Goal: Complete application form

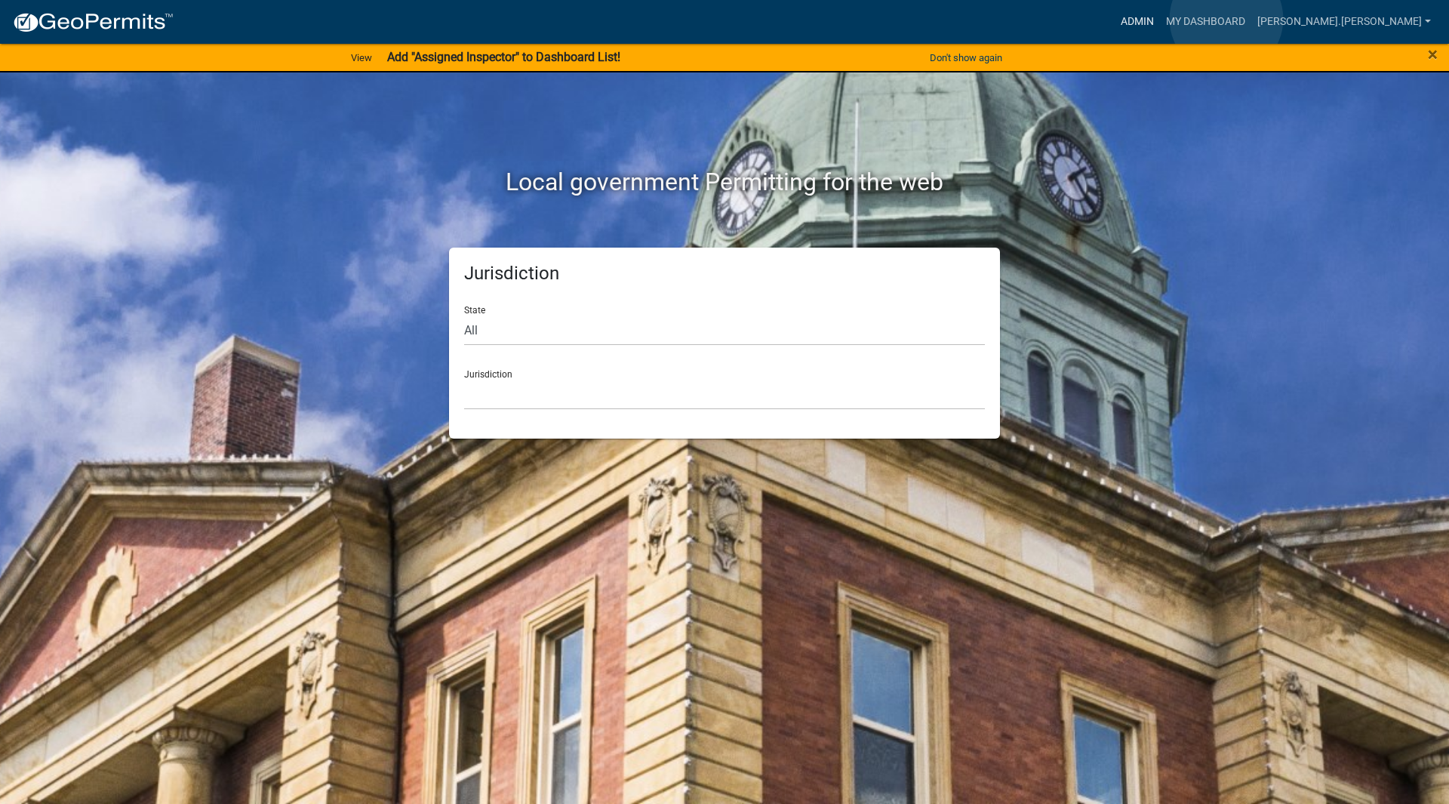
click at [1160, 19] on link "Admin" at bounding box center [1136, 22] width 45 height 29
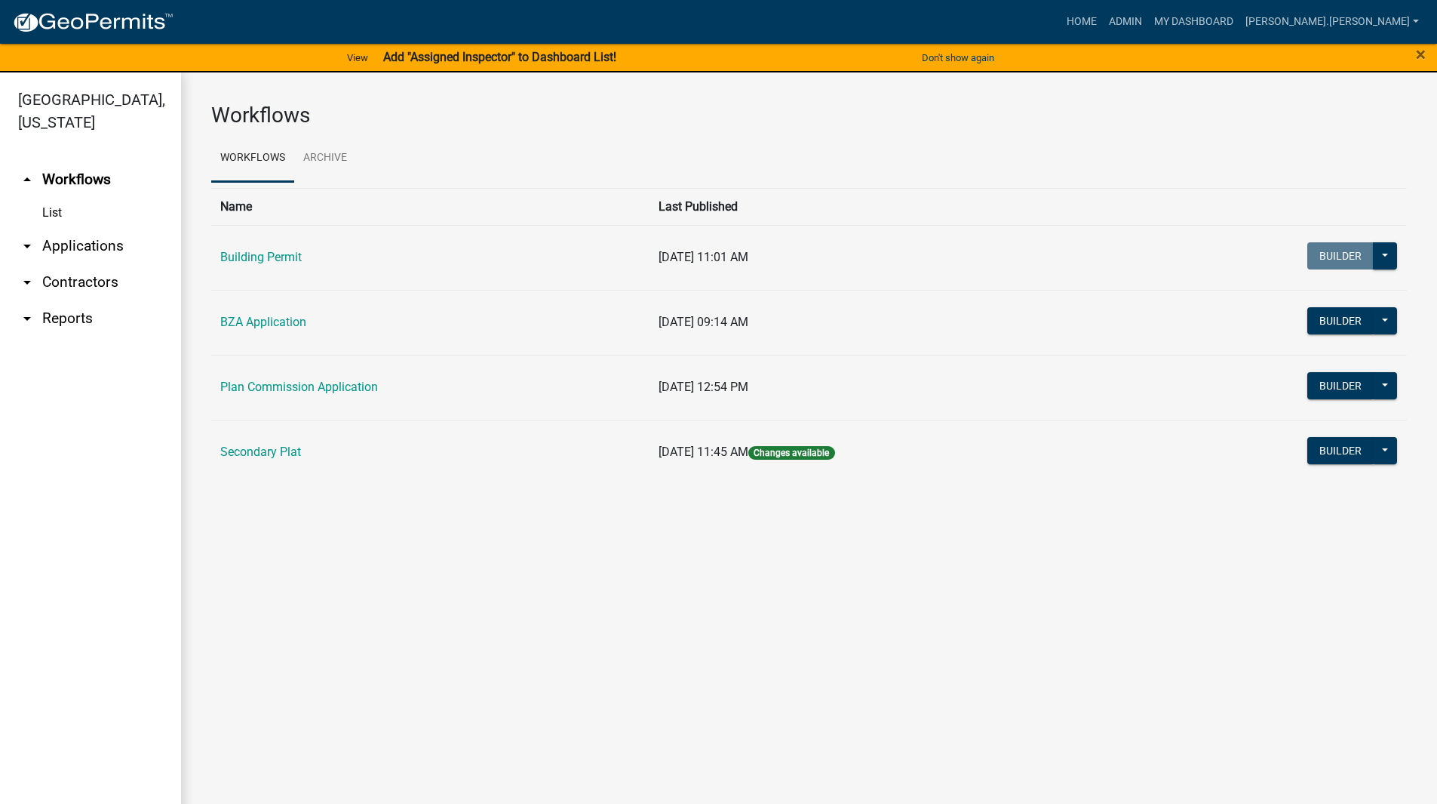
click at [38, 235] on link "arrow_drop_down Applications" at bounding box center [90, 246] width 181 height 36
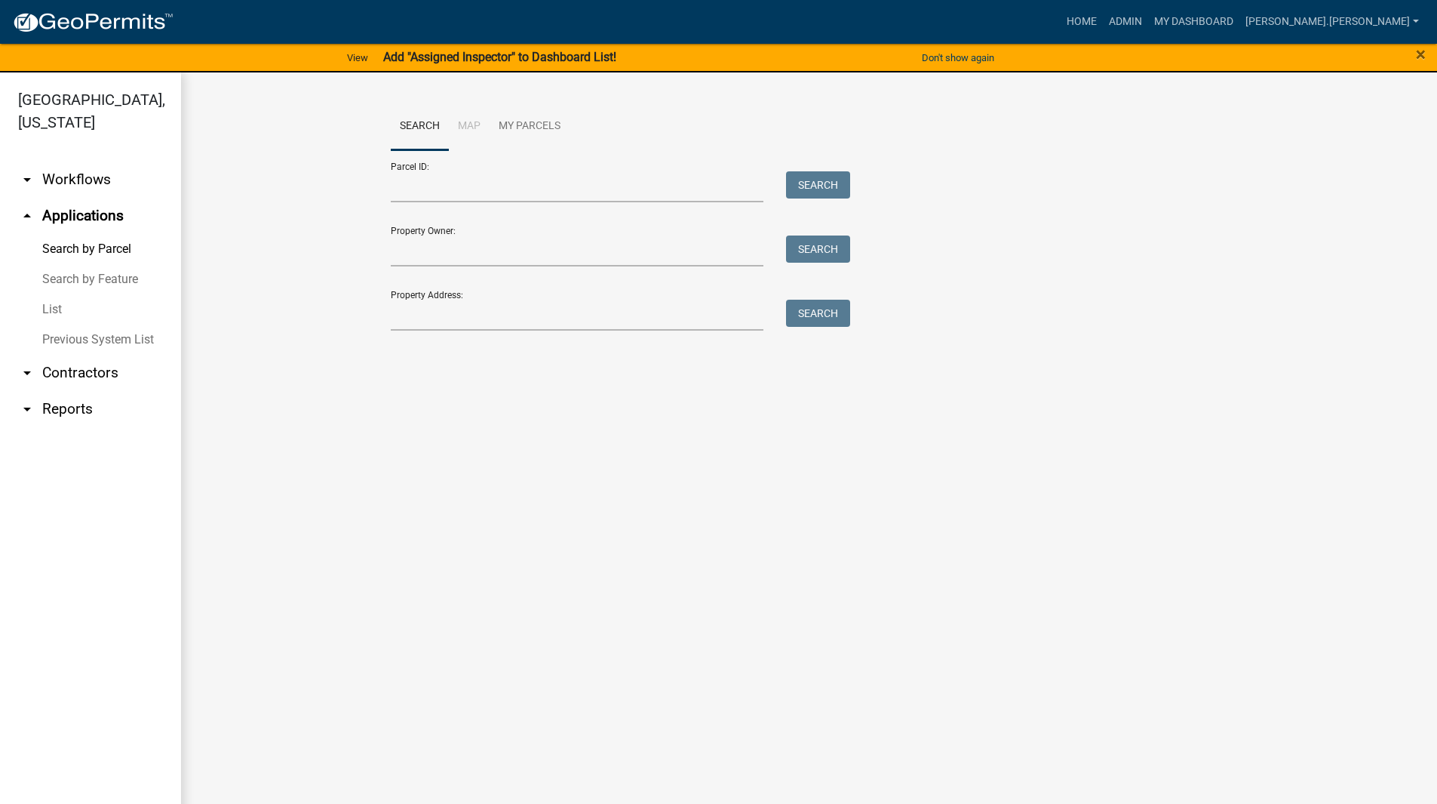
click at [49, 294] on link "List" at bounding box center [90, 309] width 181 height 30
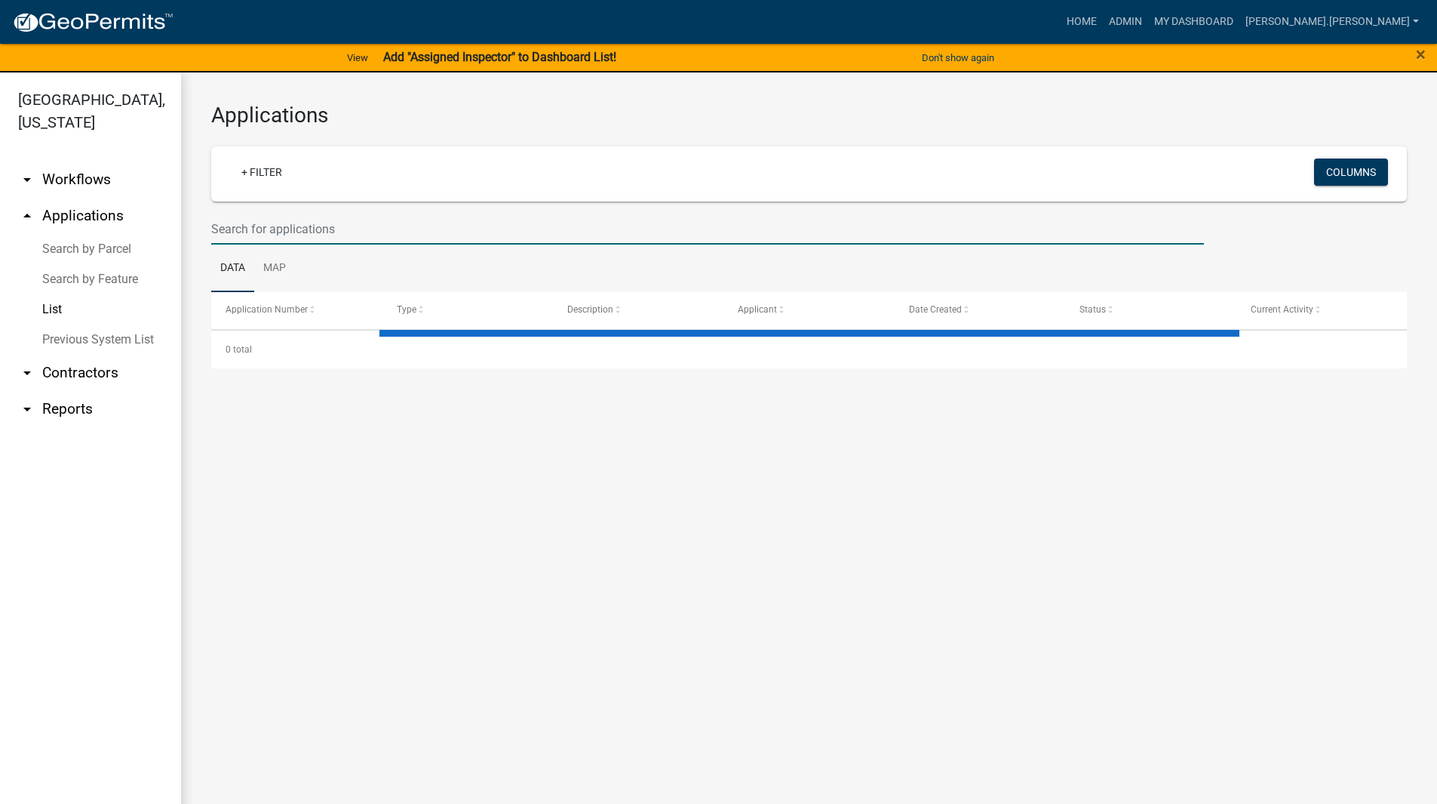
click at [333, 235] on input "text" at bounding box center [707, 229] width 993 height 31
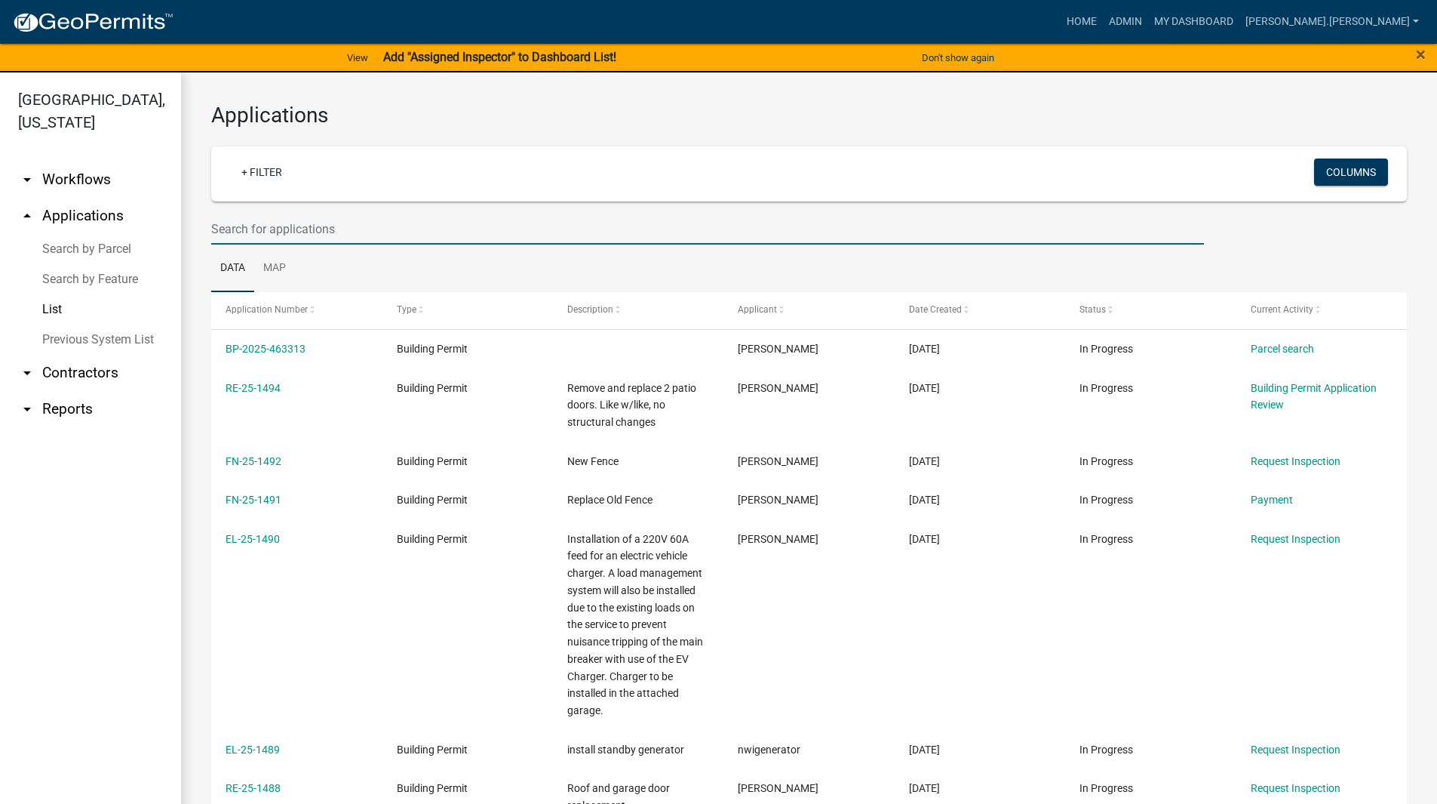
click at [370, 232] on input "text" at bounding box center [707, 229] width 993 height 31
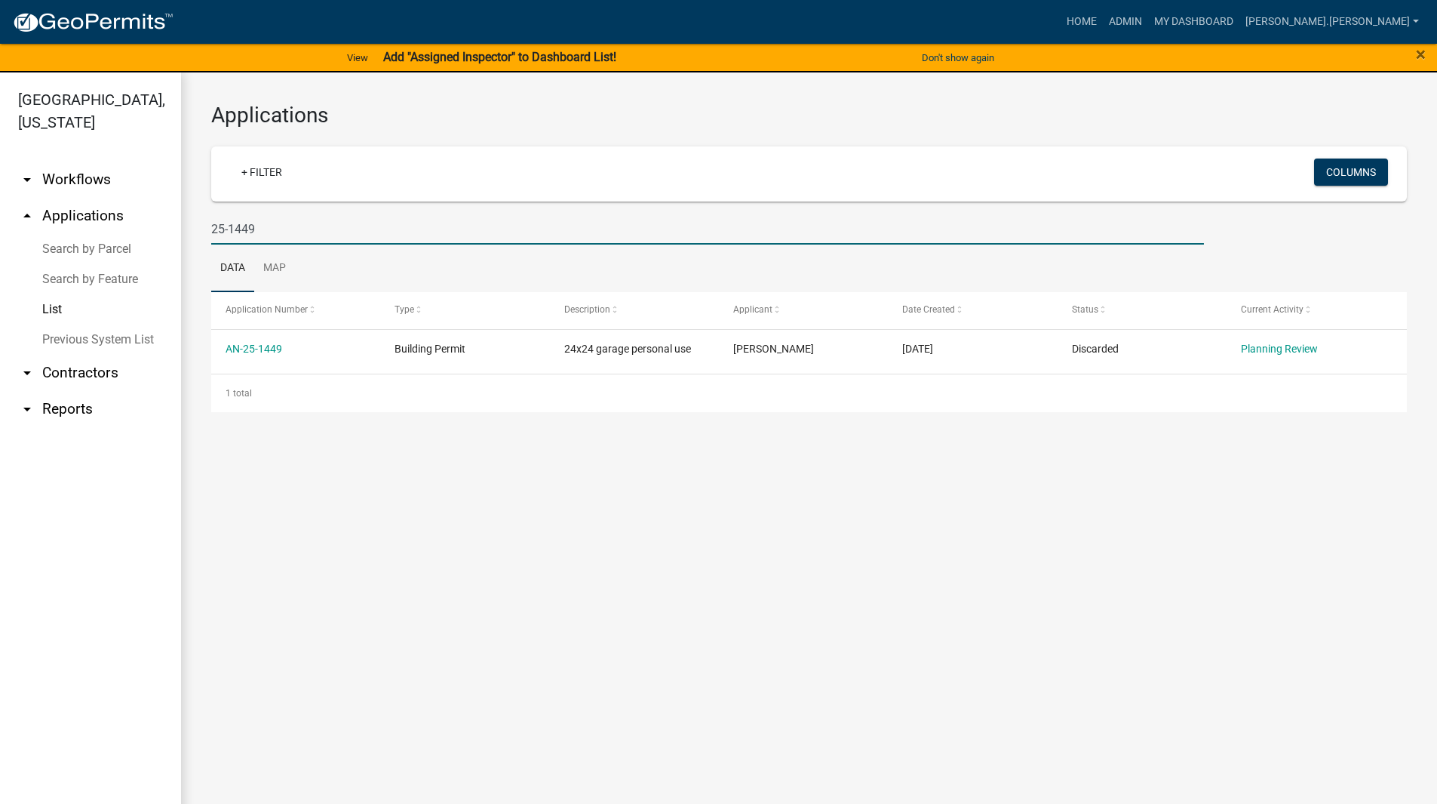
drag, startPoint x: 263, startPoint y: 228, endPoint x: 229, endPoint y: 232, distance: 34.2
click at [229, 232] on input "25-1449" at bounding box center [707, 229] width 993 height 31
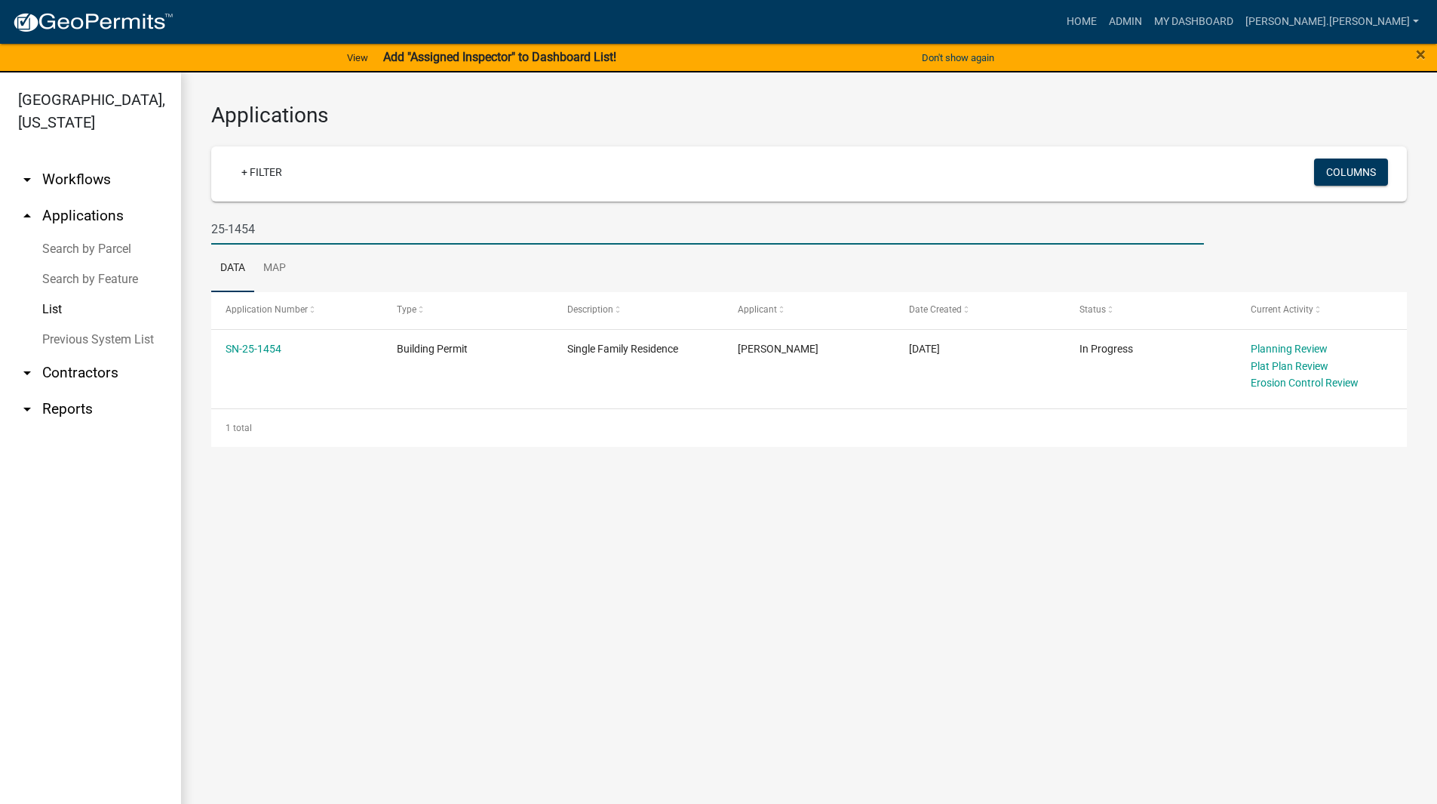
click at [278, 229] on input "25-1454" at bounding box center [707, 229] width 993 height 31
drag, startPoint x: 265, startPoint y: 347, endPoint x: 310, endPoint y: 274, distance: 86.1
click at [310, 275] on ul "Data Map" at bounding box center [809, 268] width 1196 height 48
click at [292, 228] on input "25-1454" at bounding box center [707, 229] width 993 height 31
click at [284, 230] on input "25-1460" at bounding box center [707, 229] width 993 height 31
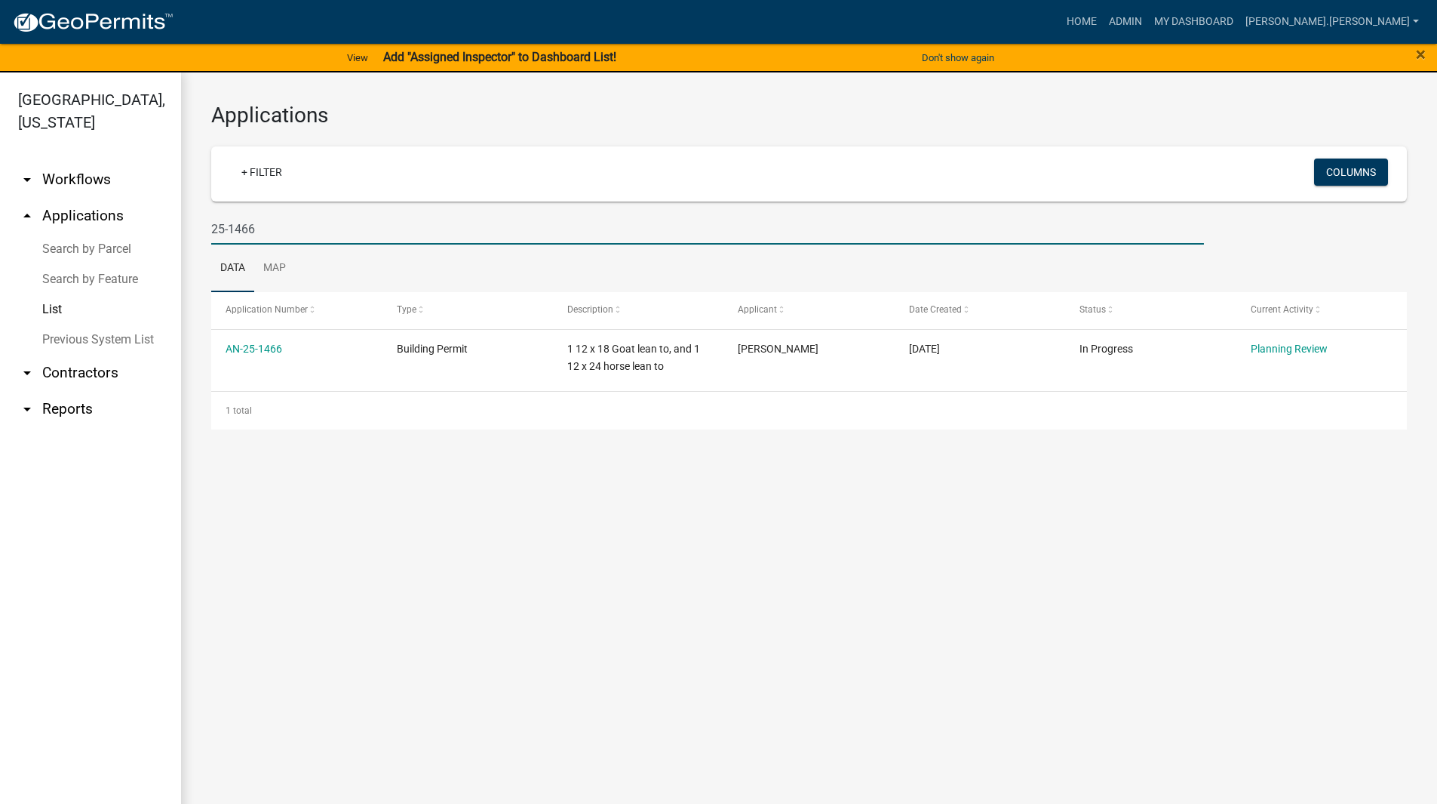
click at [289, 232] on input "25-1466" at bounding box center [707, 229] width 993 height 31
type input "25-1467"
click at [280, 217] on input "25-1467" at bounding box center [707, 229] width 993 height 31
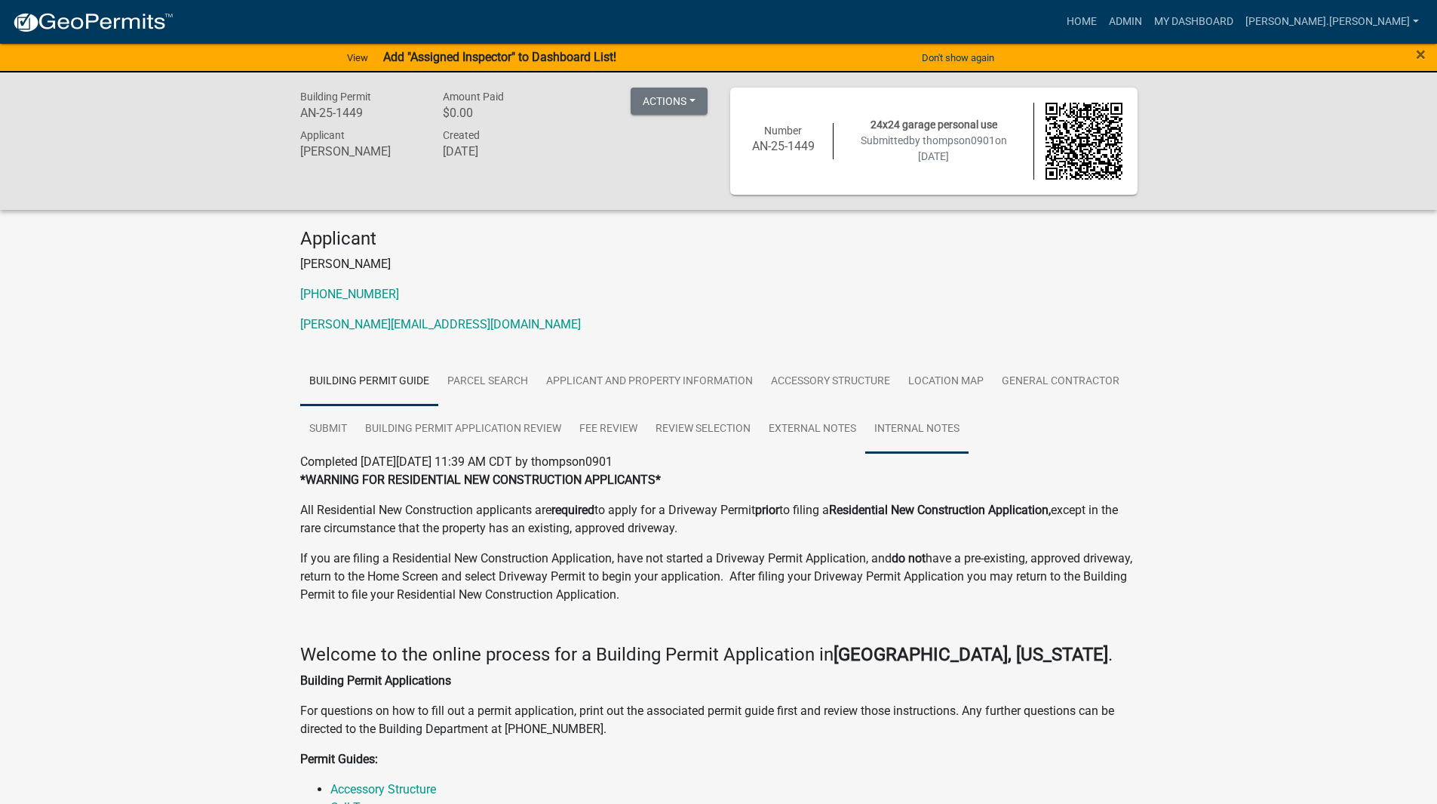
click at [946, 424] on link "Internal Notes" at bounding box center [916, 429] width 103 height 48
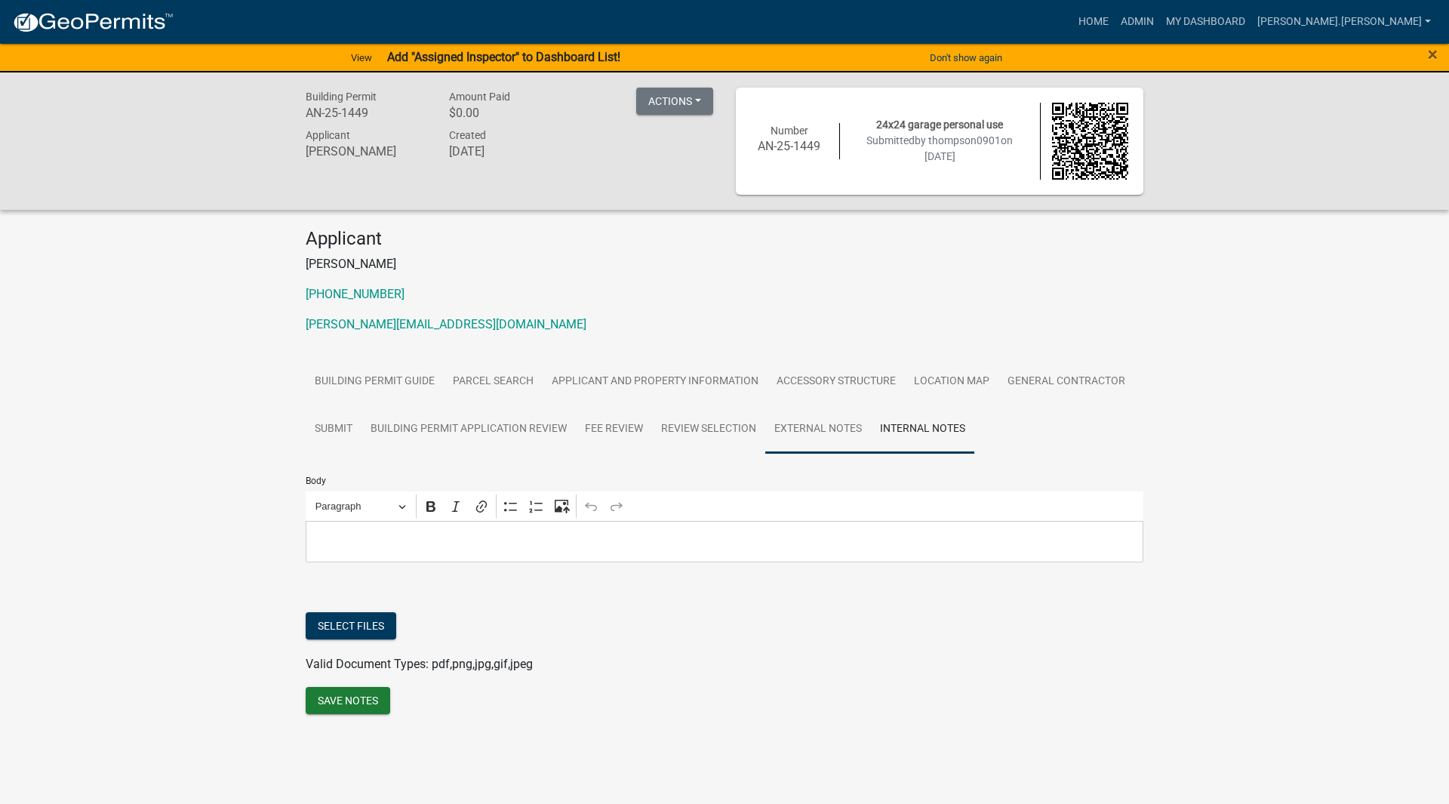
click at [821, 424] on link "External Notes" at bounding box center [818, 429] width 106 height 48
click at [741, 424] on link "Review Selection" at bounding box center [708, 429] width 113 height 48
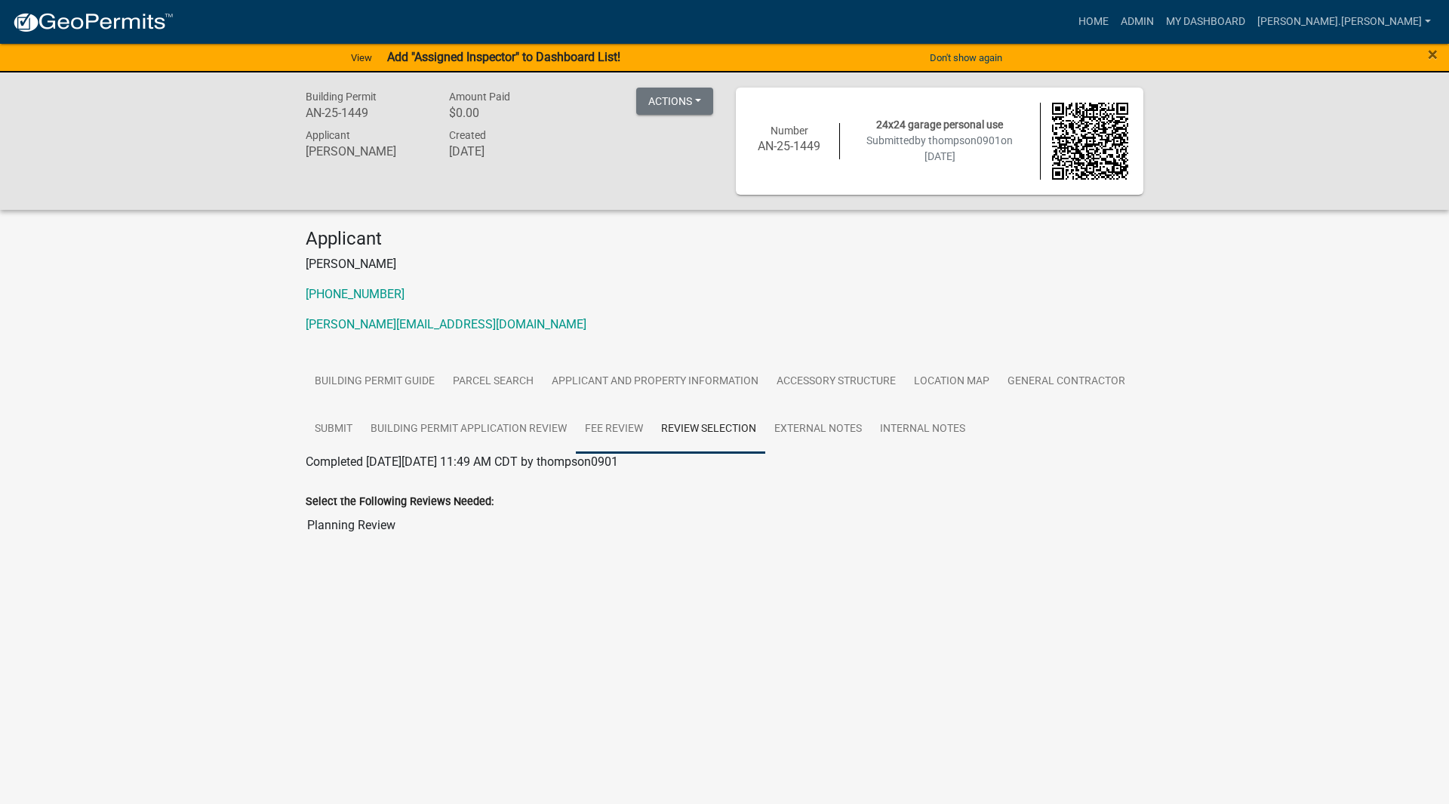
click at [620, 423] on link "Fee Review" at bounding box center [614, 429] width 76 height 48
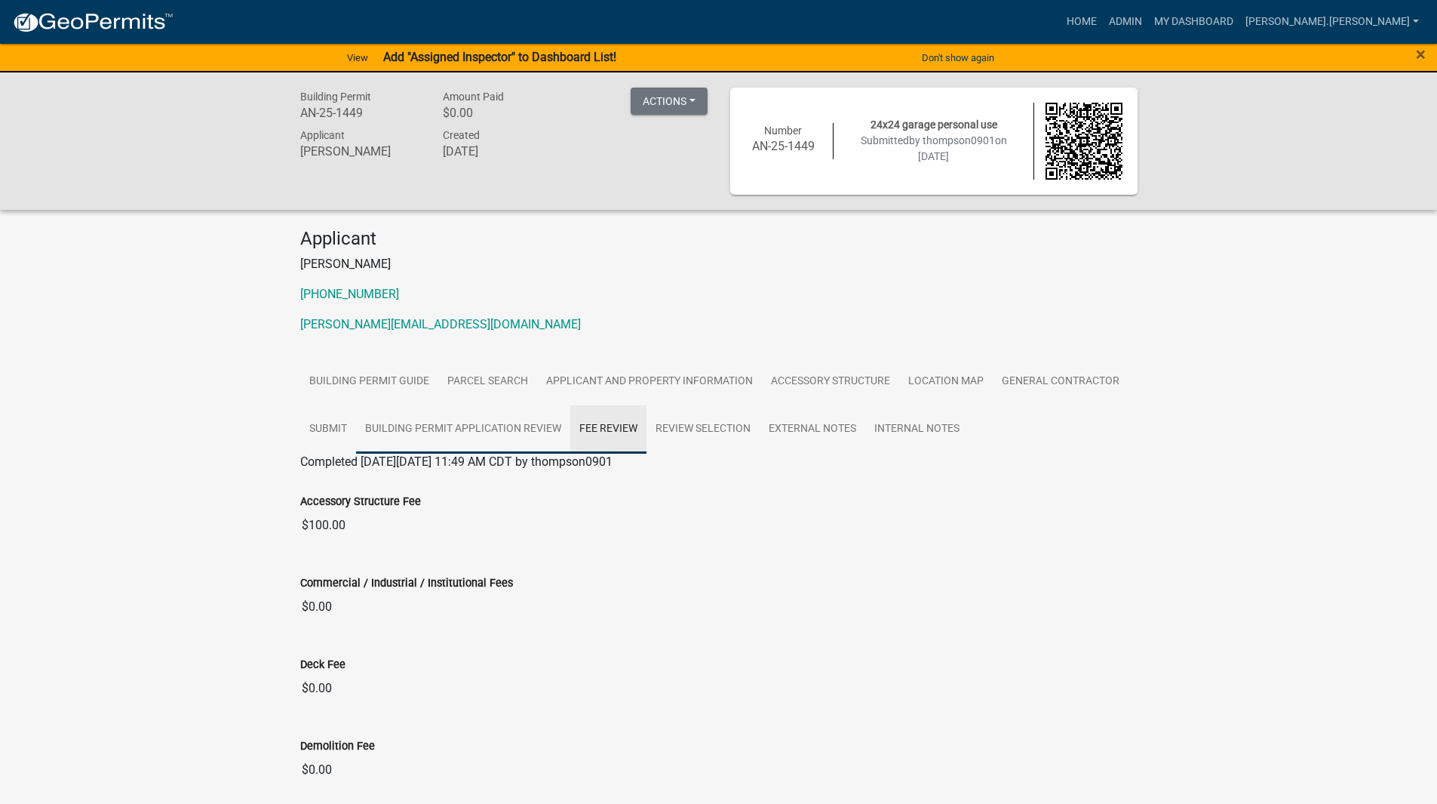
click at [496, 418] on link "Building Permit Application Review" at bounding box center [463, 429] width 214 height 48
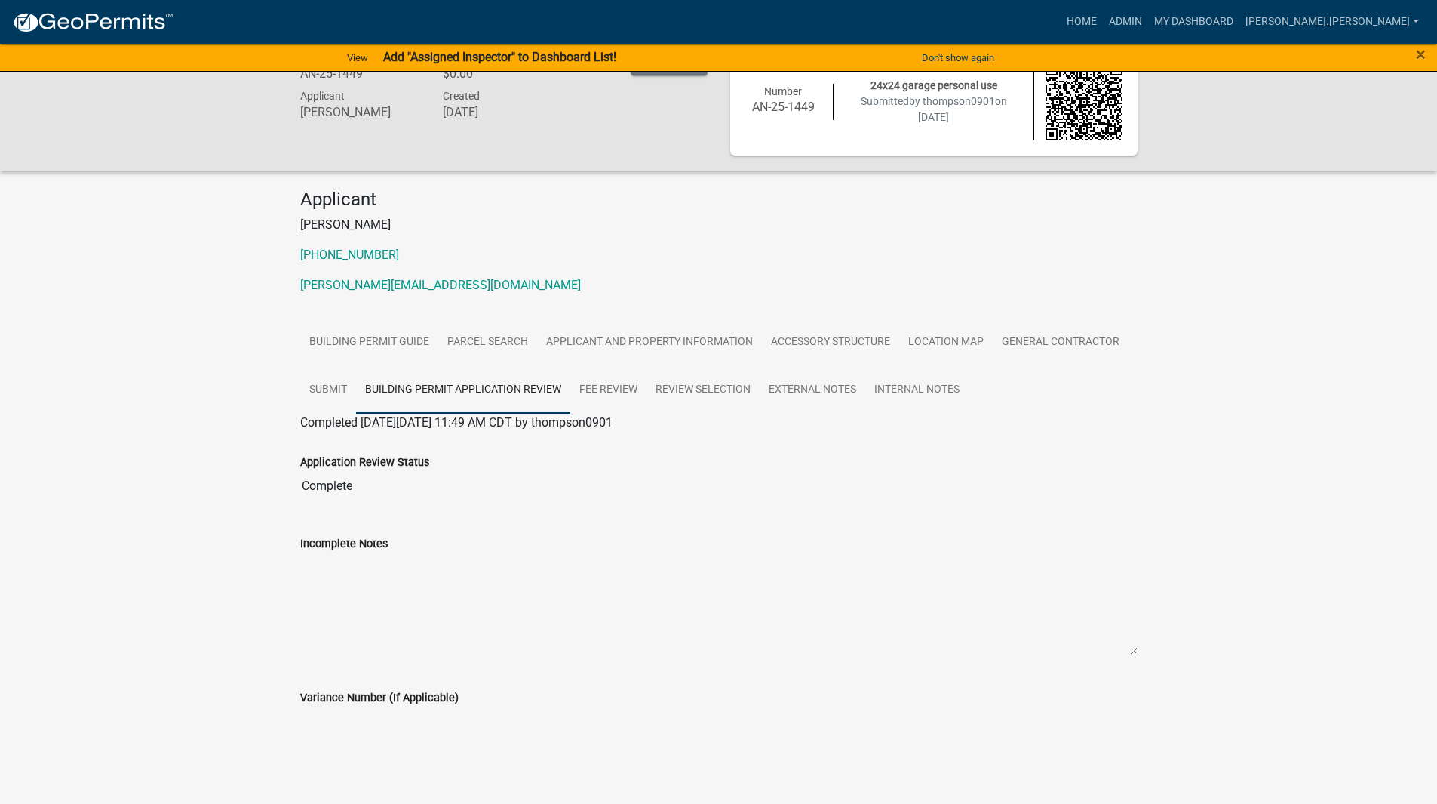
scroll to position [60, 0]
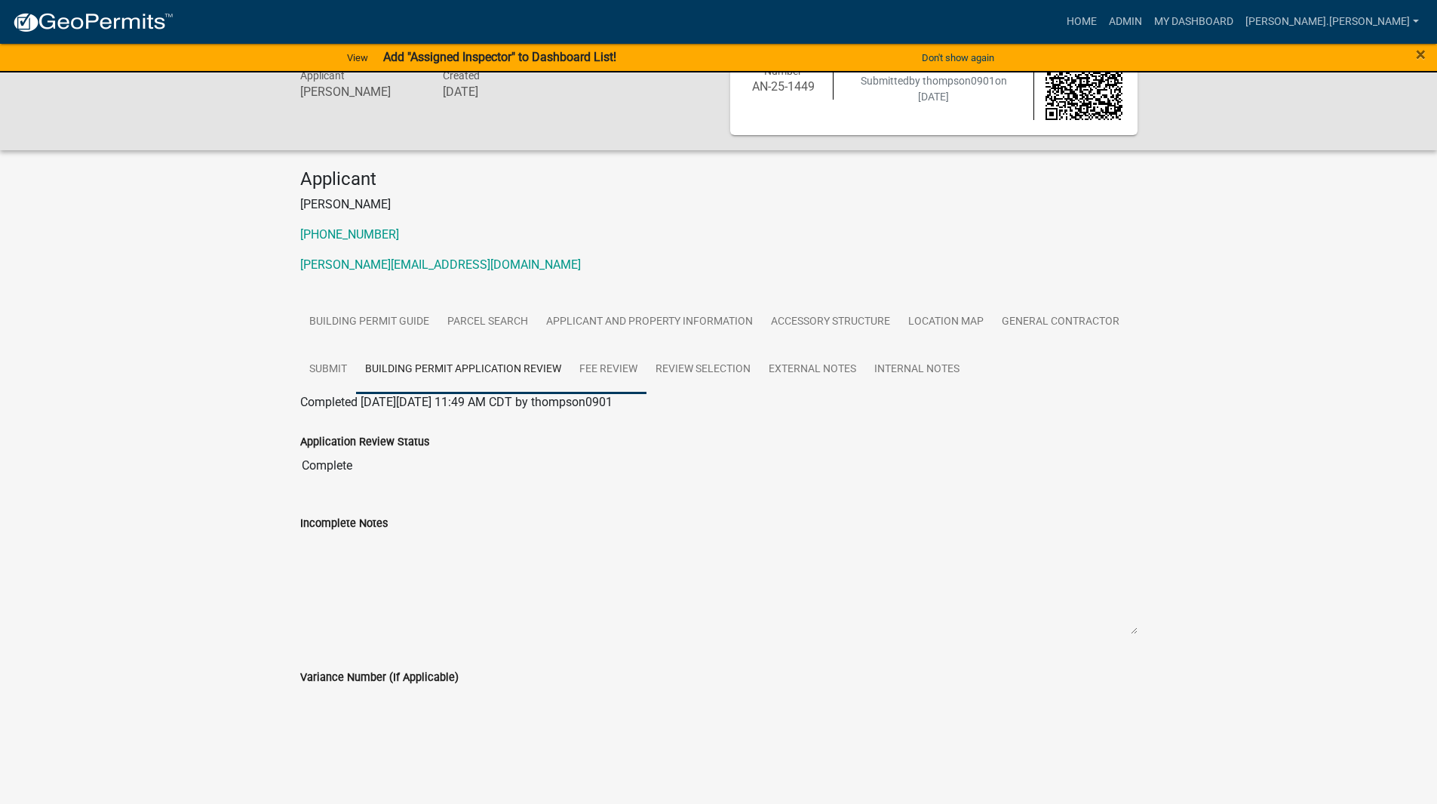
click at [608, 376] on link "Fee Review" at bounding box center [608, 370] width 76 height 48
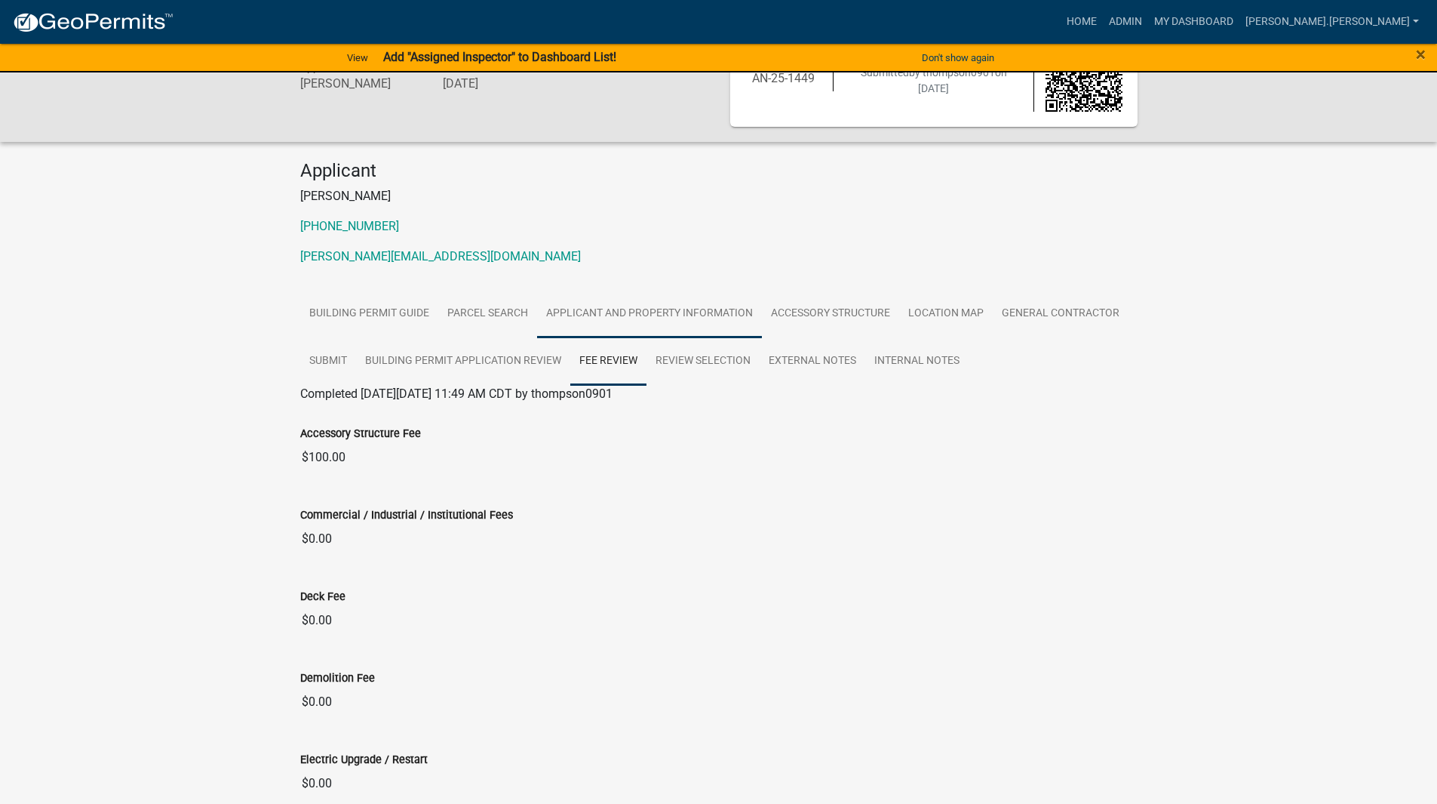
scroll to position [0, 0]
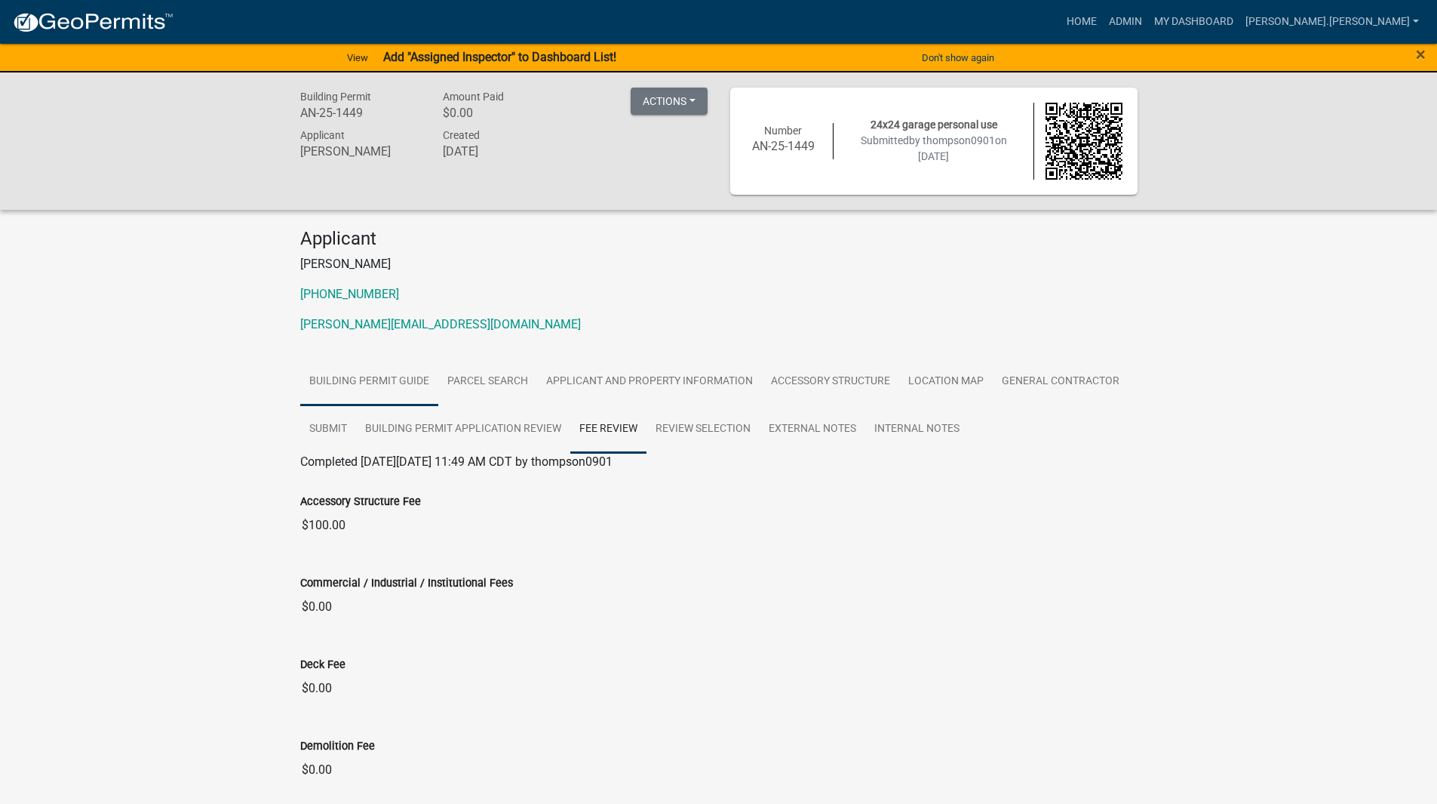
click at [338, 394] on link "Building Permit Guide" at bounding box center [369, 382] width 138 height 48
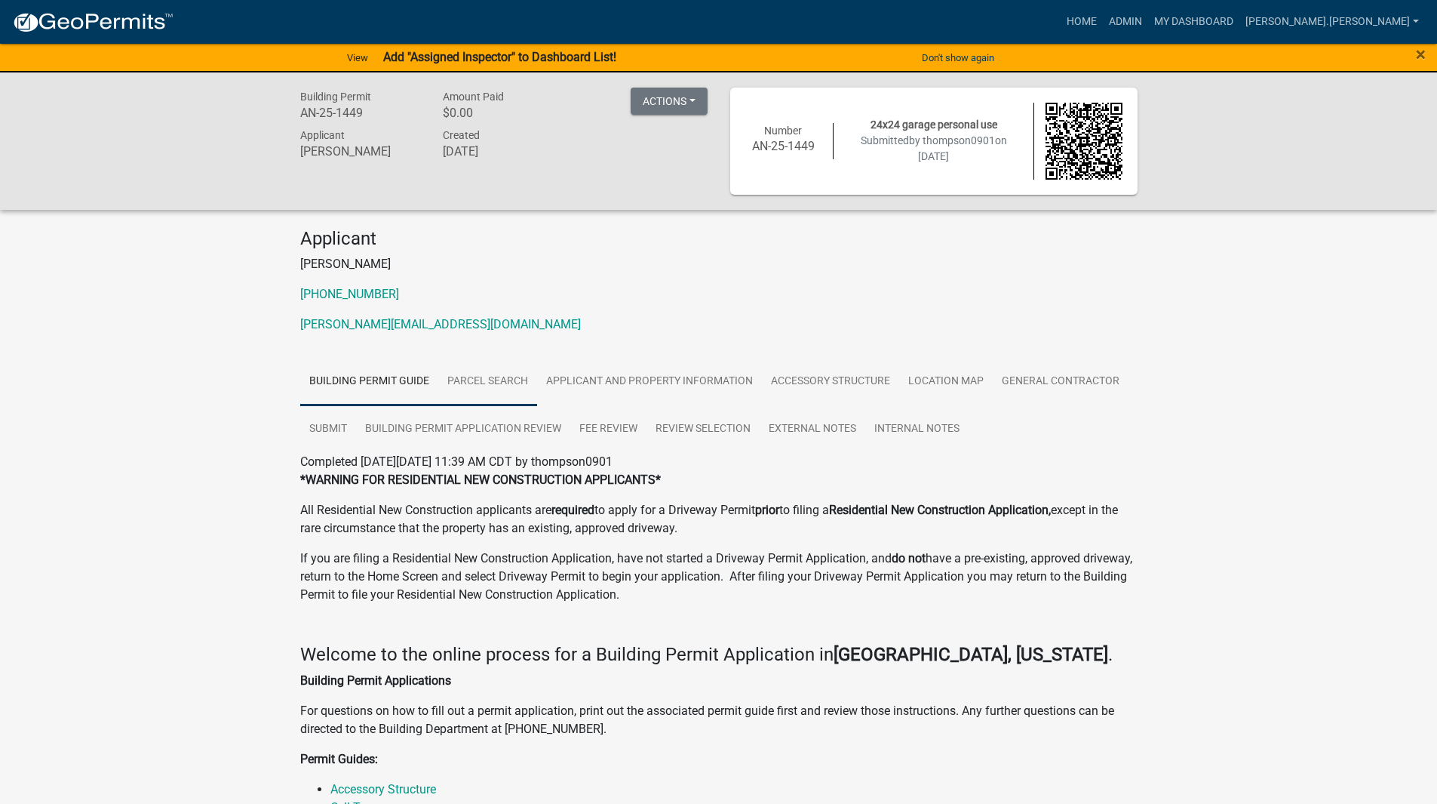
click at [512, 370] on link "Parcel search" at bounding box center [487, 382] width 99 height 48
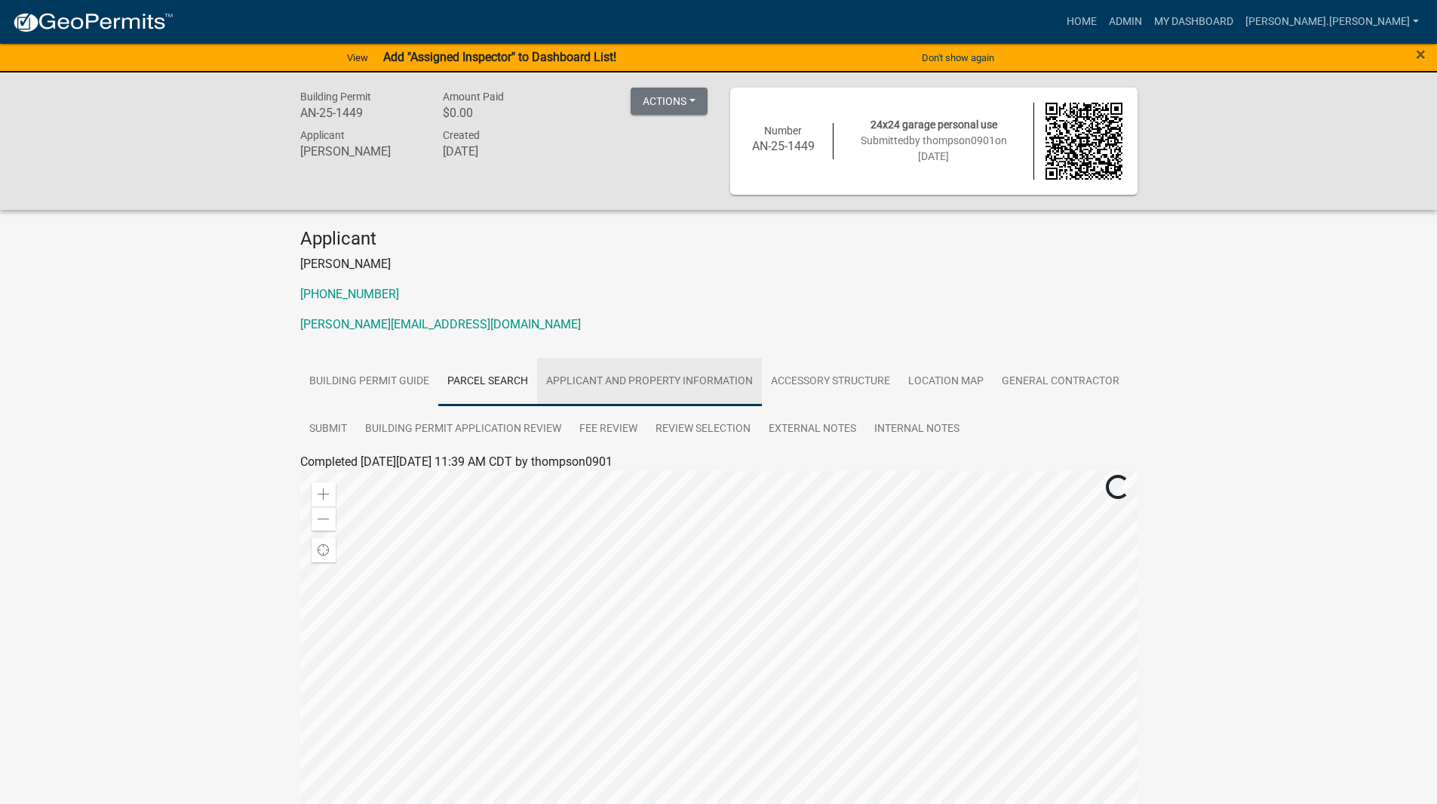
click at [595, 373] on link "Applicant and Property Information" at bounding box center [649, 382] width 225 height 48
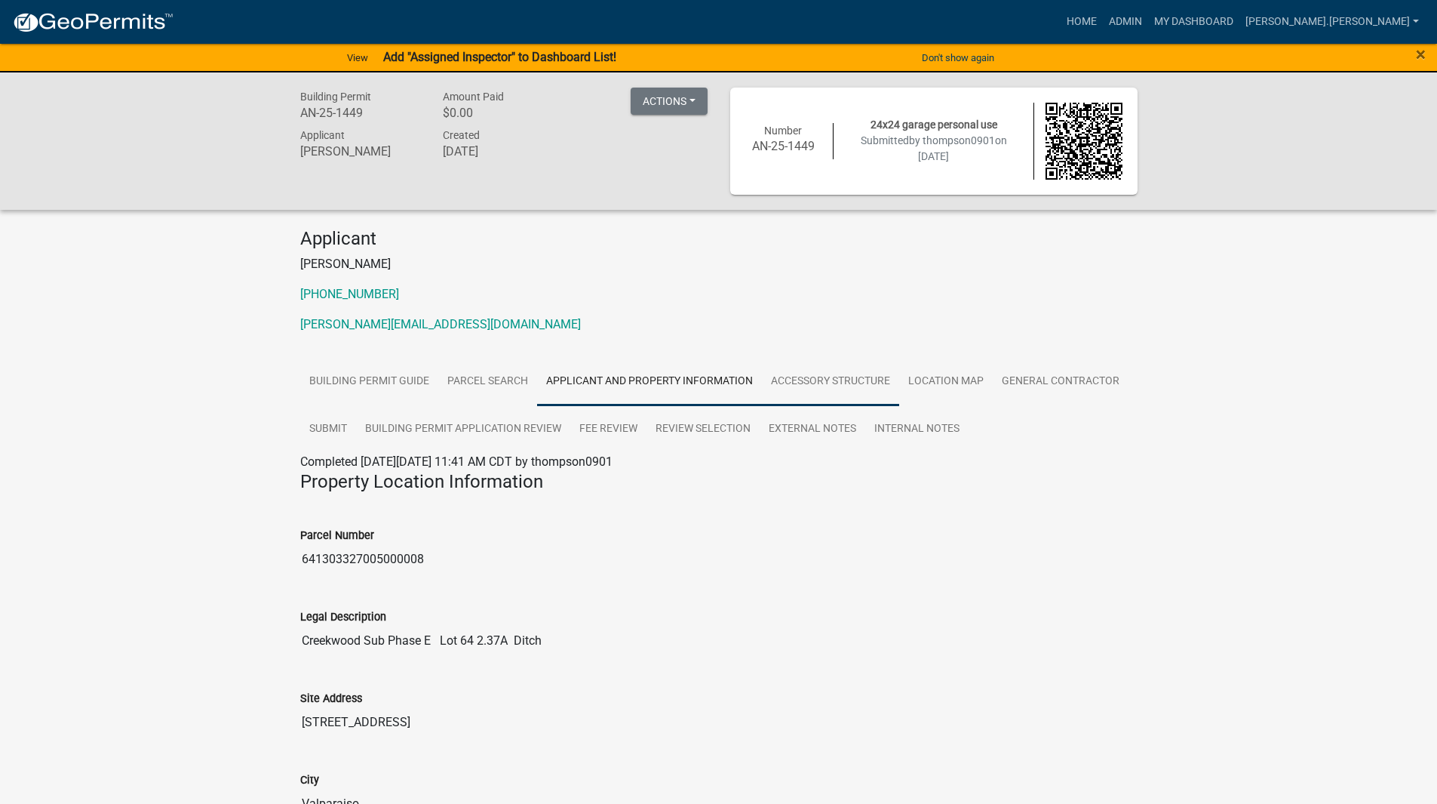
click at [853, 386] on link "Accessory Structure" at bounding box center [830, 382] width 137 height 48
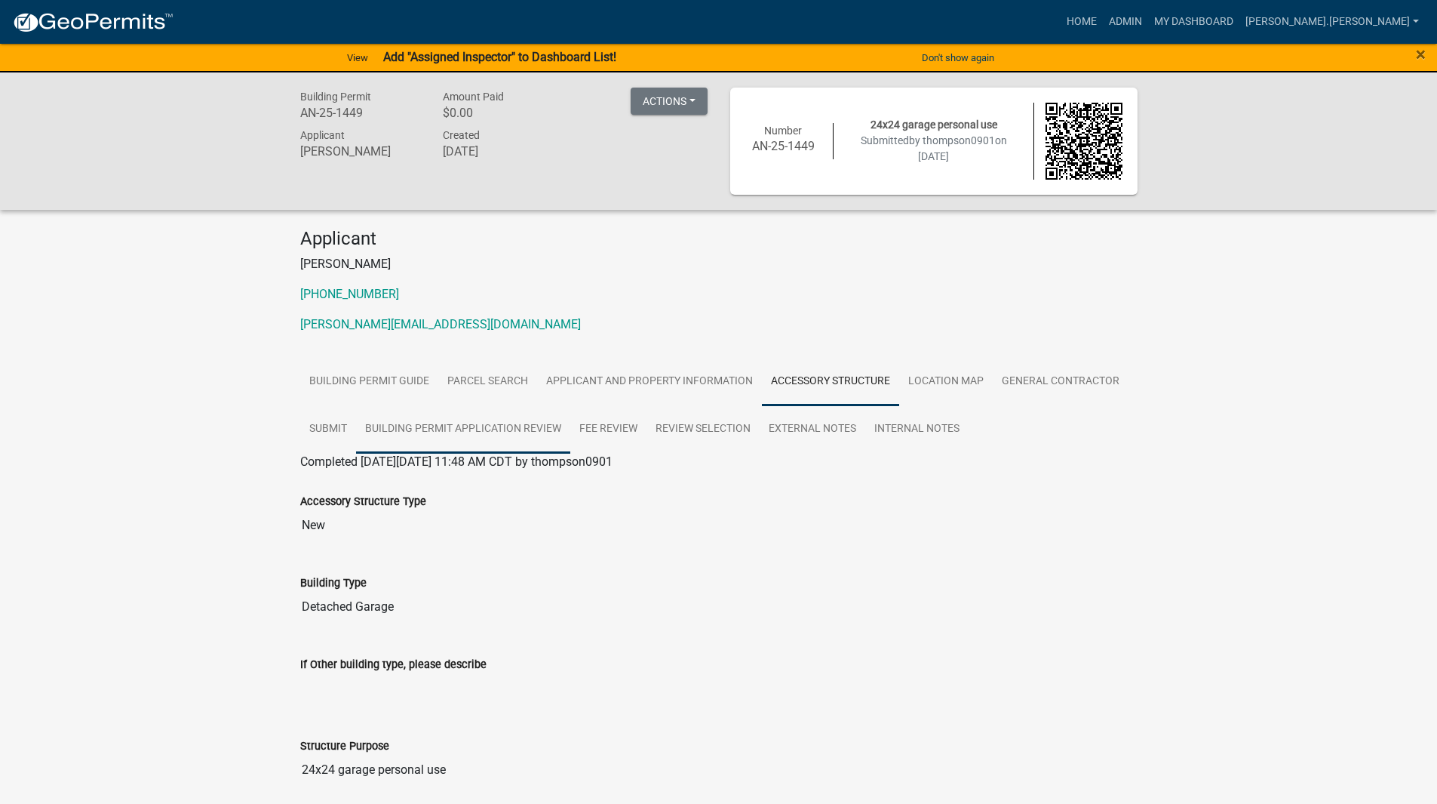
click at [447, 427] on link "Building Permit Application Review" at bounding box center [463, 429] width 214 height 48
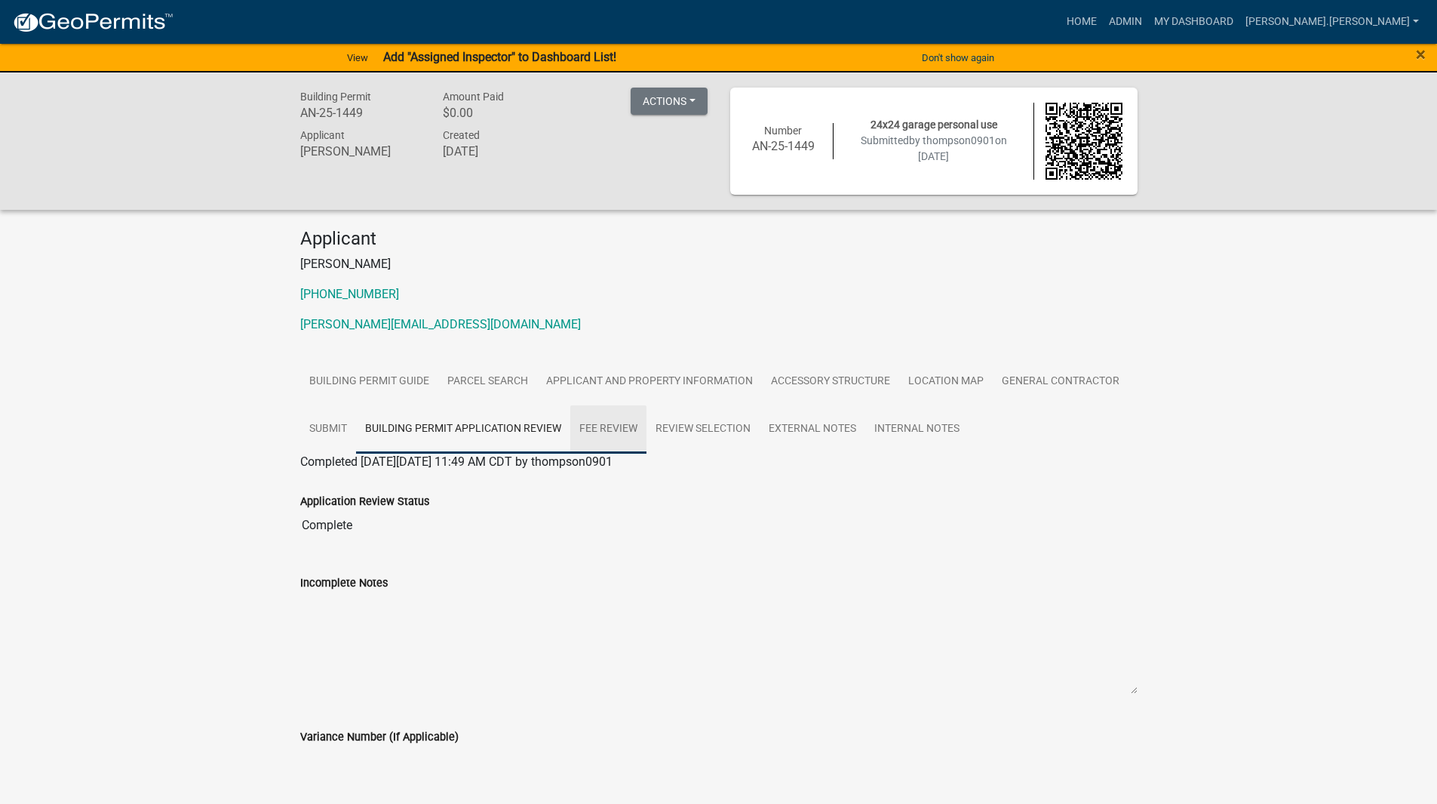
click at [615, 414] on link "Fee Review" at bounding box center [608, 429] width 76 height 48
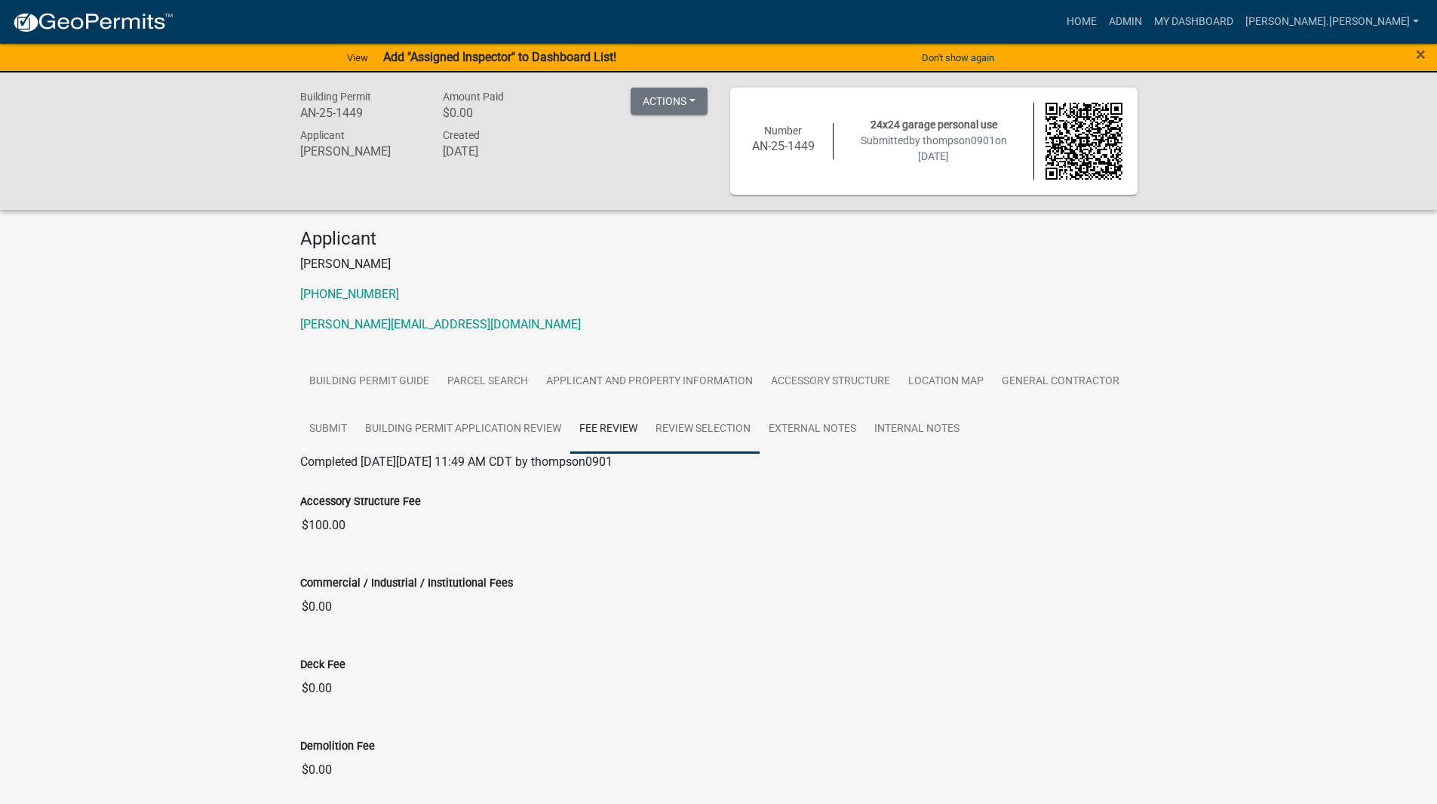
click at [696, 419] on link "Review Selection" at bounding box center [703, 429] width 113 height 48
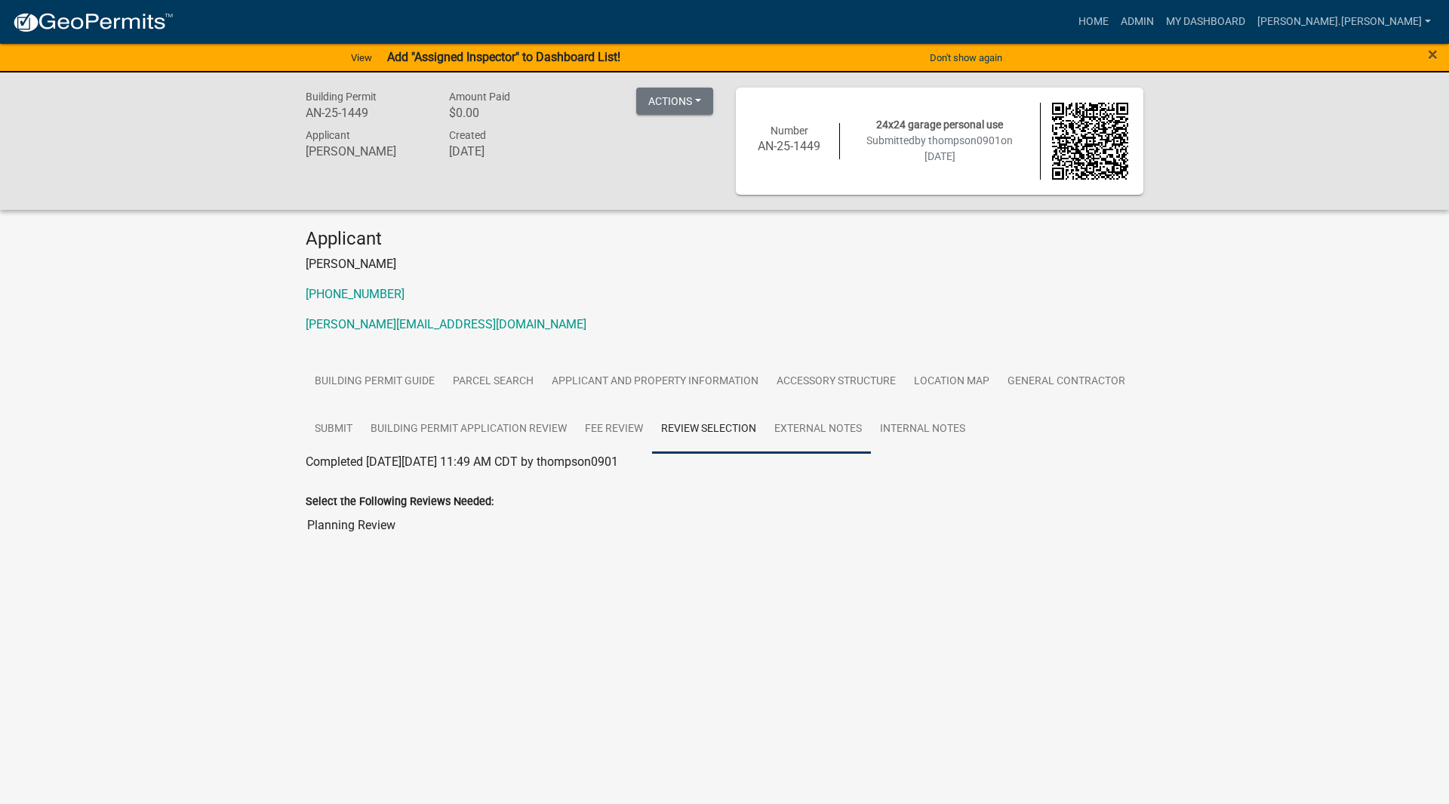
click at [768, 424] on link "External Notes" at bounding box center [818, 429] width 106 height 48
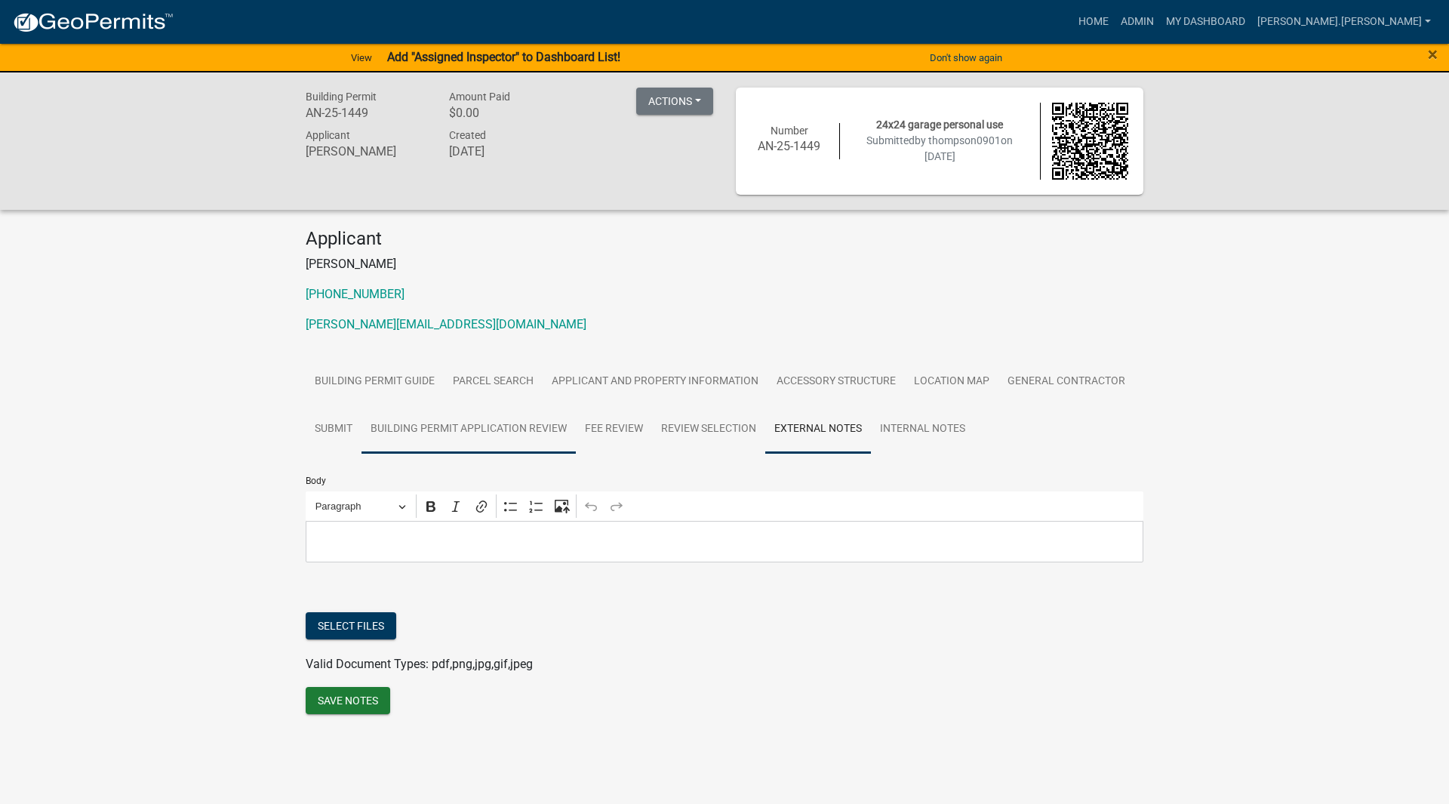
click at [566, 435] on link "Building Permit Application Review" at bounding box center [468, 429] width 214 height 48
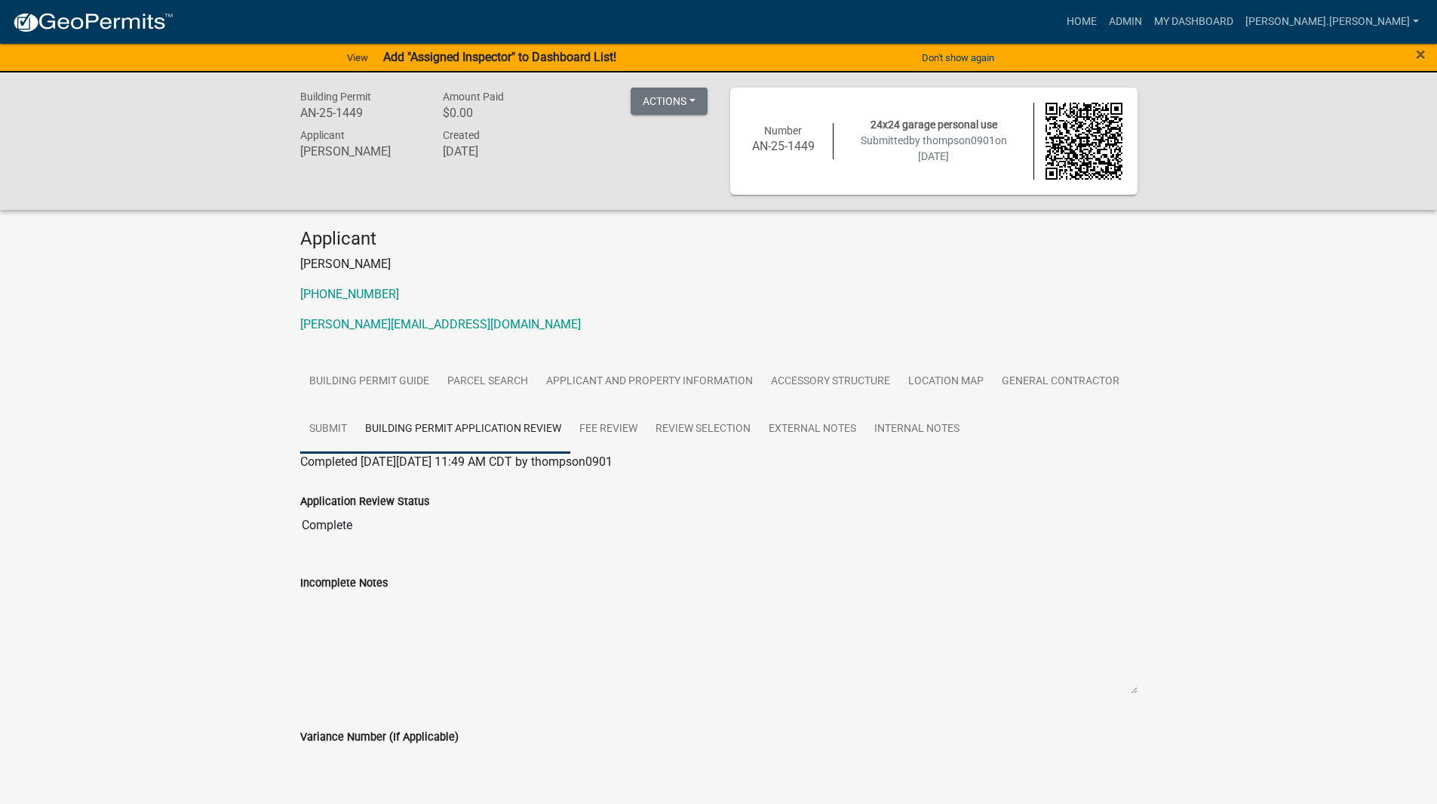
click at [351, 426] on link "Submit" at bounding box center [328, 429] width 56 height 48
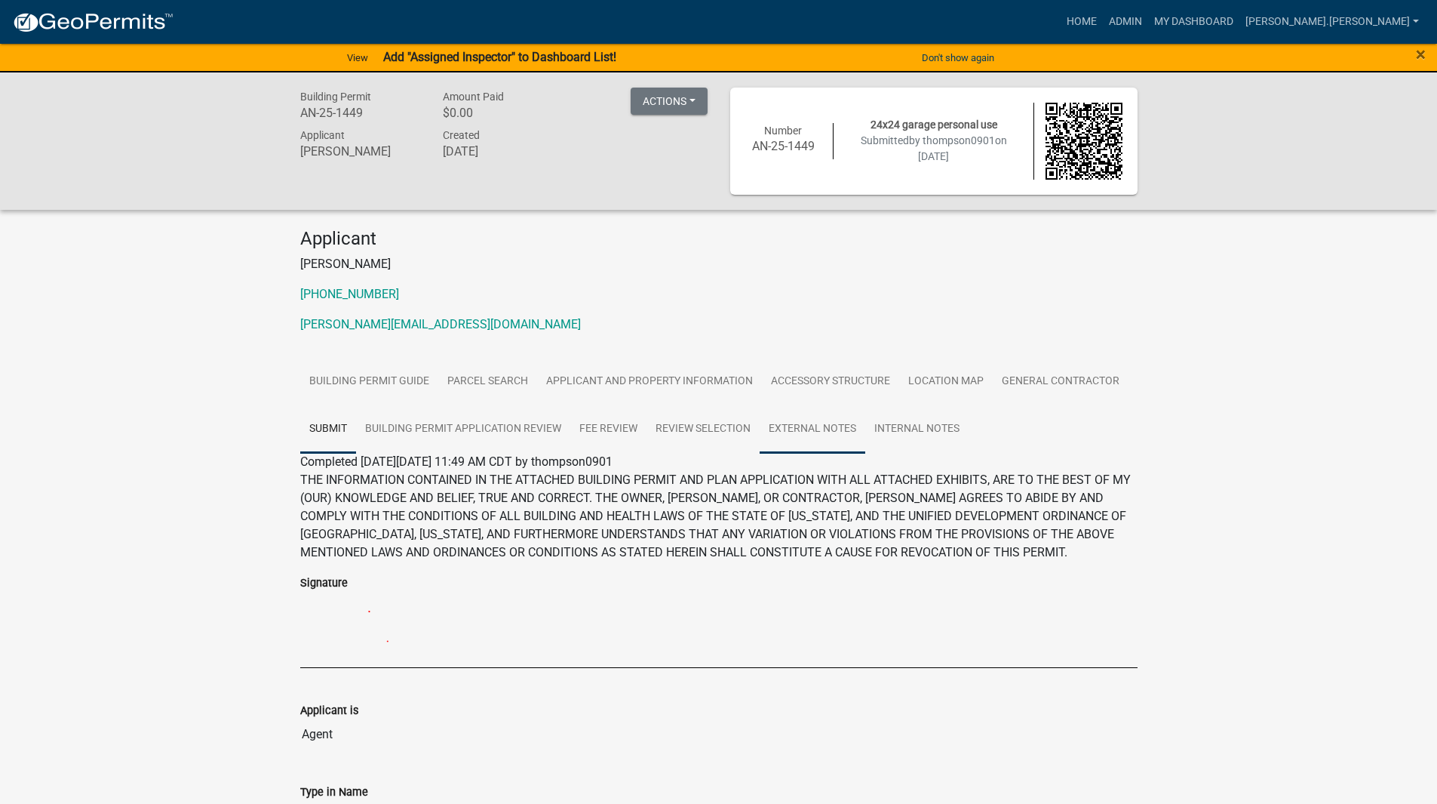
click at [824, 429] on link "External Notes" at bounding box center [813, 429] width 106 height 48
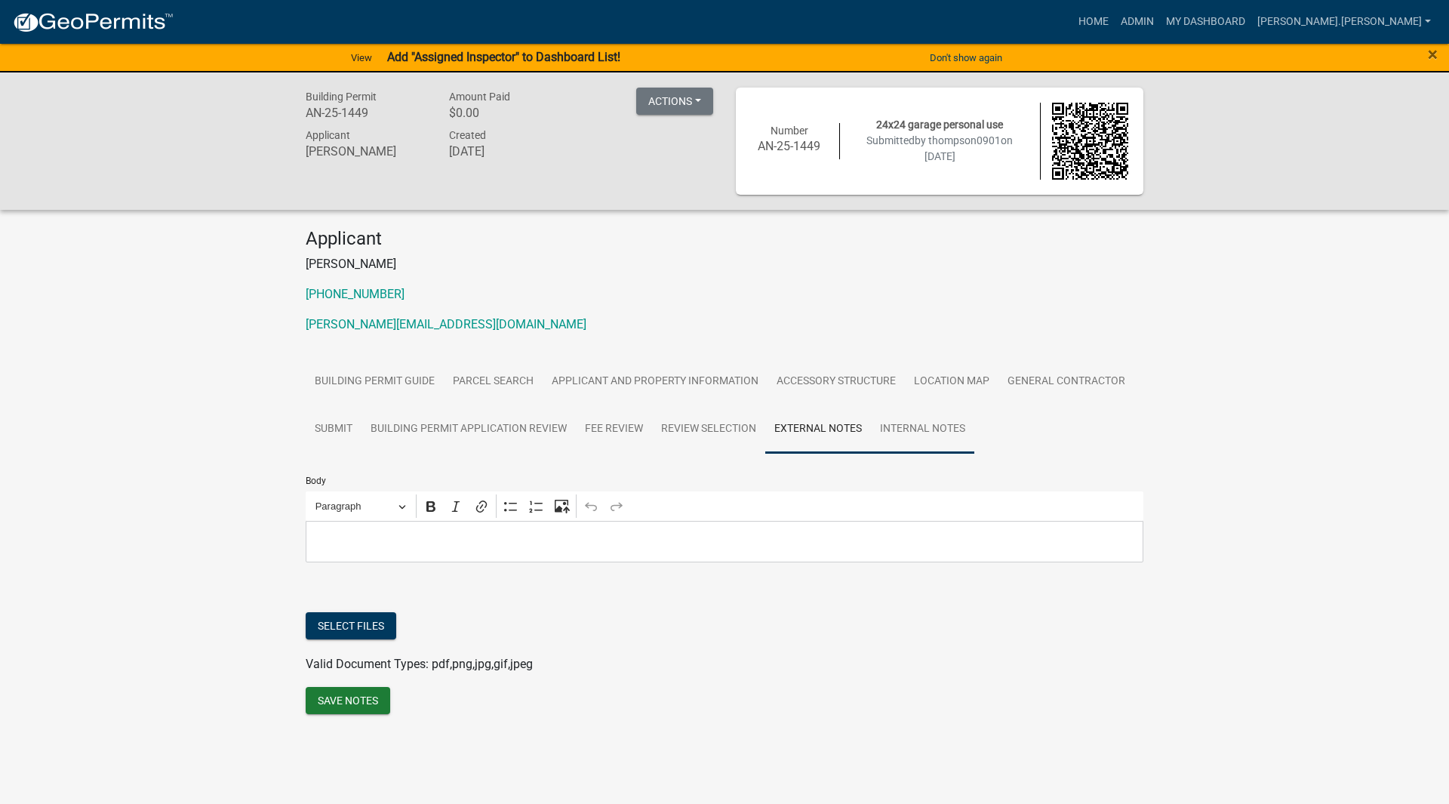
click at [910, 429] on link "Internal Notes" at bounding box center [922, 429] width 103 height 48
click at [1071, 390] on link "General Contractor" at bounding box center [1066, 382] width 136 height 48
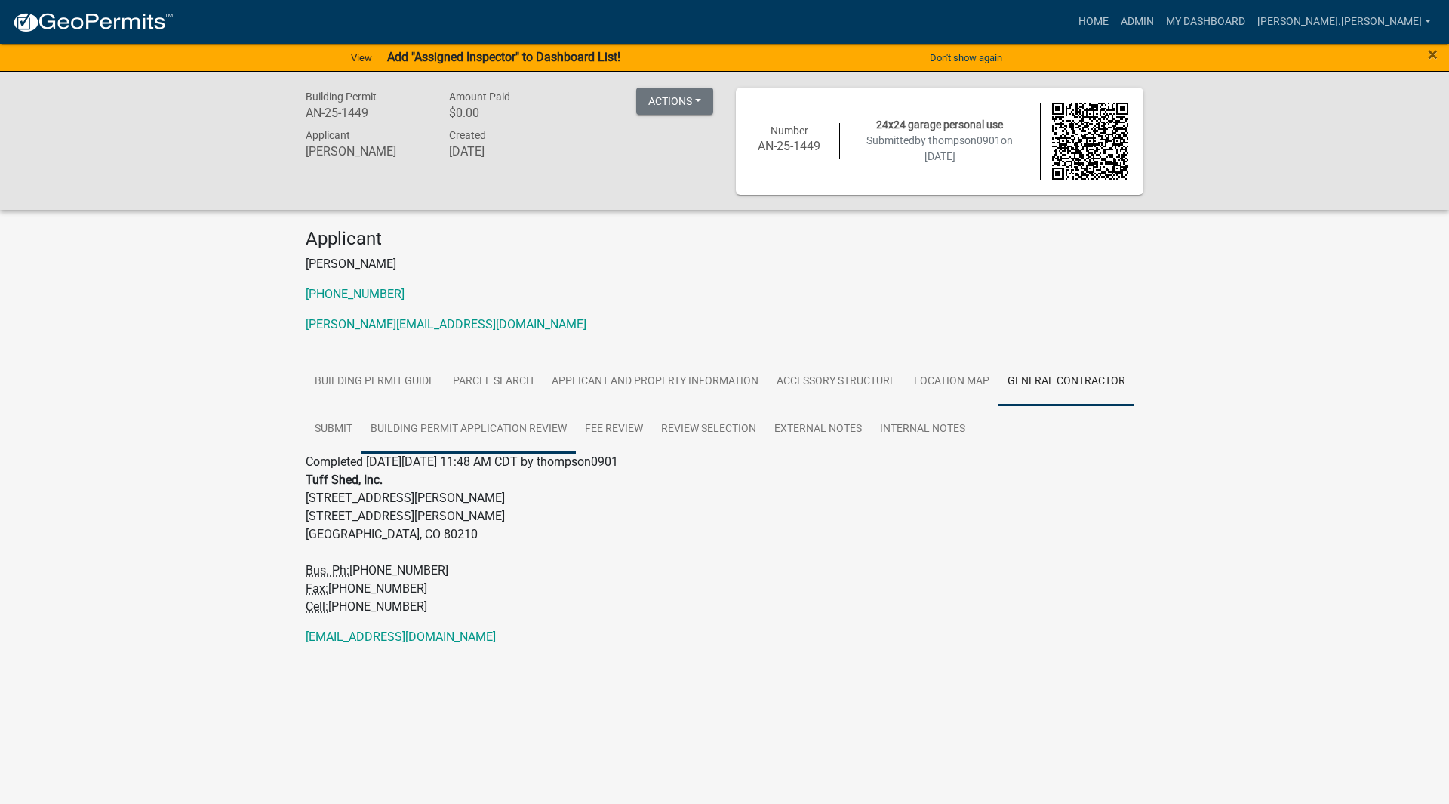
click at [401, 422] on link "Building Permit Application Review" at bounding box center [468, 429] width 214 height 48
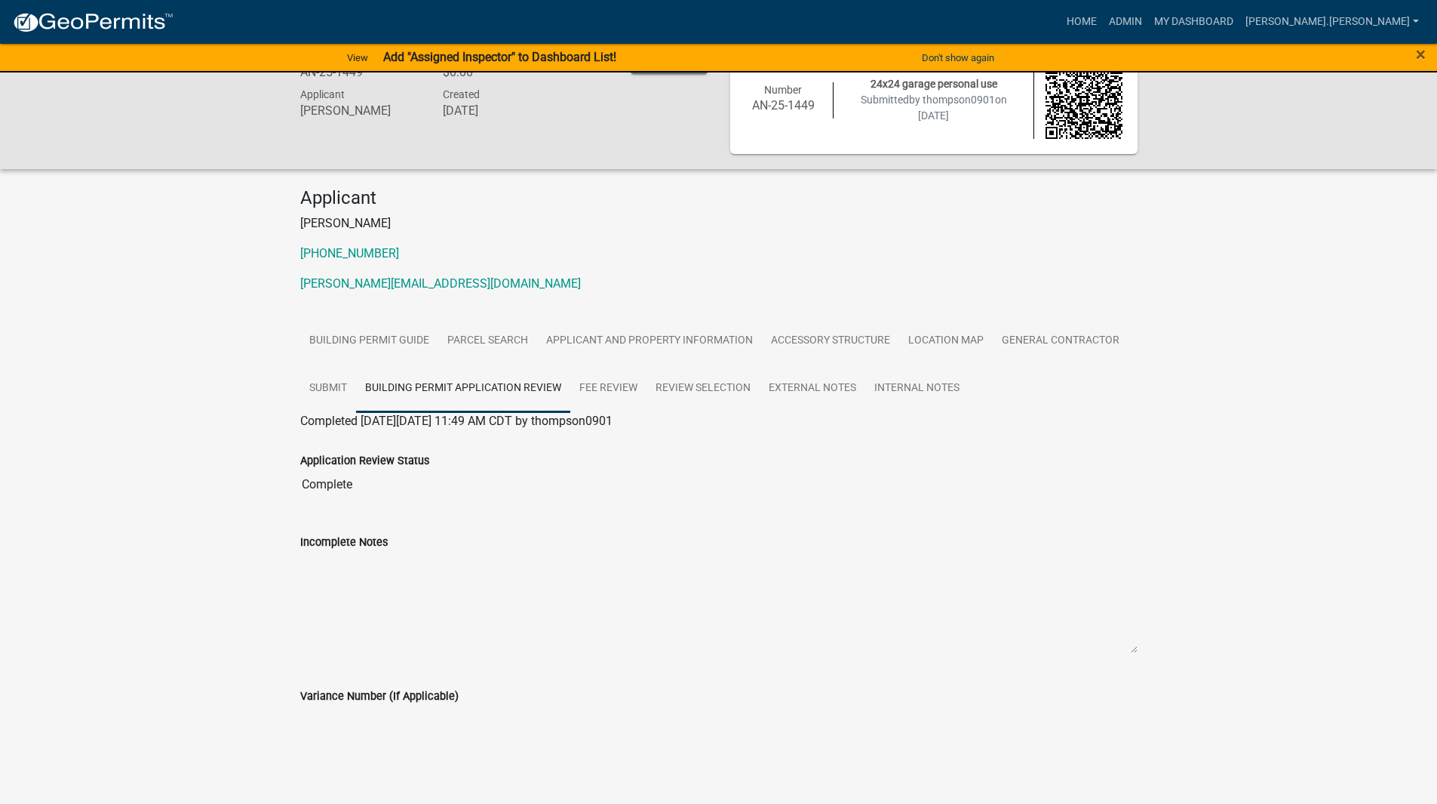
scroll to position [60, 0]
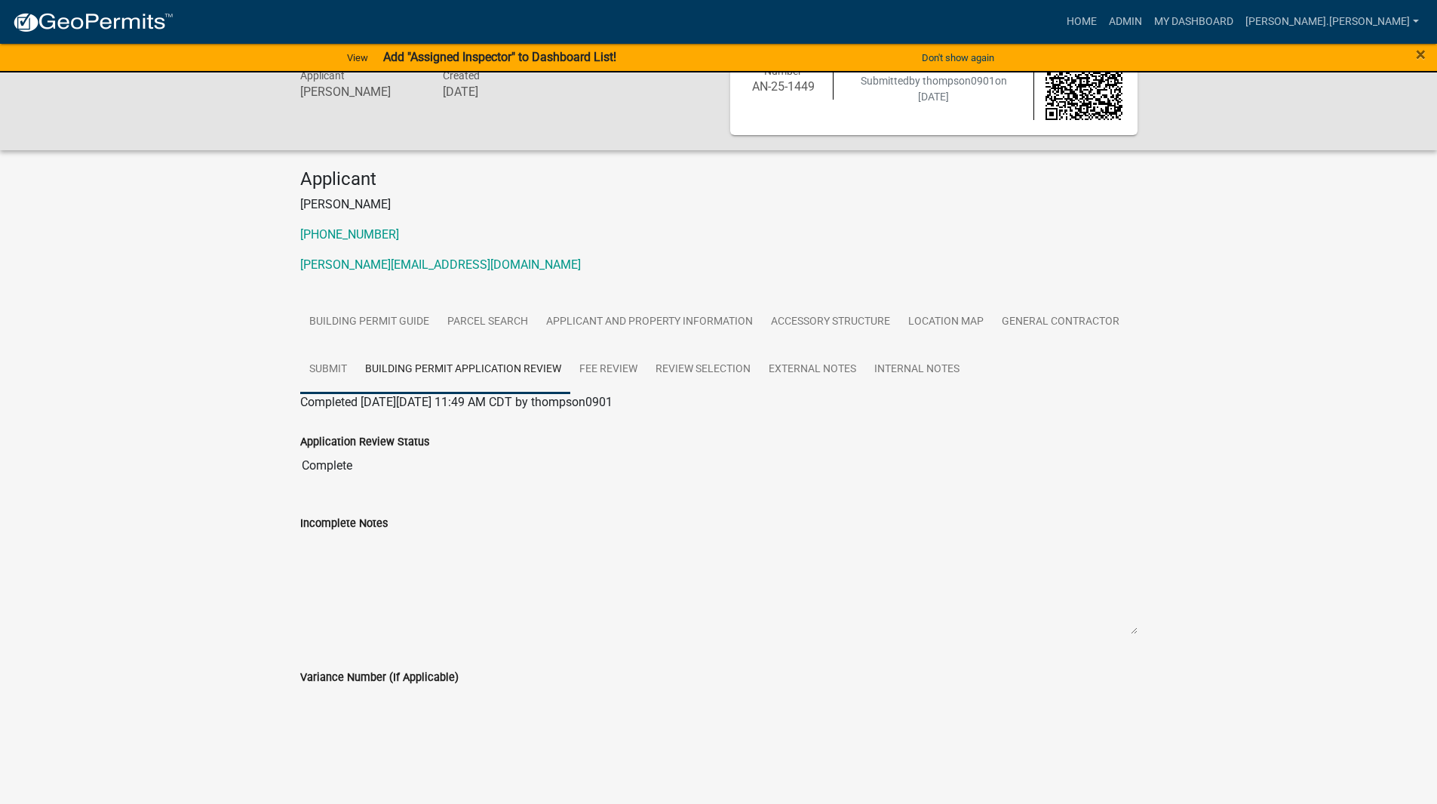
click at [327, 385] on link "Submit" at bounding box center [328, 370] width 56 height 48
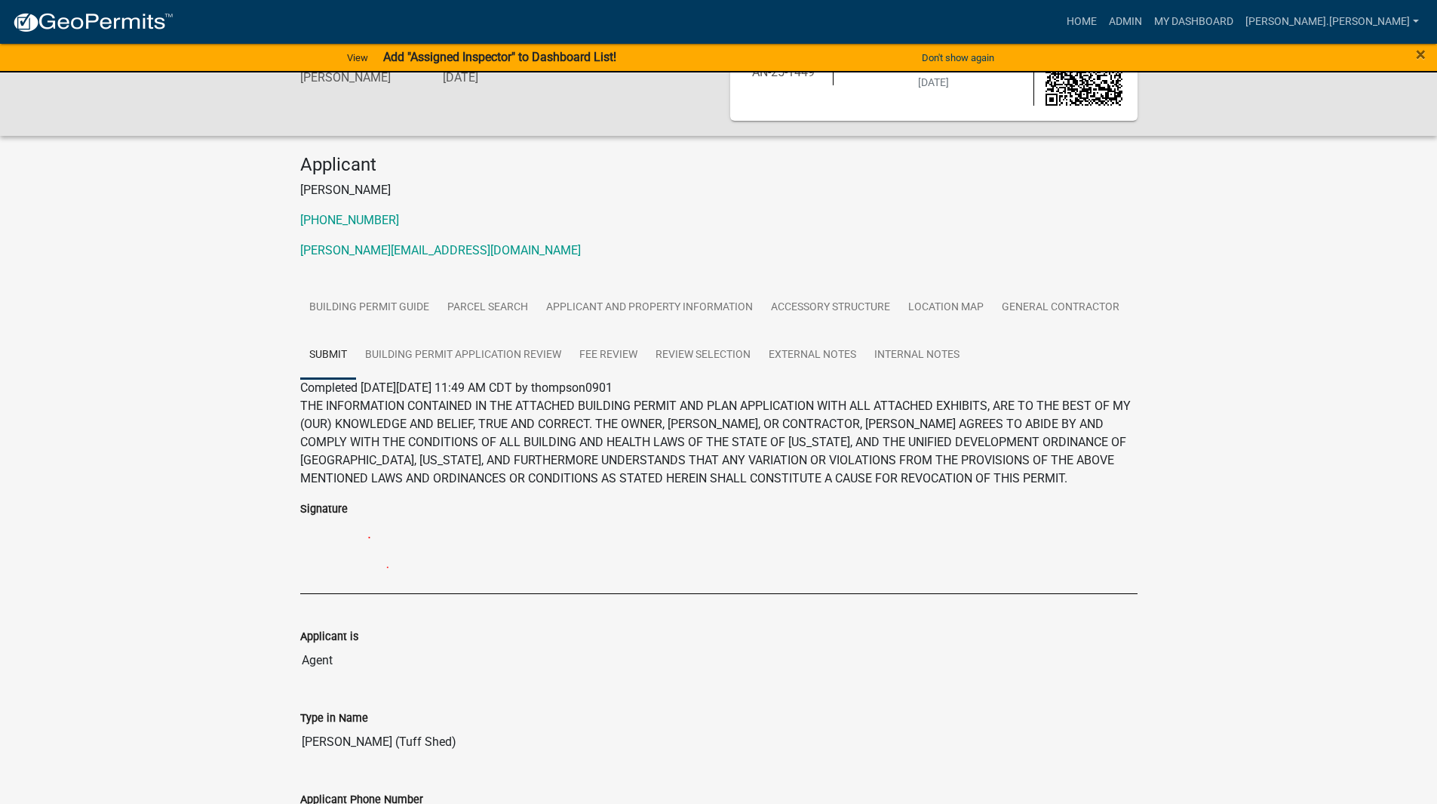
scroll to position [57, 0]
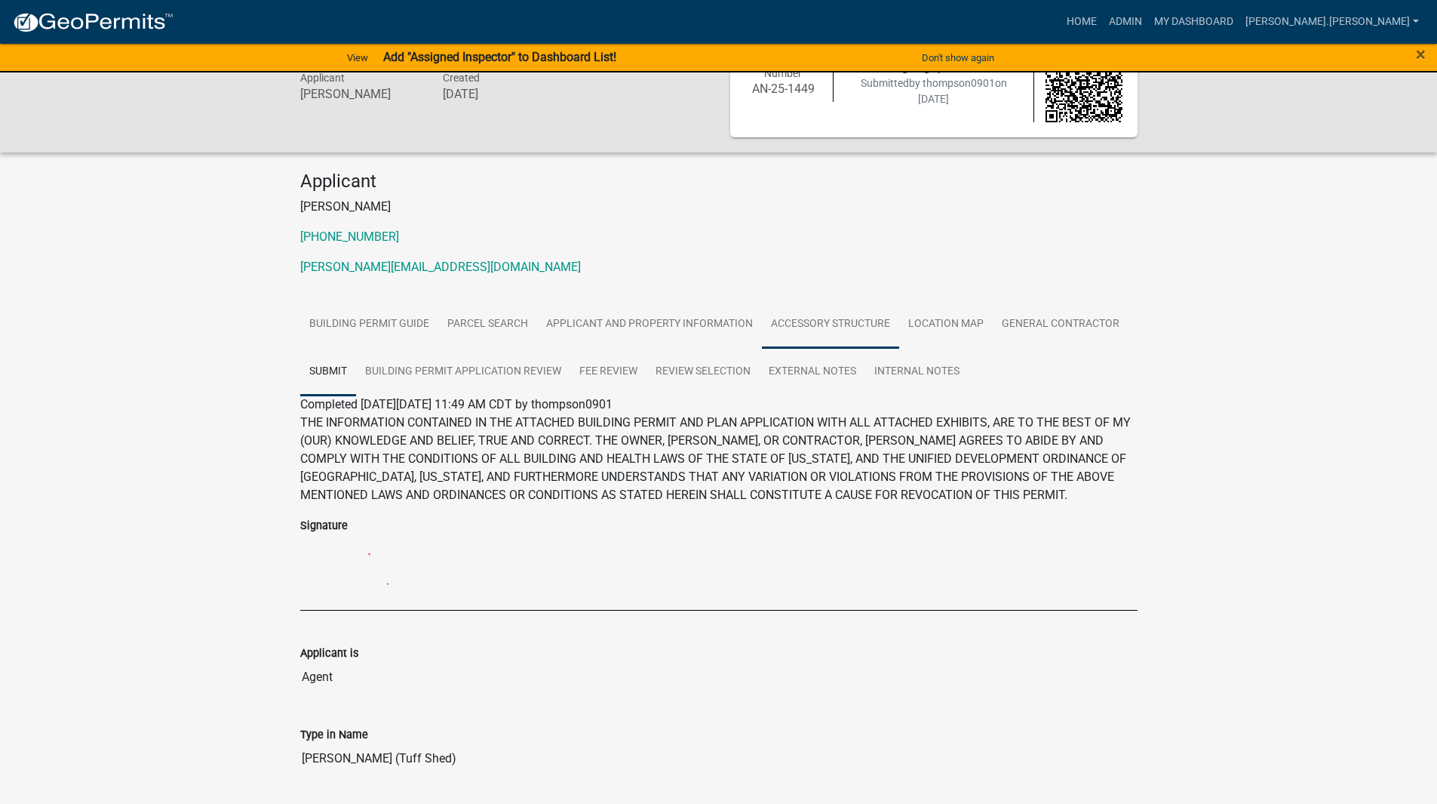
click at [883, 342] on link "Accessory Structure" at bounding box center [830, 324] width 137 height 48
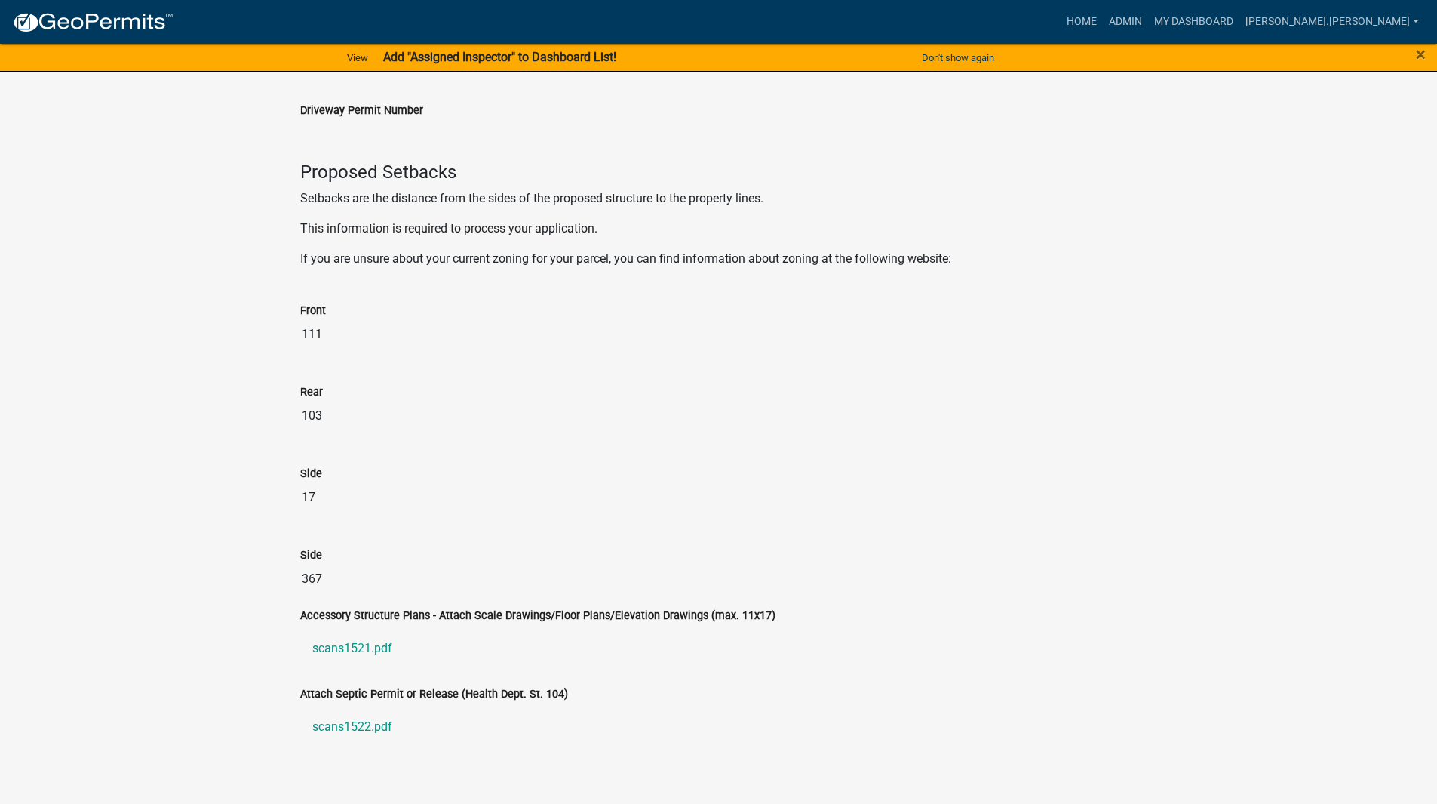
scroll to position [2489, 0]
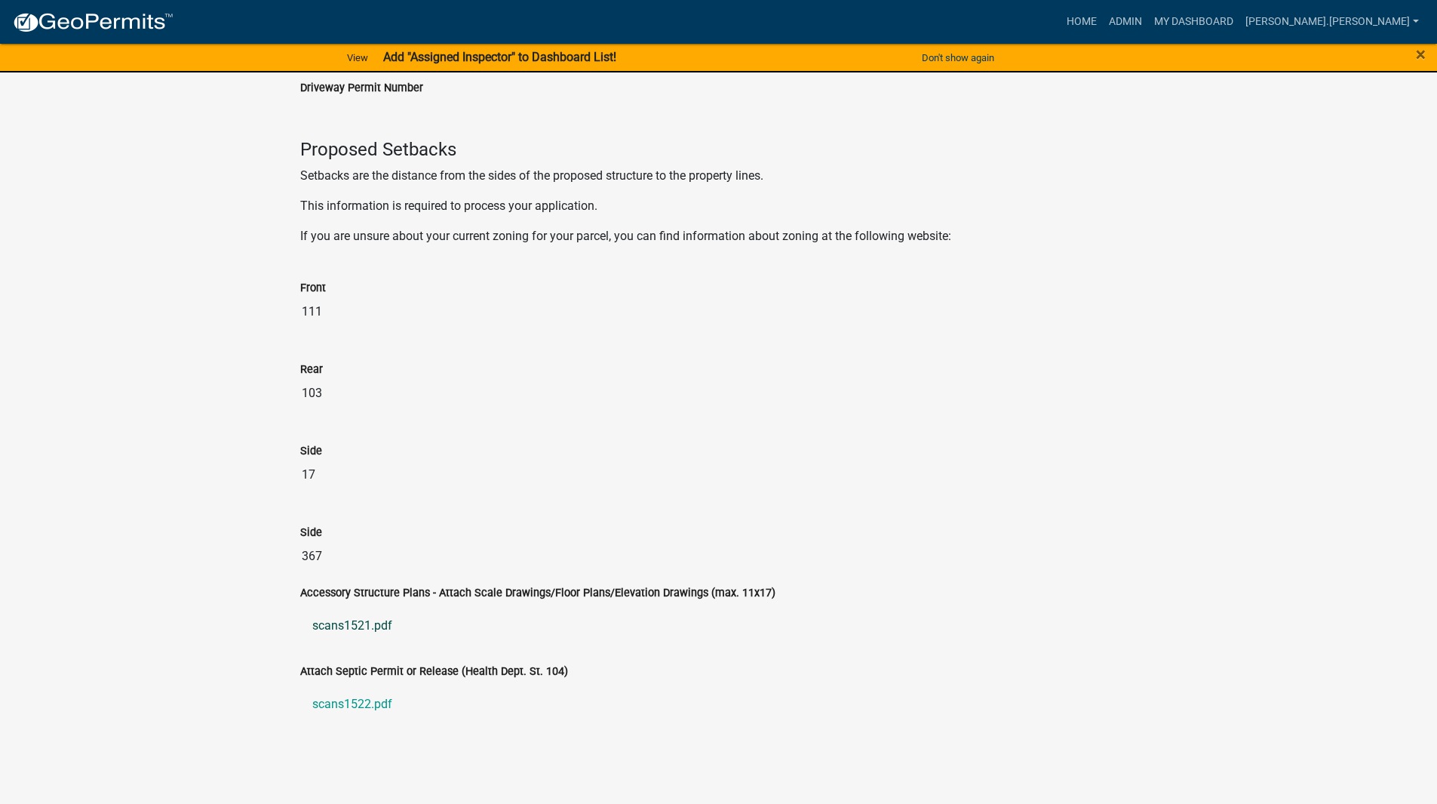
click at [364, 637] on link "scans1521.pdf" at bounding box center [718, 625] width 837 height 36
click at [342, 696] on link "scans1522.pdf" at bounding box center [718, 704] width 837 height 36
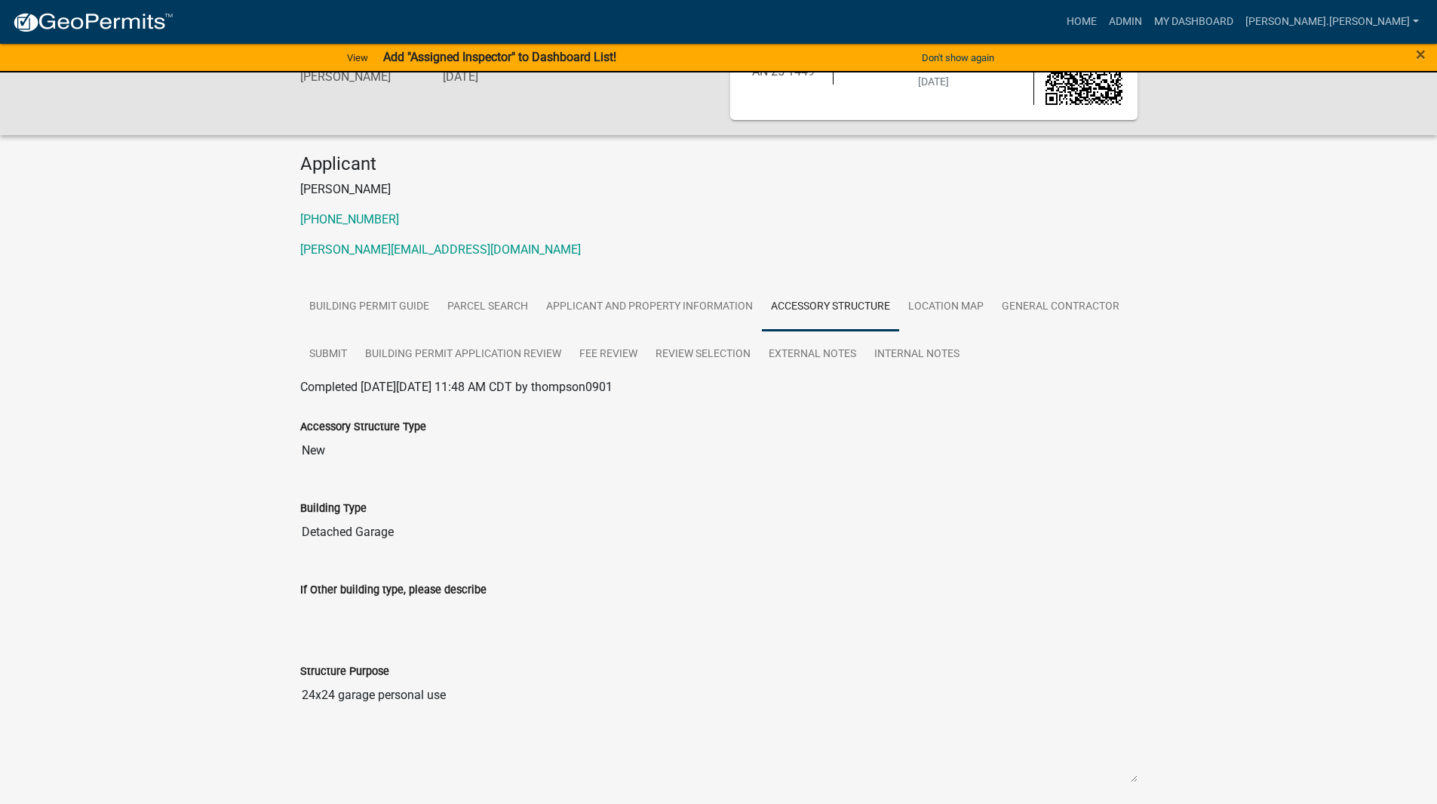
scroll to position [0, 0]
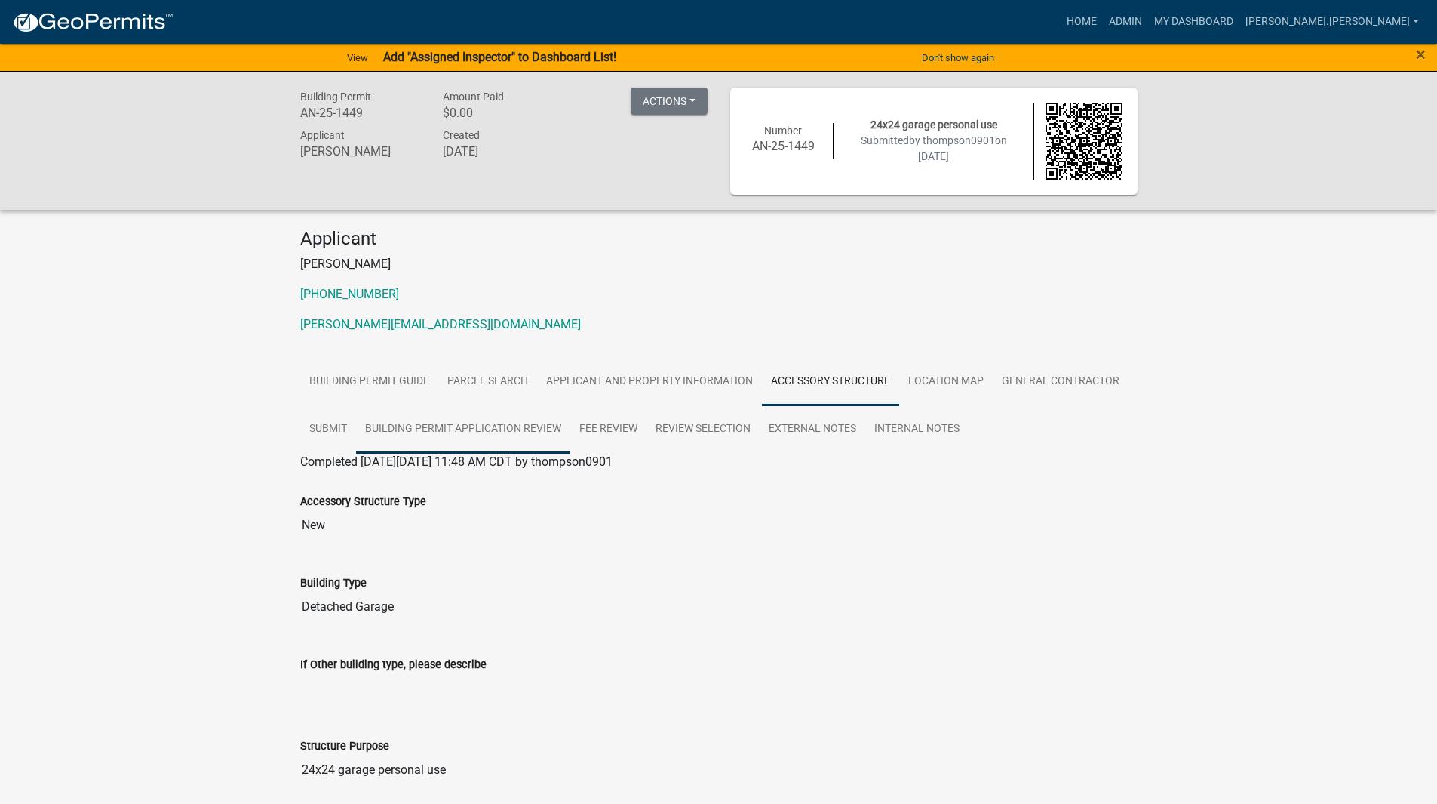
click at [469, 419] on link "Building Permit Application Review" at bounding box center [463, 429] width 214 height 48
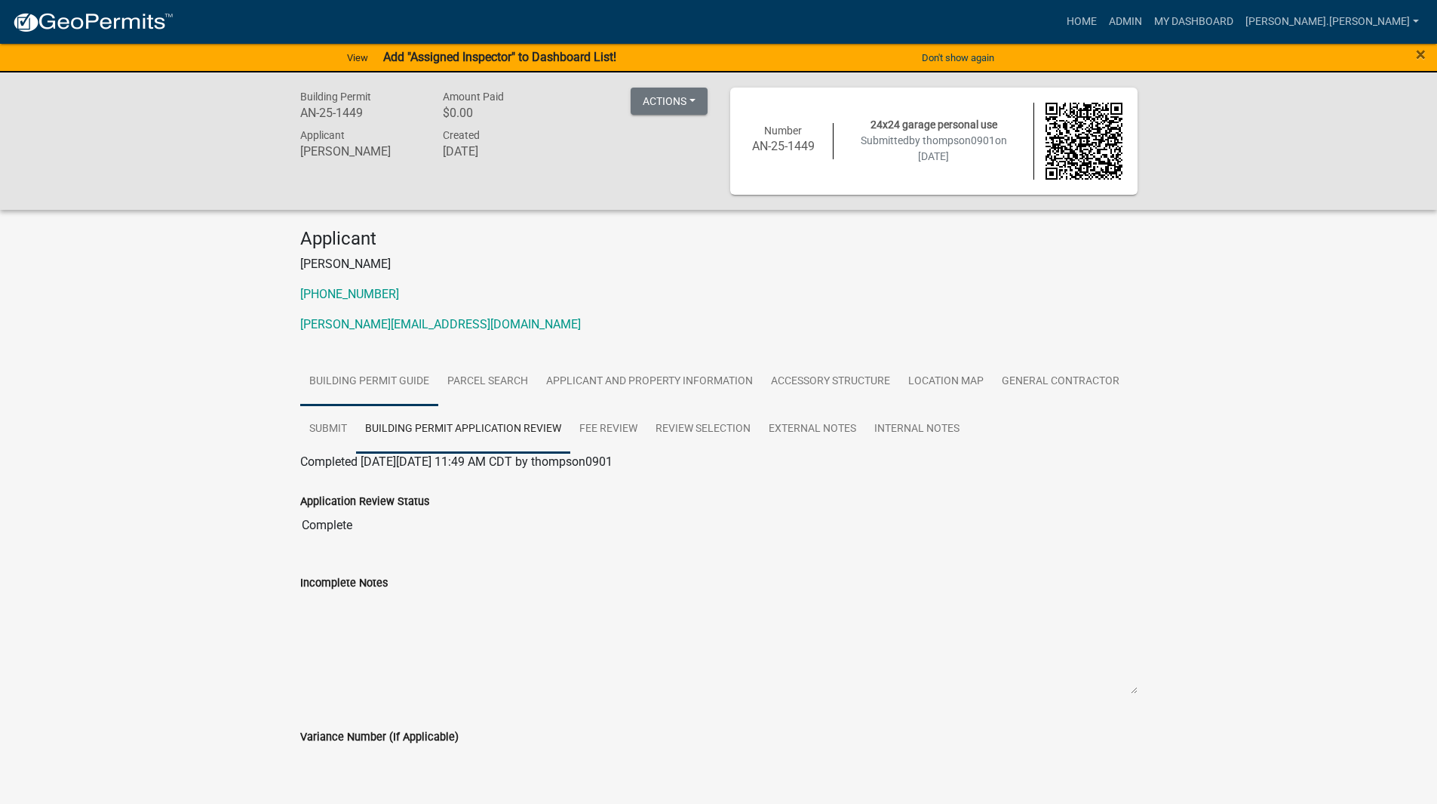
click at [420, 385] on link "Building Permit Guide" at bounding box center [369, 382] width 138 height 48
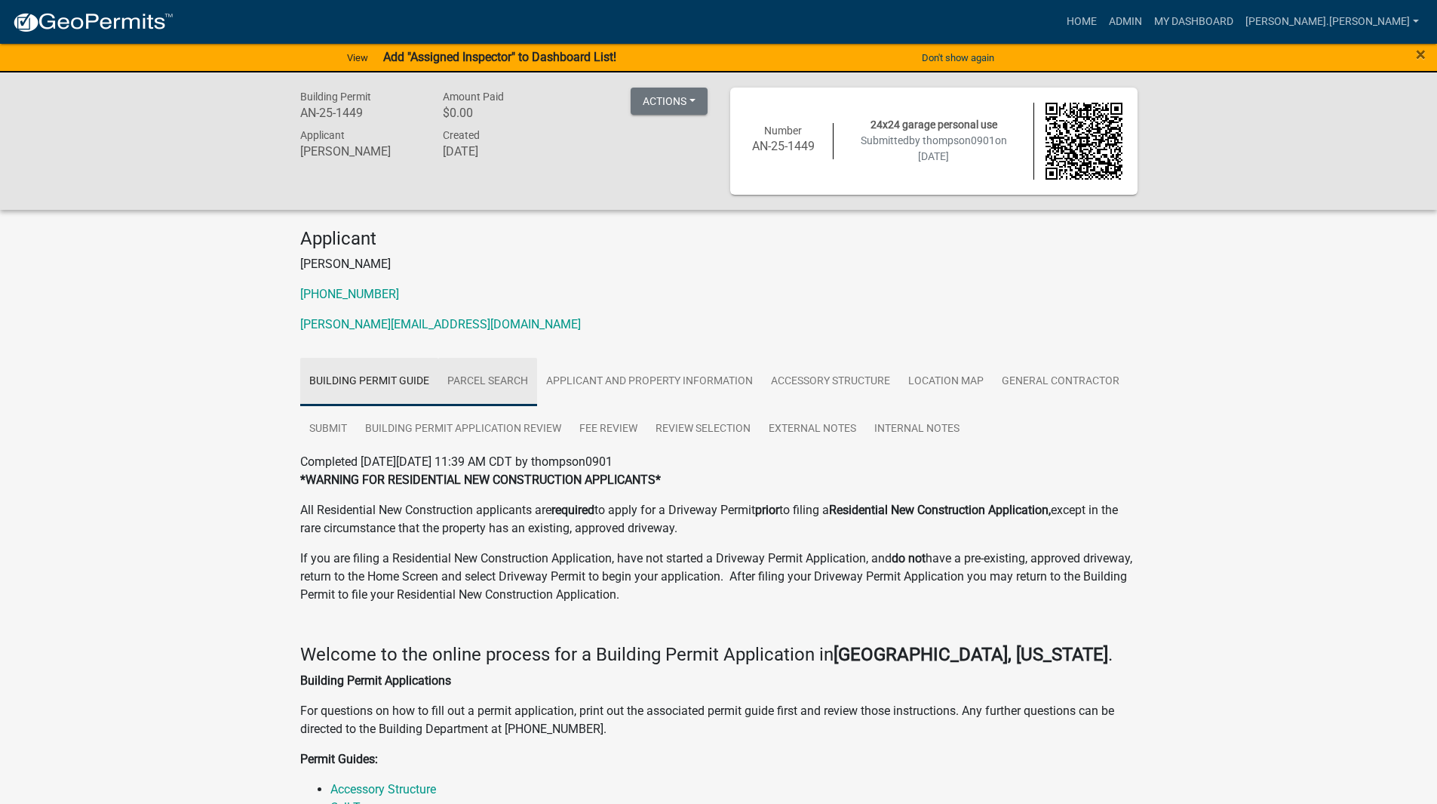
click at [495, 386] on link "Parcel search" at bounding box center [487, 382] width 99 height 48
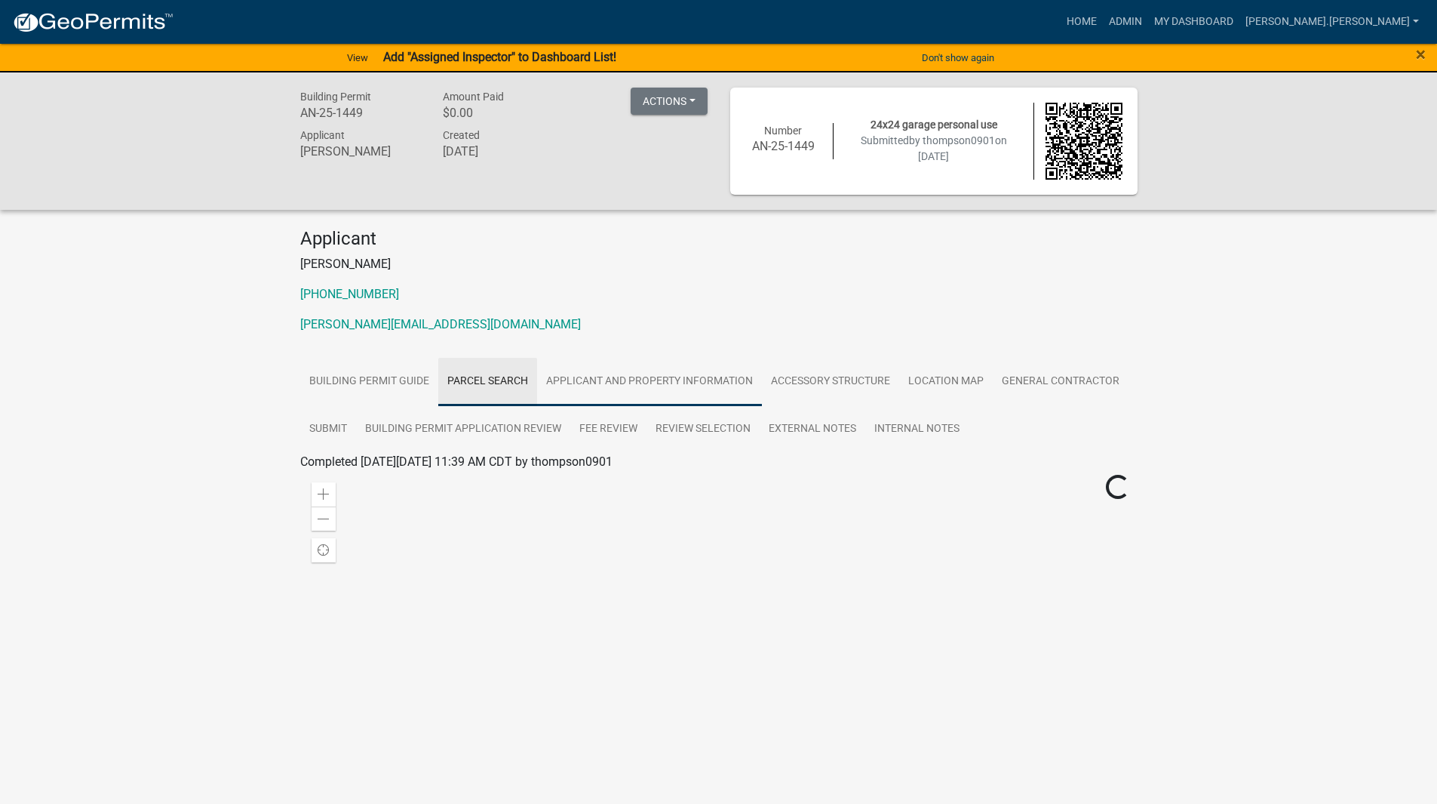
click at [582, 380] on link "Applicant and Property Information" at bounding box center [649, 382] width 225 height 48
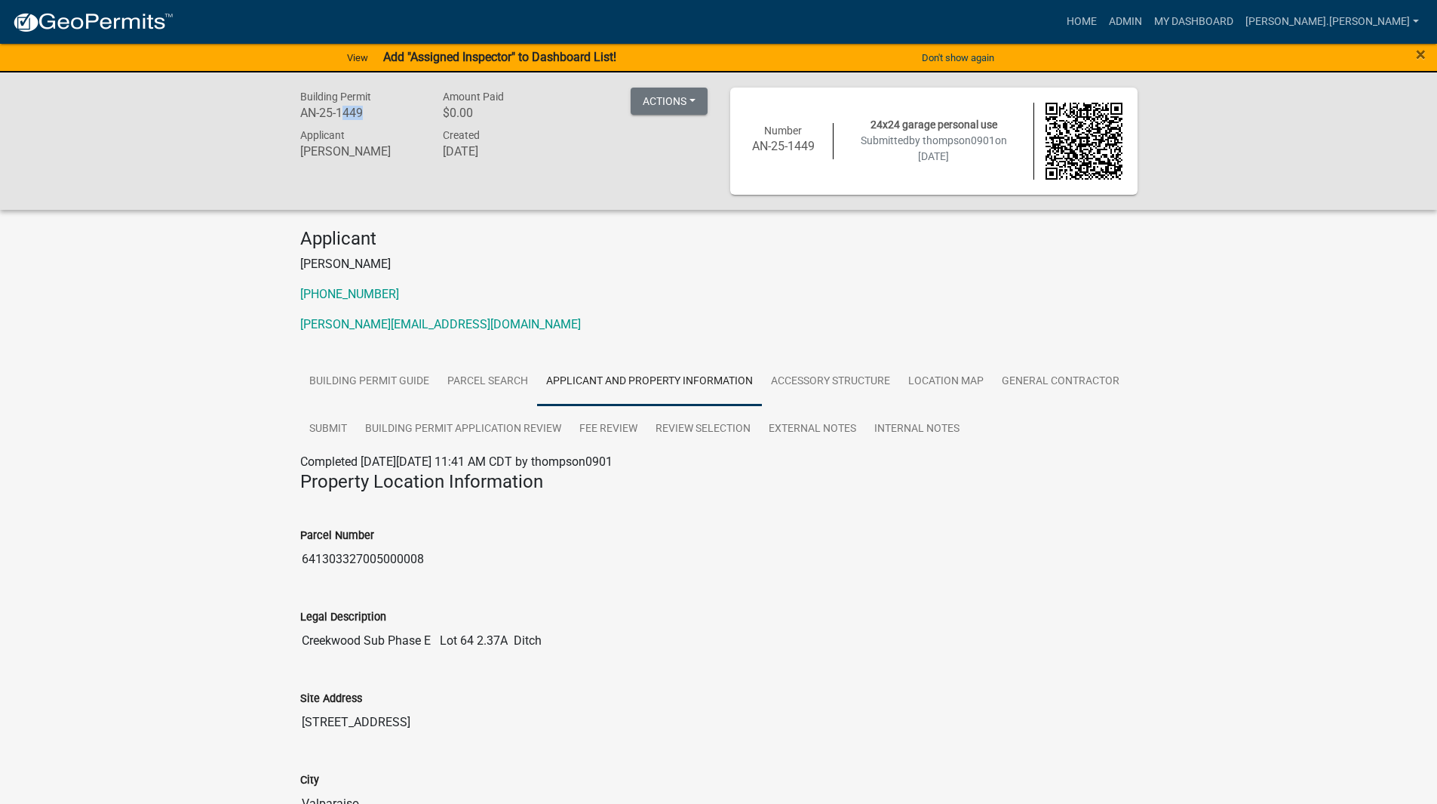
drag, startPoint x: 345, startPoint y: 114, endPoint x: 362, endPoint y: 119, distance: 18.1
click at [362, 119] on h6 "AN-25-1449" at bounding box center [360, 113] width 121 height 14
drag, startPoint x: 488, startPoint y: 465, endPoint x: 453, endPoint y: 462, distance: 35.5
click at [453, 462] on span "Completed On Thursday, August 7, 2025 at 11:41 AM CDT by thompson0901" at bounding box center [456, 461] width 312 height 14
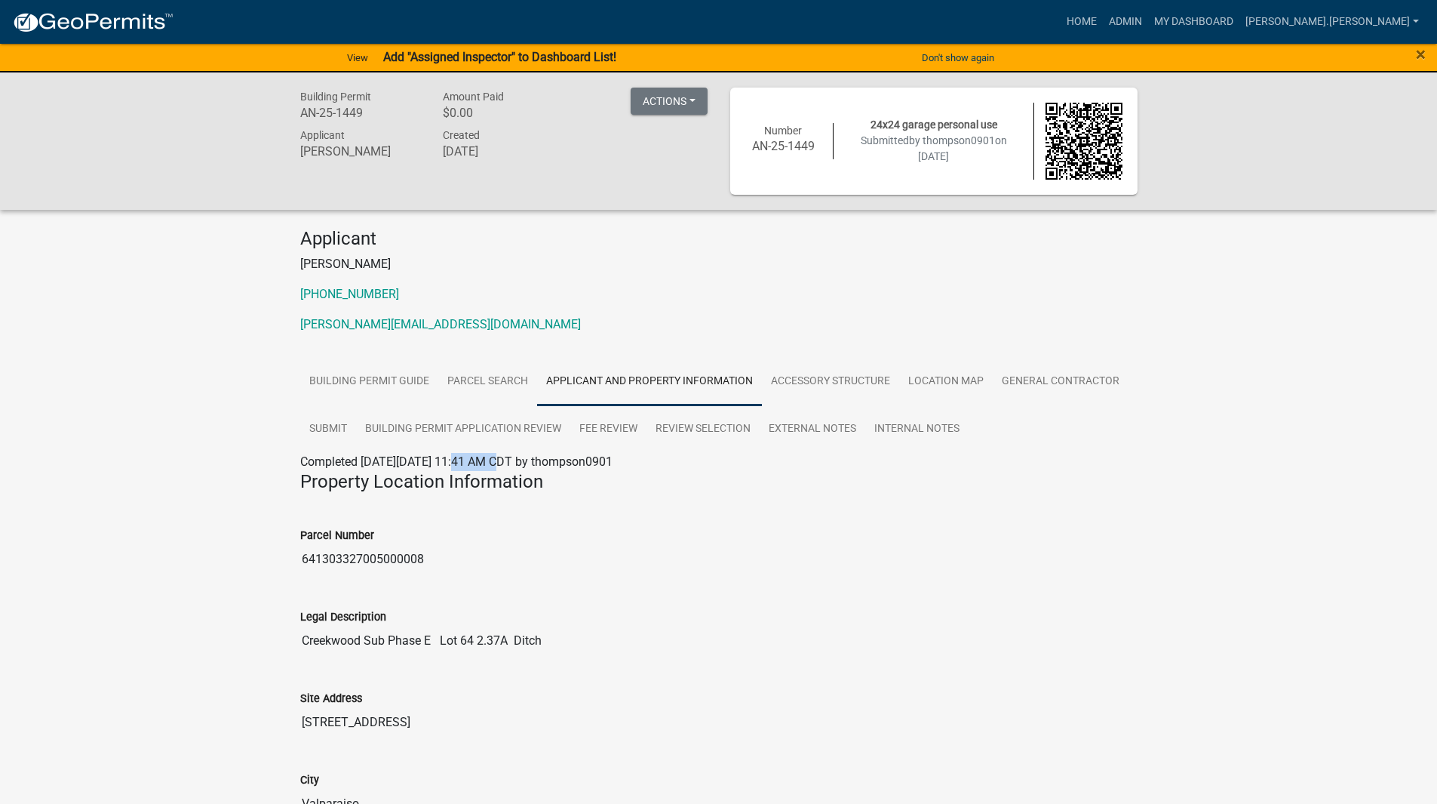
click at [453, 462] on span "Completed On Thursday, August 7, 2025 at 11:41 AM CDT by thompson0901" at bounding box center [456, 461] width 312 height 14
drag, startPoint x: 364, startPoint y: 109, endPoint x: 319, endPoint y: 116, distance: 45.8
click at [319, 116] on h6 "AN-25-1449" at bounding box center [360, 113] width 121 height 14
drag, startPoint x: 319, startPoint y: 116, endPoint x: 364, endPoint y: 120, distance: 44.7
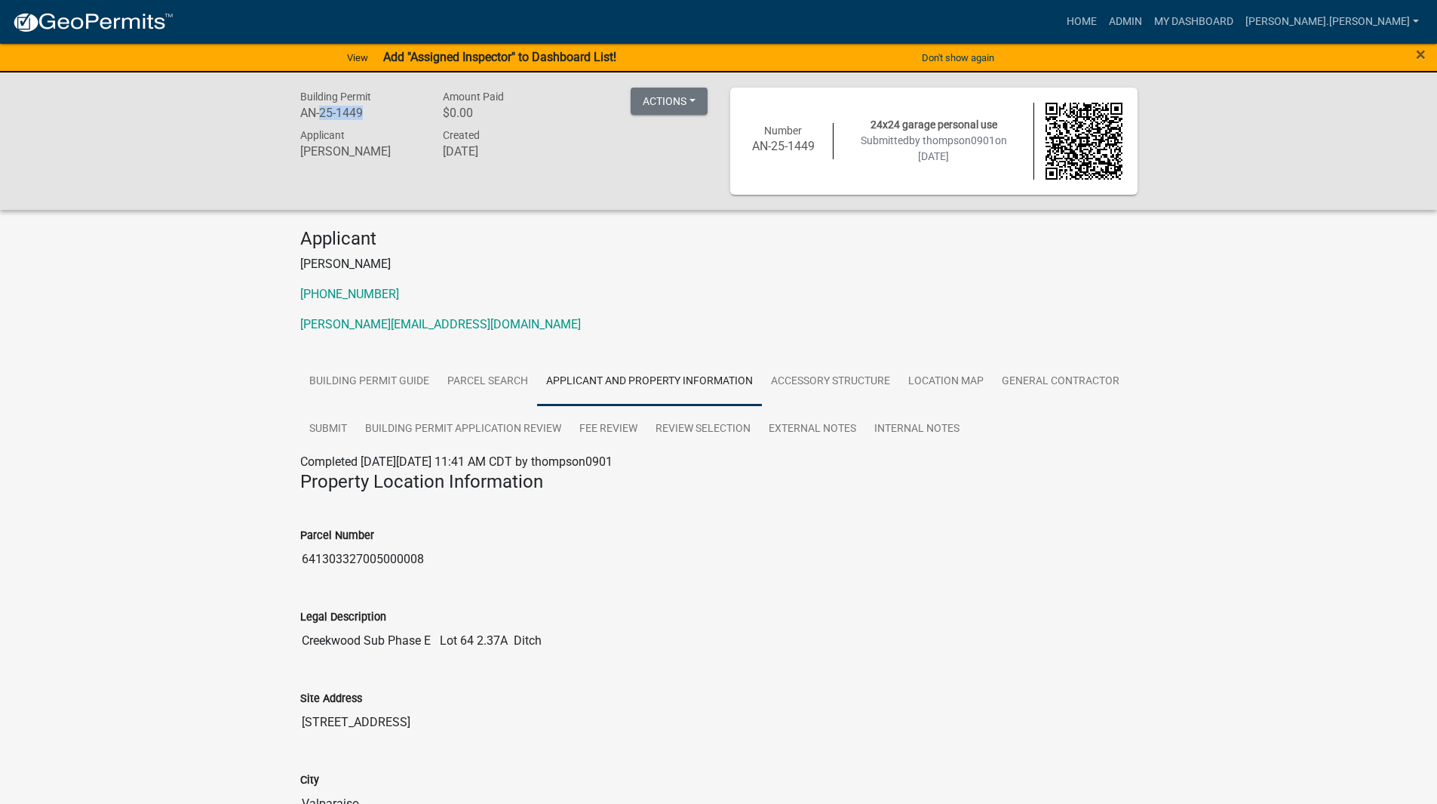
click at [364, 120] on h6 "AN-25-1449" at bounding box center [360, 113] width 121 height 14
click at [364, 113] on h6 "AN-25-1449" at bounding box center [360, 113] width 121 height 14
click at [633, 435] on link "Fee Review" at bounding box center [608, 429] width 76 height 48
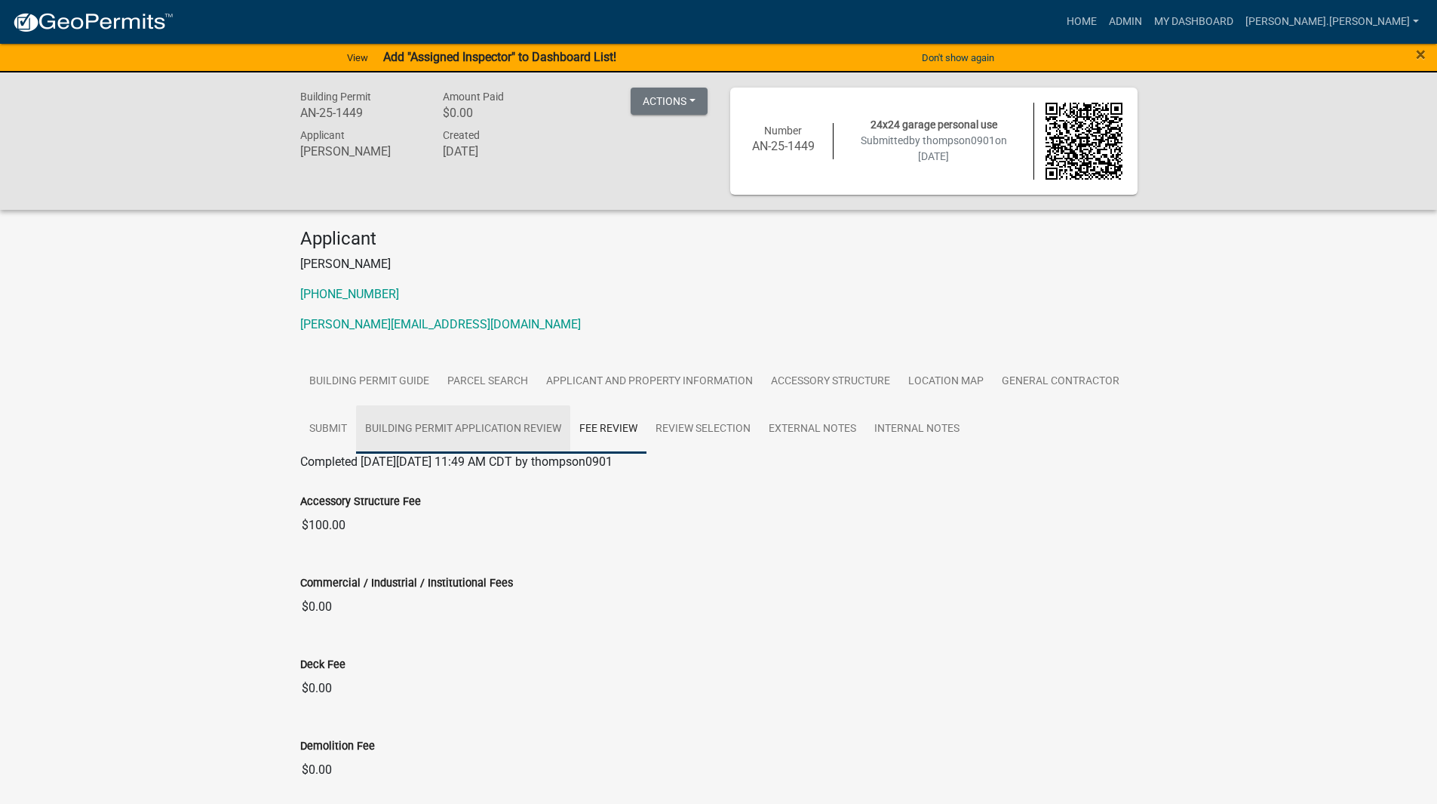
click at [568, 432] on link "Building Permit Application Review" at bounding box center [463, 429] width 214 height 48
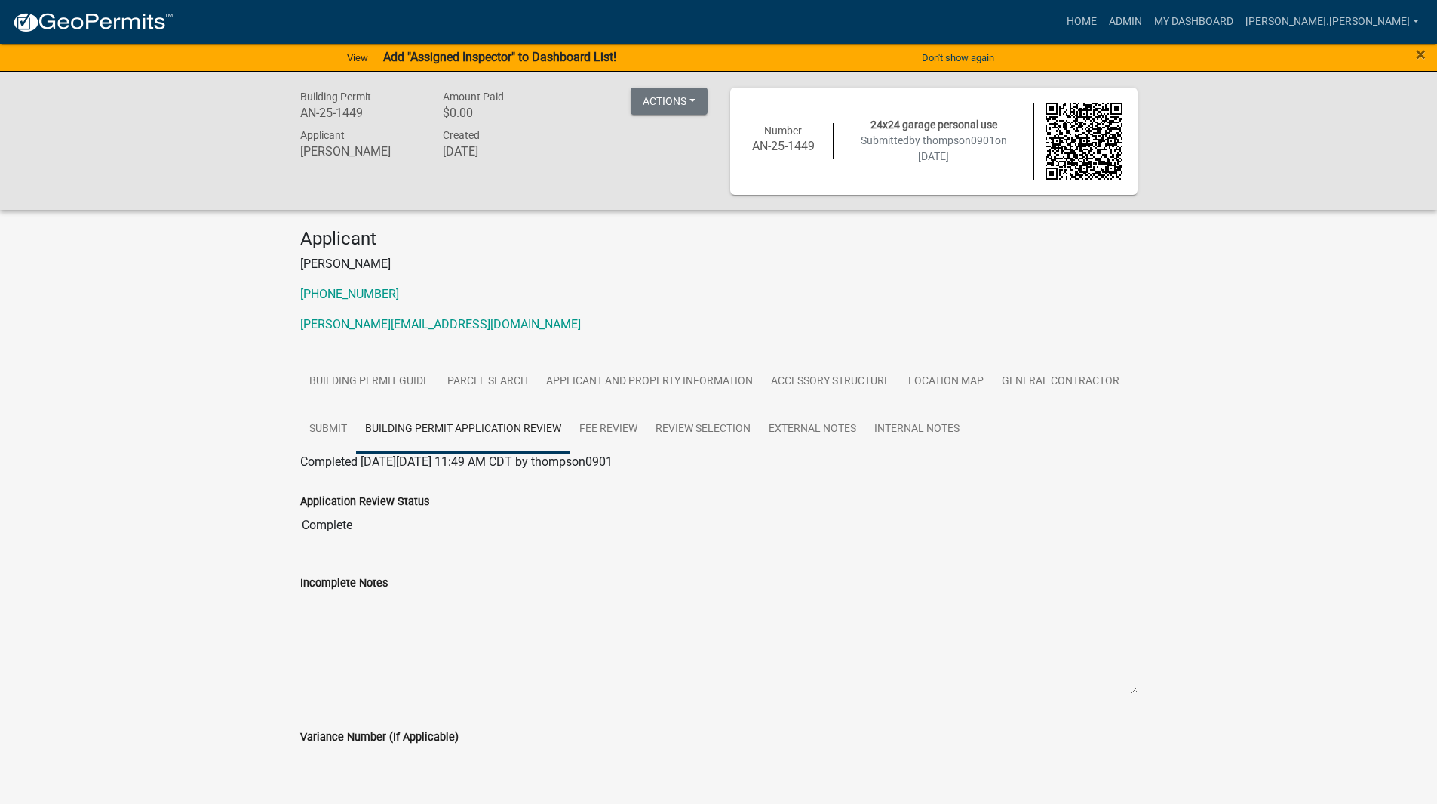
scroll to position [60, 0]
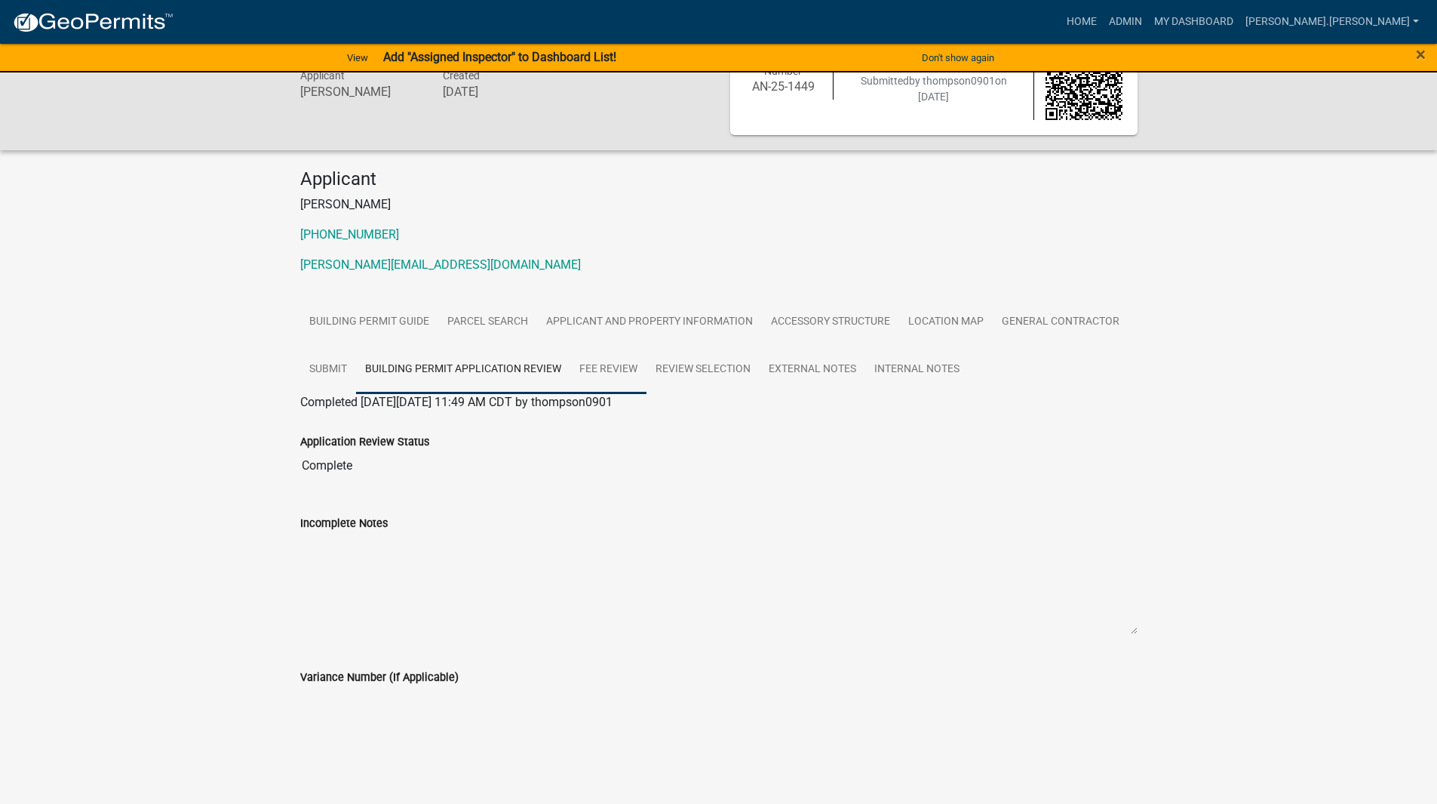
click at [620, 367] on link "Fee Review" at bounding box center [608, 370] width 76 height 48
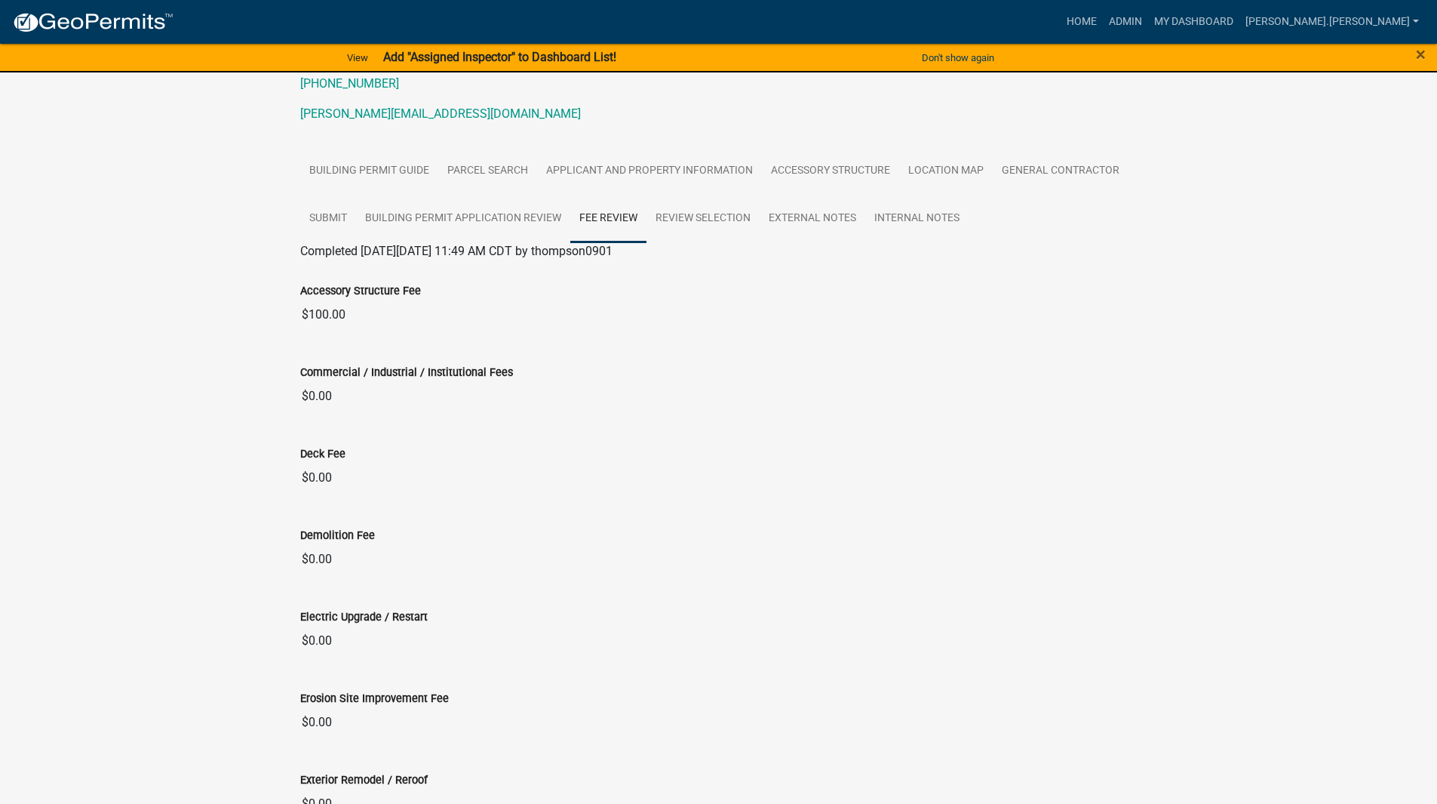
scroll to position [0, 0]
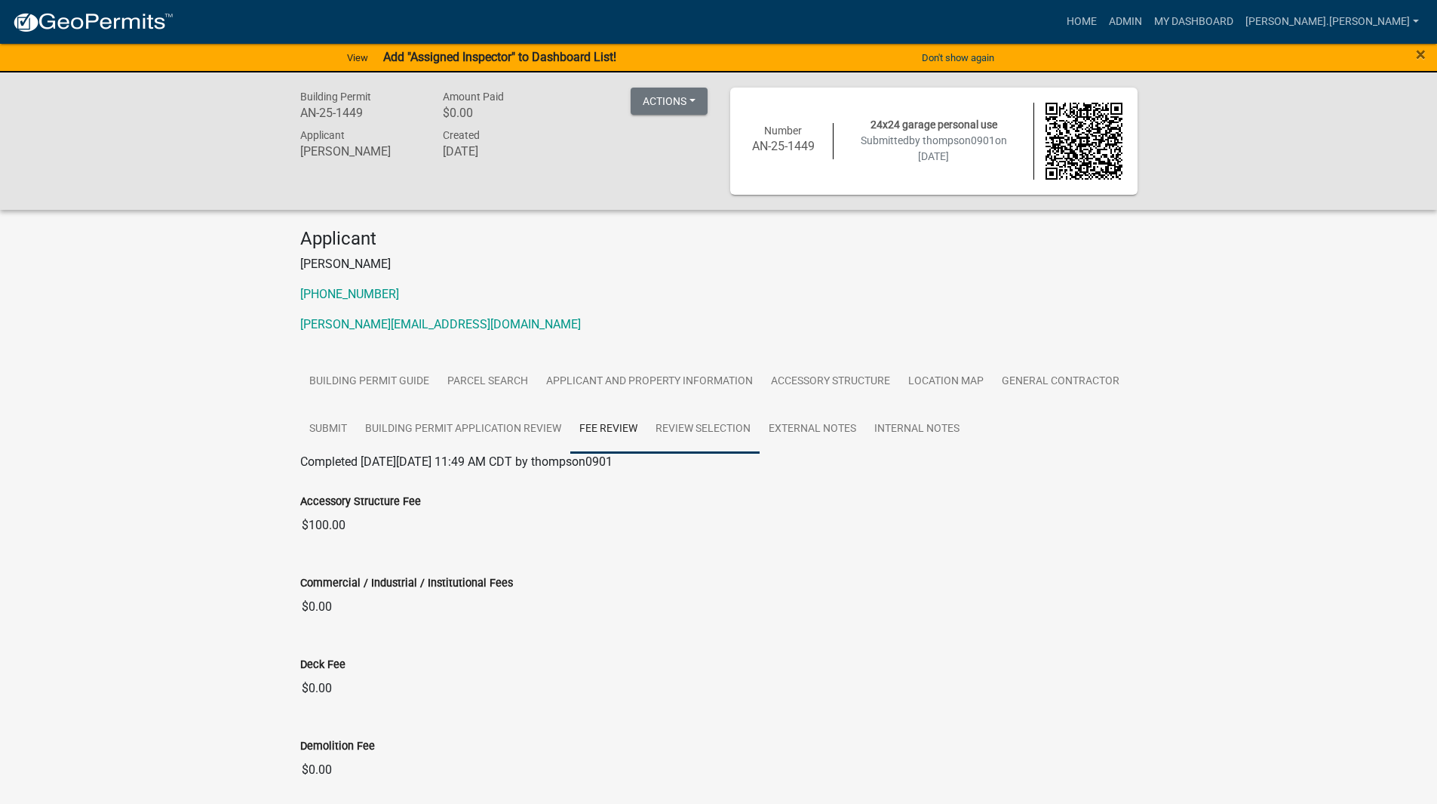
click at [701, 416] on link "Review Selection" at bounding box center [703, 429] width 113 height 48
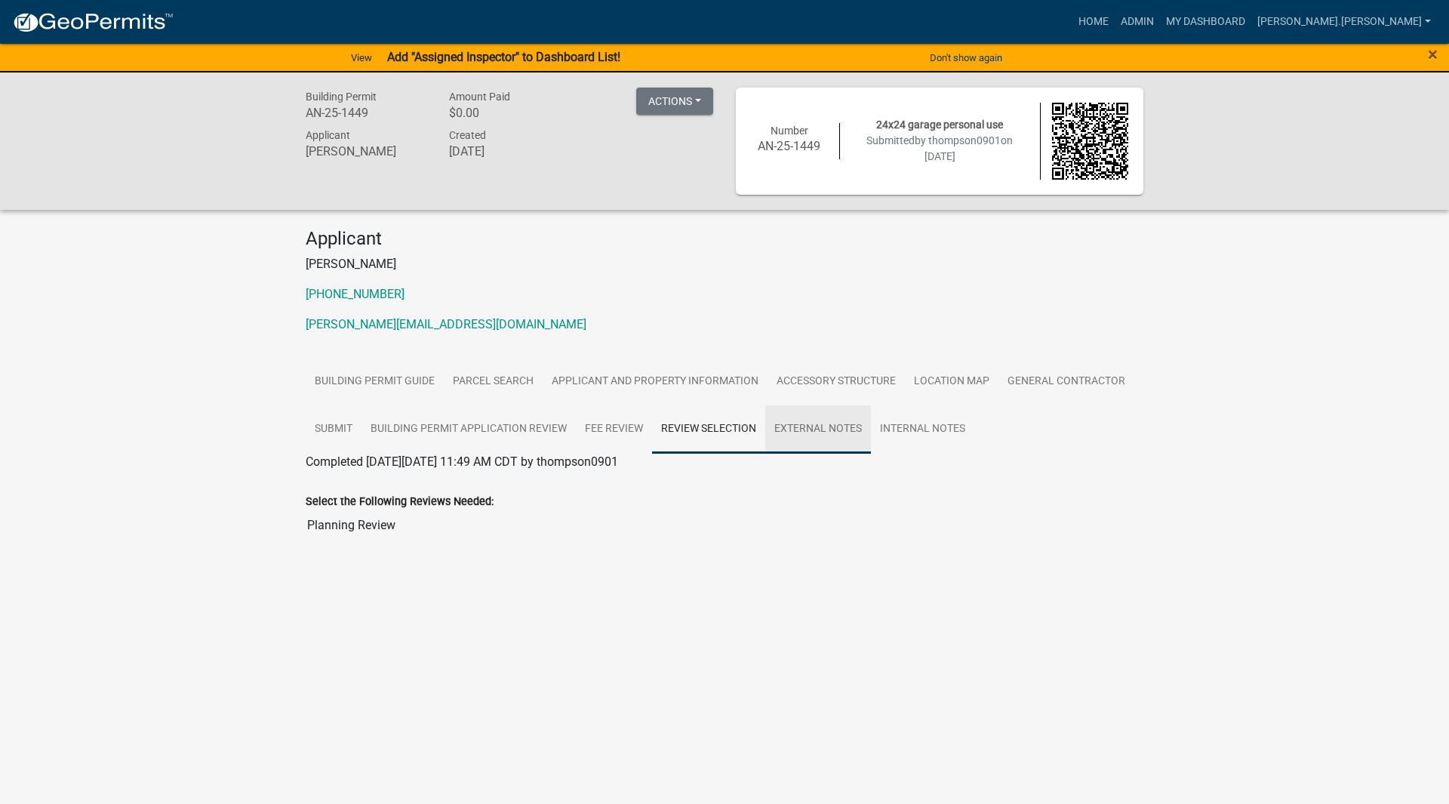
click at [798, 408] on link "External Notes" at bounding box center [818, 429] width 106 height 48
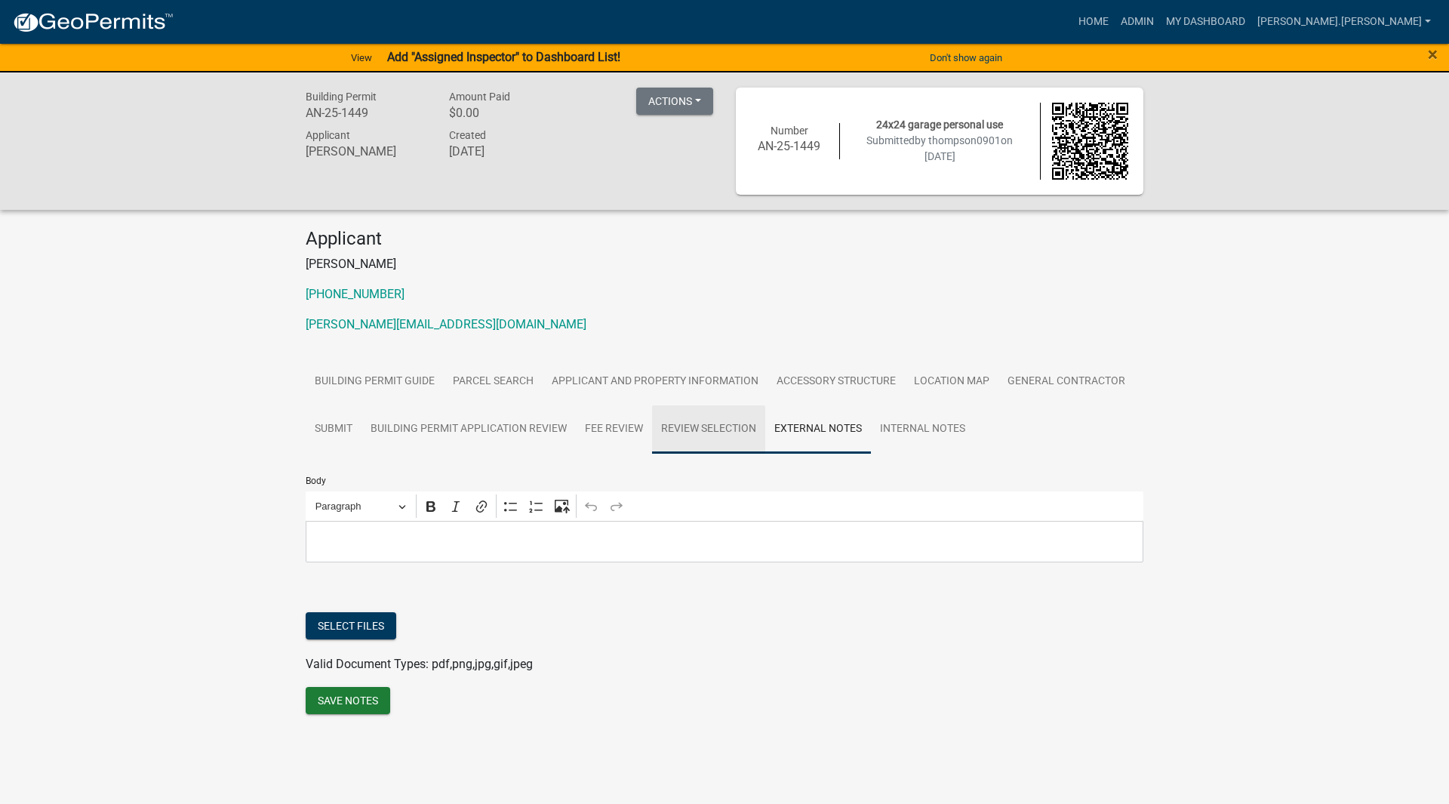
click at [743, 426] on link "Review Selection" at bounding box center [708, 429] width 113 height 48
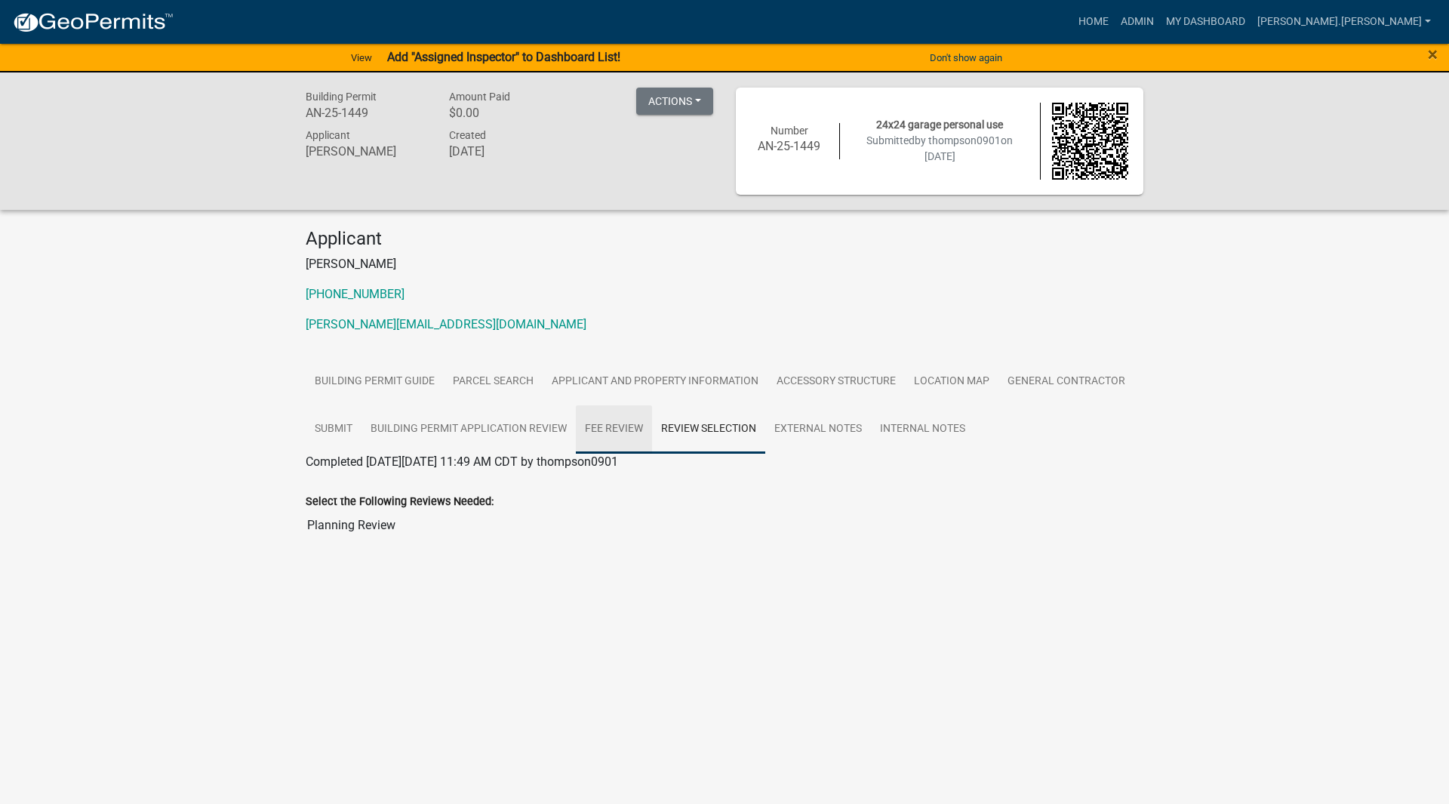
click at [628, 432] on link "Fee Review" at bounding box center [614, 429] width 76 height 48
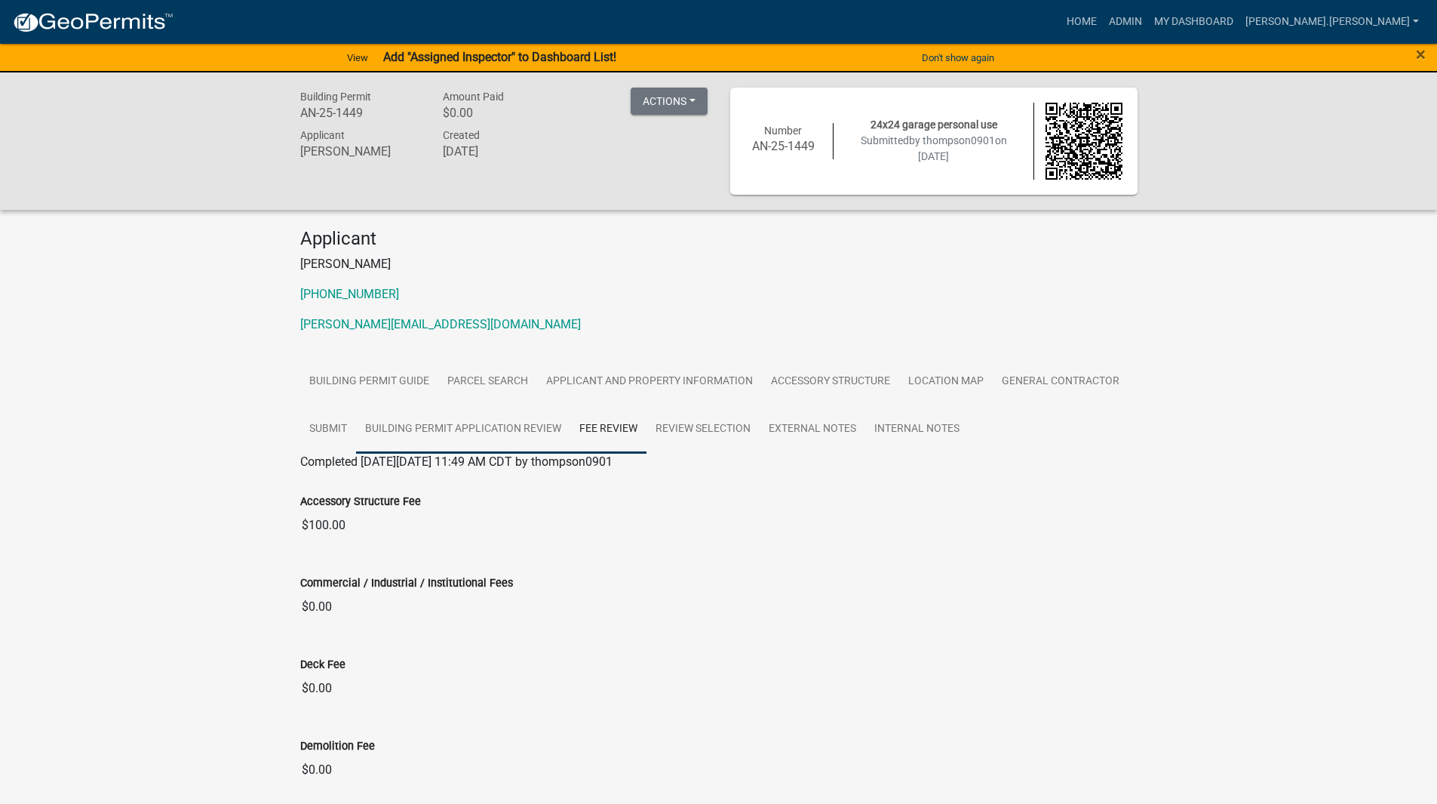
click at [550, 432] on link "Building Permit Application Review" at bounding box center [463, 429] width 214 height 48
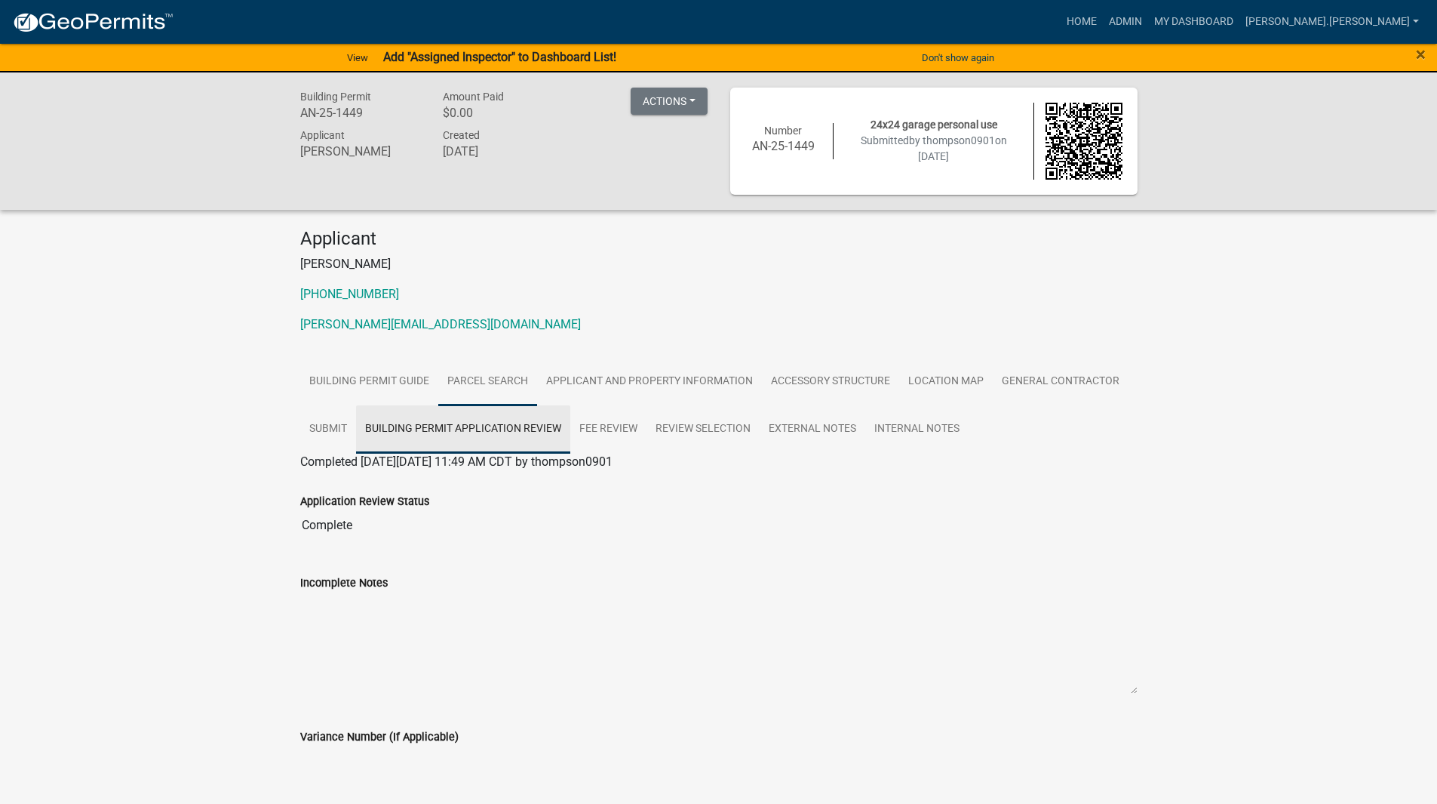
click at [475, 392] on link "Parcel search" at bounding box center [487, 382] width 99 height 48
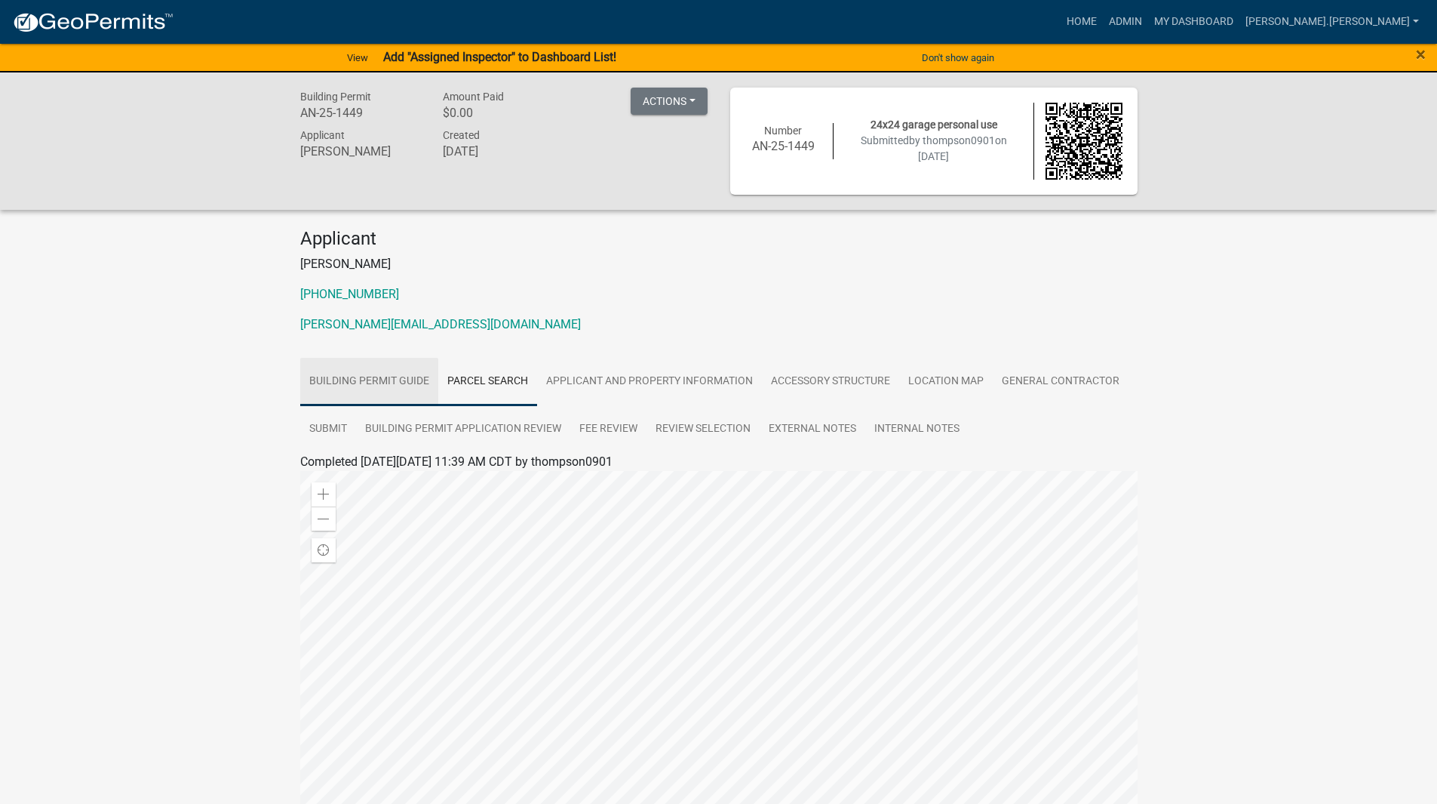
click at [419, 386] on link "Building Permit Guide" at bounding box center [369, 382] width 138 height 48
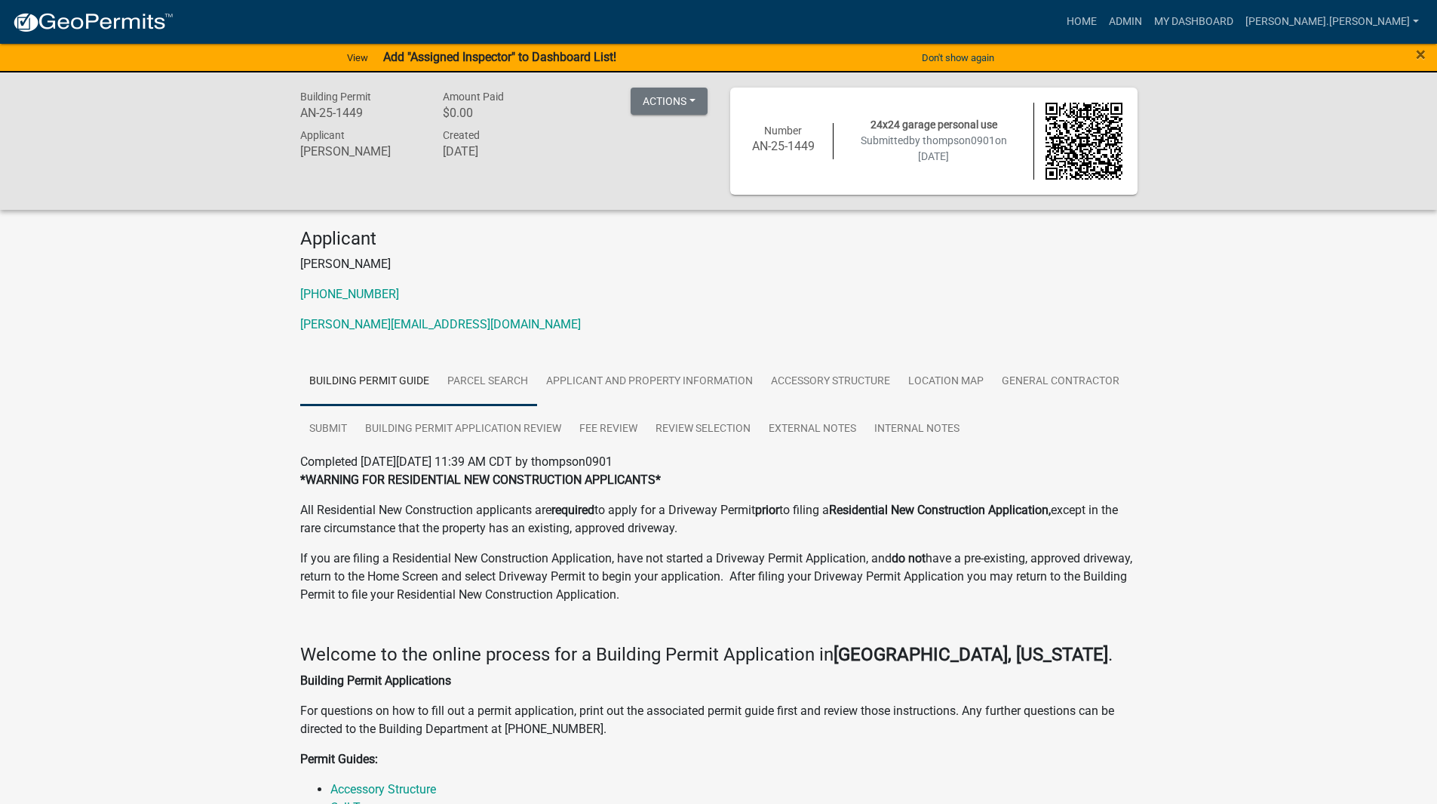
click at [478, 383] on link "Parcel search" at bounding box center [487, 382] width 99 height 48
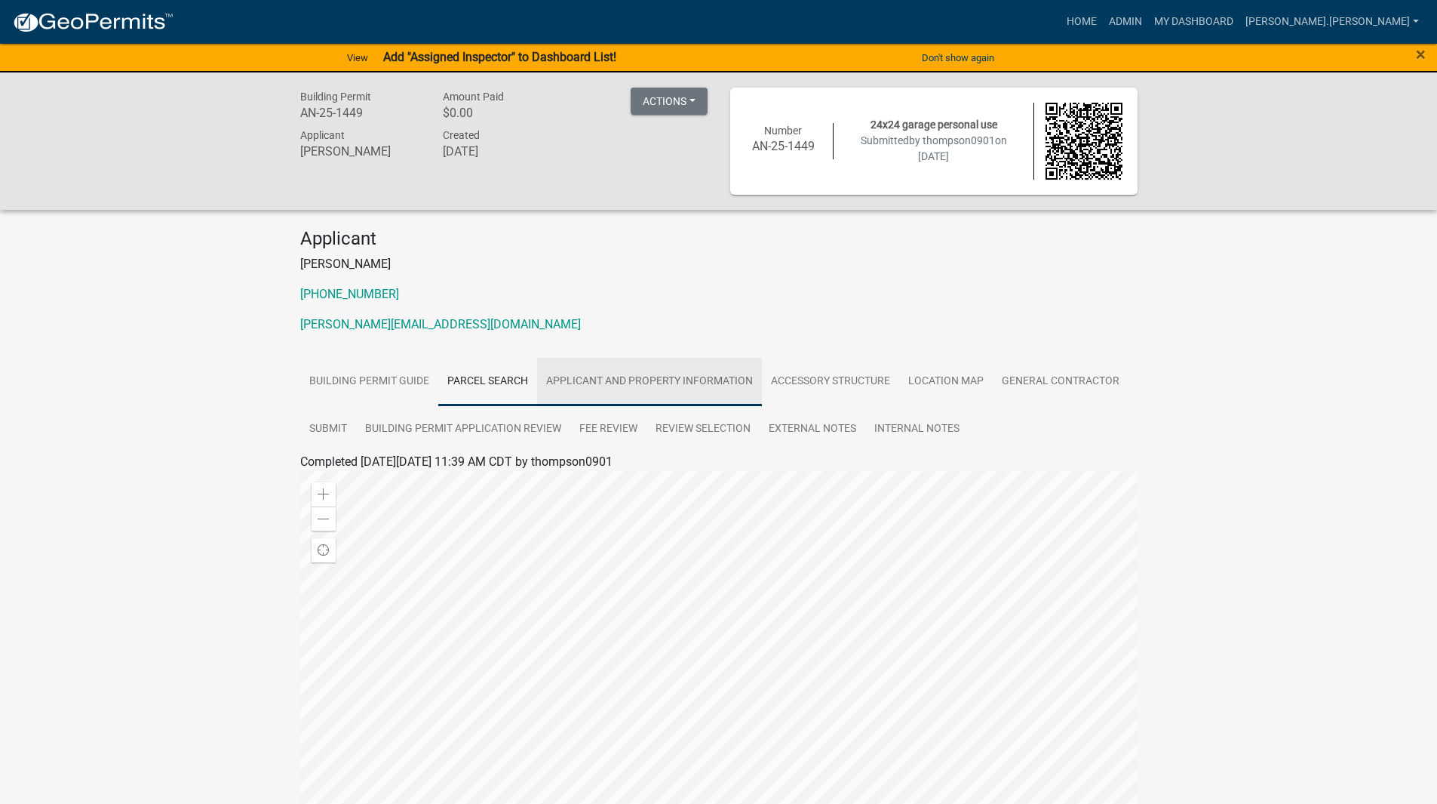
click at [647, 388] on link "Applicant and Property Information" at bounding box center [649, 382] width 225 height 48
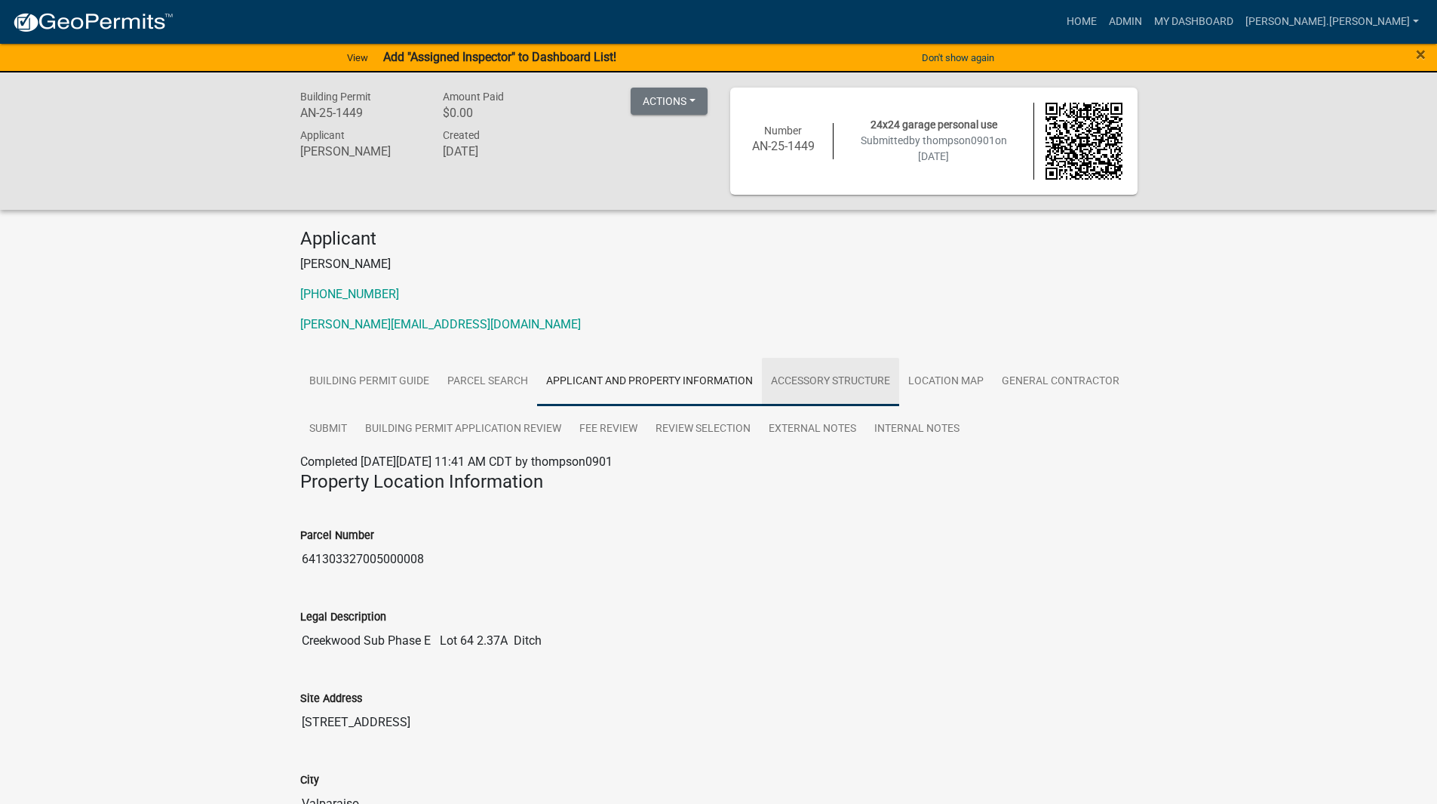
click at [780, 370] on link "Accessory Structure" at bounding box center [830, 382] width 137 height 48
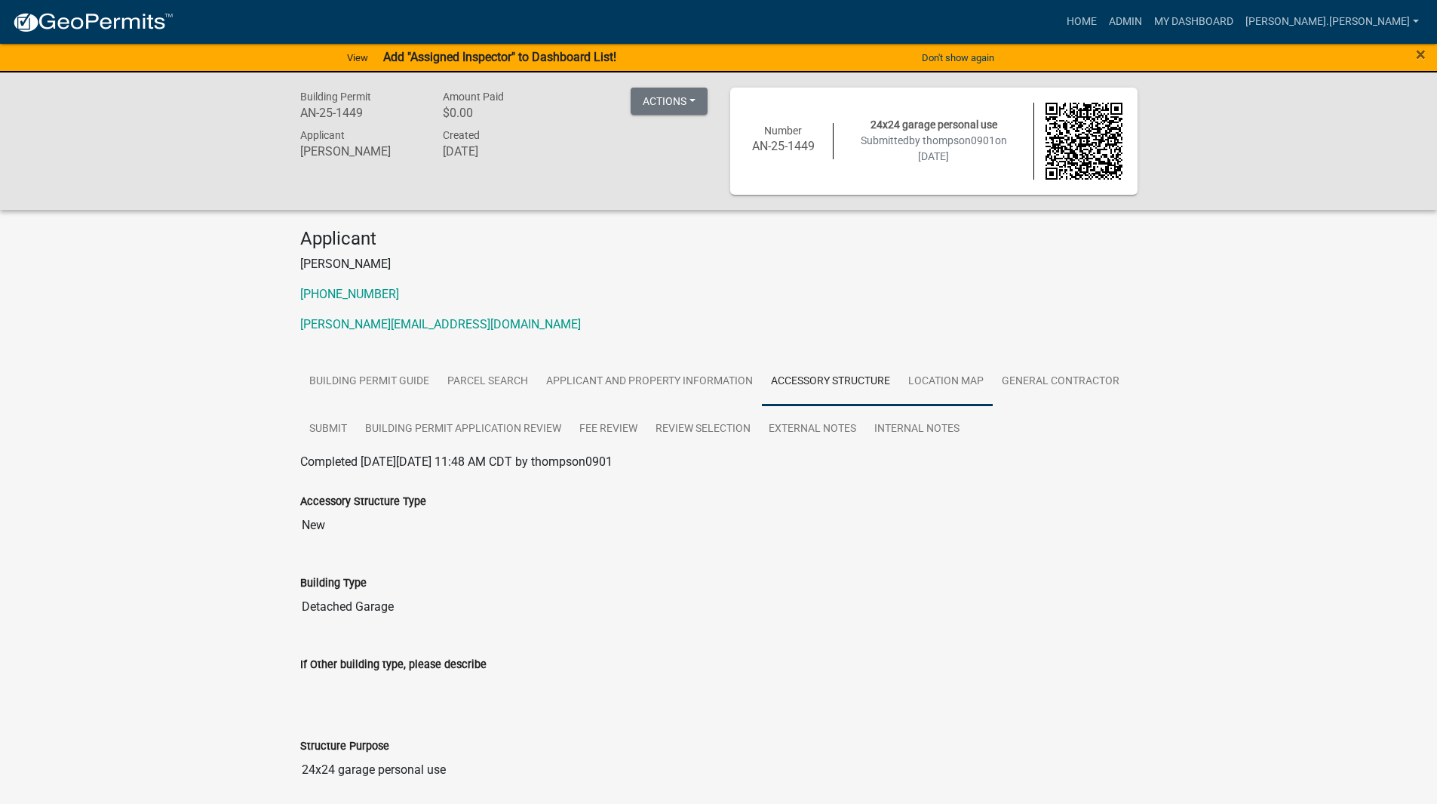
click at [917, 370] on link "Location Map" at bounding box center [946, 382] width 94 height 48
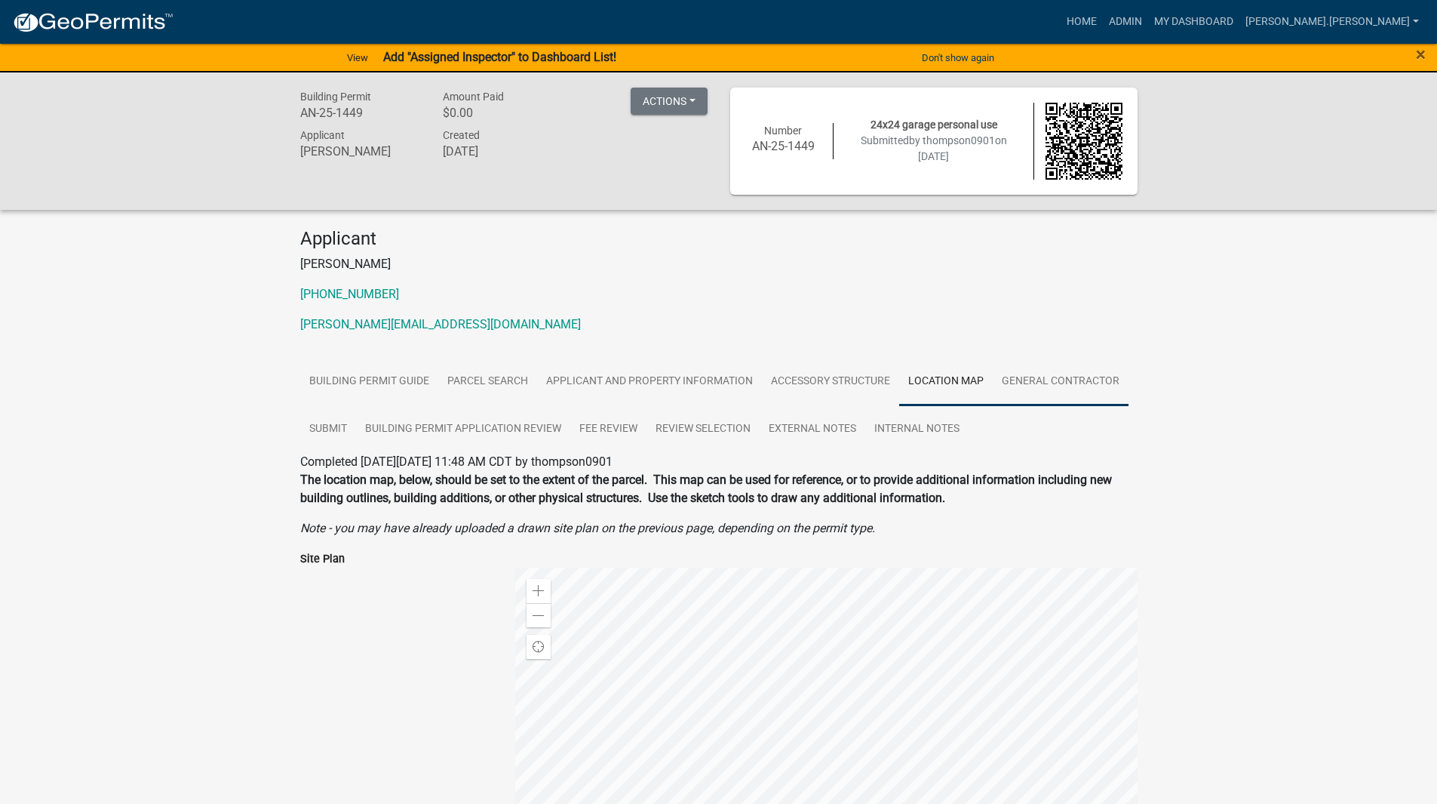
click at [997, 370] on link "General Contractor" at bounding box center [1061, 382] width 136 height 48
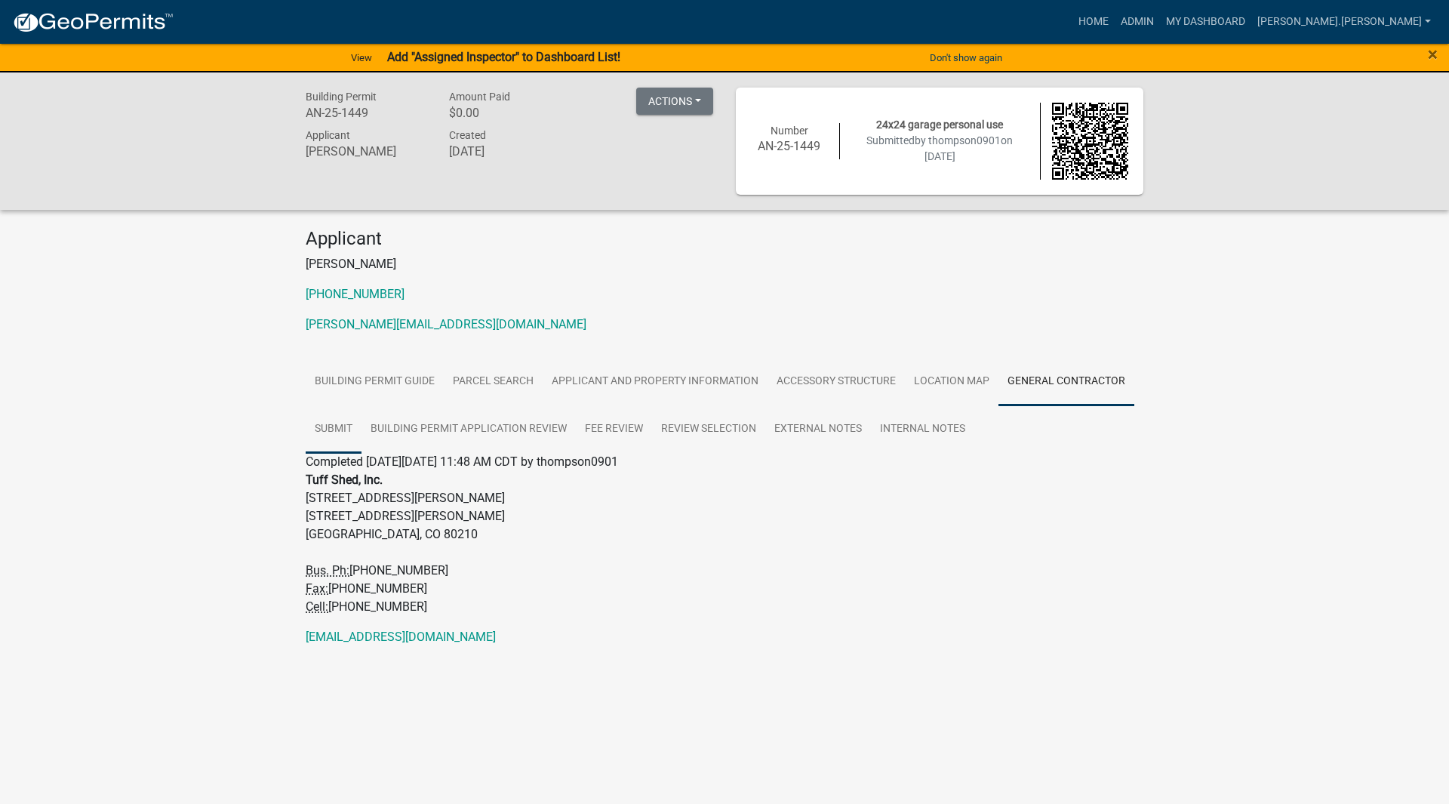
click at [336, 413] on link "Submit" at bounding box center [334, 429] width 56 height 48
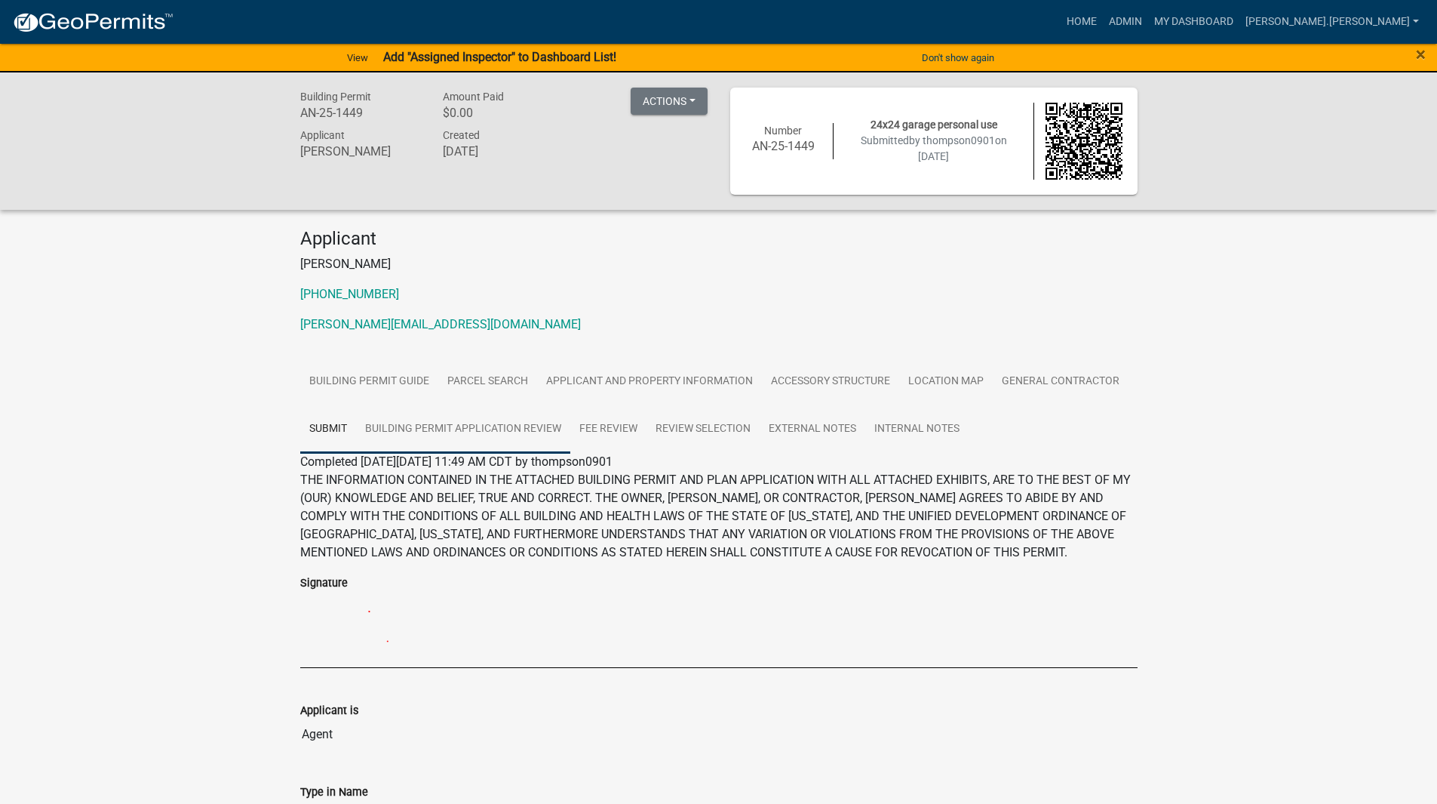
click at [387, 414] on link "Building Permit Application Review" at bounding box center [463, 429] width 214 height 48
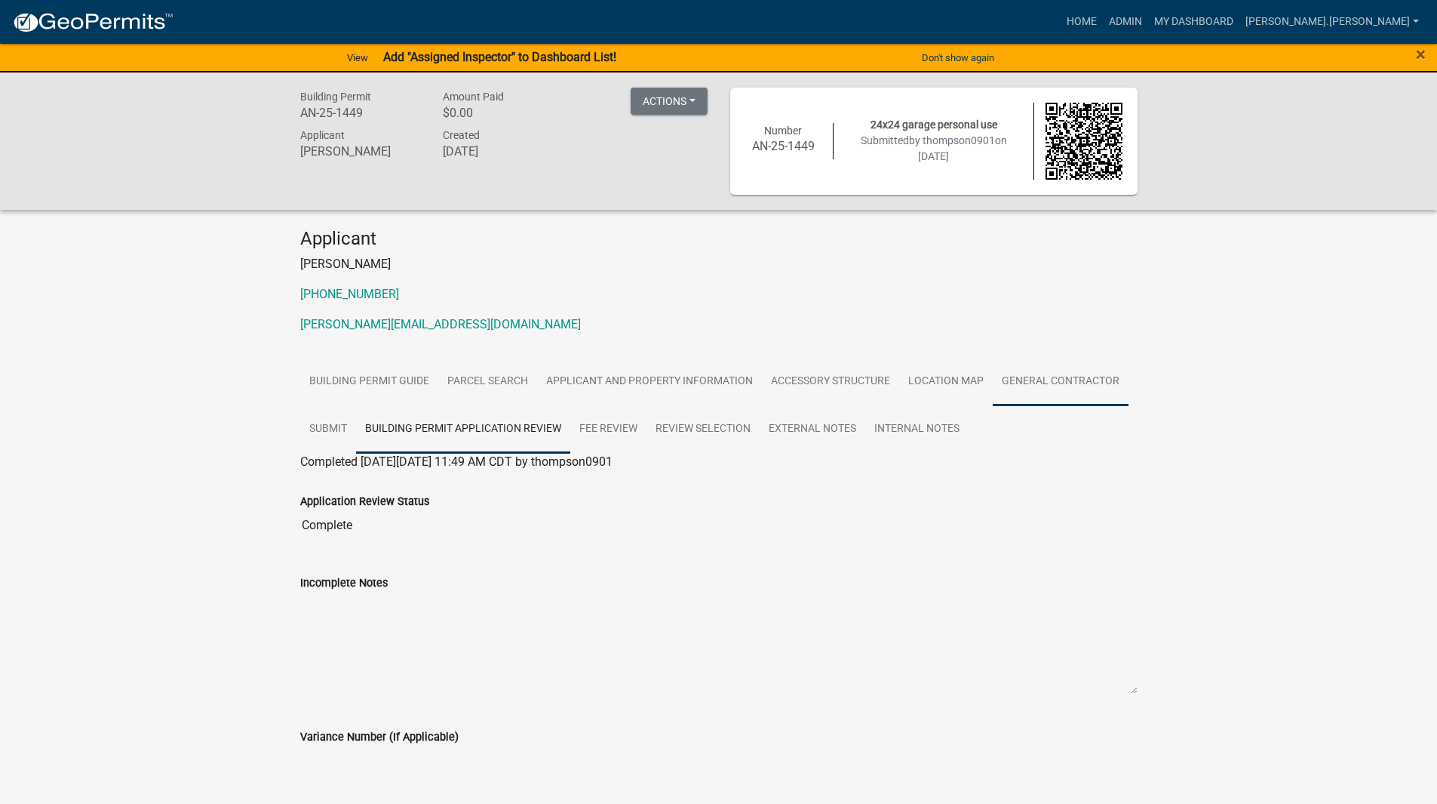
click at [1030, 373] on link "General Contractor" at bounding box center [1061, 382] width 136 height 48
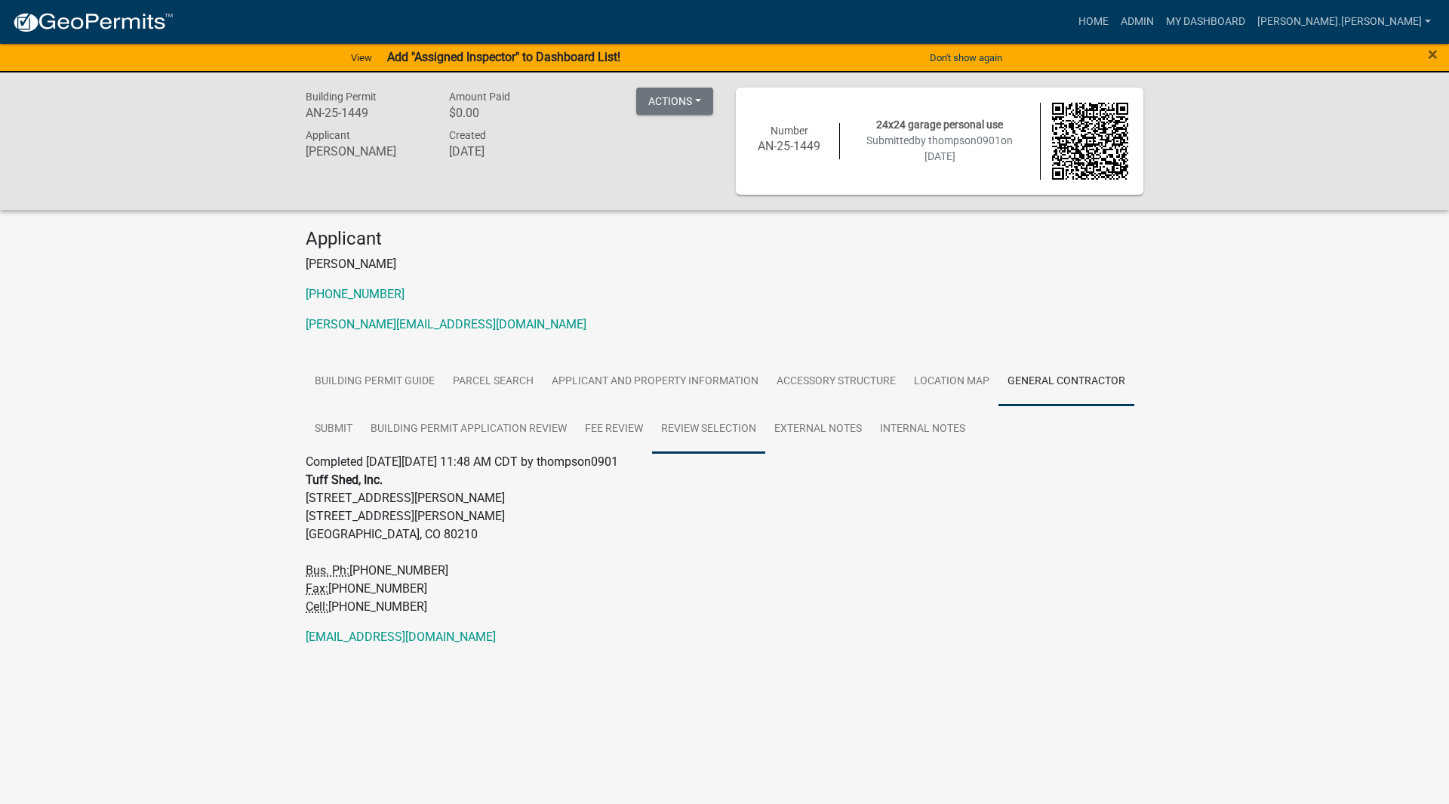
click at [662, 424] on link "Review Selection" at bounding box center [708, 429] width 113 height 48
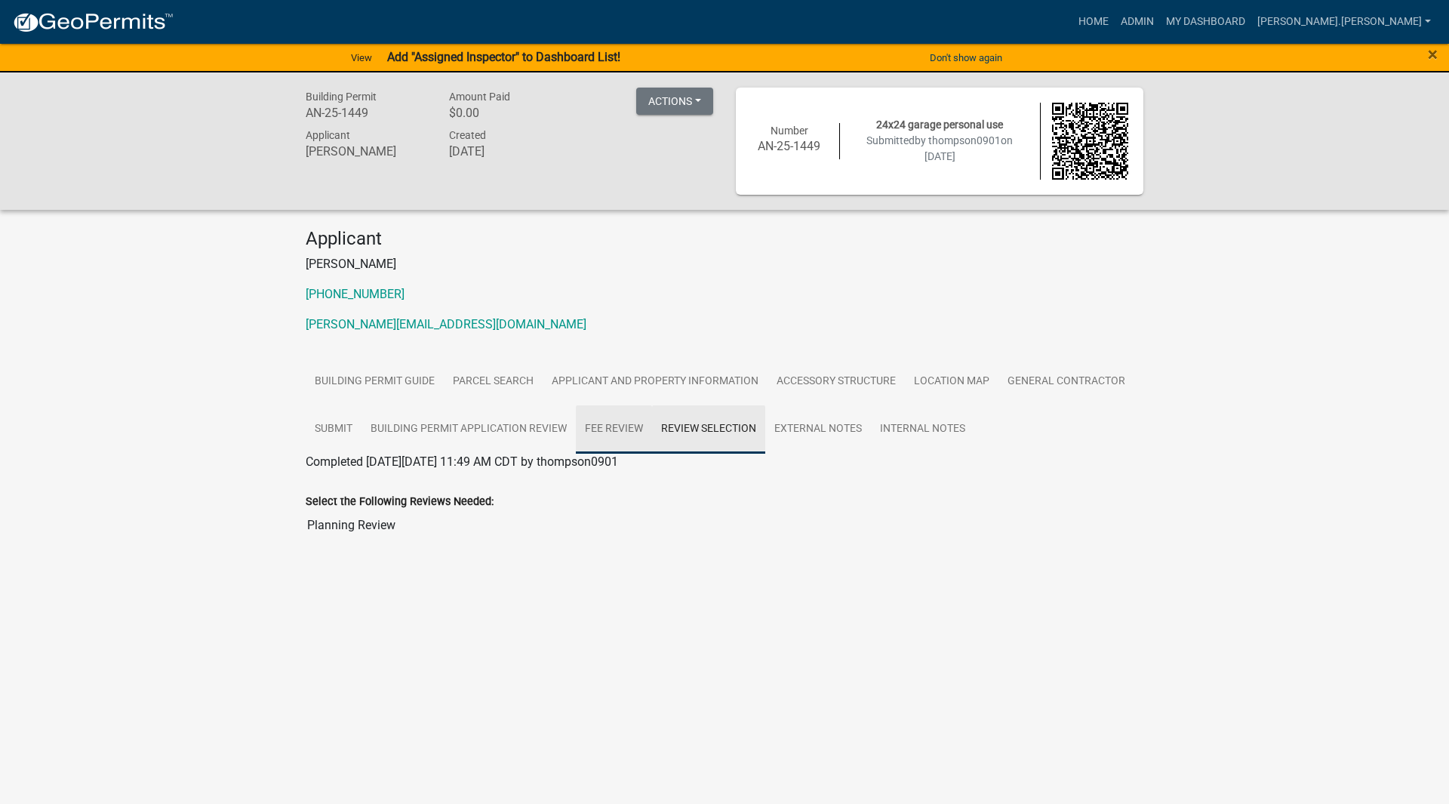
click at [603, 424] on link "Fee Review" at bounding box center [614, 429] width 76 height 48
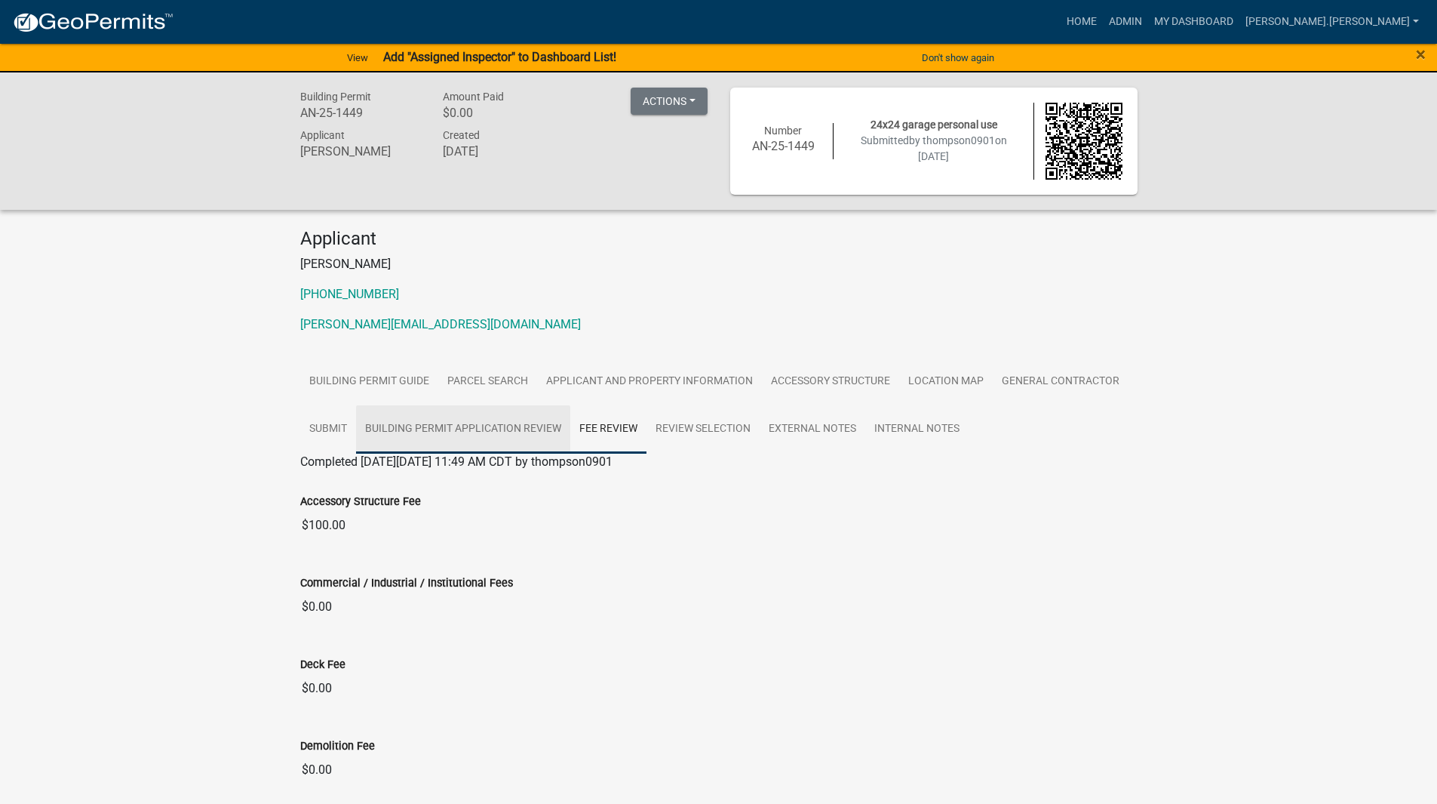
click at [466, 424] on link "Building Permit Application Review" at bounding box center [463, 429] width 214 height 48
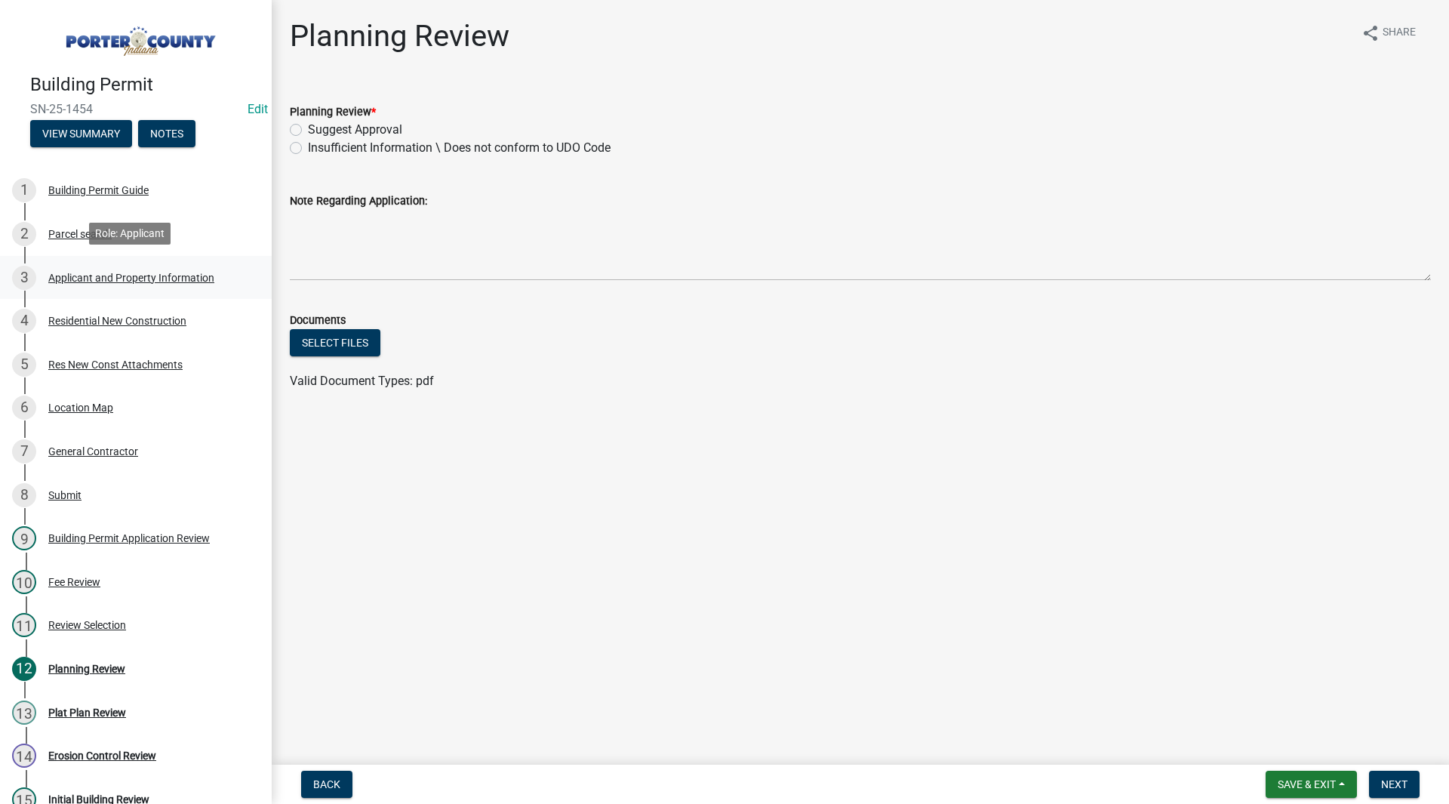
click at [83, 266] on div "3 Applicant and Property Information" at bounding box center [129, 278] width 235 height 24
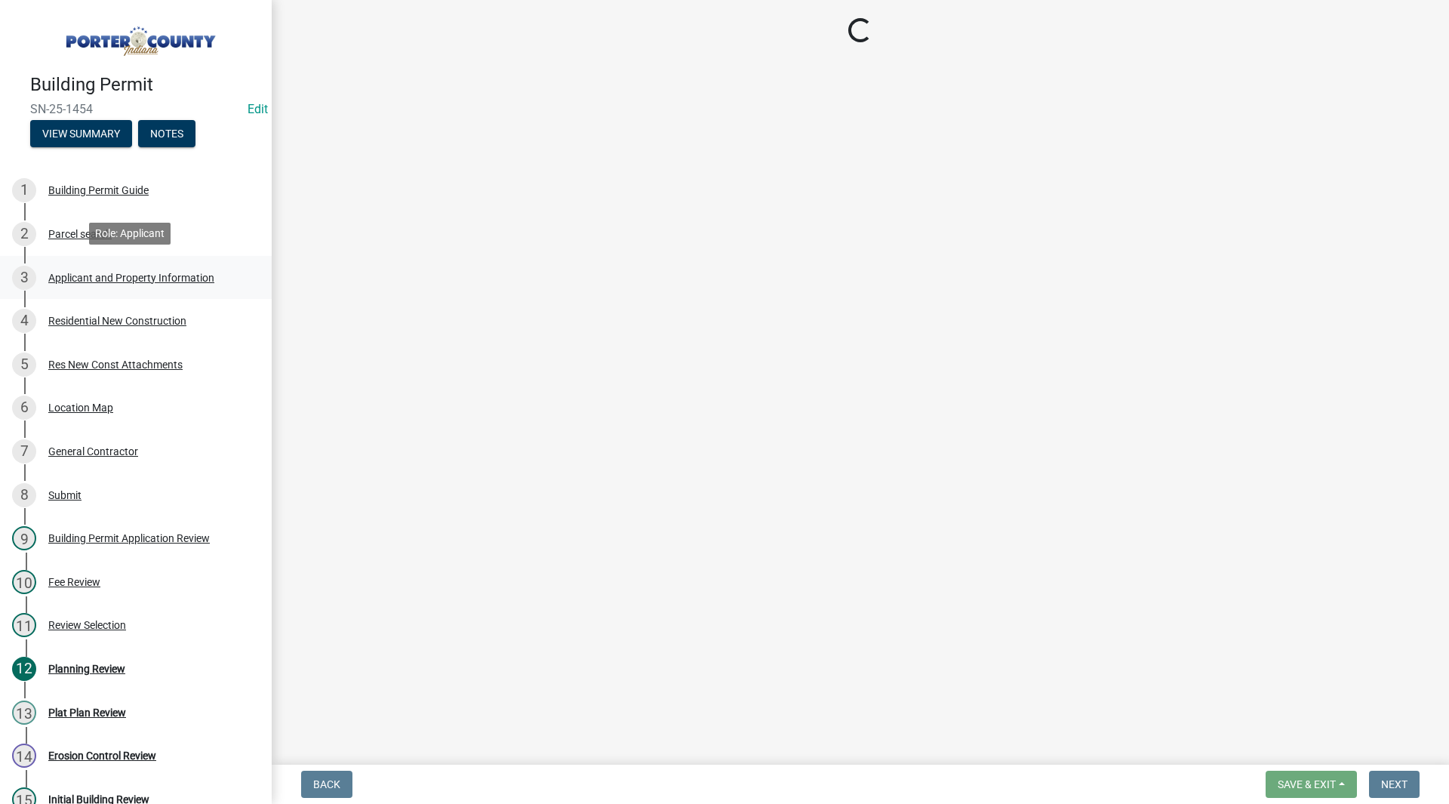
select select "eebc071e-620a-4db8-83e9-cb6b194c67e9"
select select "ea6751d4-6bf7-4a16-89ee-f7801ab82aa1"
select select "0d764019-f1ff-4f3b-9299-33f0d080acc7"
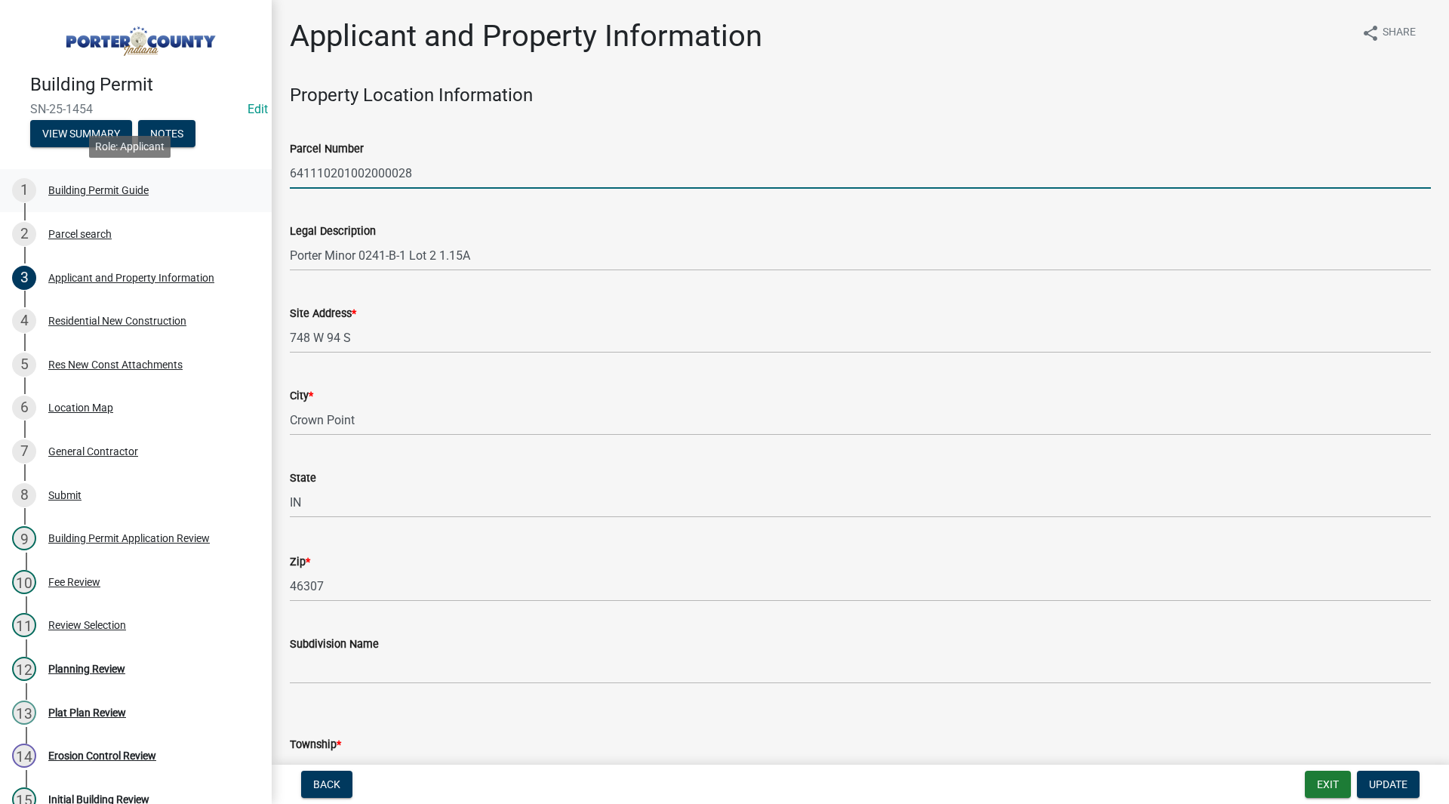
drag, startPoint x: 434, startPoint y: 176, endPoint x: 243, endPoint y: 179, distance: 190.9
click at [243, 179] on div "Building Permit SN-25-1454 Edit View Summary Notes 1 Building Permit Guide 2 Pa…" at bounding box center [724, 402] width 1449 height 804
click at [356, 215] on div "Legal Description Porter Minor 0241-B-1 Lot 2 1.15A" at bounding box center [860, 236] width 1141 height 70
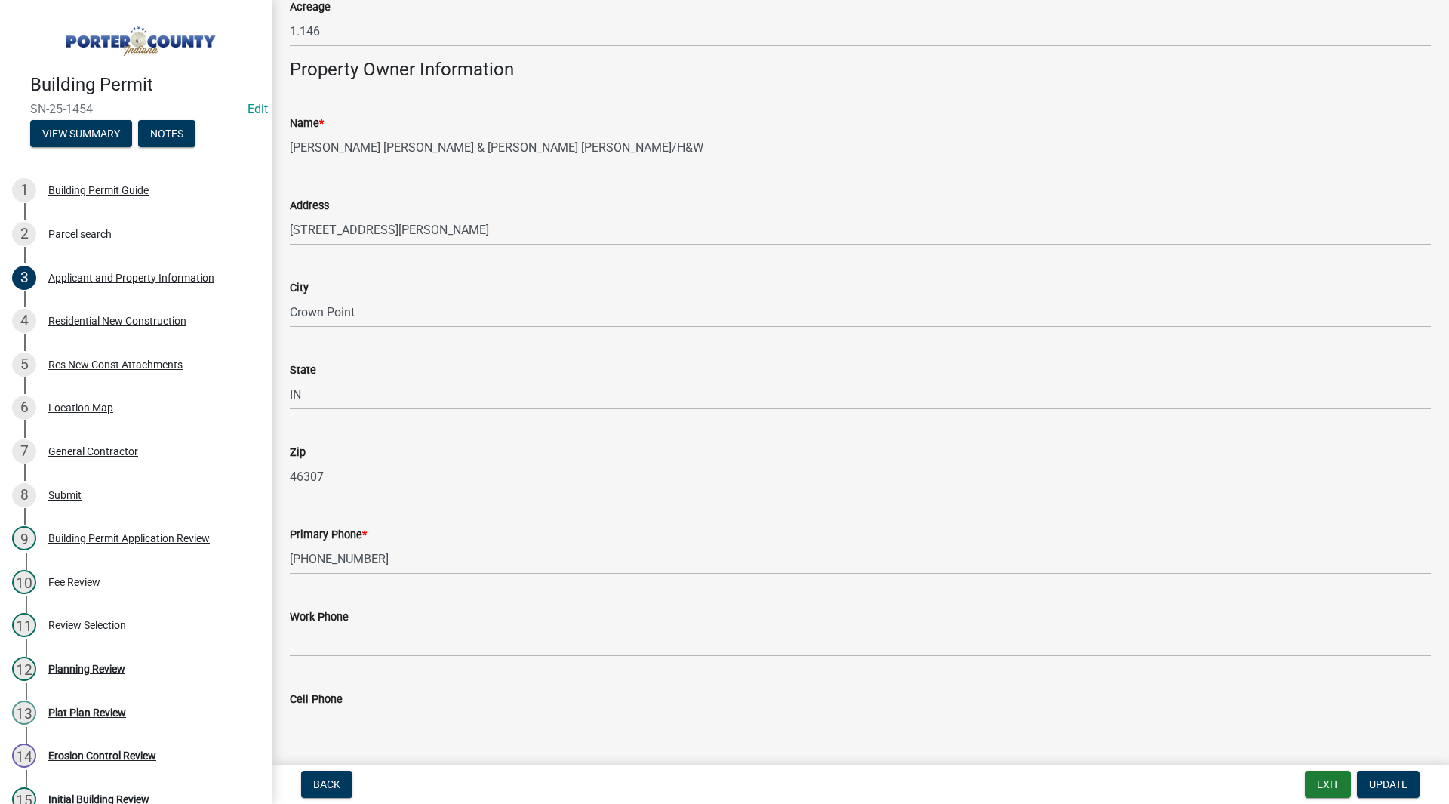
scroll to position [2019, 0]
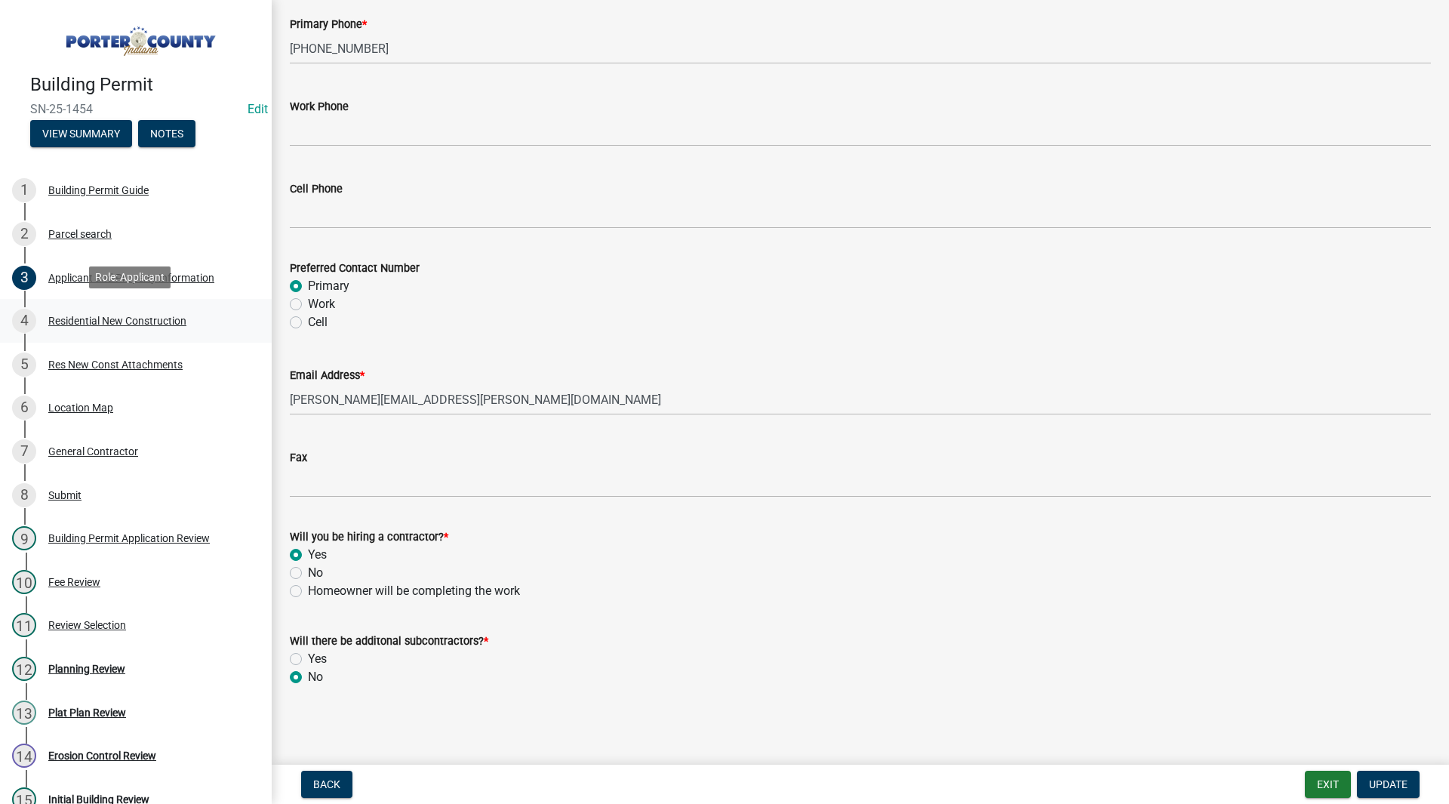
click at [112, 317] on div "Residential New Construction" at bounding box center [117, 320] width 138 height 11
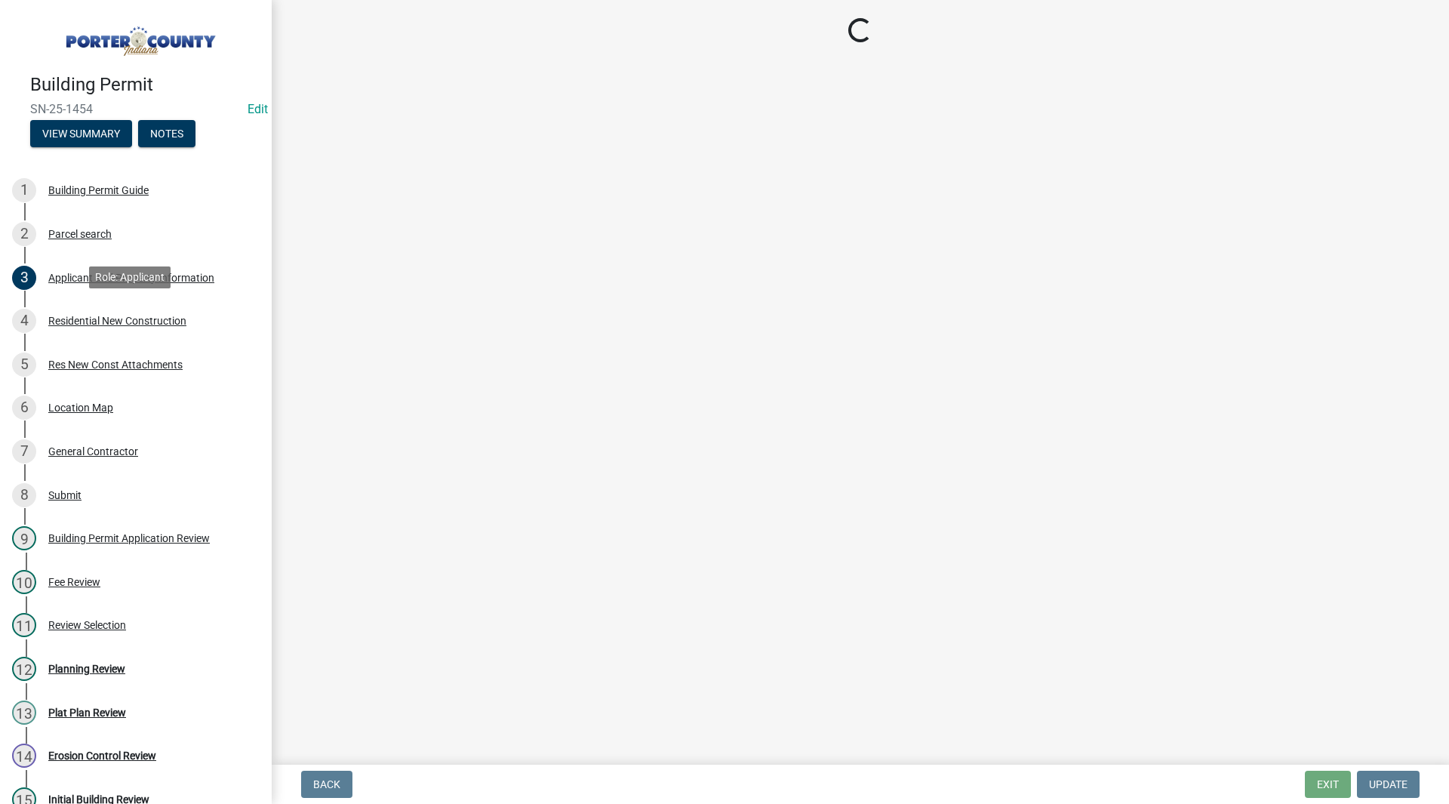
select select "9e518564-4428-4eb4-941b-0b1ac8082854"
select select "785cad32-1873-4672-a03b-bc5f46564cd6"
select select "b5a5c90e-8d72-4ffd-8079-af89c218e1ea"
select select "da227d29-566a-49e4-bd4b-3ce542f228e7"
select select "7ba8615f-7d0b-4559-8263-a59f3bb0b80e"
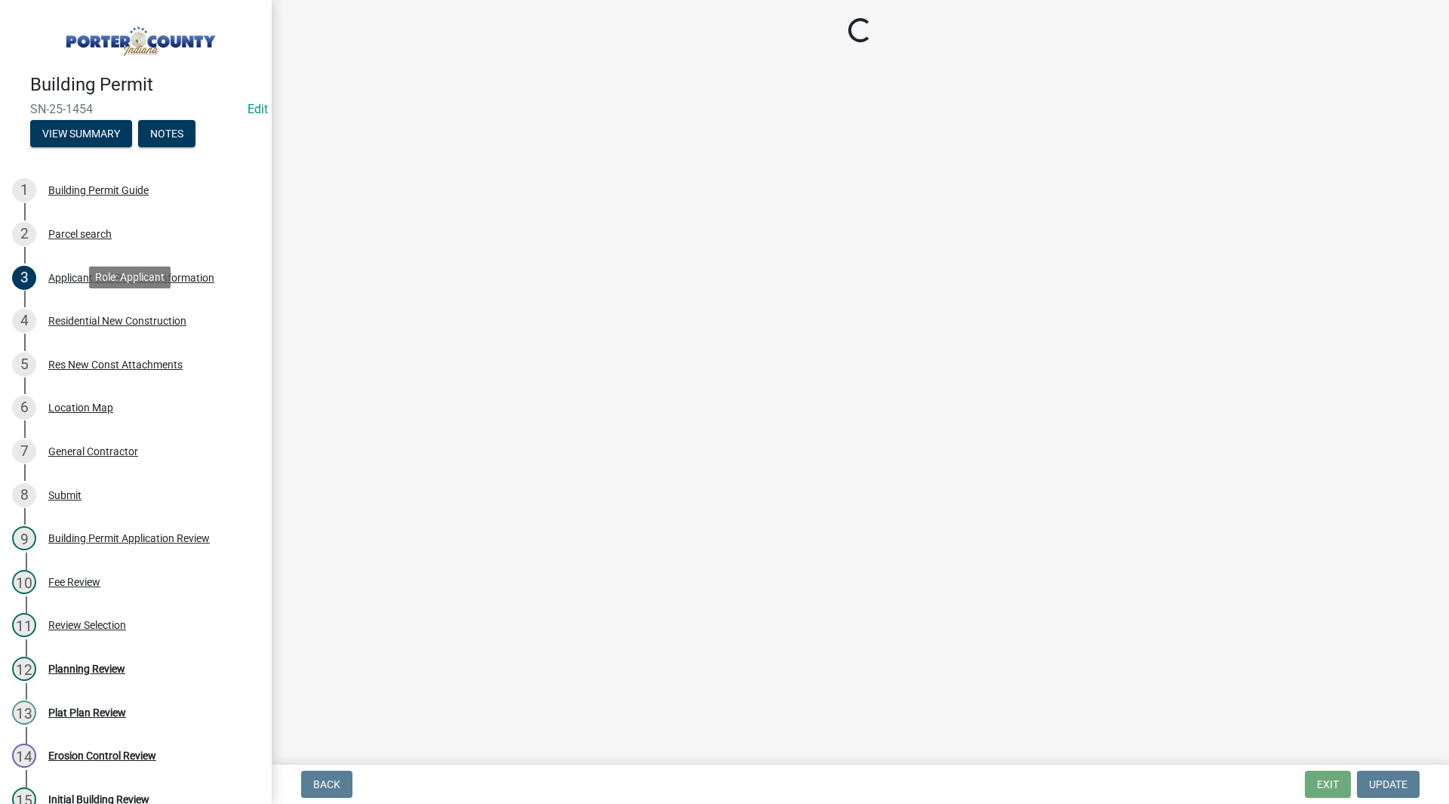
select select "a7554658-1ff0-4ba4-86bb-30b1109b1a56"
select select "d3842ca8-a9b0-43e7-b24f-ba0c572b5ff6"
select select "aeb13f5b-f618-4fb0-9457-a1d82e5b0688"
select select "569fc36c-3166-4026-8764-ea78816a78f1"
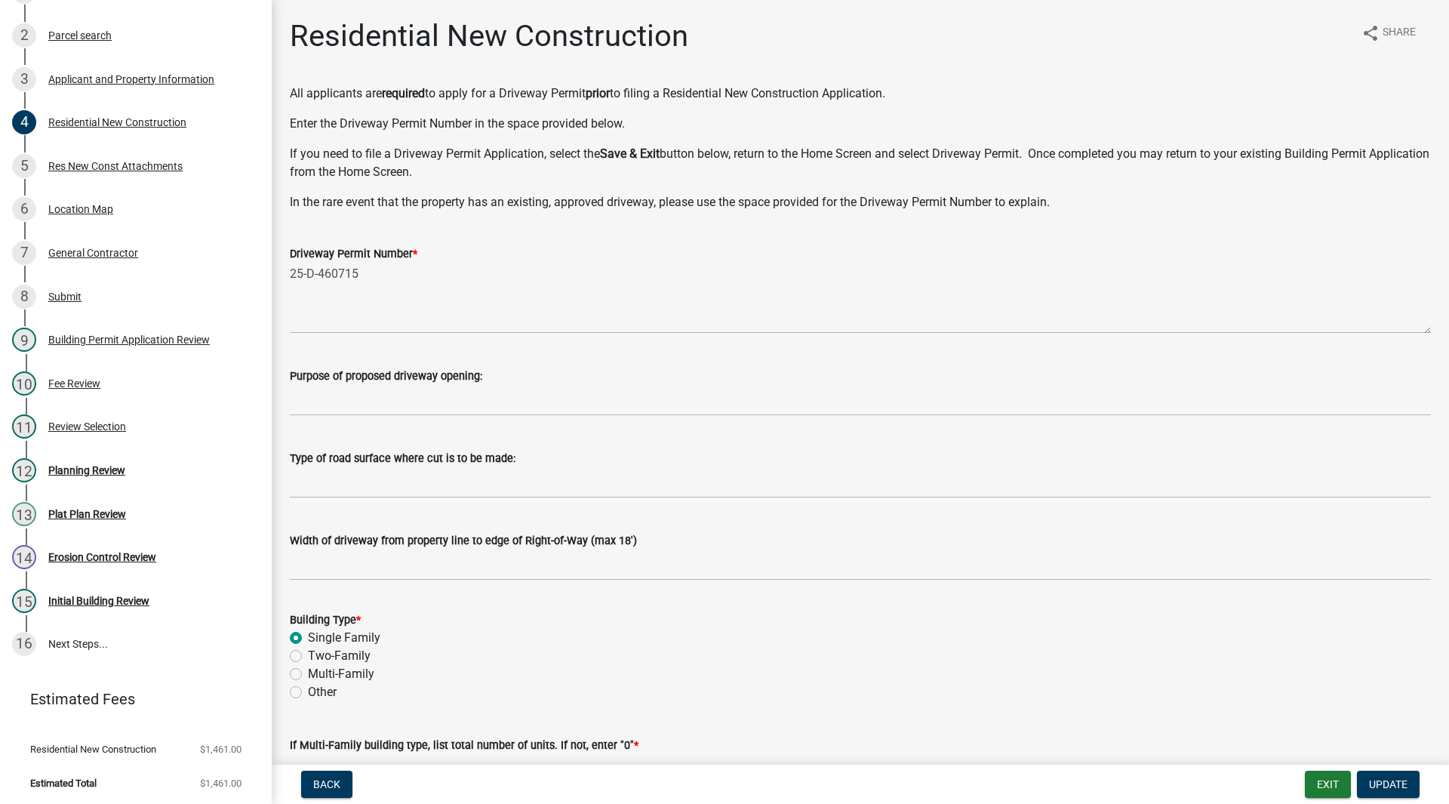
scroll to position [302, 0]
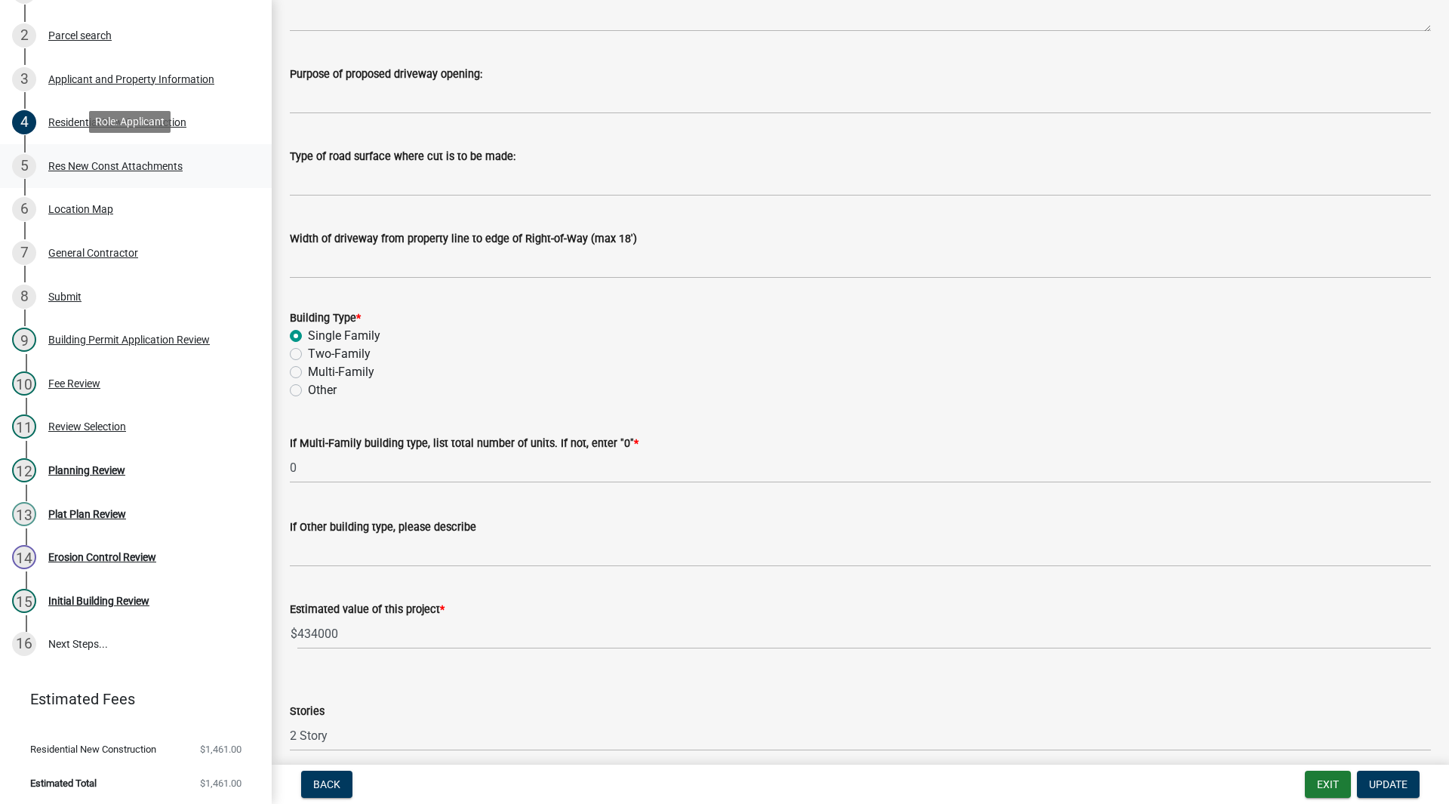
click at [133, 174] on div "5 Res New Const Attachments" at bounding box center [129, 166] width 235 height 24
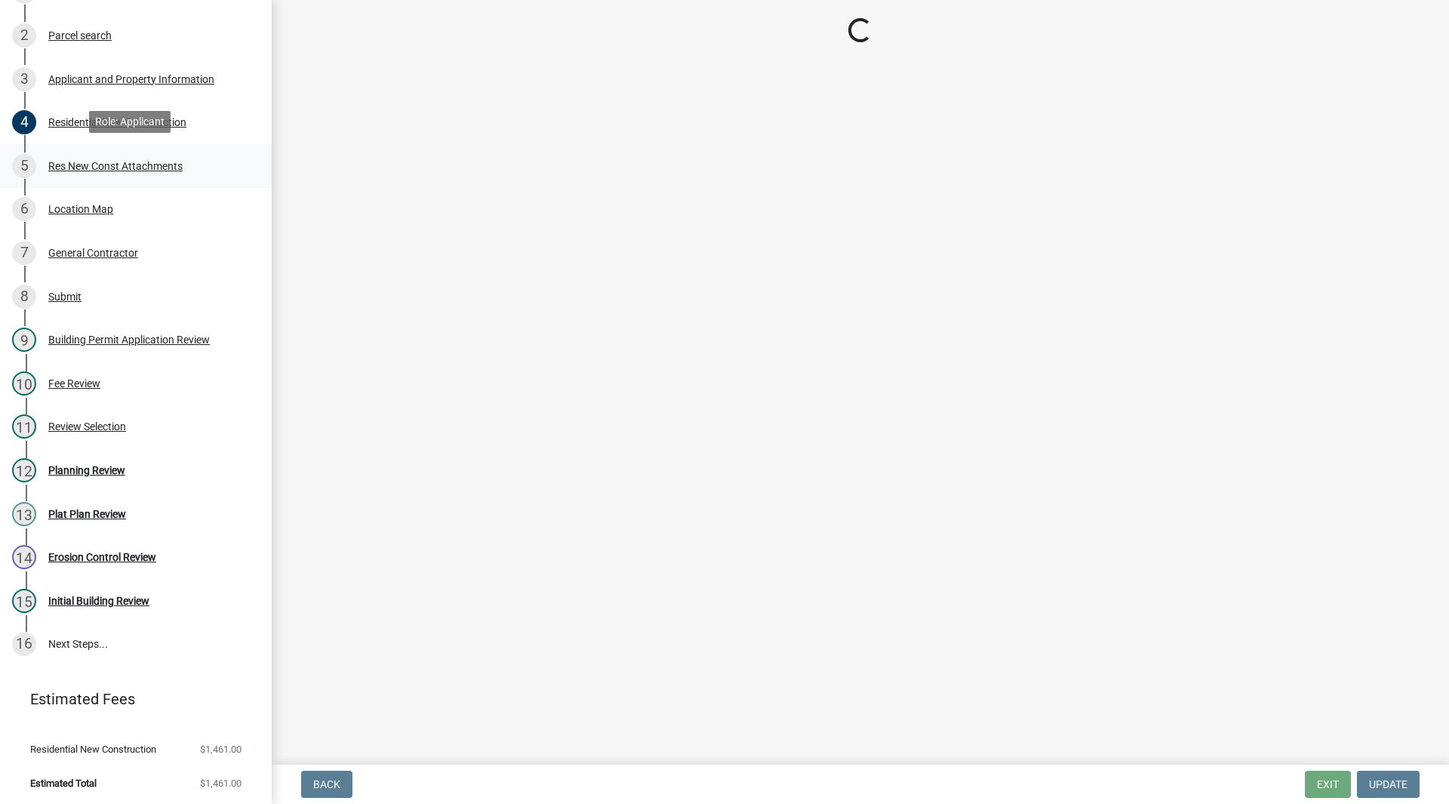
scroll to position [0, 0]
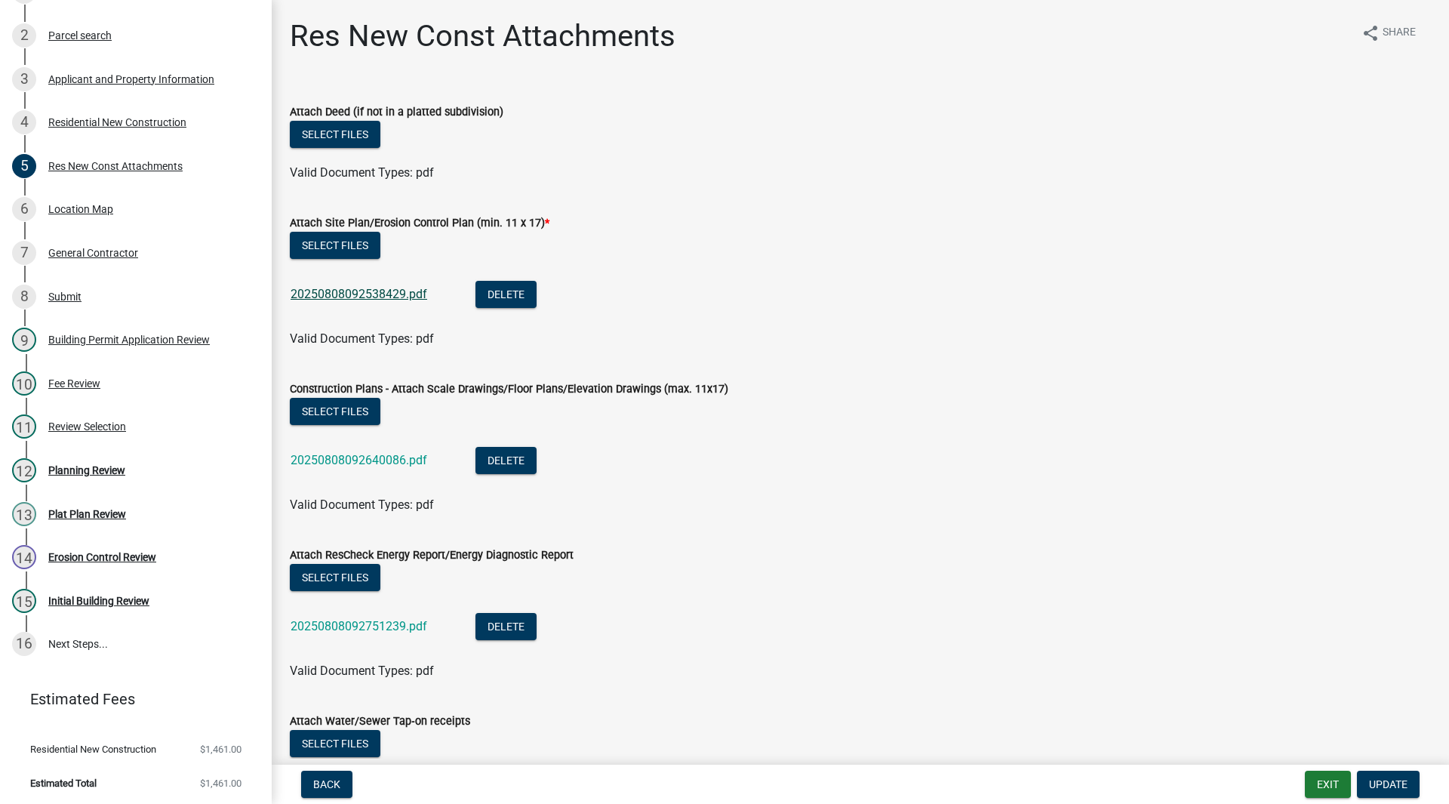
click at [364, 300] on link "20250808092538429.pdf" at bounding box center [358, 294] width 137 height 14
click at [366, 456] on link "20250808092640086.pdf" at bounding box center [358, 460] width 137 height 14
click at [158, 124] on div "Residential New Construction" at bounding box center [117, 122] width 138 height 11
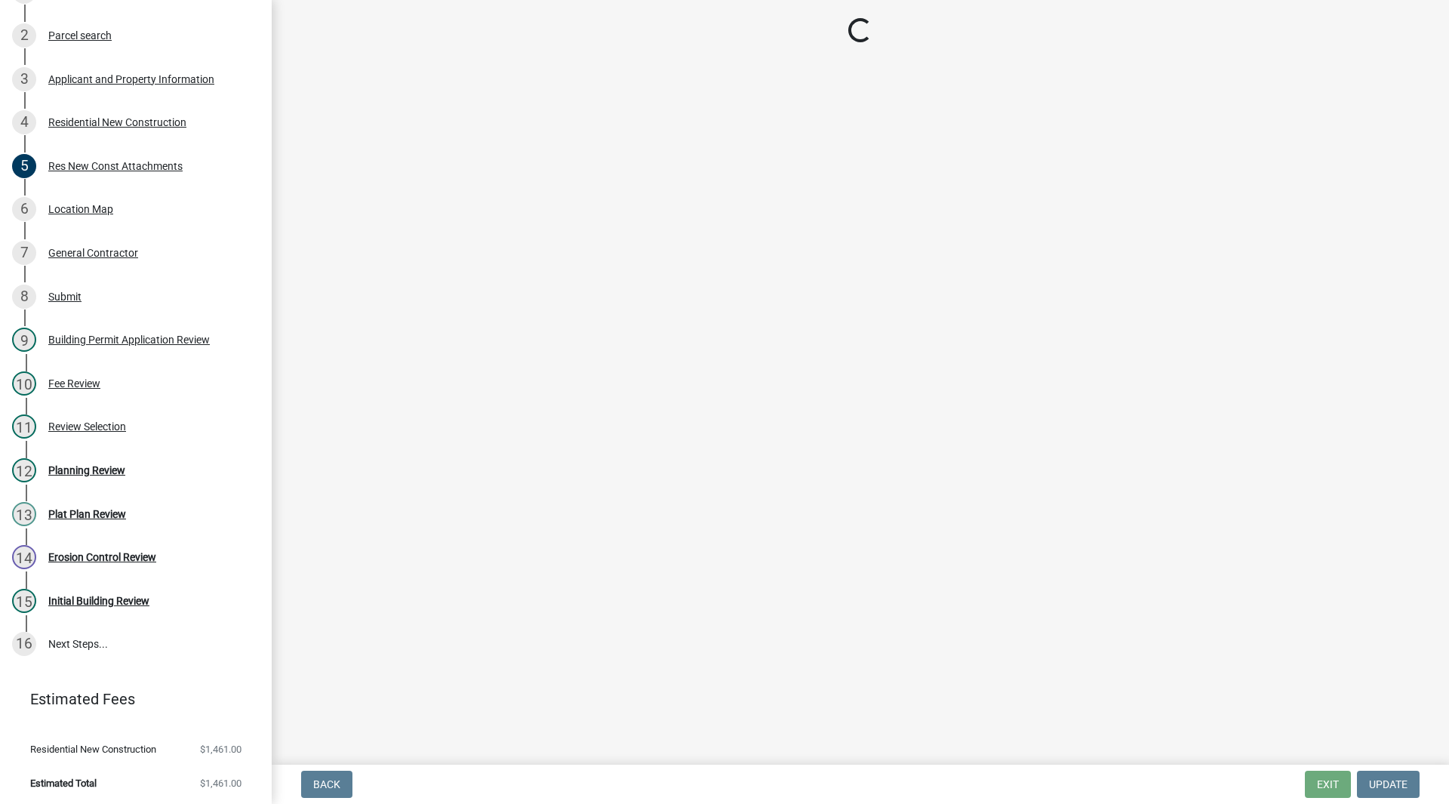
select select "9e518564-4428-4eb4-941b-0b1ac8082854"
select select "785cad32-1873-4672-a03b-bc5f46564cd6"
select select "b5a5c90e-8d72-4ffd-8079-af89c218e1ea"
select select "da227d29-566a-49e4-bd4b-3ce542f228e7"
select select "7ba8615f-7d0b-4559-8263-a59f3bb0b80e"
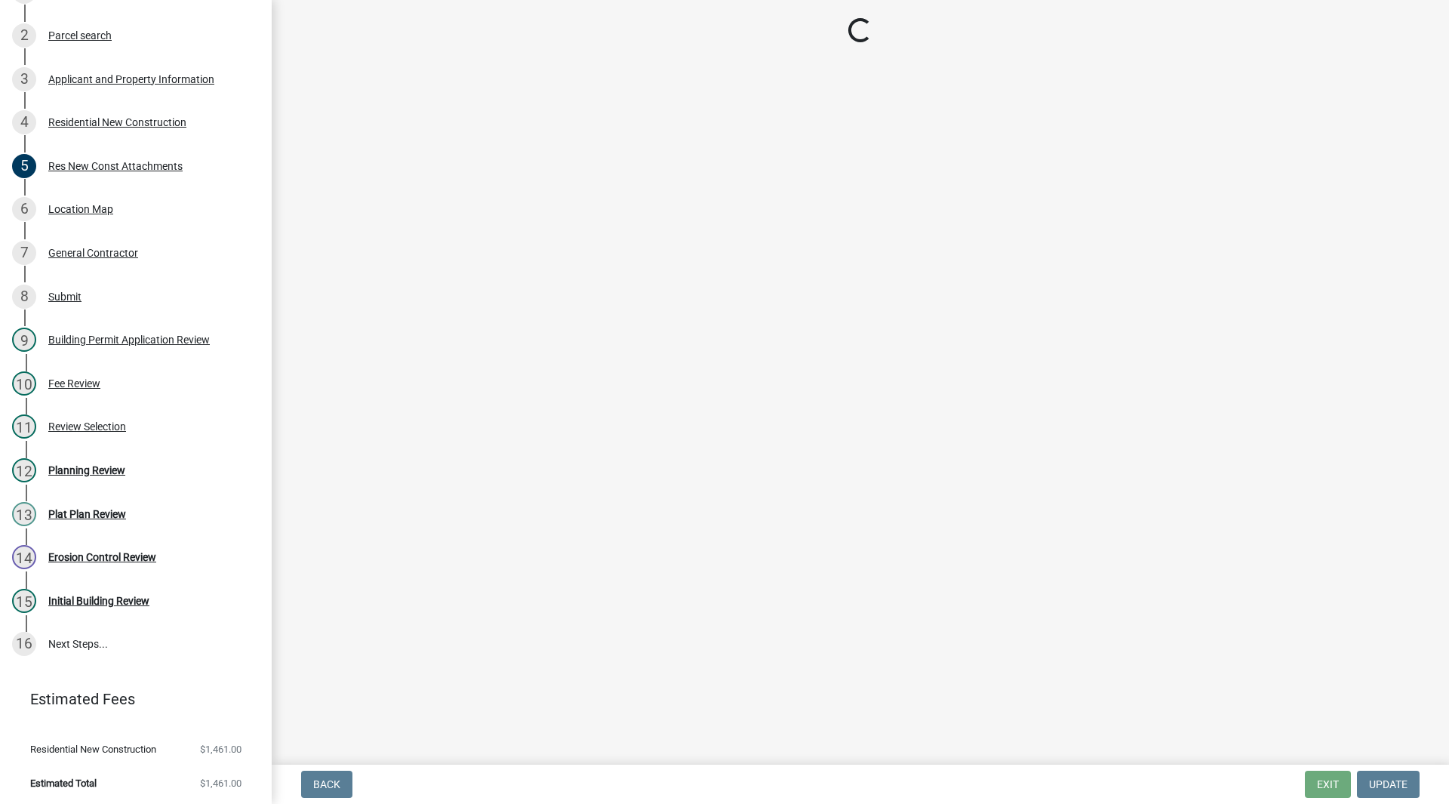
select select "a7554658-1ff0-4ba4-86bb-30b1109b1a56"
select select "d3842ca8-a9b0-43e7-b24f-ba0c572b5ff6"
select select "aeb13f5b-f618-4fb0-9457-a1d82e5b0688"
select select "569fc36c-3166-4026-8764-ea78816a78f1"
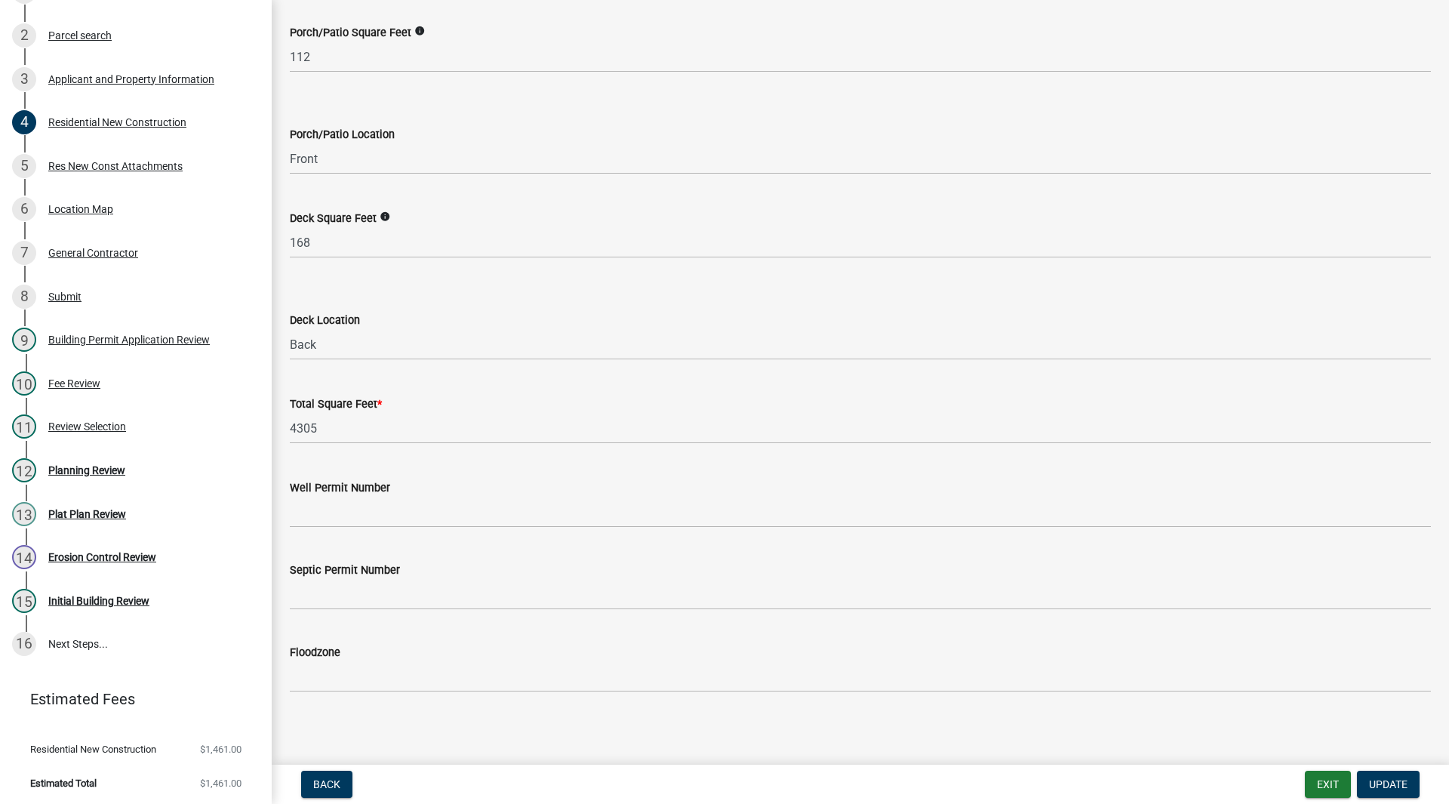
scroll to position [3902, 0]
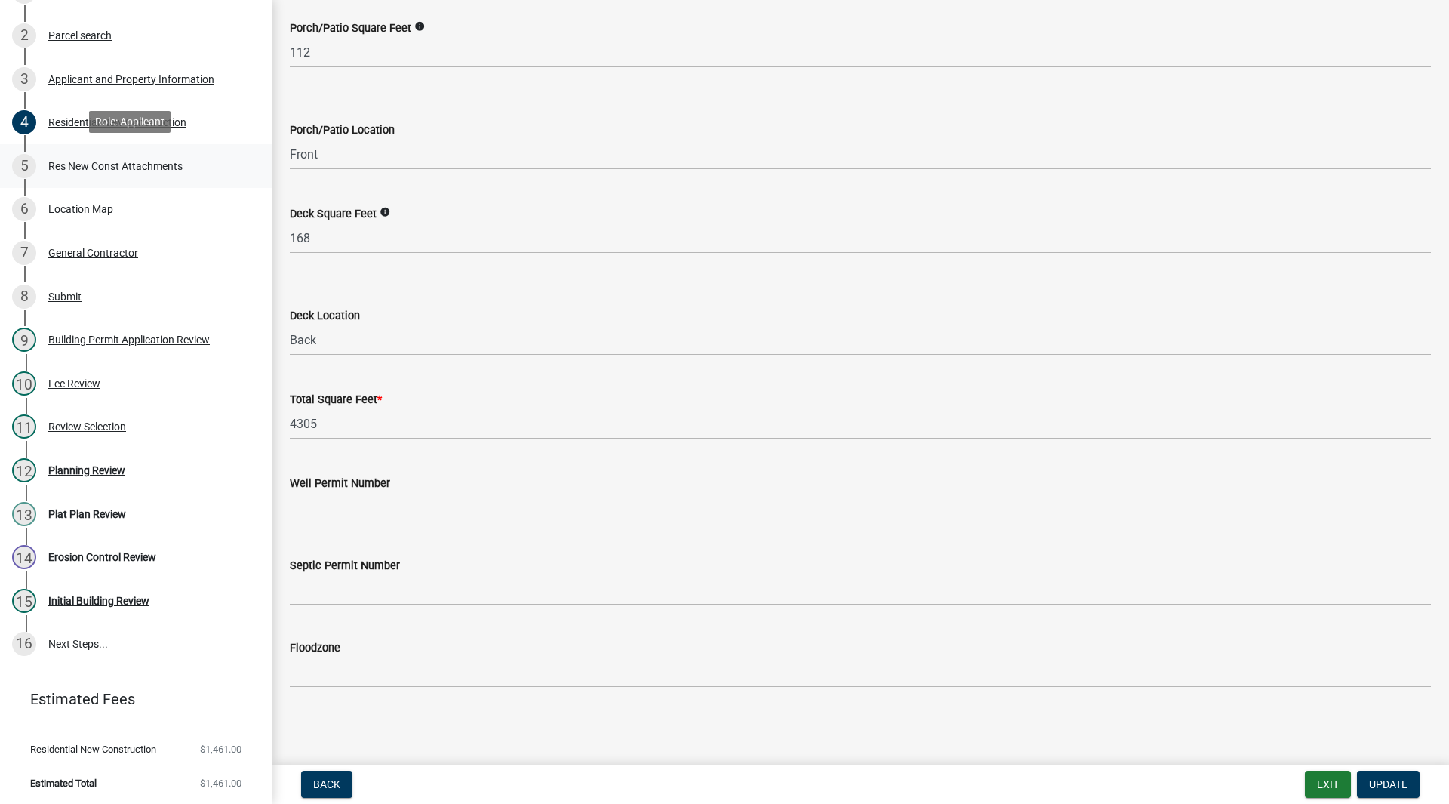
click at [124, 162] on div "Res New Const Attachments" at bounding box center [115, 166] width 134 height 11
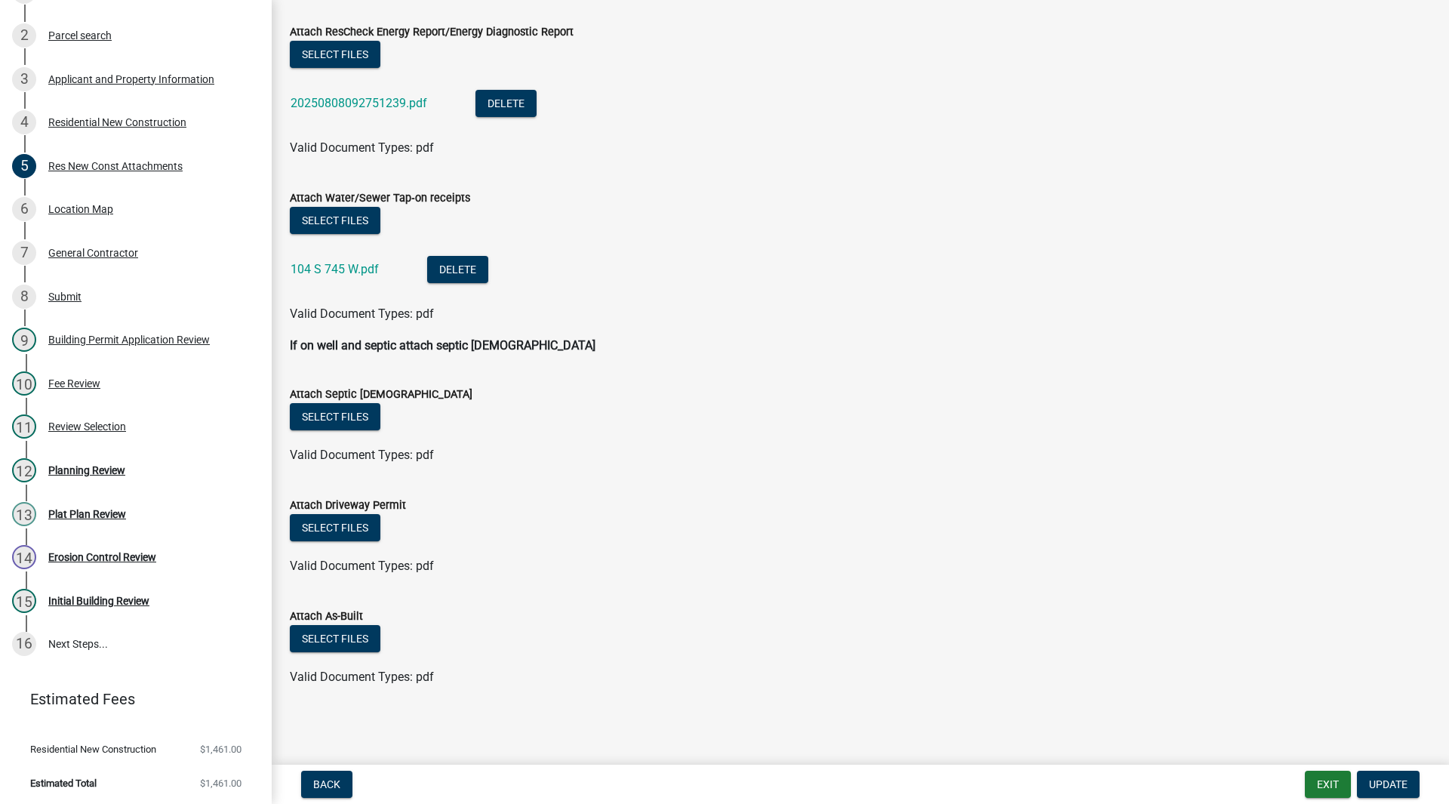
scroll to position [221, 0]
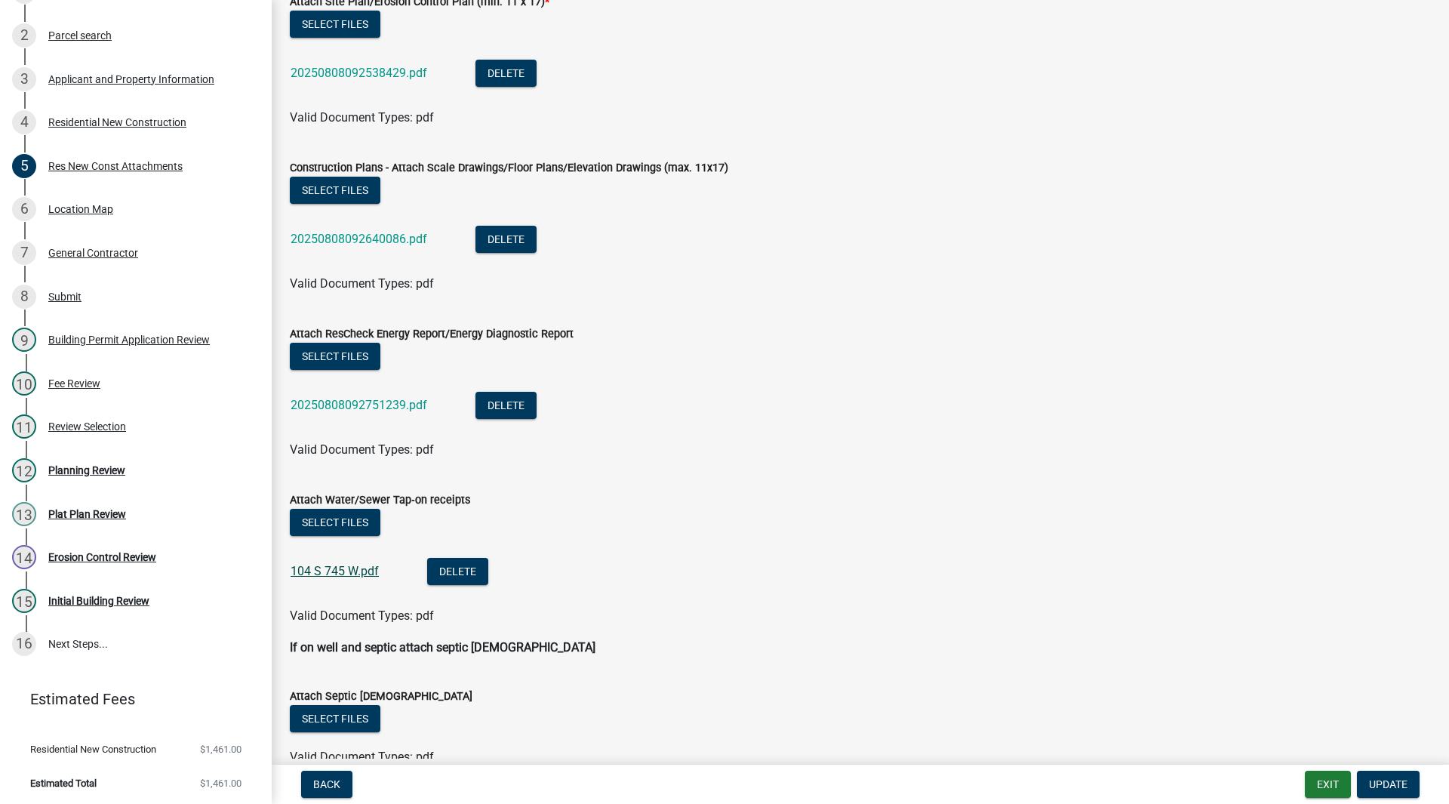
click at [349, 574] on link "104 S 745 W.pdf" at bounding box center [334, 571] width 88 height 14
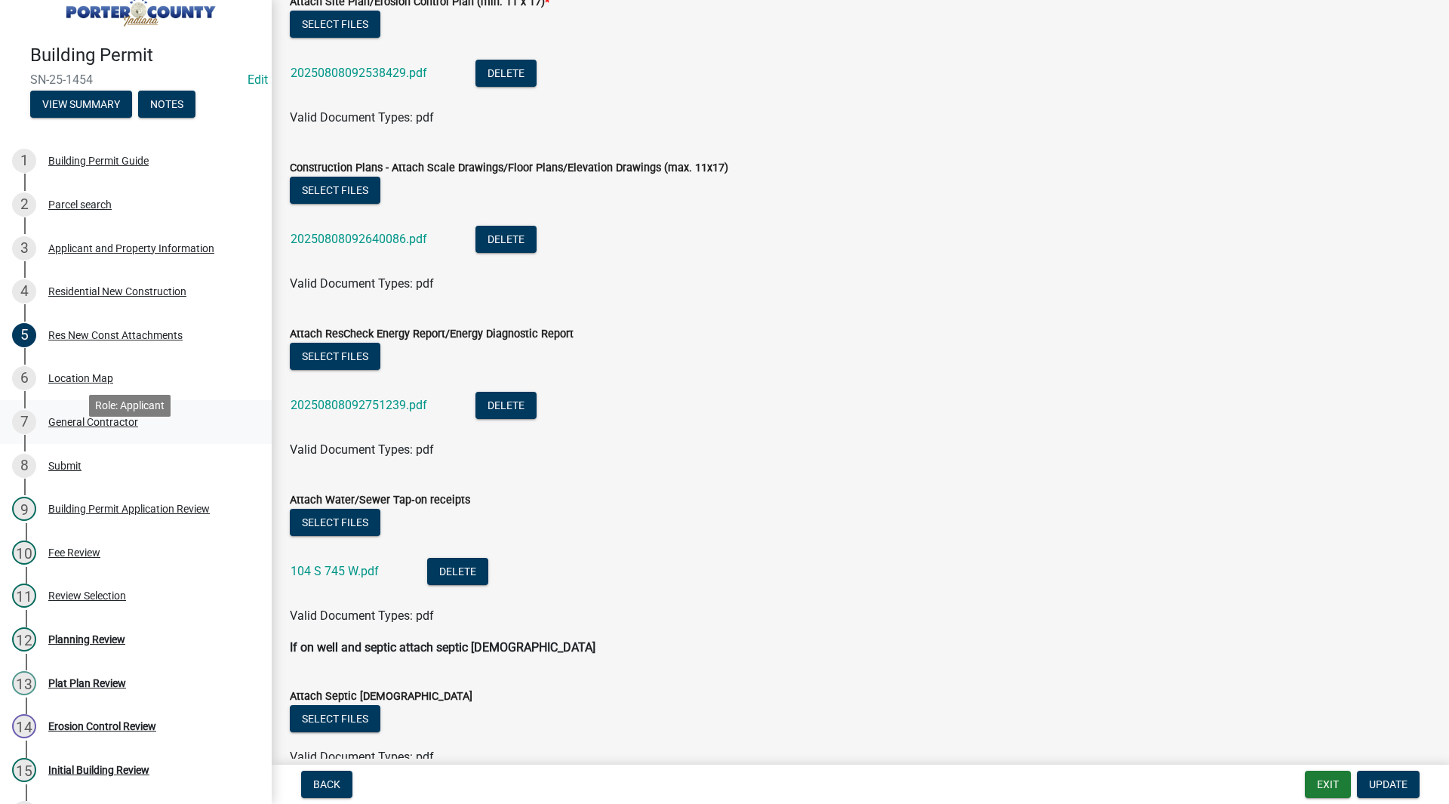
scroll to position [0, 0]
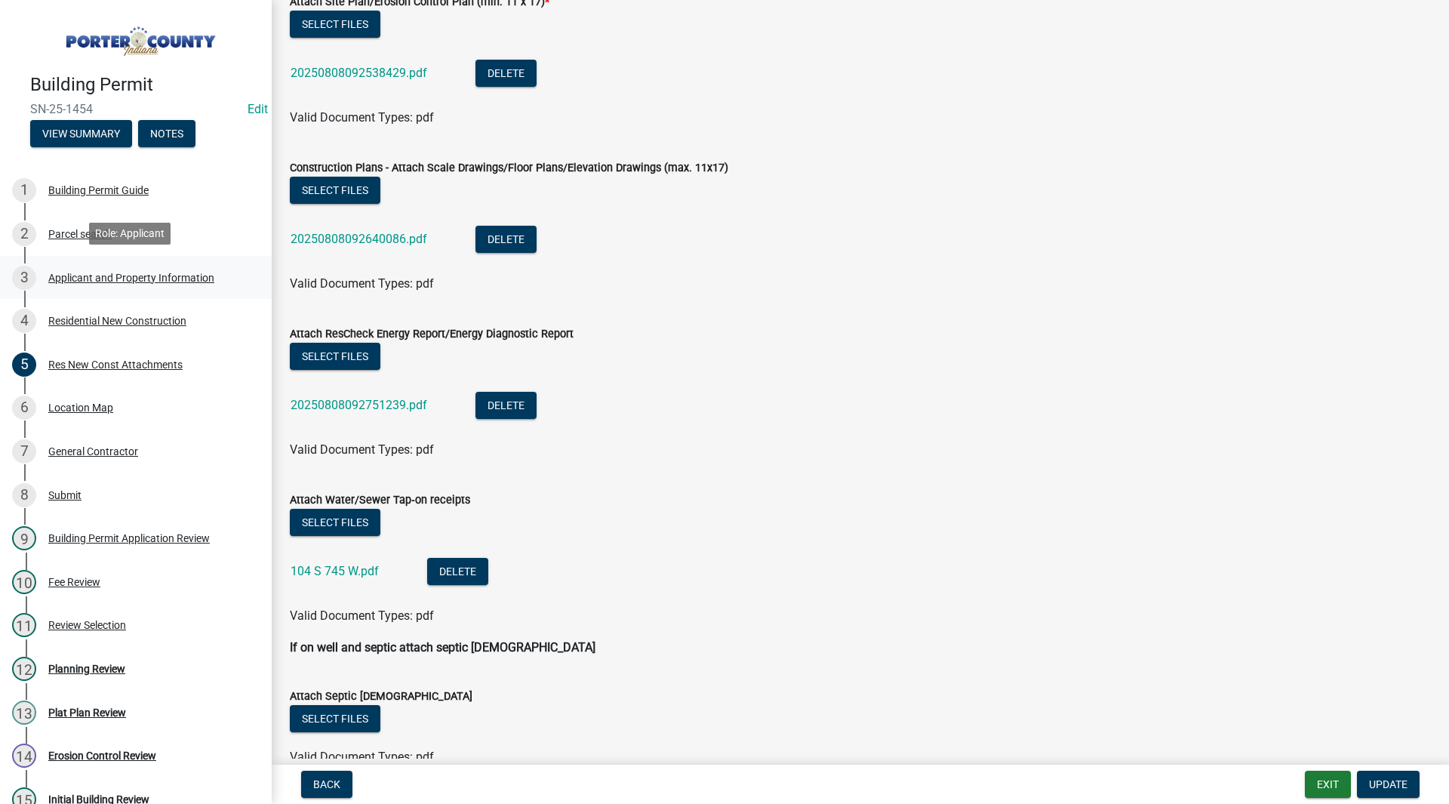
click at [103, 272] on div "Applicant and Property Information" at bounding box center [131, 277] width 166 height 11
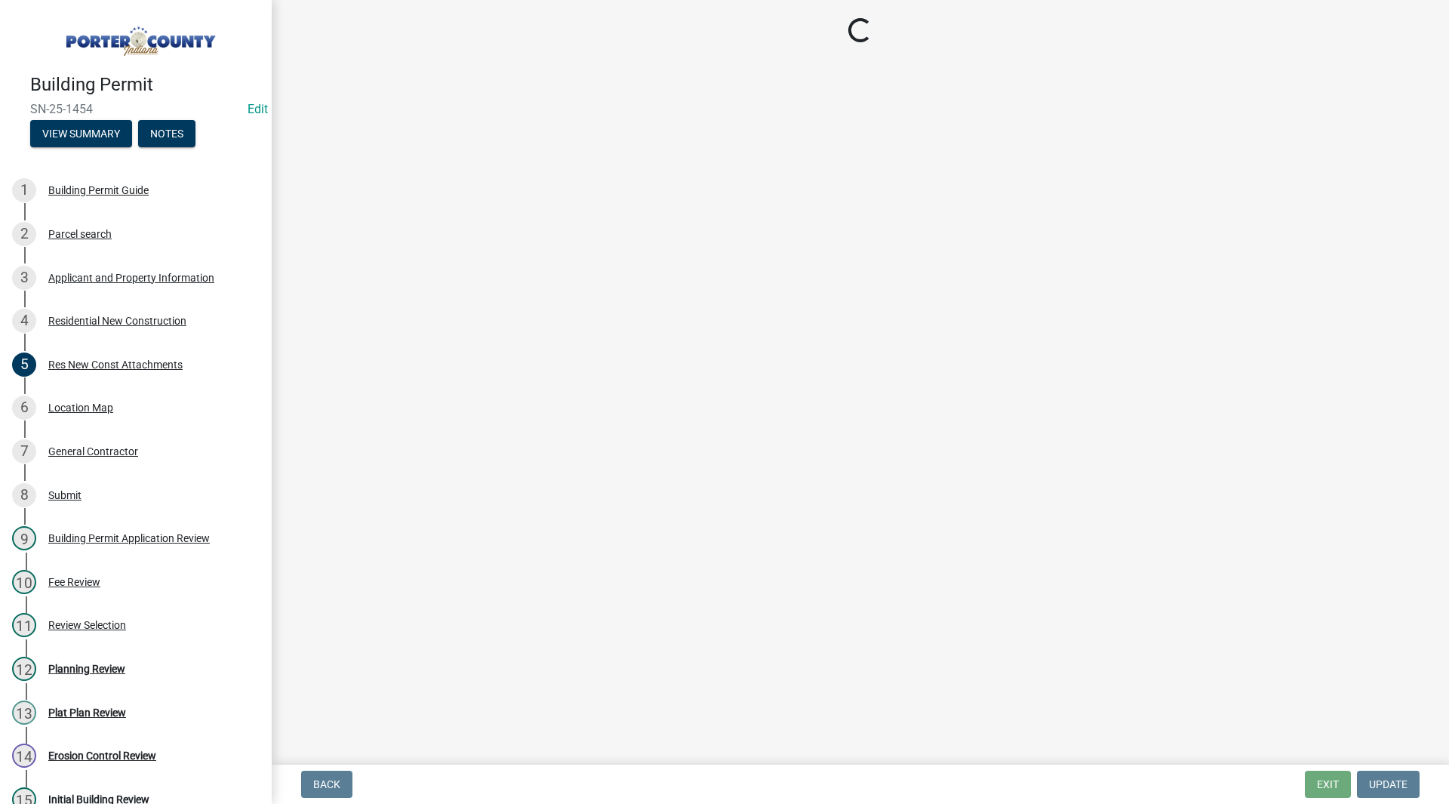
select select "eebc071e-620a-4db8-83e9-cb6b194c67e9"
select select "ea6751d4-6bf7-4a16-89ee-f7801ab82aa1"
select select "0d764019-f1ff-4f3b-9299-33f0d080acc7"
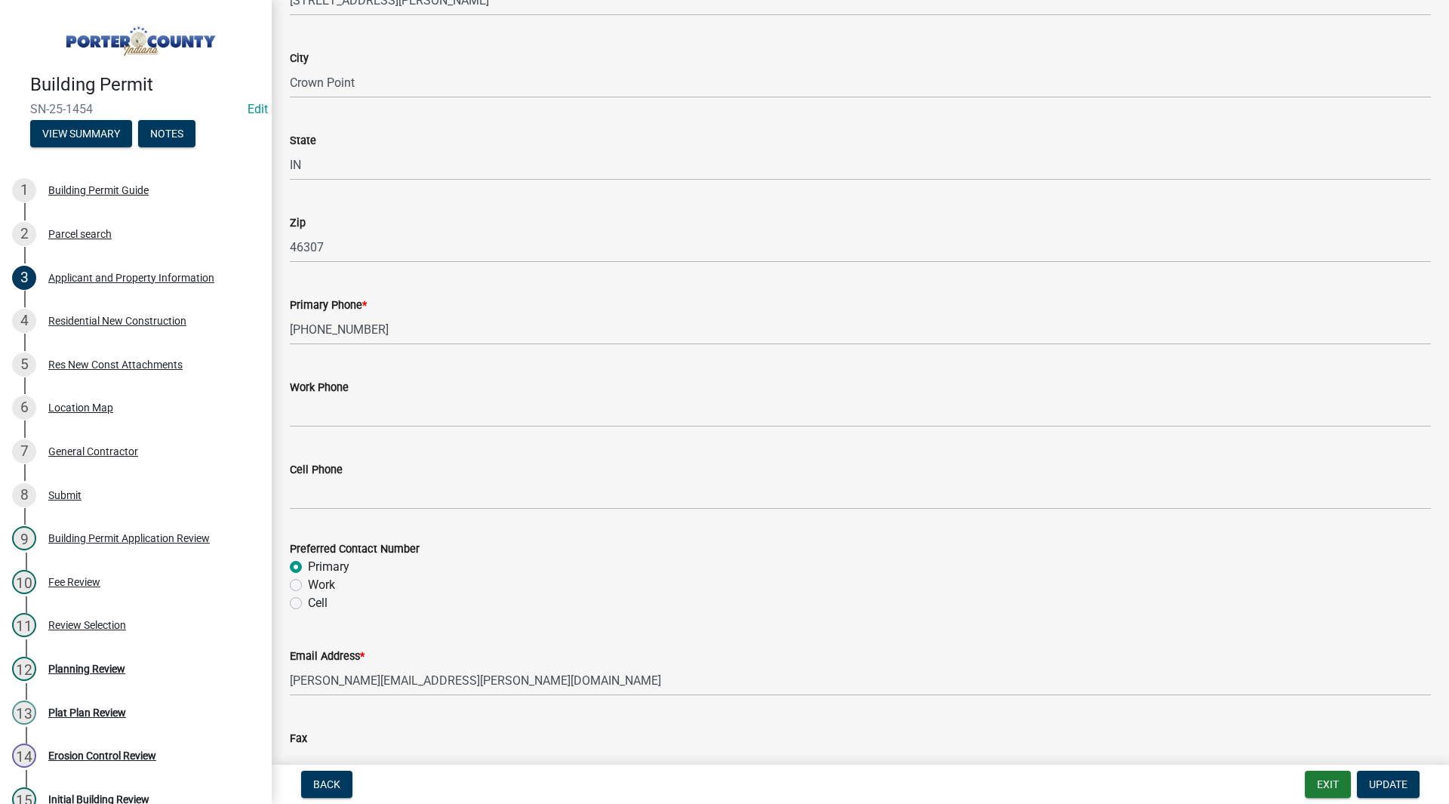
scroll to position [2019, 0]
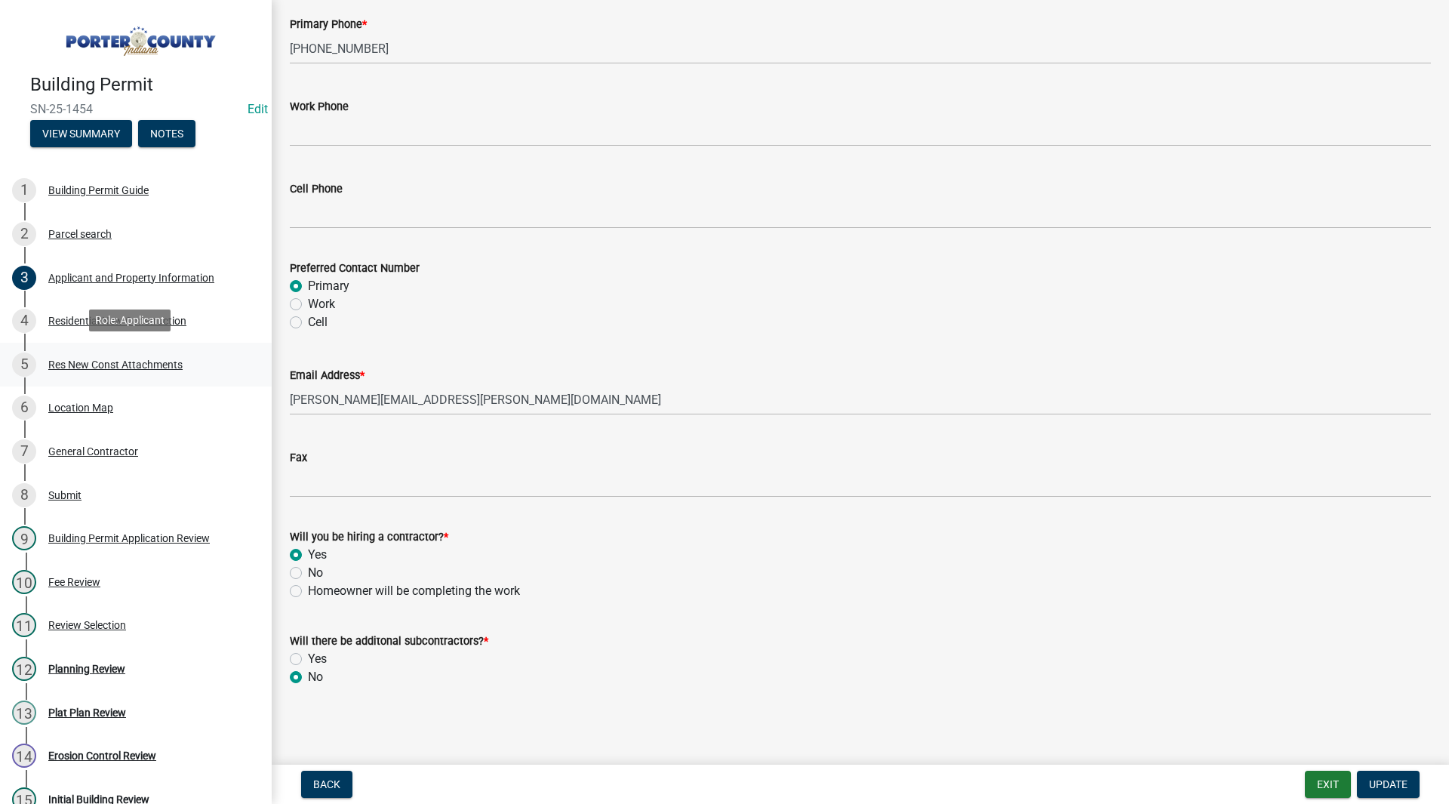
click at [180, 343] on link "5 Res New Const Attachments" at bounding box center [136, 365] width 272 height 44
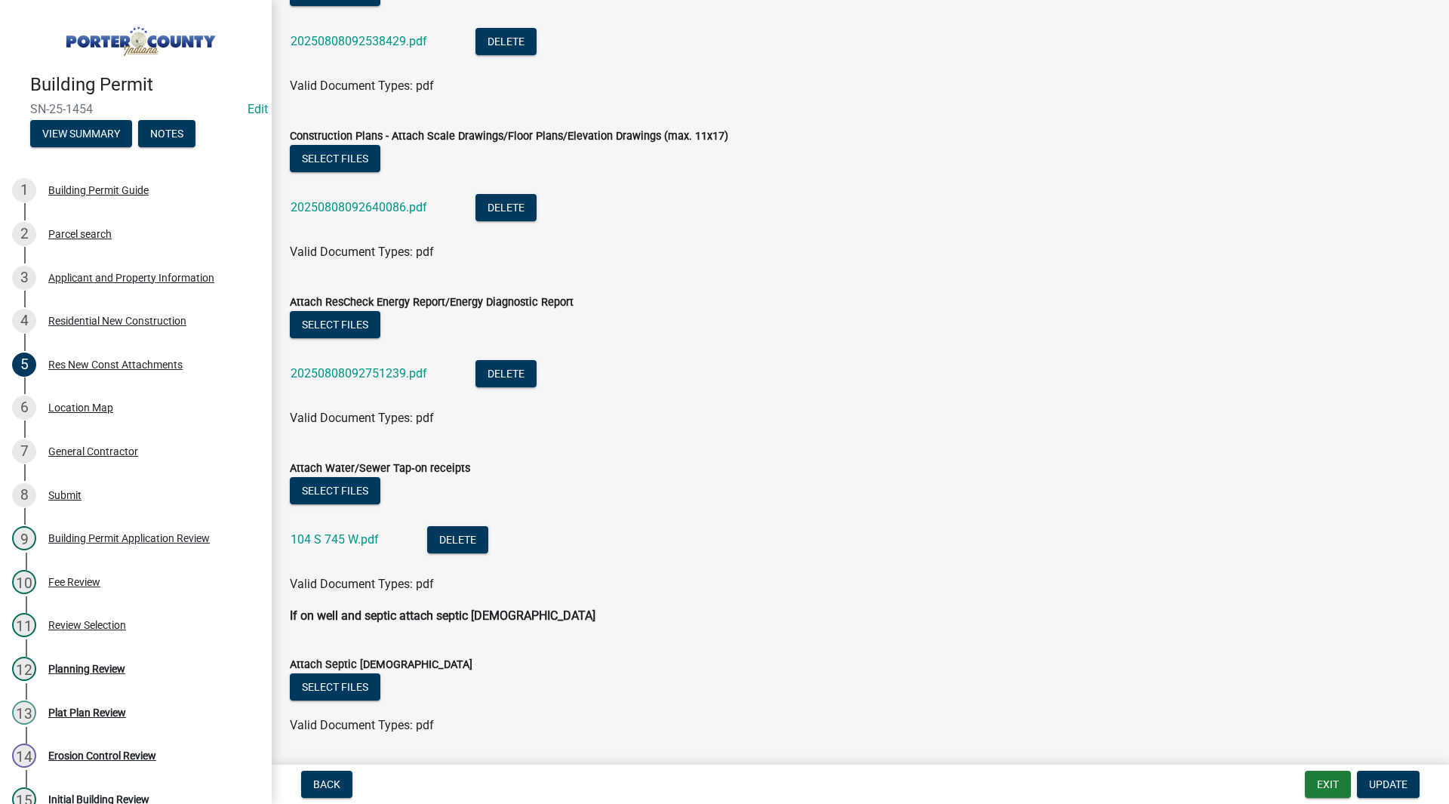
scroll to position [523, 0]
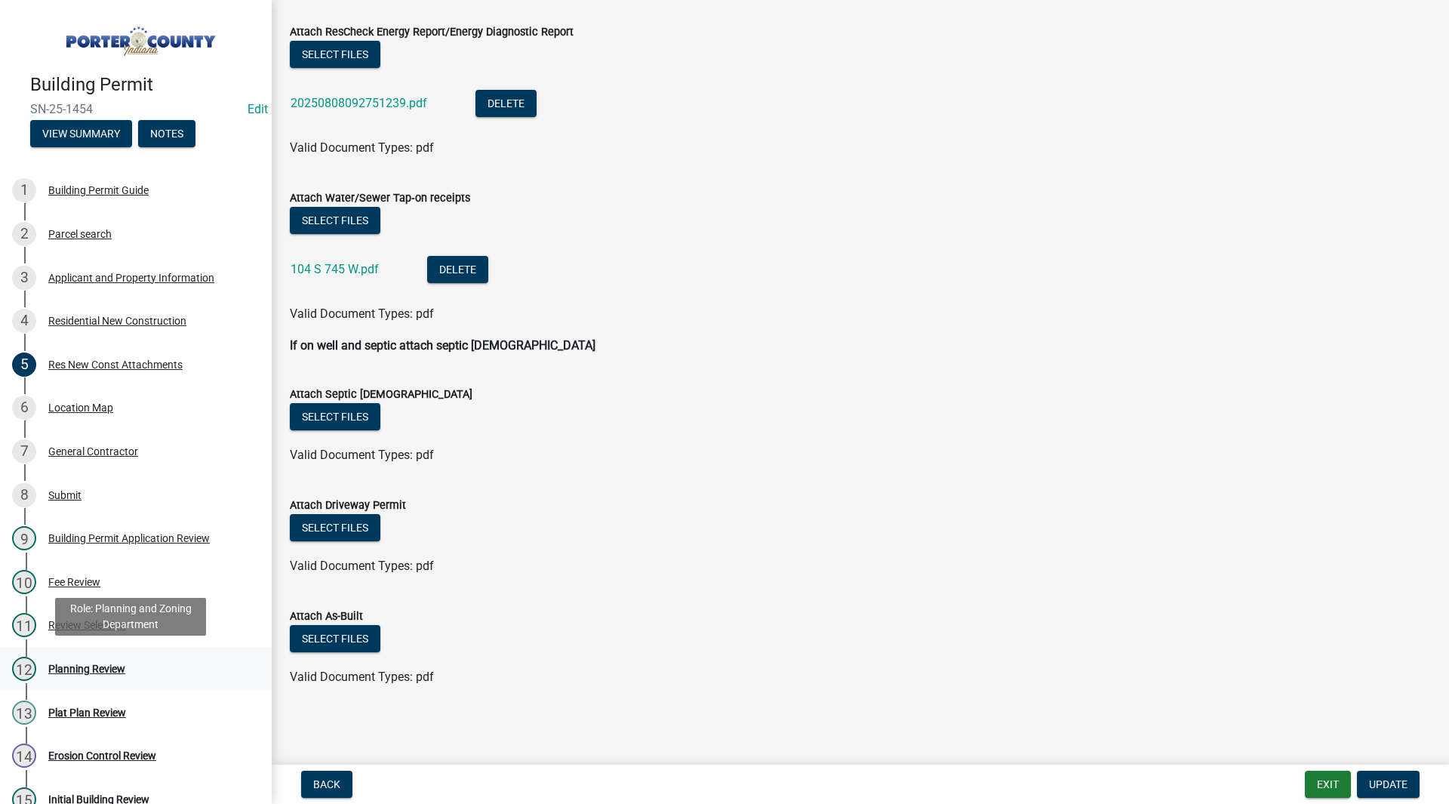
click at [97, 663] on div "Planning Review" at bounding box center [86, 668] width 77 height 11
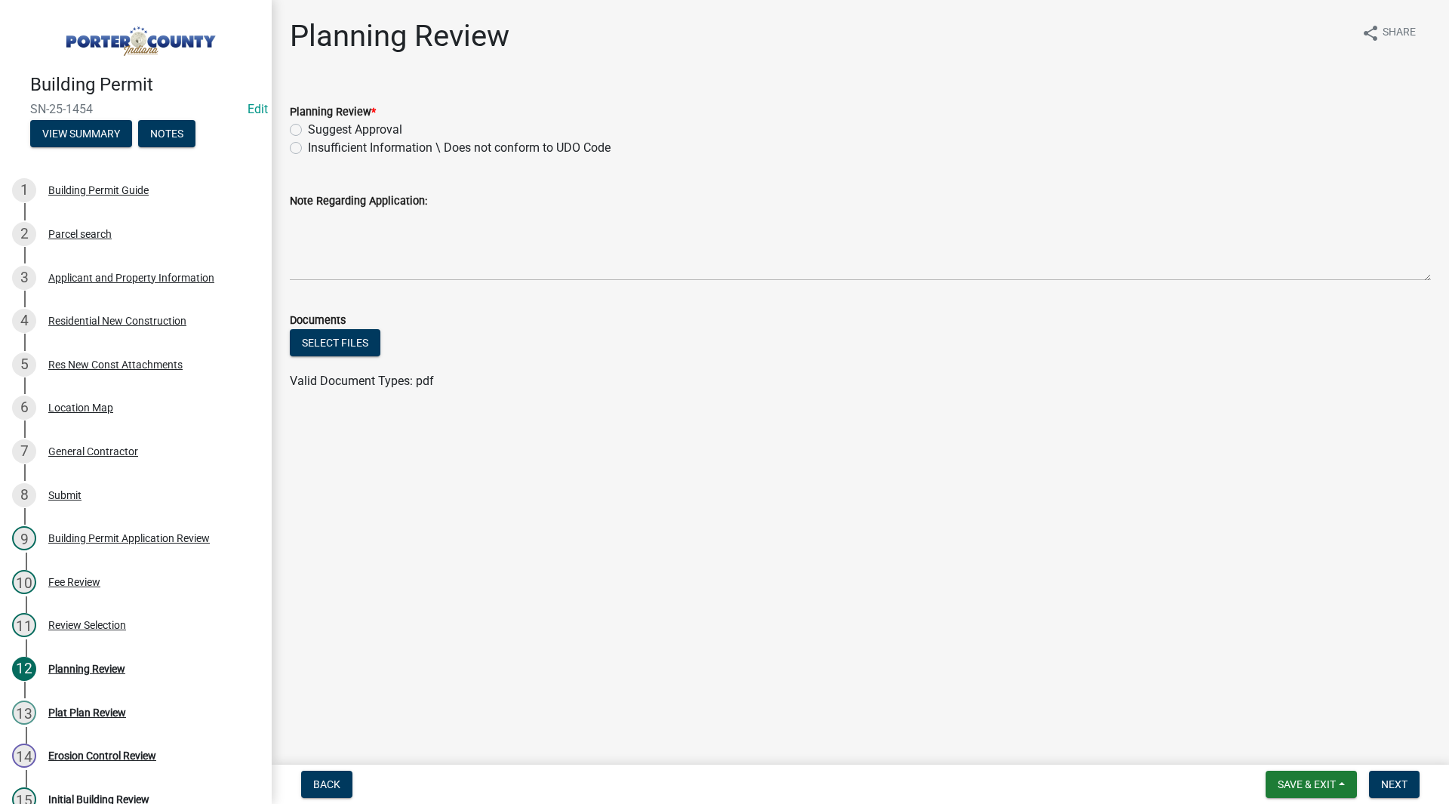
click at [343, 128] on label "Suggest Approval" at bounding box center [355, 130] width 94 height 18
click at [318, 128] on input "Suggest Approval" at bounding box center [313, 126] width 10 height 10
radio input "true"
click at [1391, 778] on span "Next" at bounding box center [1394, 784] width 26 height 12
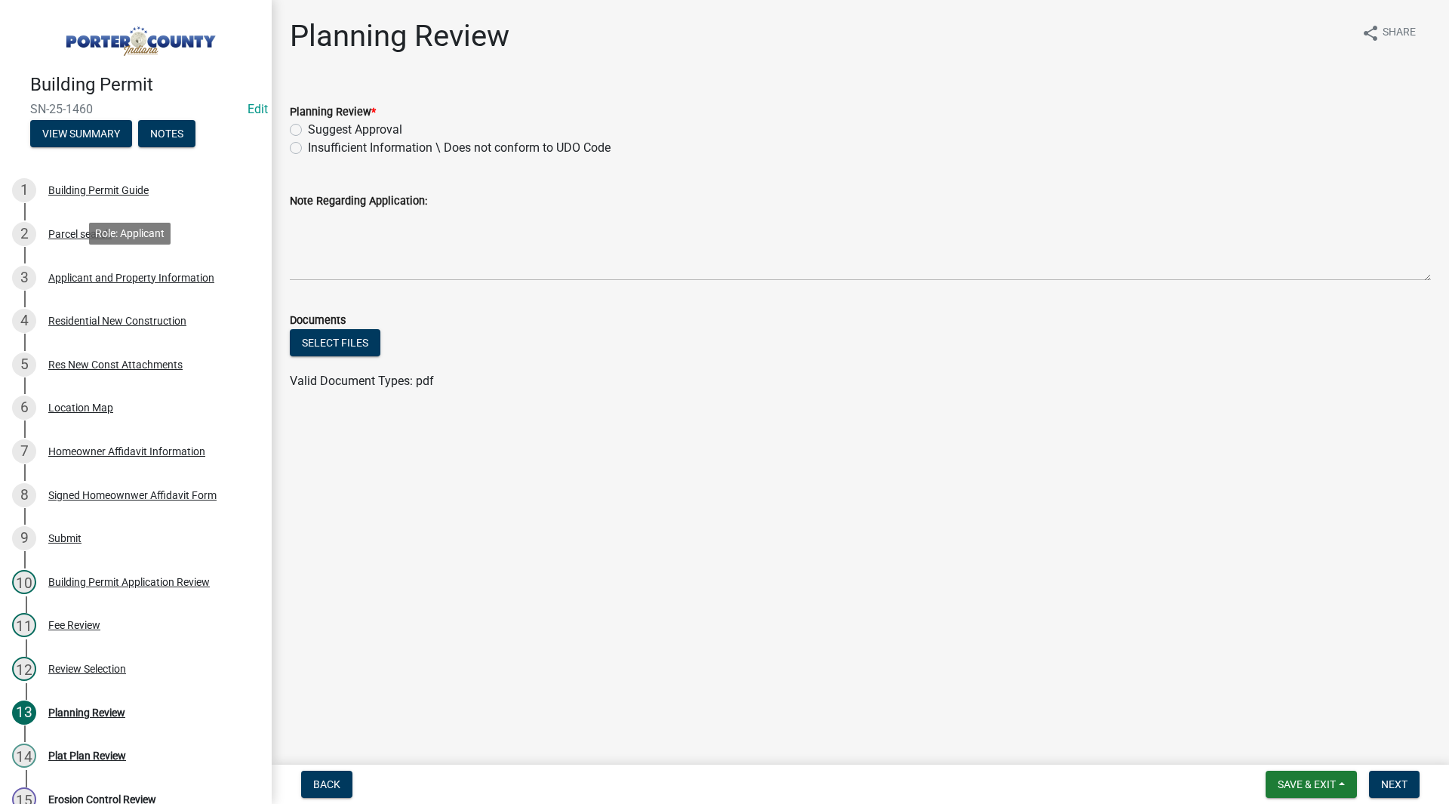
click at [164, 283] on div "3 Applicant and Property Information" at bounding box center [129, 278] width 235 height 24
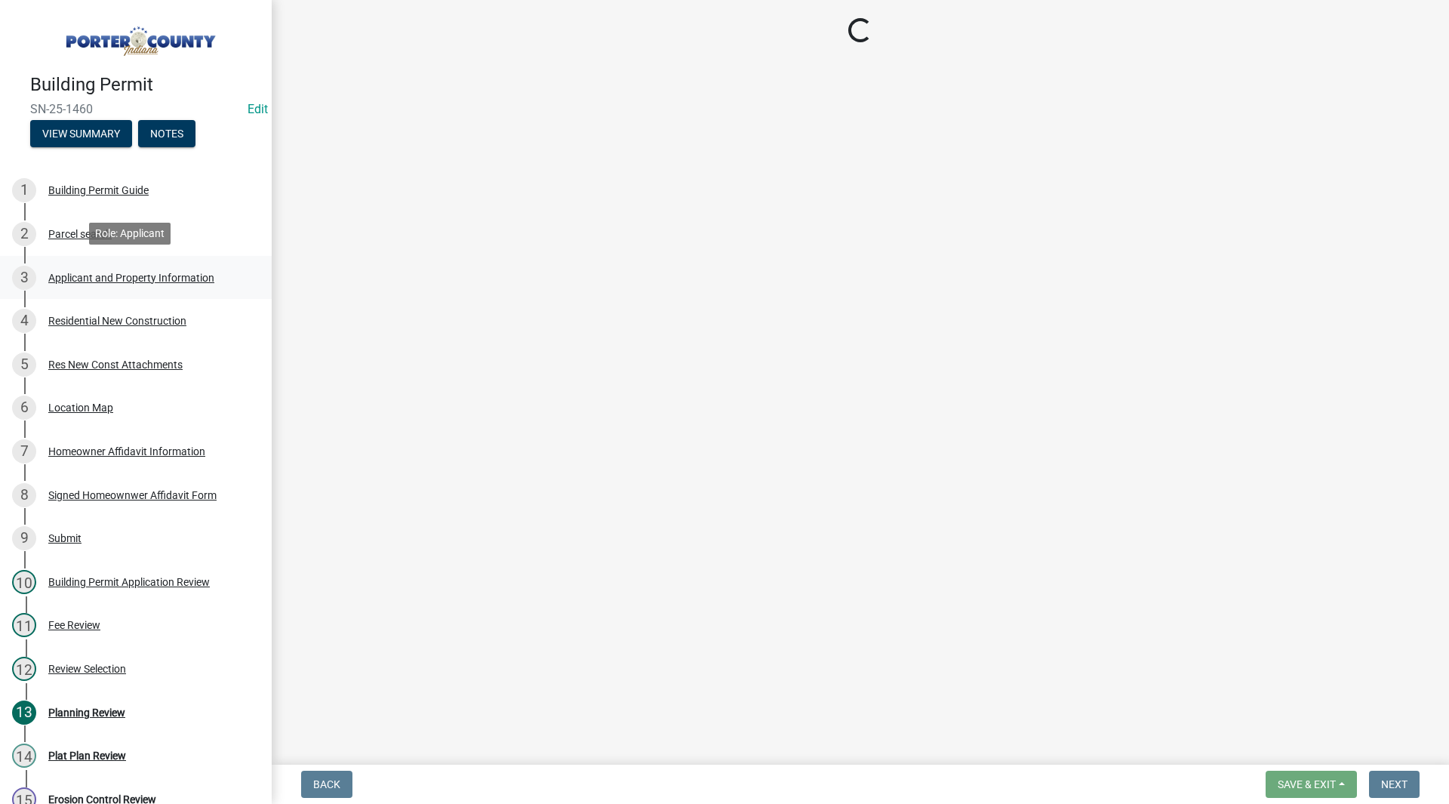
select select "eebc071e-620a-4db8-83e9-cb6b194c67e9"
select select "ea6751d4-6bf7-4a16-89ee-f7801ab82aa1"
select select "92efe679-05f4-414a-9426-51627fba5de6"
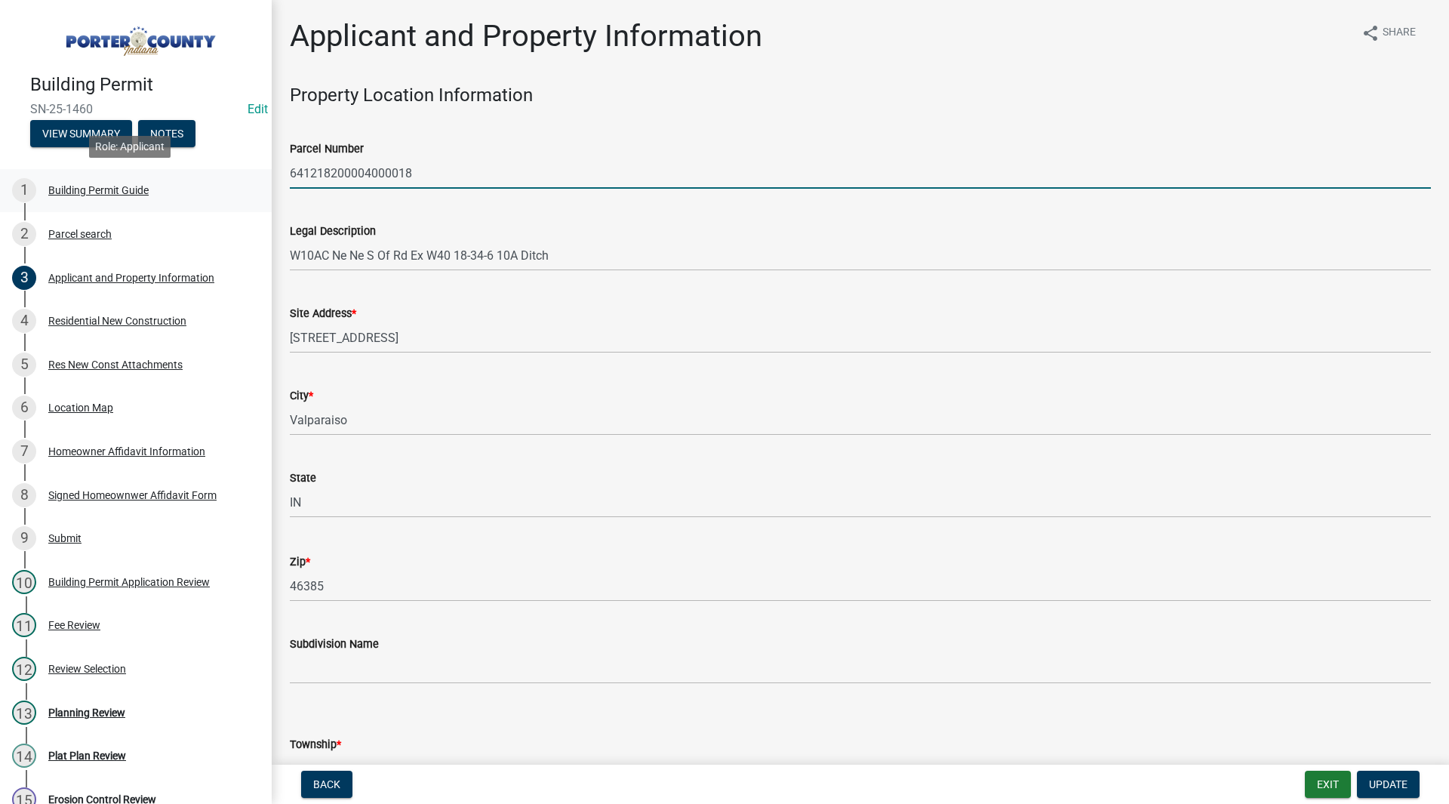
drag, startPoint x: 421, startPoint y: 164, endPoint x: 220, endPoint y: 194, distance: 202.9
click at [220, 194] on div "Building Permit SN-25-1460 Edit View Summary Notes 1 Building Permit Guide 2 Pa…" at bounding box center [724, 402] width 1449 height 804
click at [407, 203] on div "Legal Description W10AC Ne Ne S Of Rd Ex W40 18-34-6 10A Ditch" at bounding box center [860, 236] width 1141 height 70
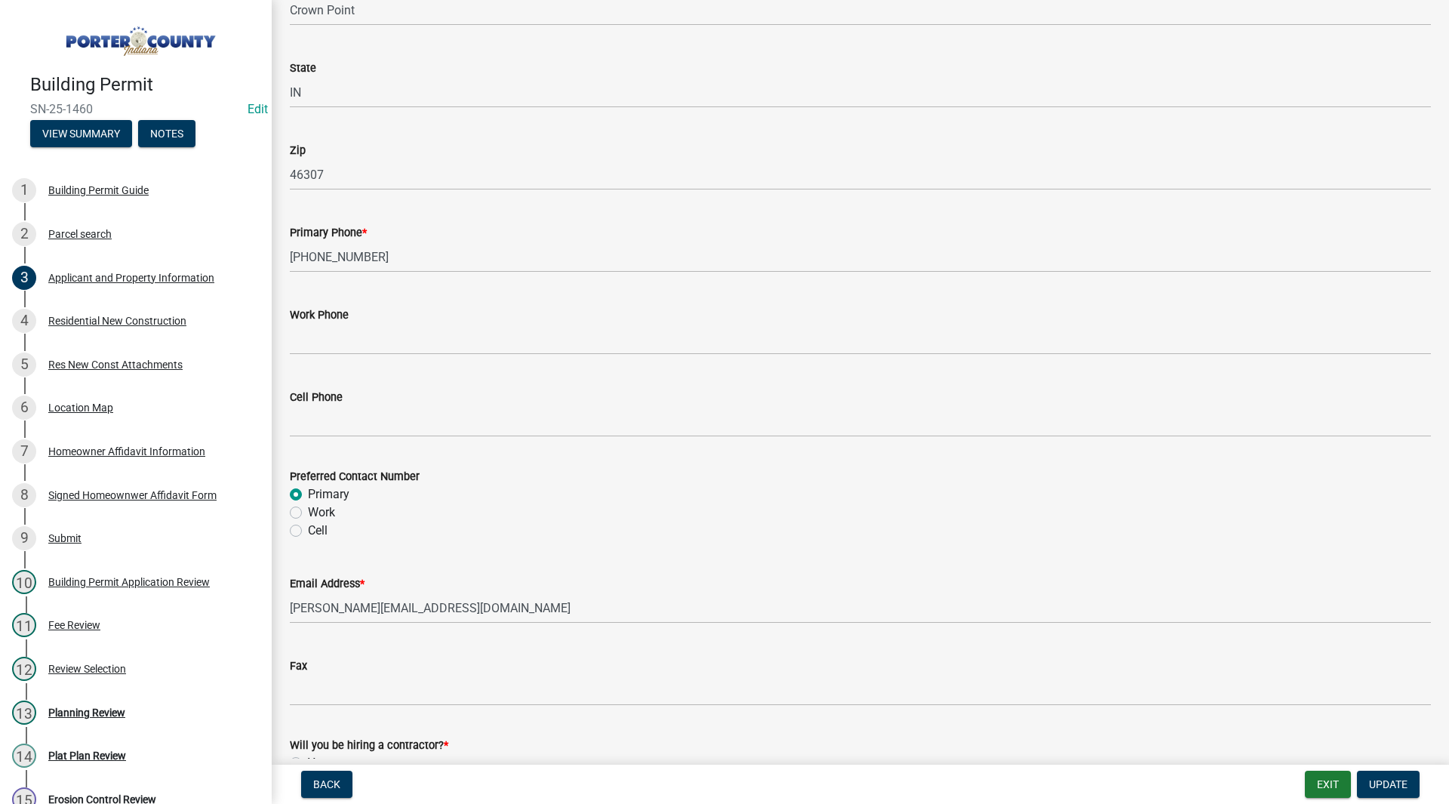
scroll to position [2019, 0]
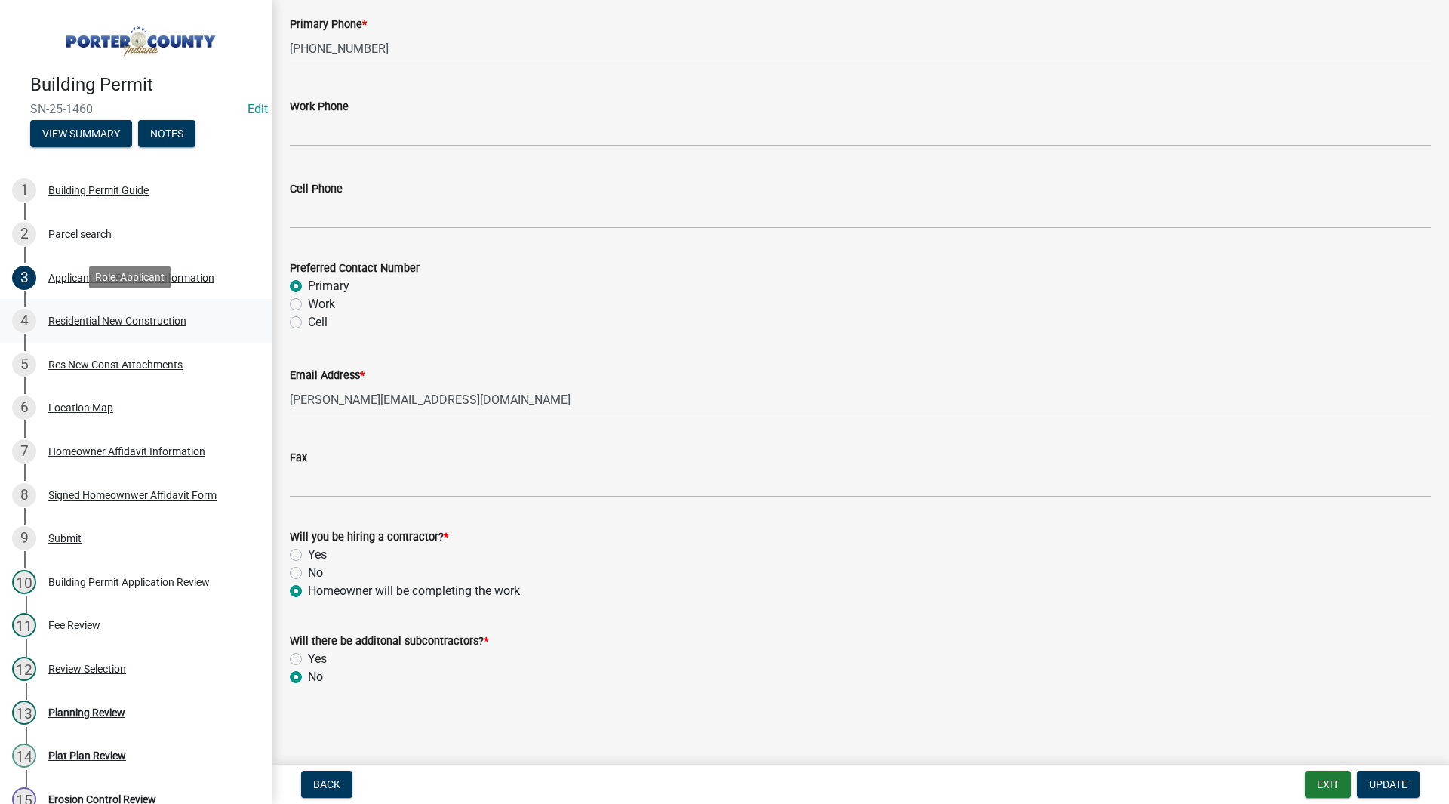
click at [172, 300] on link "4 Residential New Construction" at bounding box center [136, 321] width 272 height 44
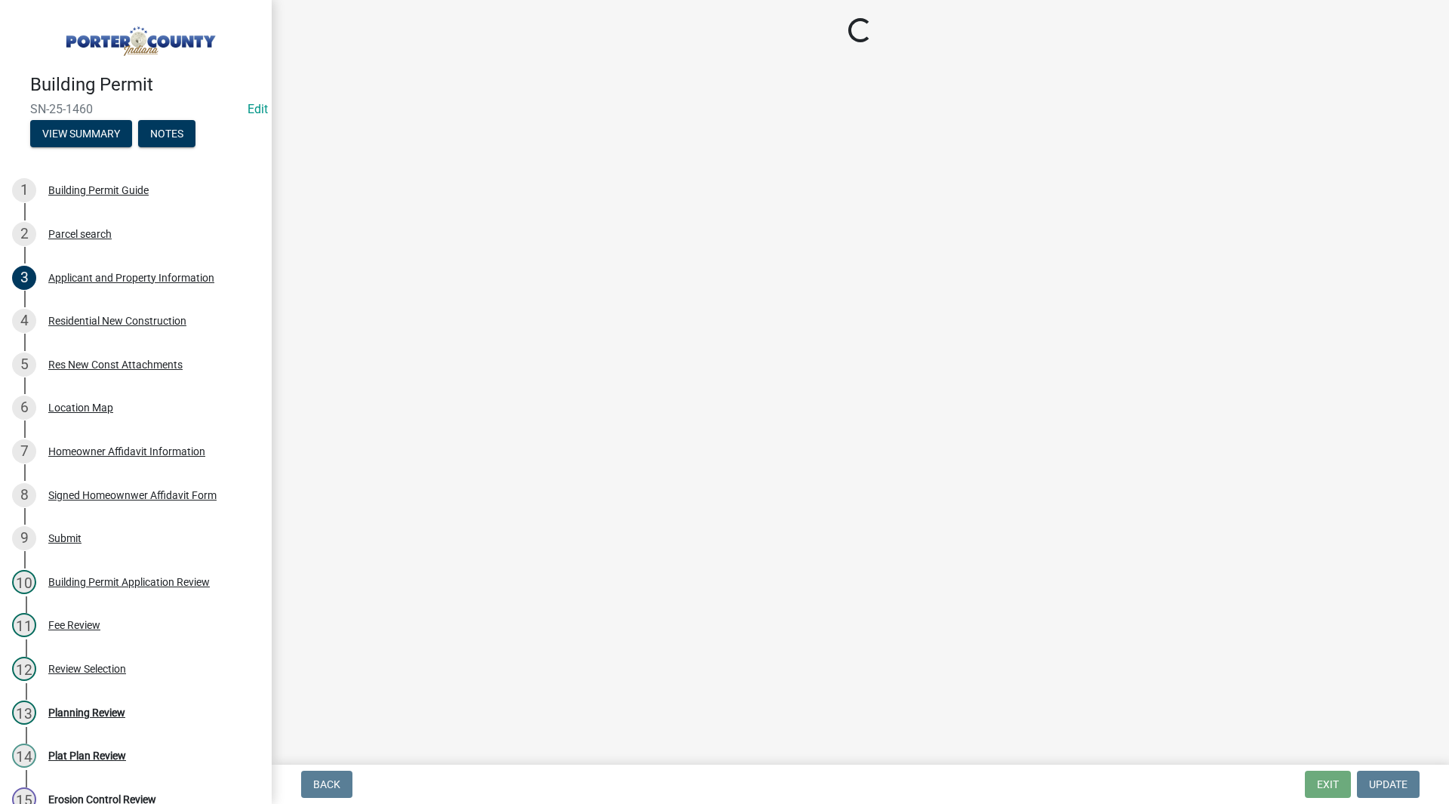
select select "9e518564-4428-4eb4-941b-0b1ac8082854"
select select "3163992e-8534-4f63-91ea-d7f4d4971cae"
select select "666a500f-a95f-47fe-a746-b84e1890a92c"
select select "bc1034c9-9a5f-4372-bced-1af0bc4c05e7"
select select "7ba8615f-7d0b-4559-8263-a59f3bb0b80e"
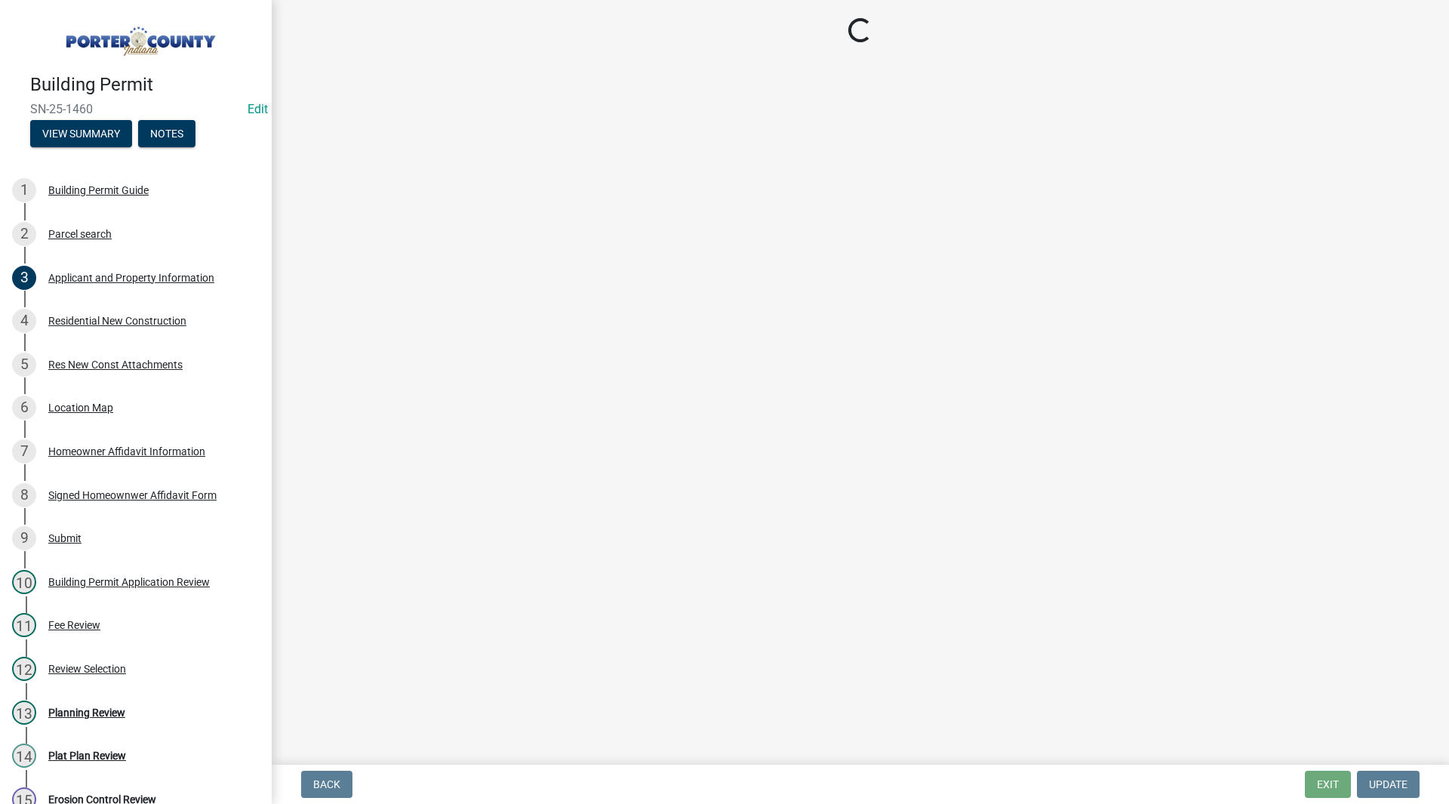
select select "a7554658-1ff0-4ba4-86bb-30b1109b1a56"
select select "d3842ca8-a9b0-43e7-b24f-ba0c572b5ff6"
select select "aeb13f5b-f618-4fb0-9457-a1d82e5b0688"
select select "569fc36c-3166-4026-8764-ea78816a78f1"
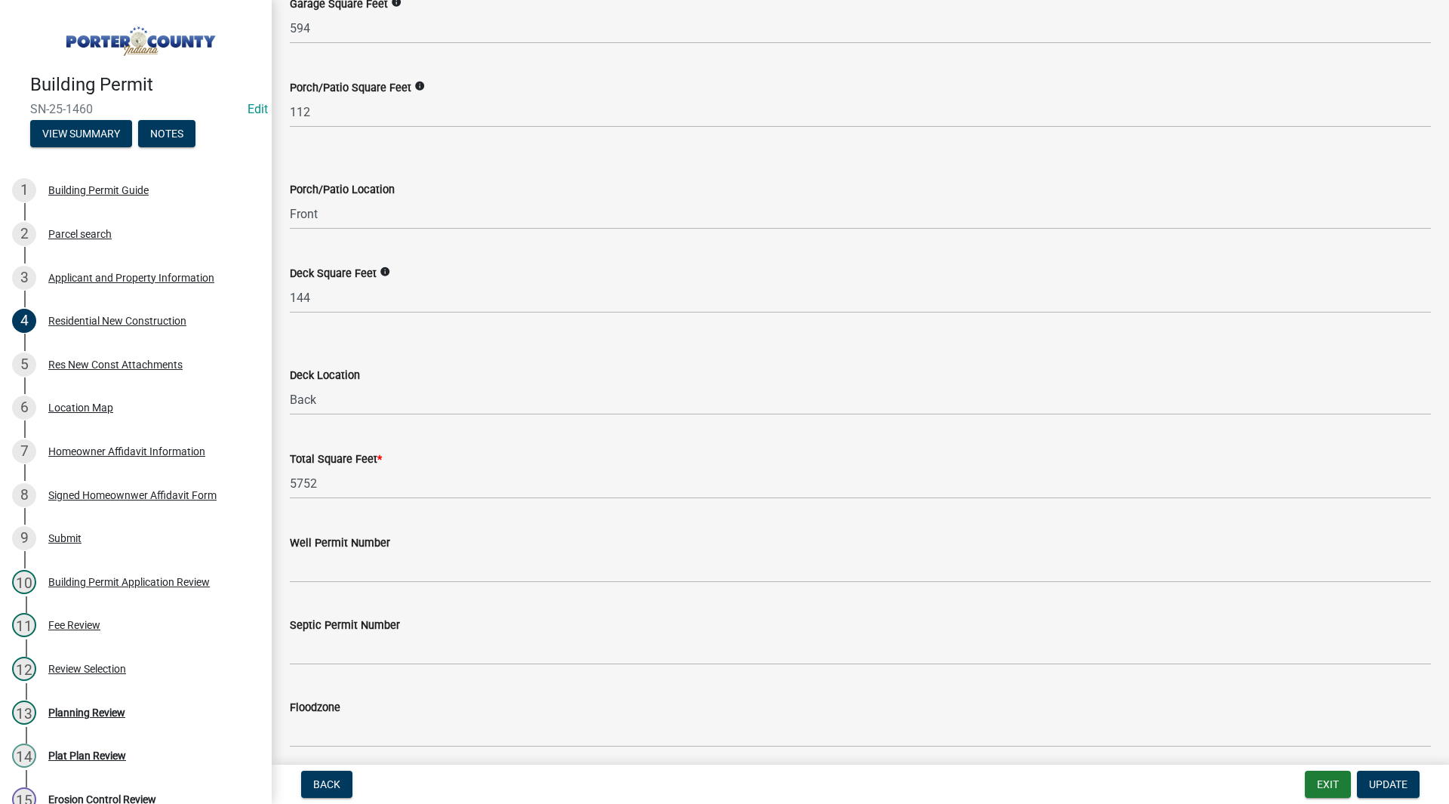
scroll to position [3902, 0]
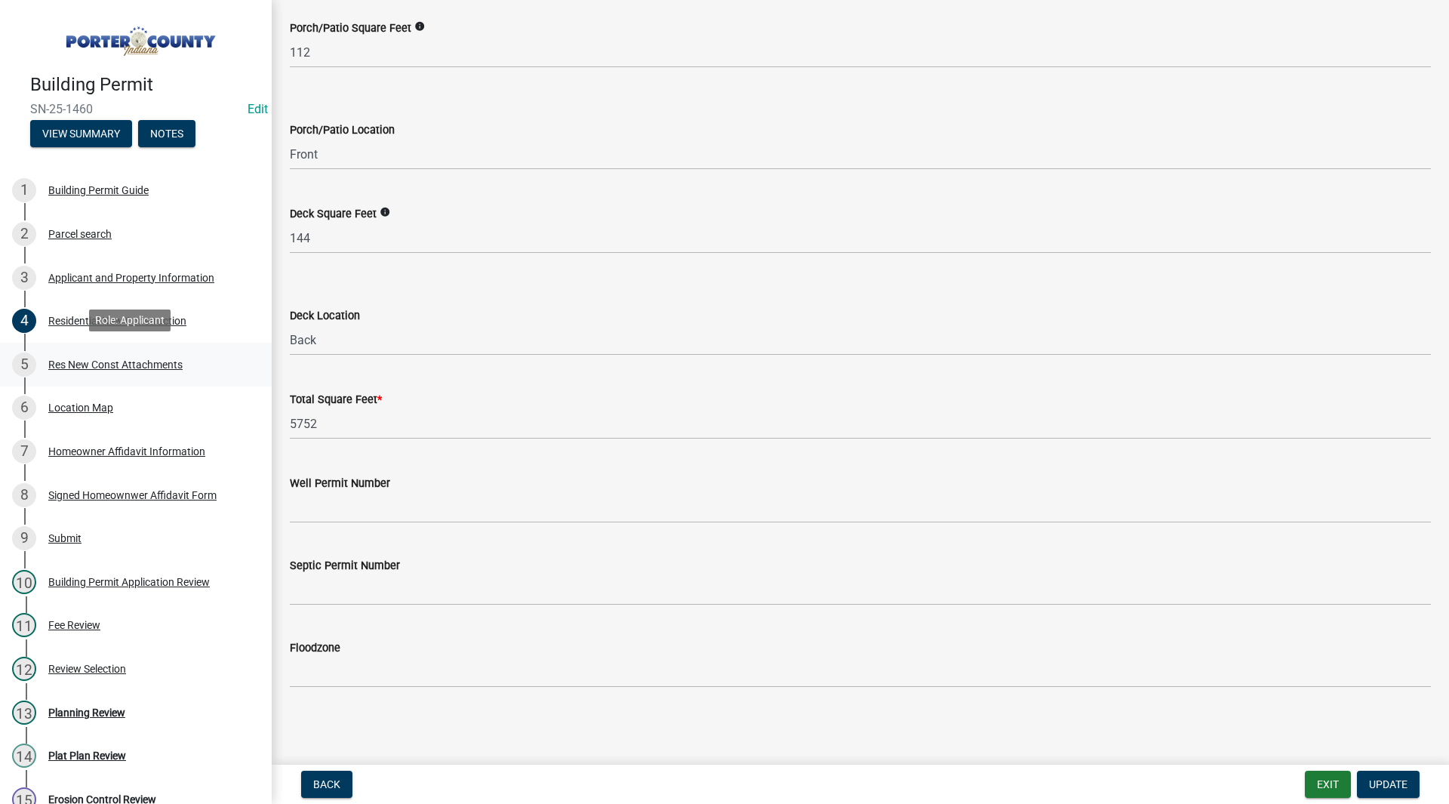
click at [121, 378] on link "5 Res New Const Attachments" at bounding box center [136, 365] width 272 height 44
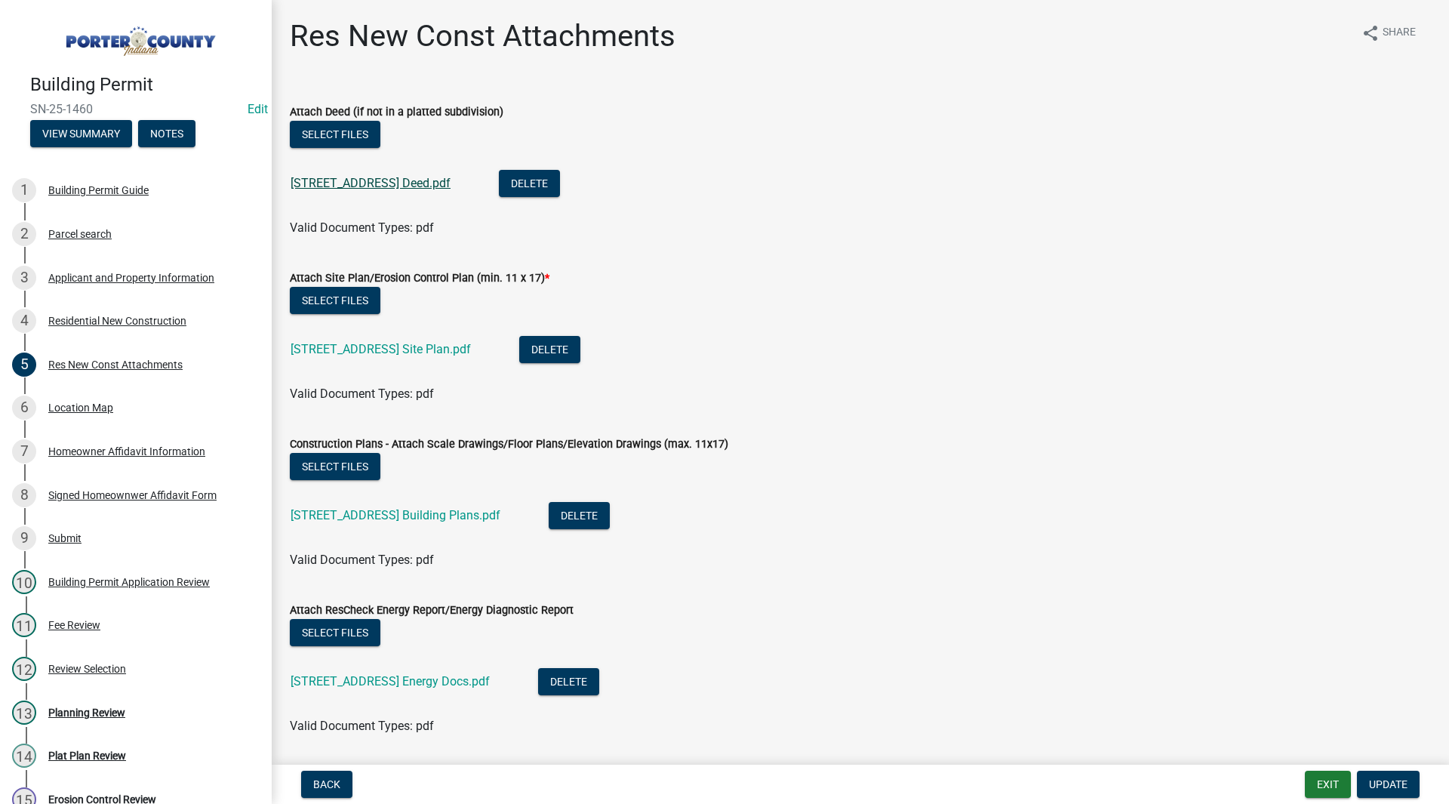
click at [366, 189] on link "213 S St Rd 2 Deed.pdf" at bounding box center [370, 183] width 160 height 14
click at [376, 363] on div "213 S St Rd 2 Site Plan.pdf" at bounding box center [392, 351] width 204 height 31
click at [381, 345] on link "213 S St Rd 2 Site Plan.pdf" at bounding box center [380, 349] width 180 height 14
click at [85, 708] on div "Planning Review" at bounding box center [86, 712] width 77 height 11
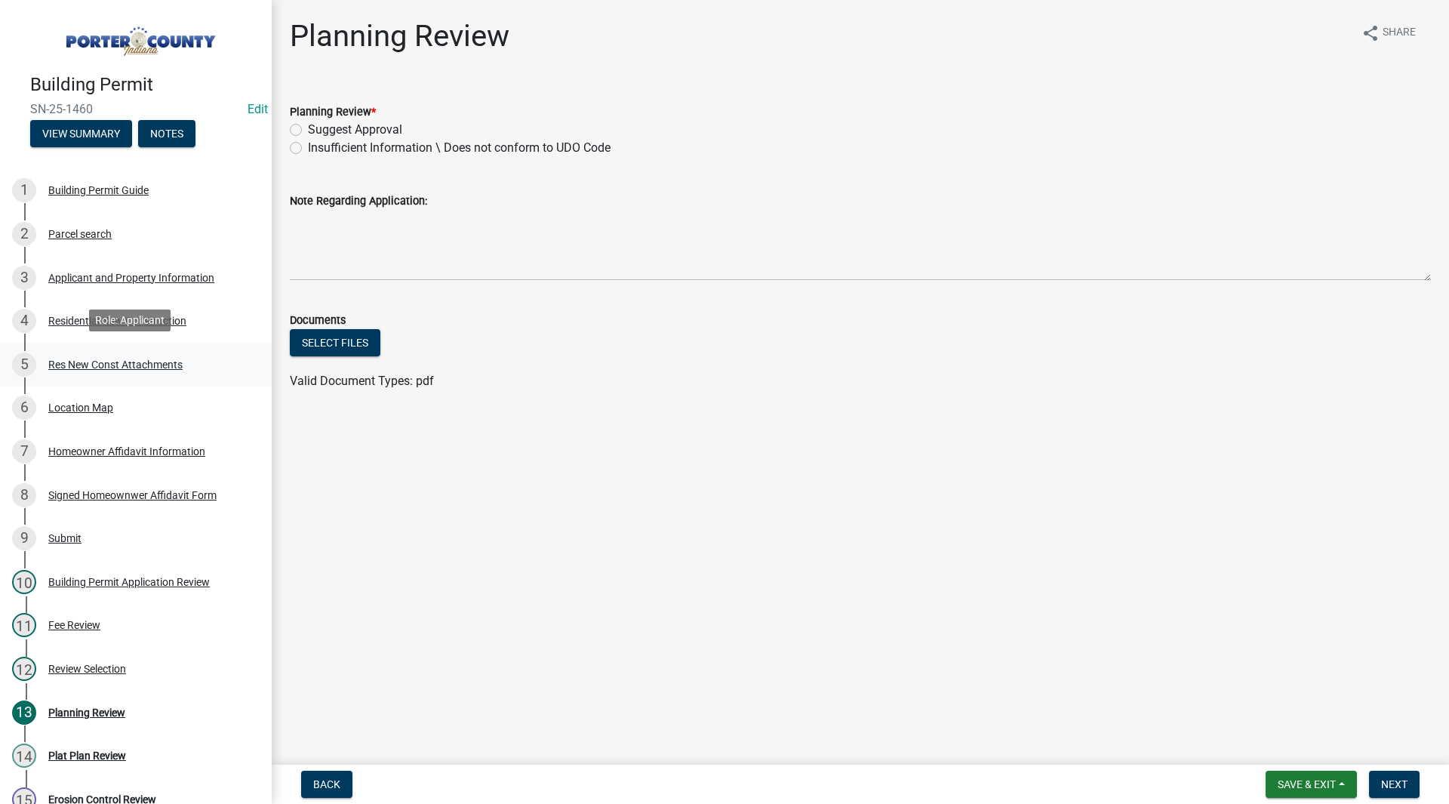
click at [150, 345] on link "5 Res New Const Attachments" at bounding box center [136, 365] width 272 height 44
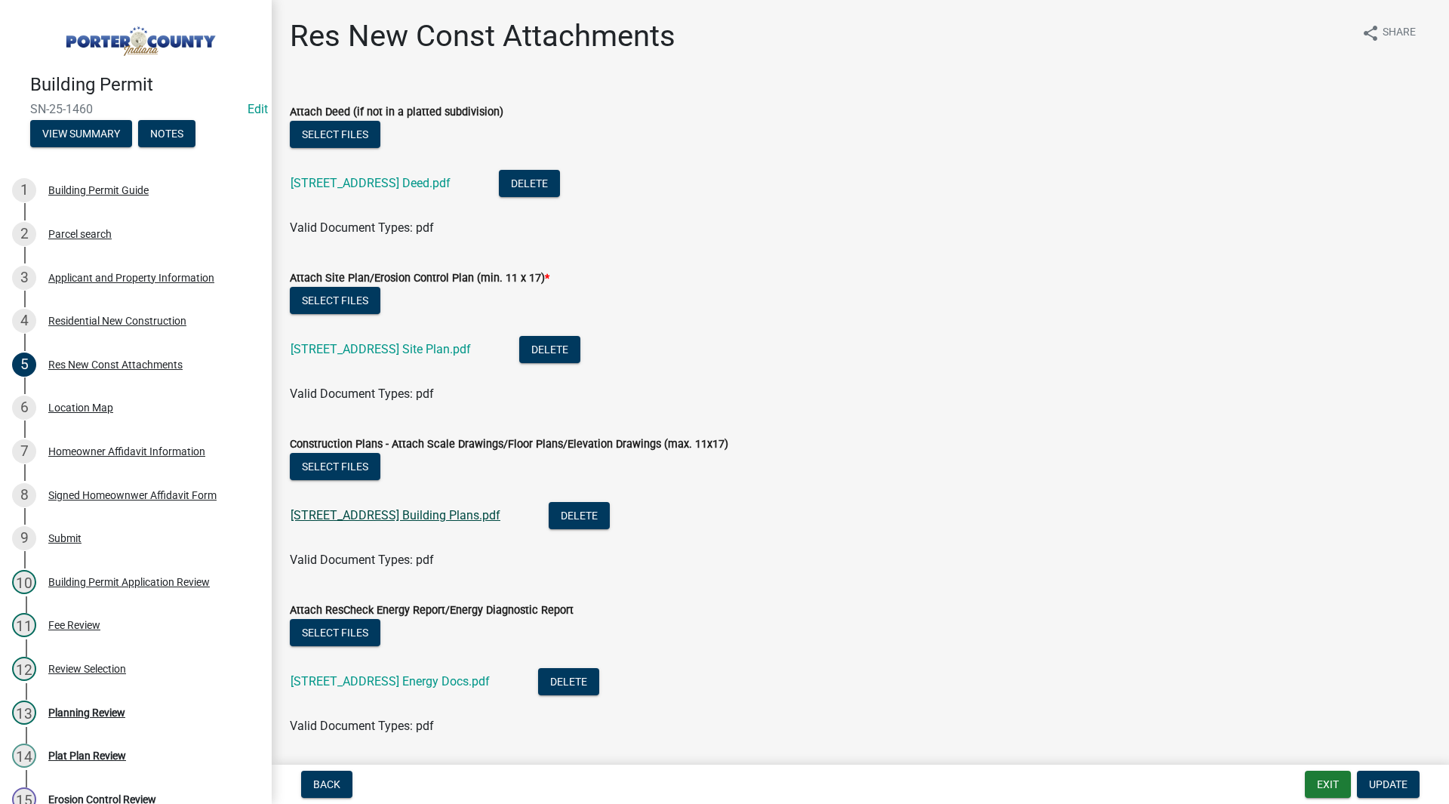
click at [389, 520] on link "213 S St Rd 2 Building Plans.pdf" at bounding box center [395, 515] width 210 height 14
click at [111, 315] on div "Residential New Construction" at bounding box center [117, 320] width 138 height 11
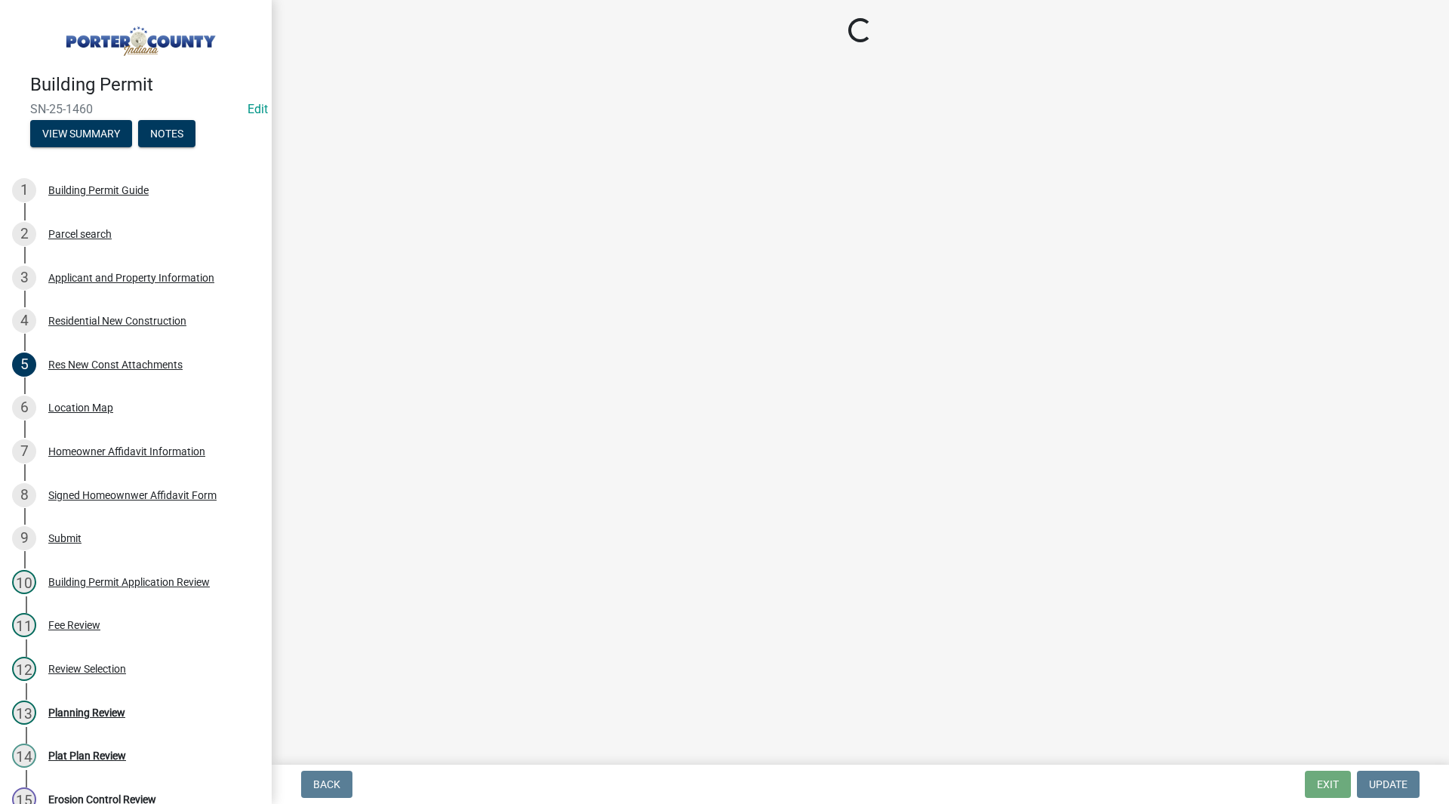
select select "9e518564-4428-4eb4-941b-0b1ac8082854"
select select "3163992e-8534-4f63-91ea-d7f4d4971cae"
select select "666a500f-a95f-47fe-a746-b84e1890a92c"
select select "bc1034c9-9a5f-4372-bced-1af0bc4c05e7"
select select "7ba8615f-7d0b-4559-8263-a59f3bb0b80e"
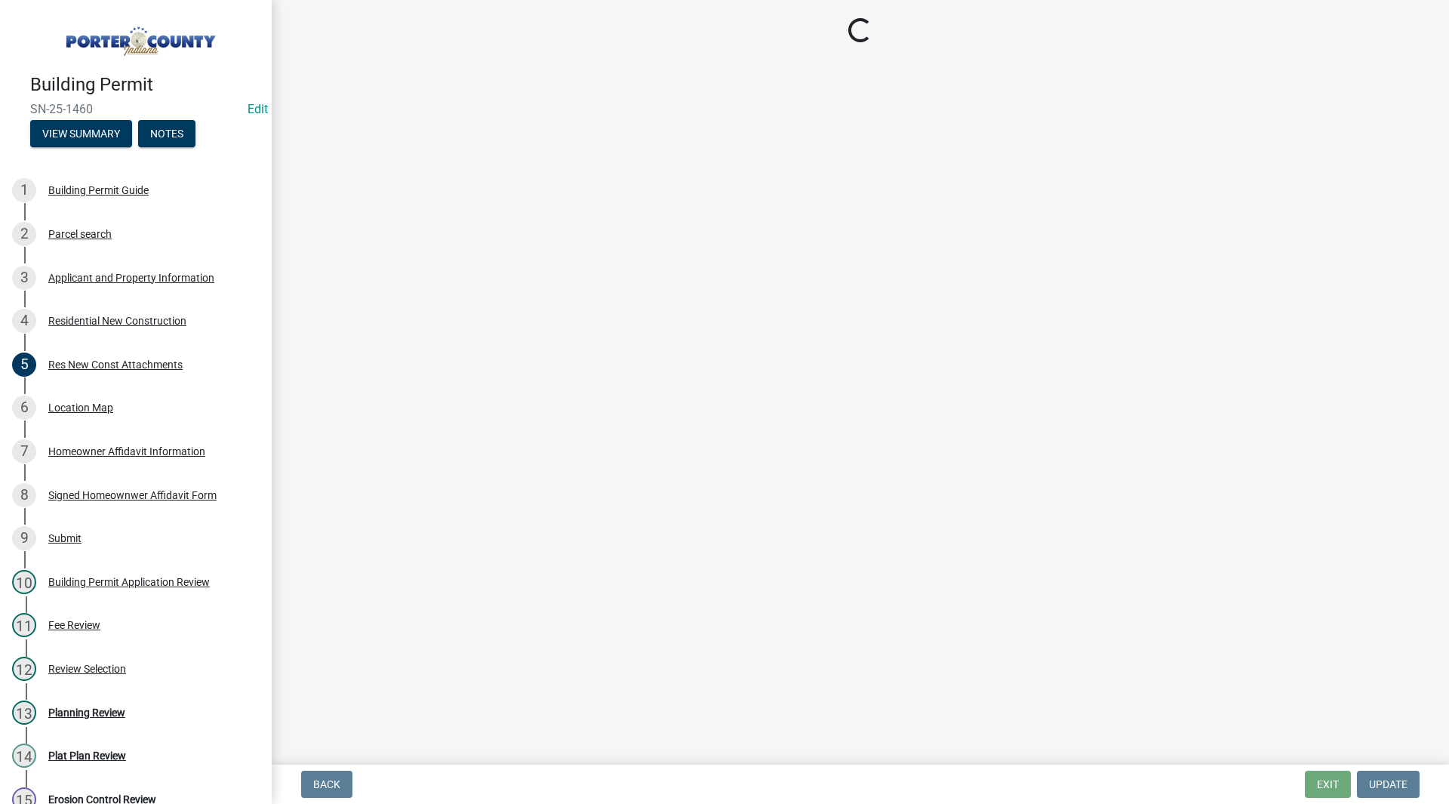
select select "a7554658-1ff0-4ba4-86bb-30b1109b1a56"
select select "d3842ca8-a9b0-43e7-b24f-ba0c572b5ff6"
select select "aeb13f5b-f618-4fb0-9457-a1d82e5b0688"
select select "569fc36c-3166-4026-8764-ea78816a78f1"
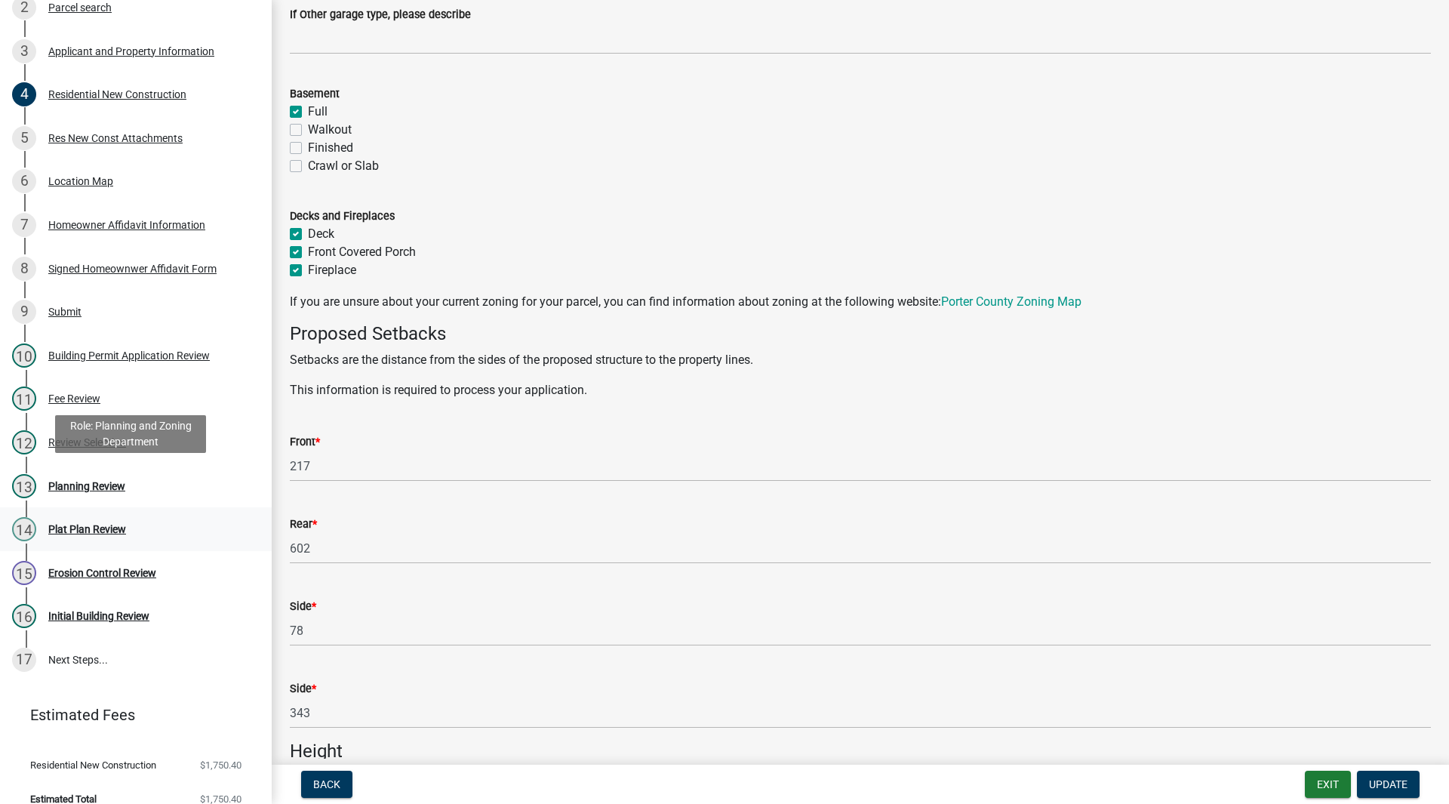
scroll to position [242, 0]
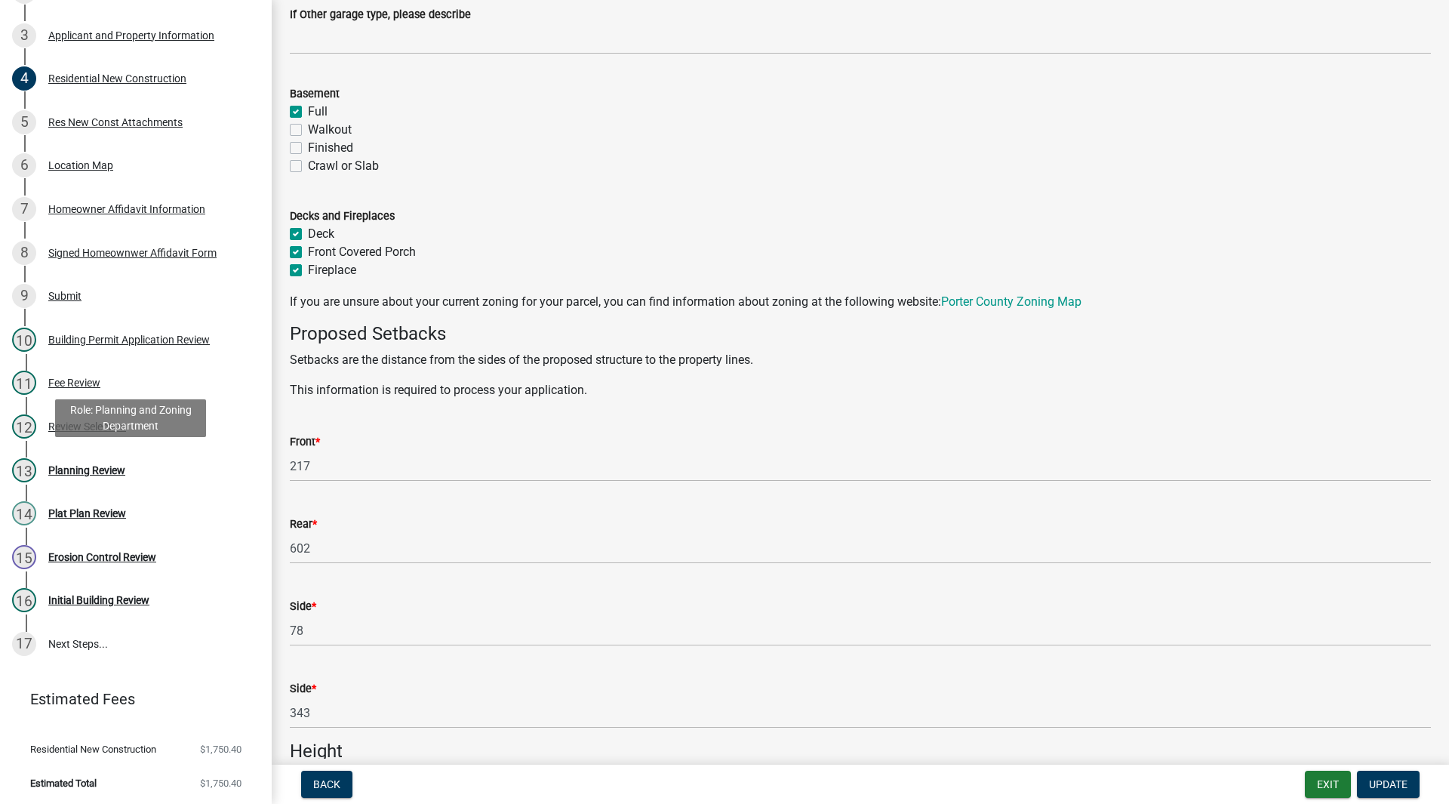
click at [97, 474] on div "13 Planning Review" at bounding box center [129, 470] width 235 height 24
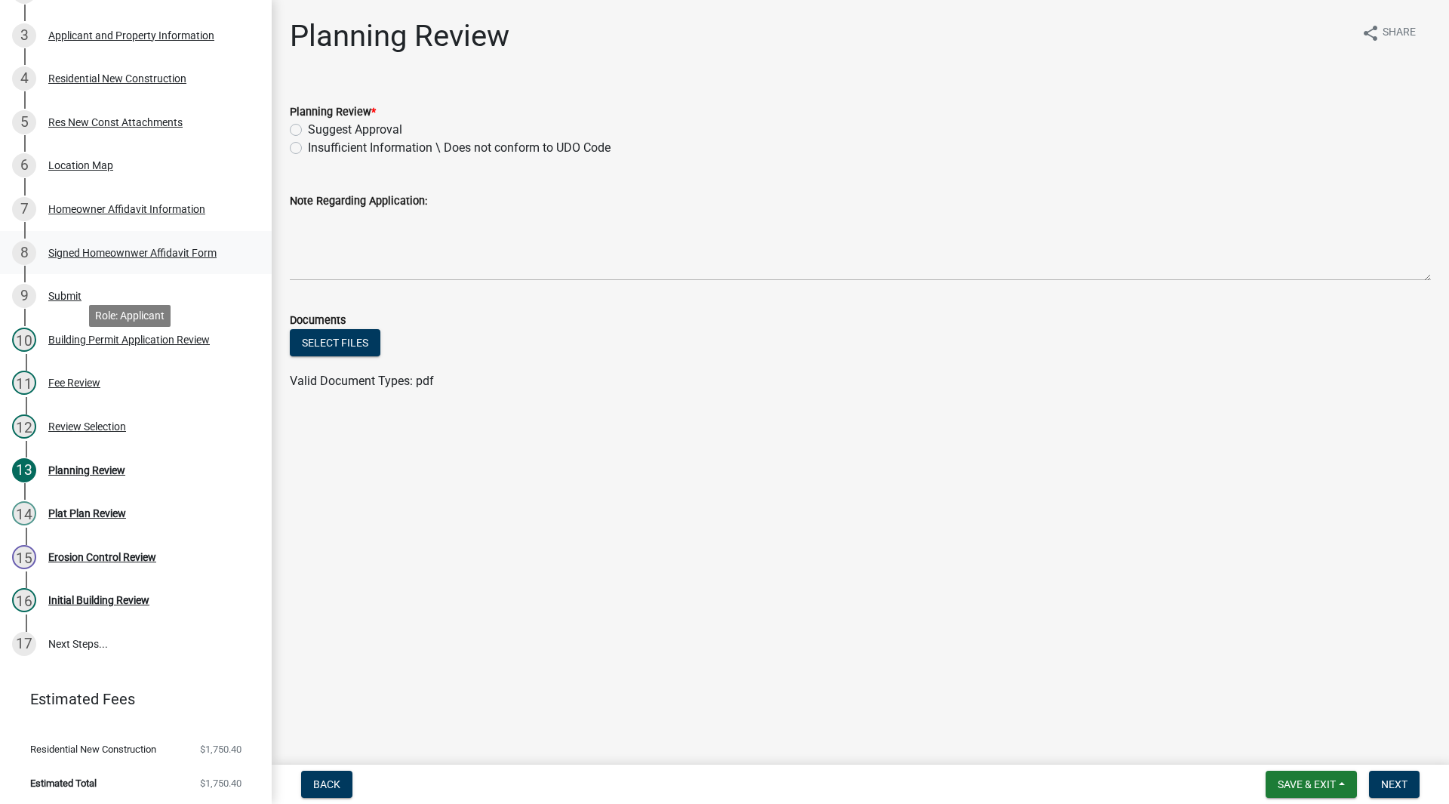
scroll to position [0, 0]
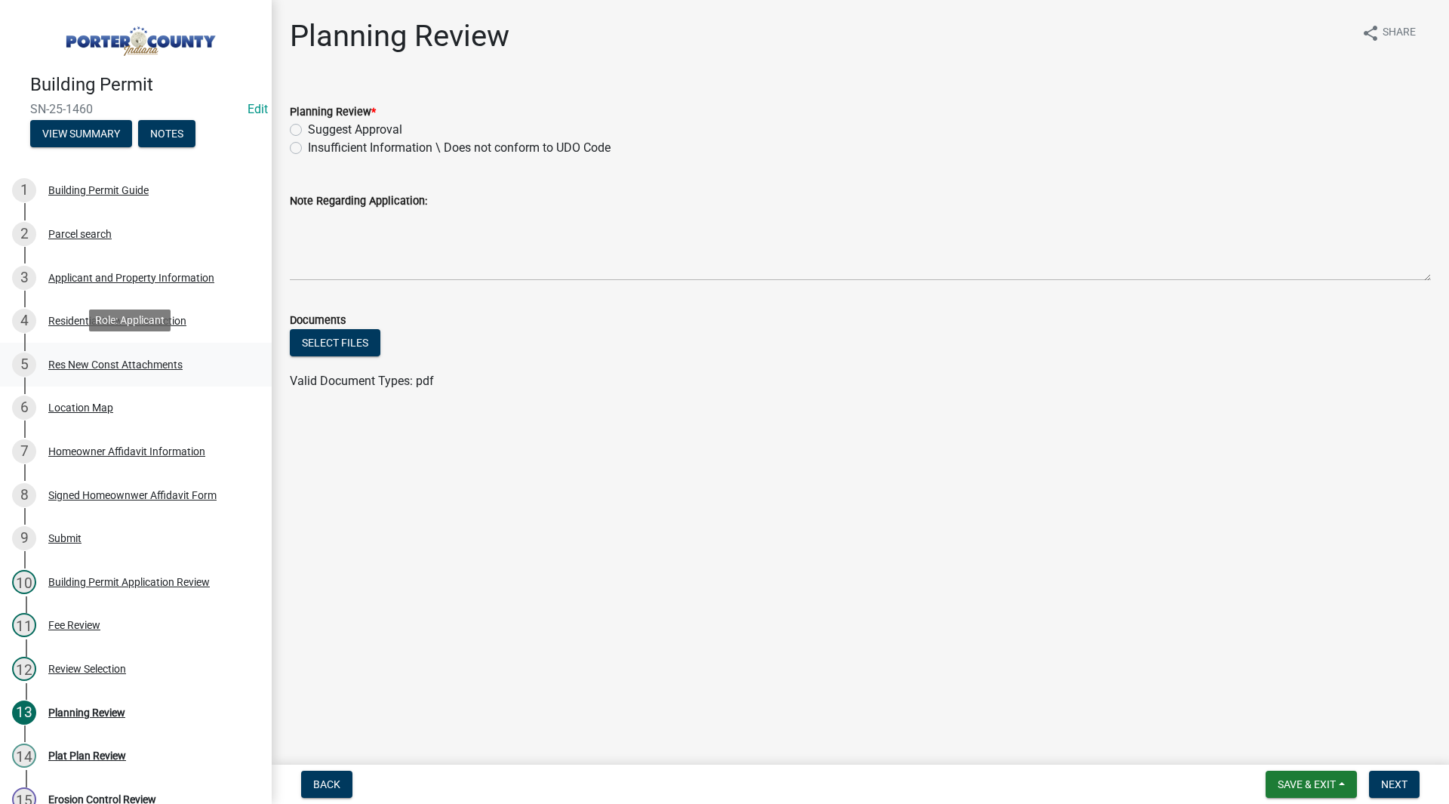
click at [161, 376] on link "5 Res New Const Attachments" at bounding box center [136, 365] width 272 height 44
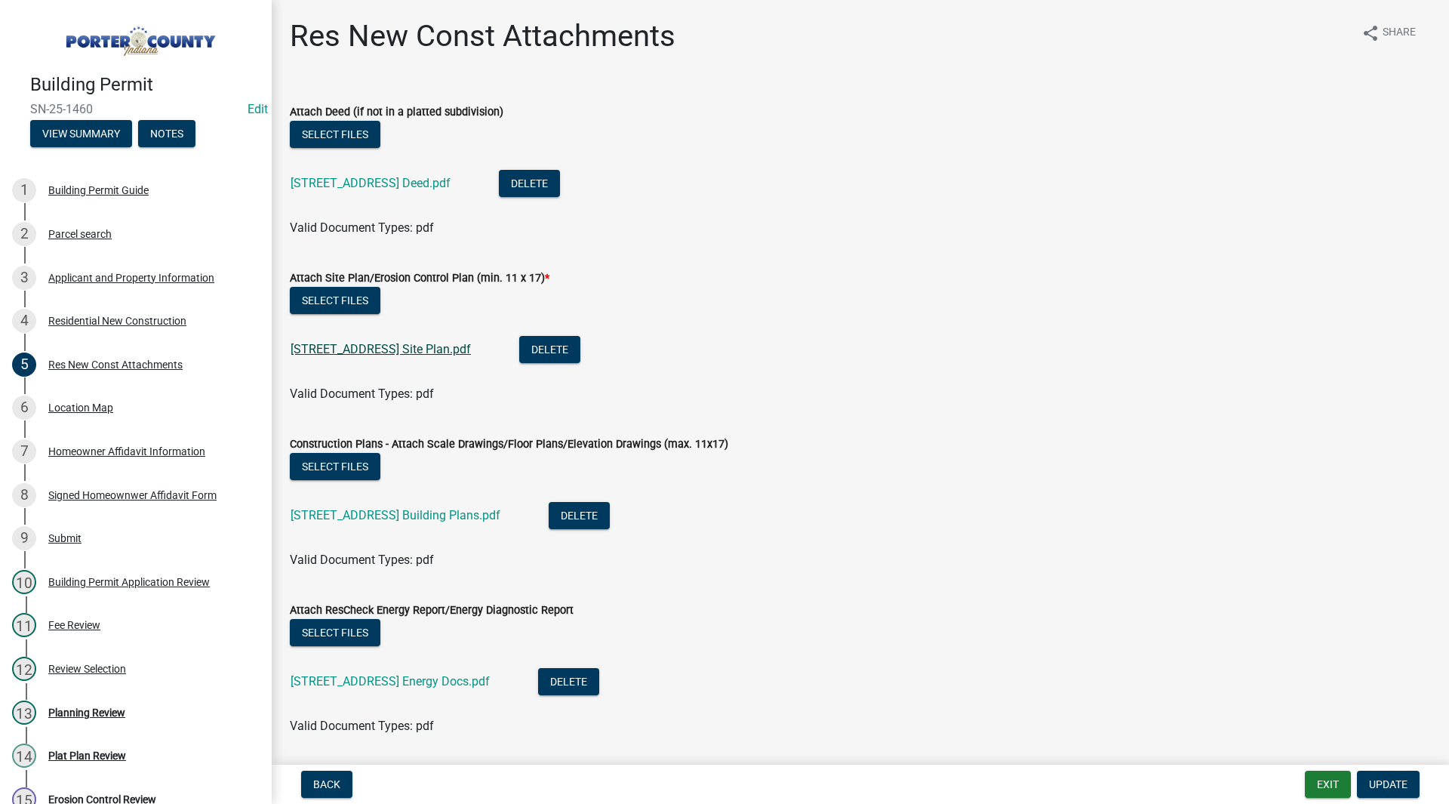
click at [364, 349] on link "213 S St Rd 2 Site Plan.pdf" at bounding box center [380, 349] width 180 height 14
click at [114, 727] on link "13 Planning Review" at bounding box center [136, 712] width 272 height 44
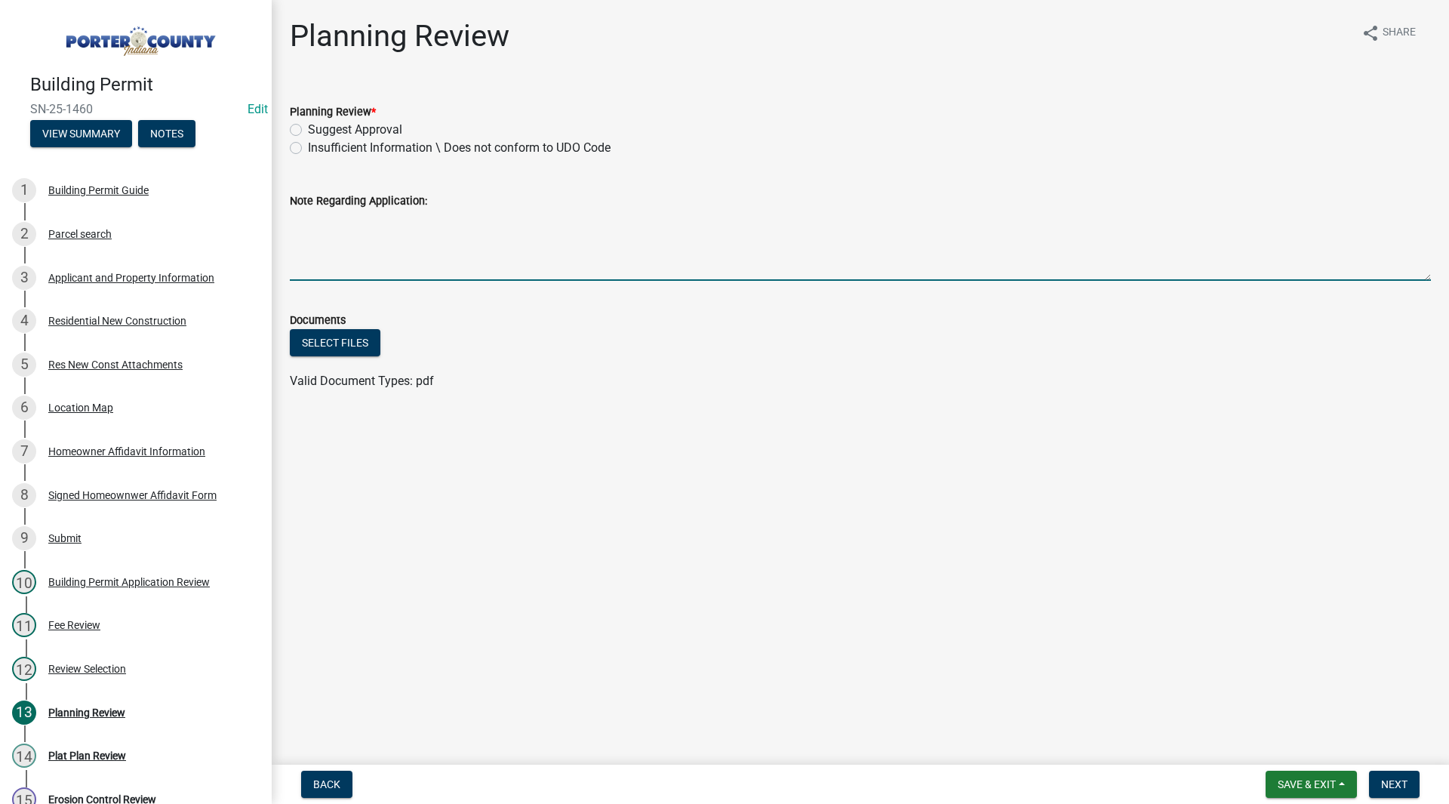
click at [436, 238] on textarea "Note Regarding Application:" at bounding box center [860, 245] width 1141 height 71
type textarea "Location will leave accessory structure in front yard ("
click at [158, 275] on div "Applicant and Property Information" at bounding box center [131, 277] width 166 height 11
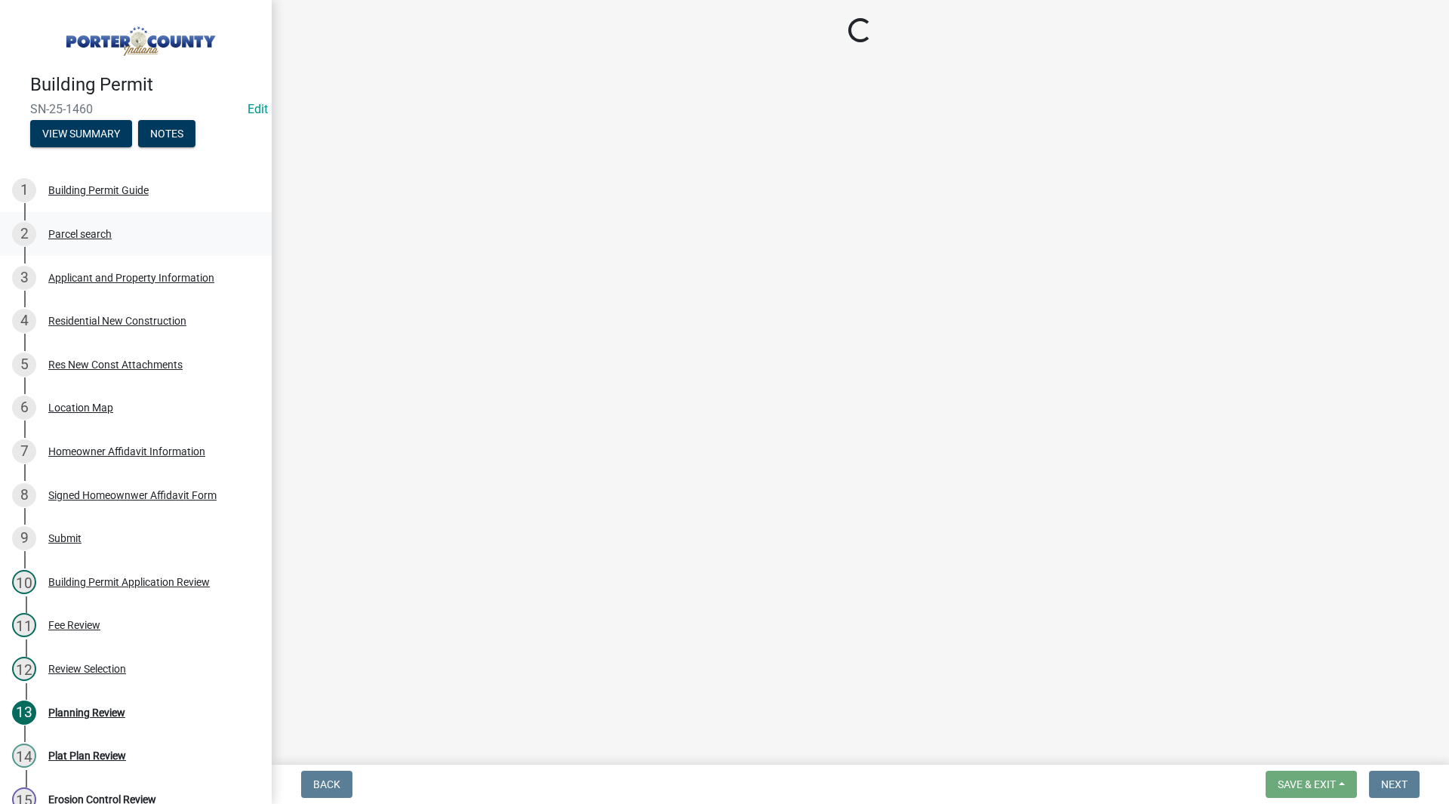
select select "eebc071e-620a-4db8-83e9-cb6b194c67e9"
select select "ea6751d4-6bf7-4a16-89ee-f7801ab82aa1"
select select "92efe679-05f4-414a-9426-51627fba5de6"
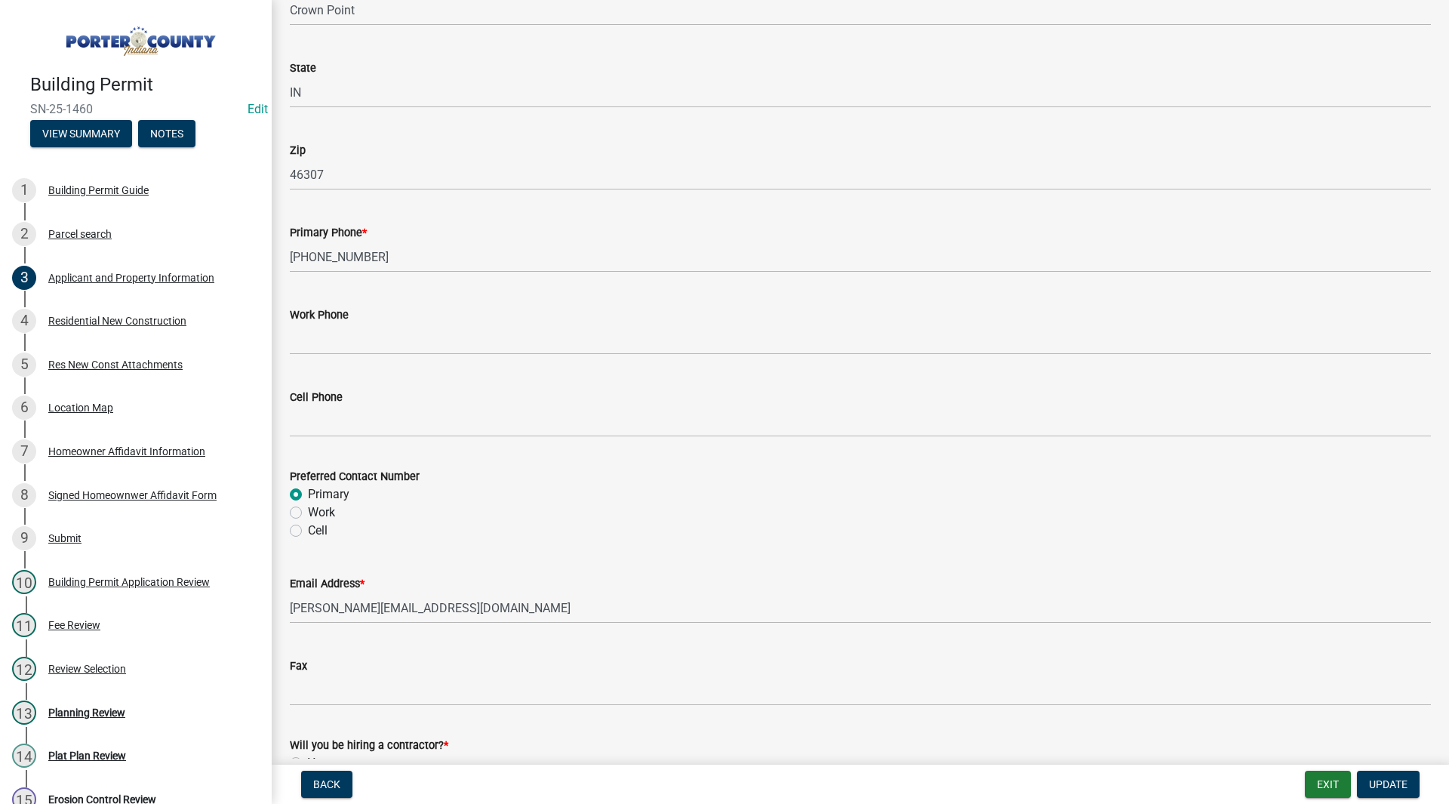
scroll to position [2019, 0]
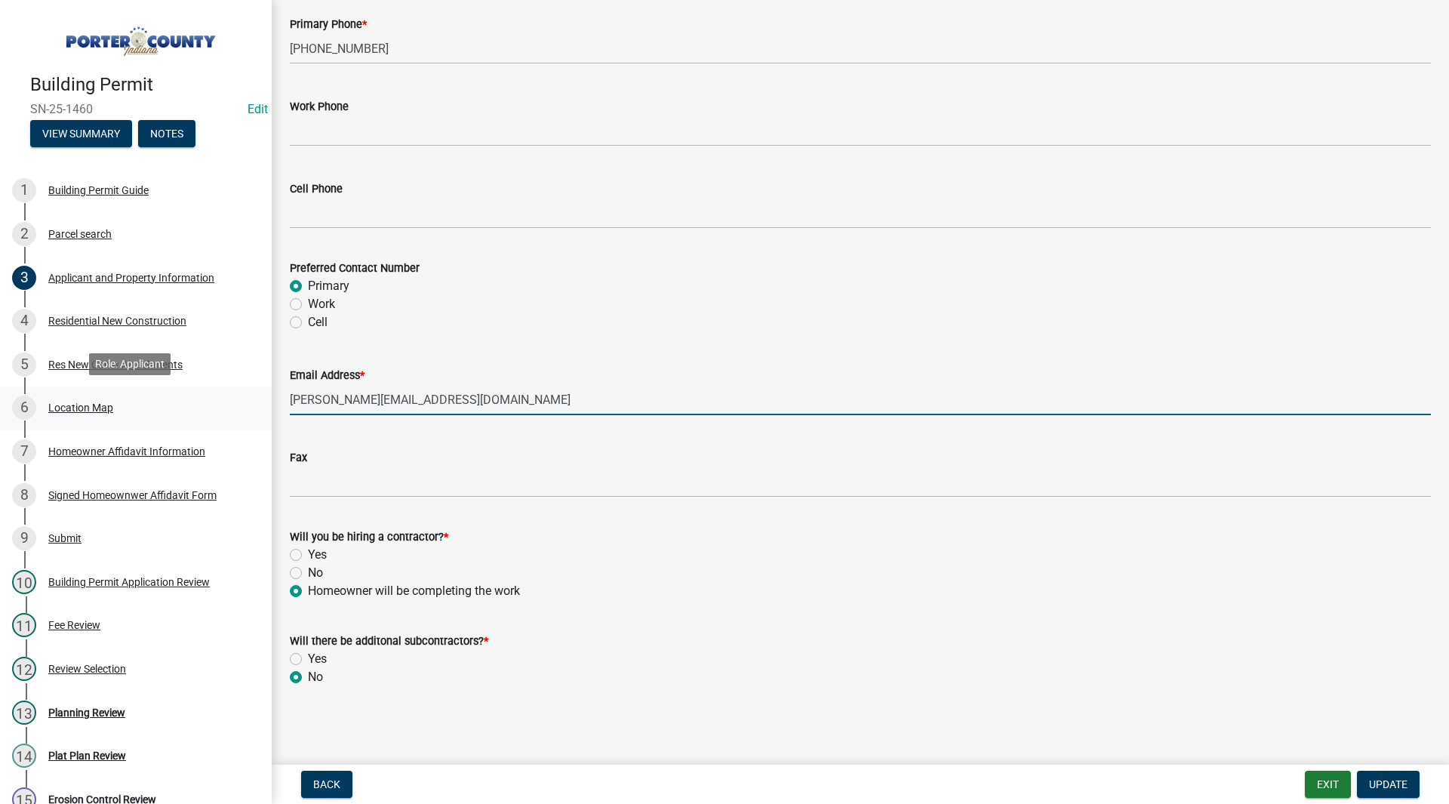
drag, startPoint x: 545, startPoint y: 395, endPoint x: 226, endPoint y: 408, distance: 320.2
click at [226, 408] on div "Building Permit SN-25-1460 Edit View Summary Notes 1 Building Permit Guide 2 Pa…" at bounding box center [724, 402] width 1449 height 804
click at [552, 407] on input "stephen@stevenmartinphotography.com" at bounding box center [860, 399] width 1141 height 31
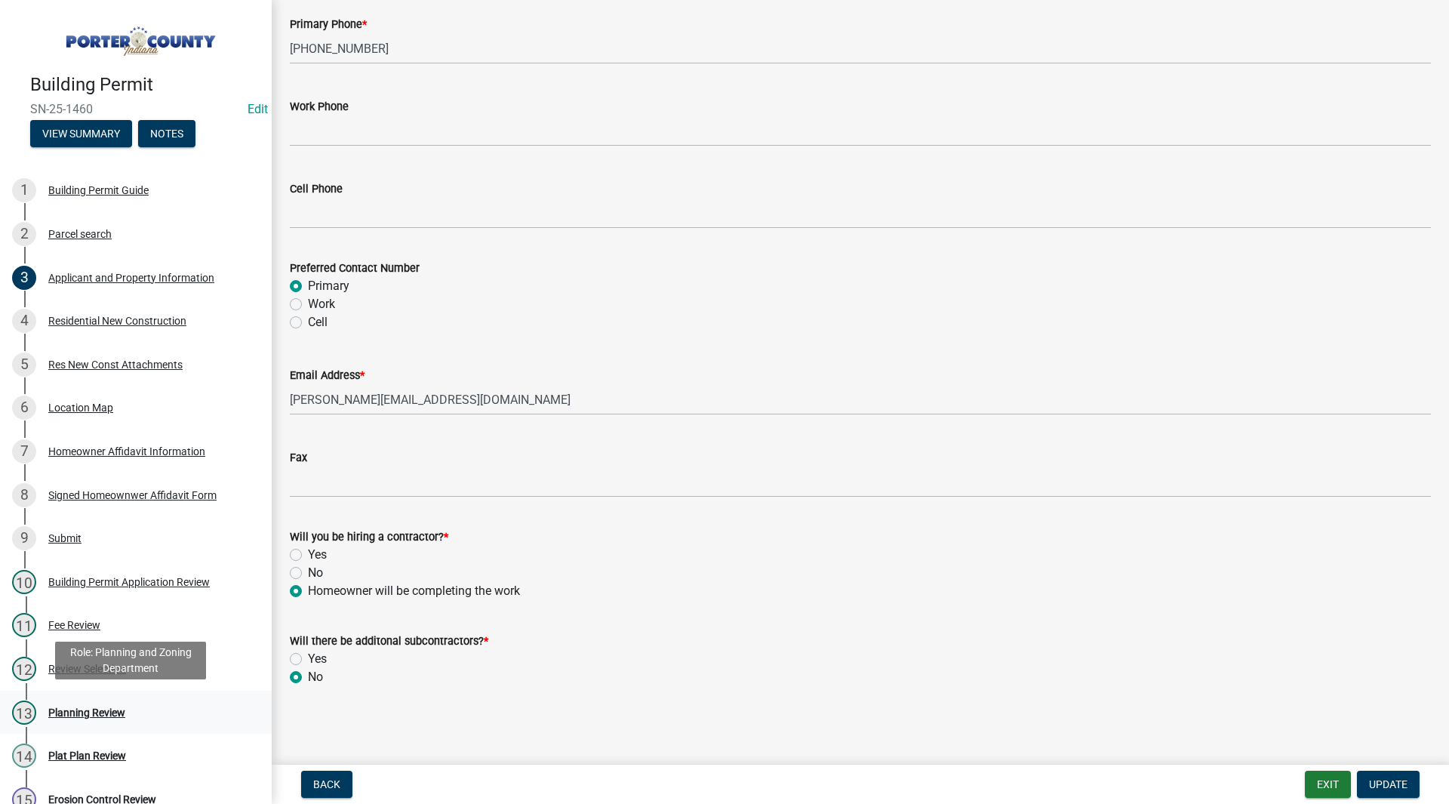
click at [66, 707] on div "Planning Review" at bounding box center [86, 712] width 77 height 11
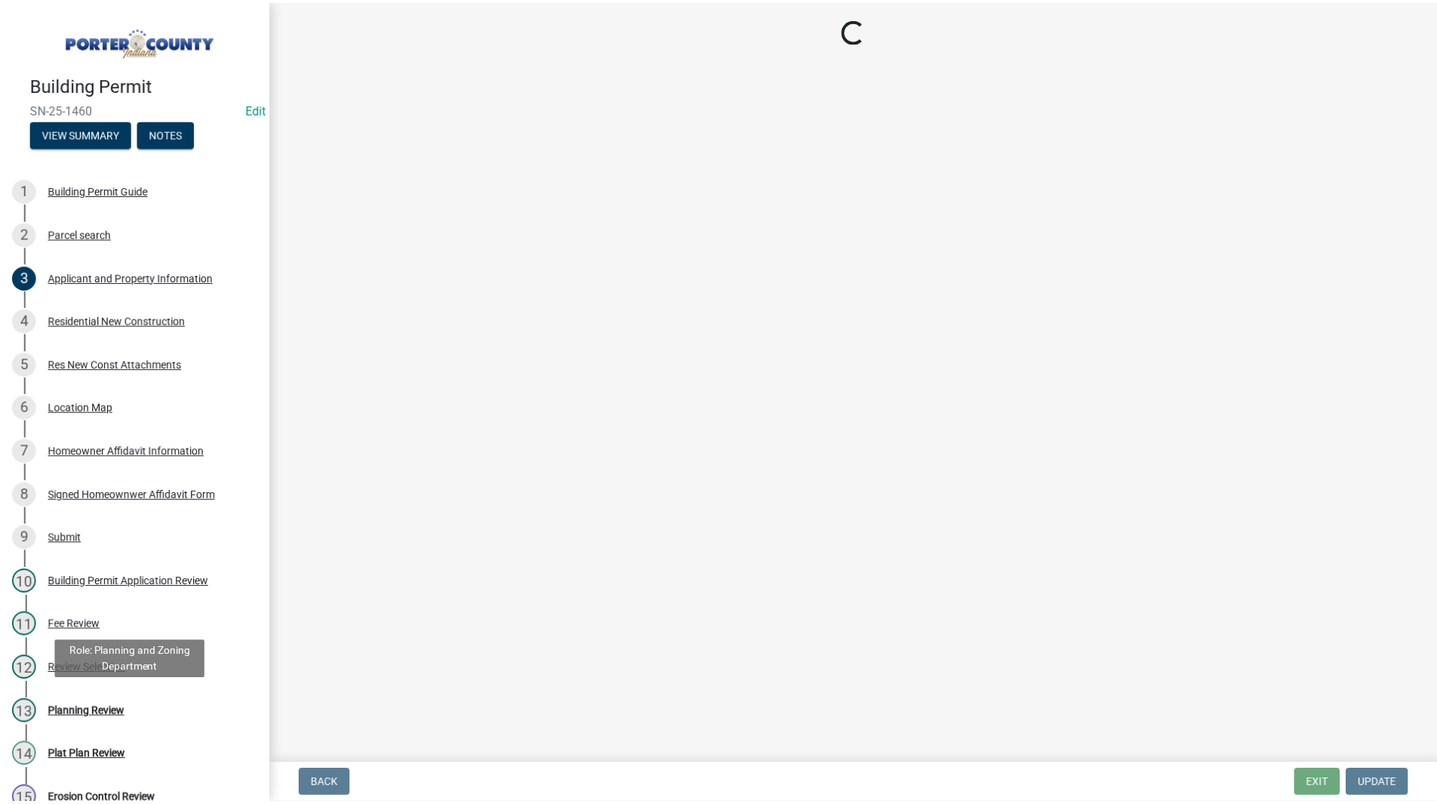
scroll to position [0, 0]
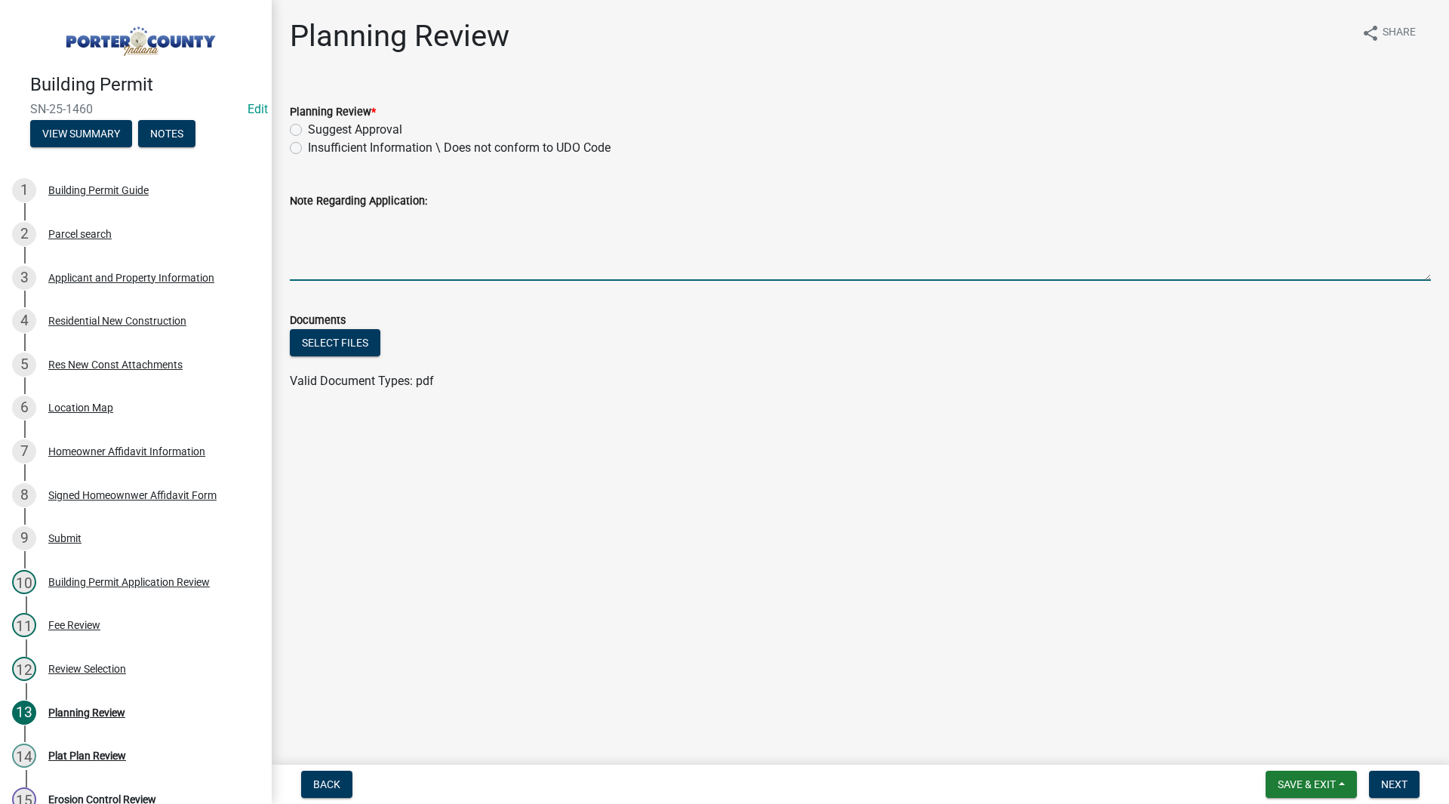
click at [362, 229] on textarea "Note Regarding Application:" at bounding box center [860, 245] width 1141 height 71
paste textarea "(UDO 5.04F)."
type textarea "Proposed location leaves garage in front yard (UDO 5.04F). email sent 8/13/25 SH"
click at [330, 147] on label "Insufficient Information \ Does not conform to UDO Code" at bounding box center [459, 148] width 303 height 18
click at [318, 147] on input "Insufficient Information \ Does not conform to UDO Code" at bounding box center [313, 144] width 10 height 10
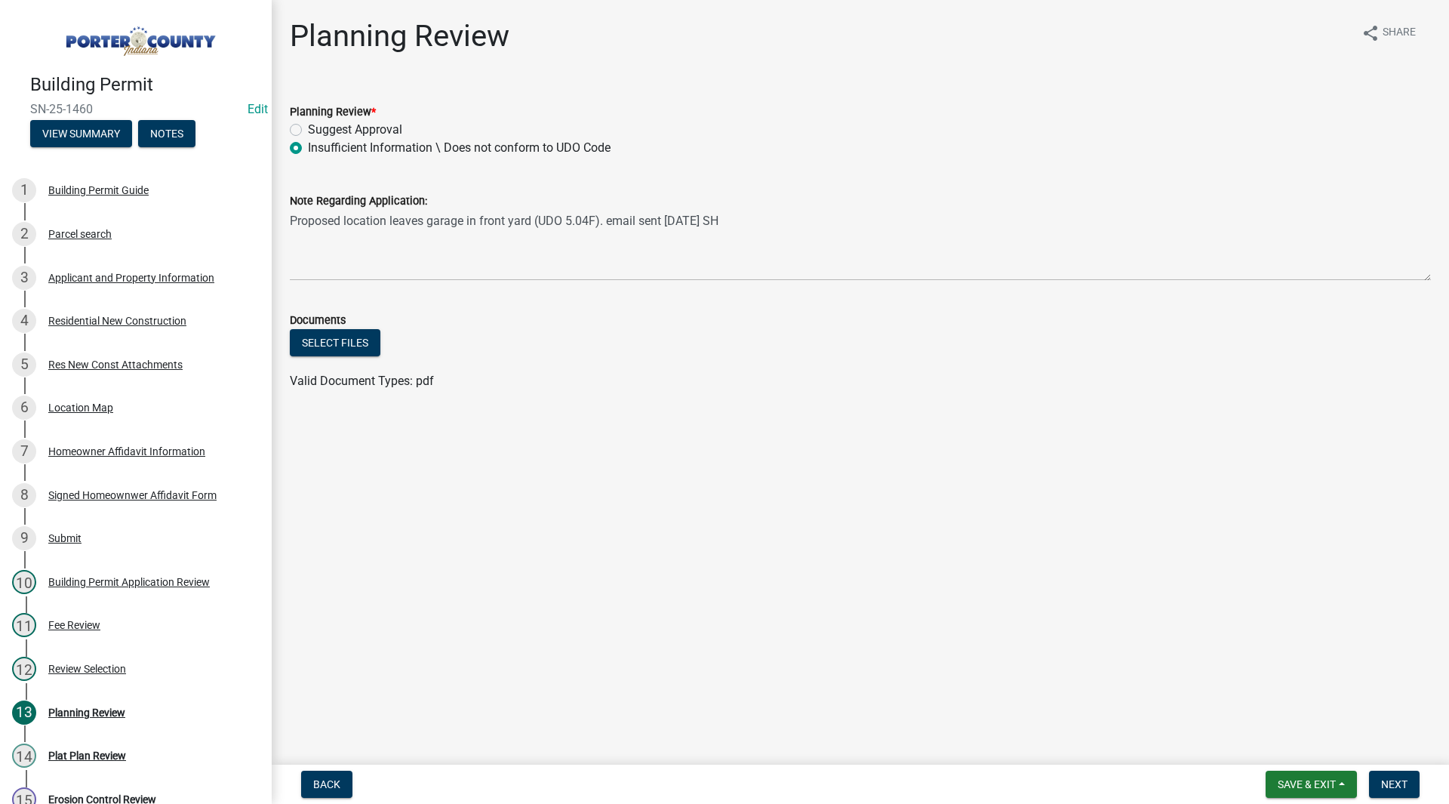
radio input "true"
click at [1335, 785] on span "Save & Exit" at bounding box center [1306, 784] width 58 height 12
click at [1302, 745] on button "Save & Exit" at bounding box center [1296, 745] width 121 height 36
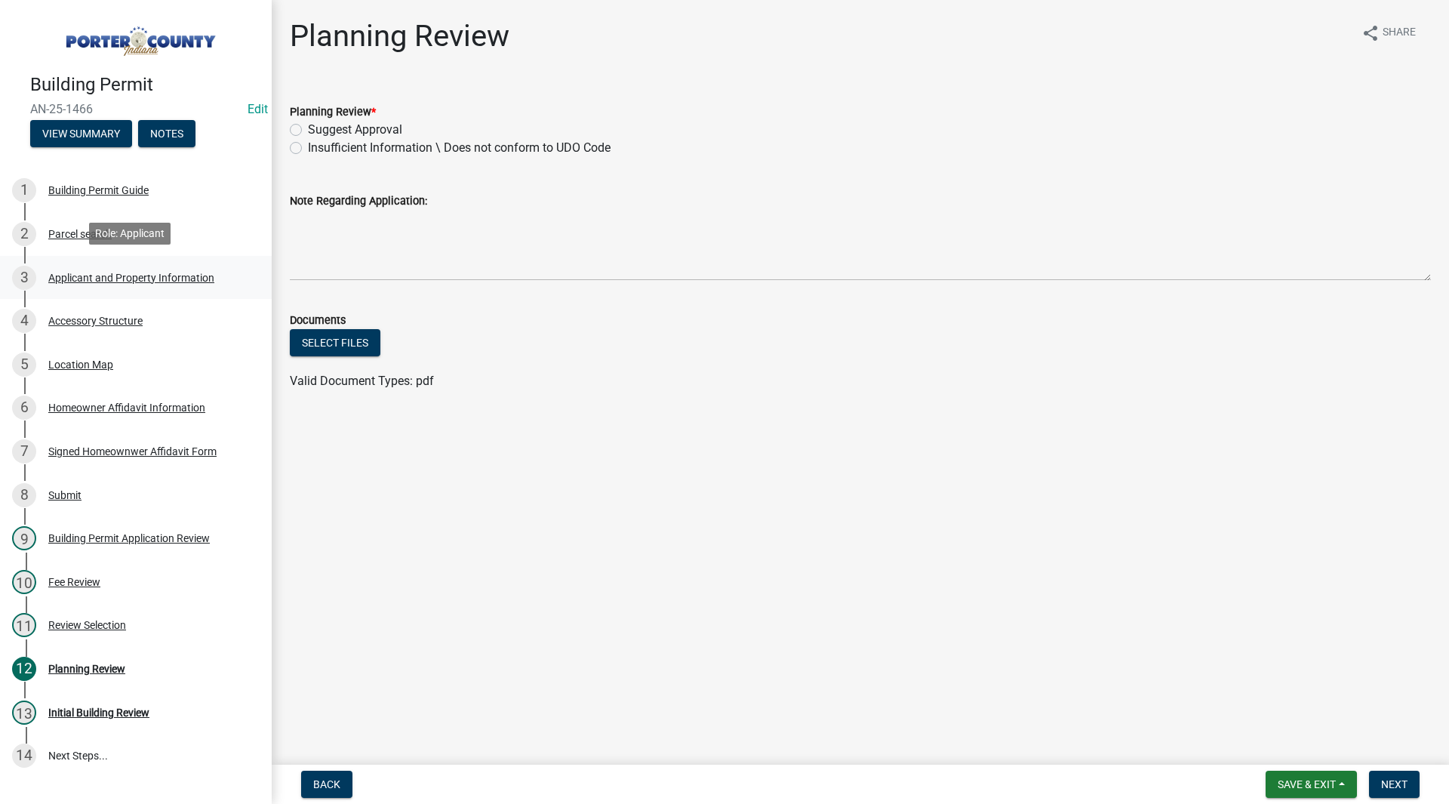
click at [158, 277] on div "Applicant and Property Information" at bounding box center [131, 277] width 166 height 11
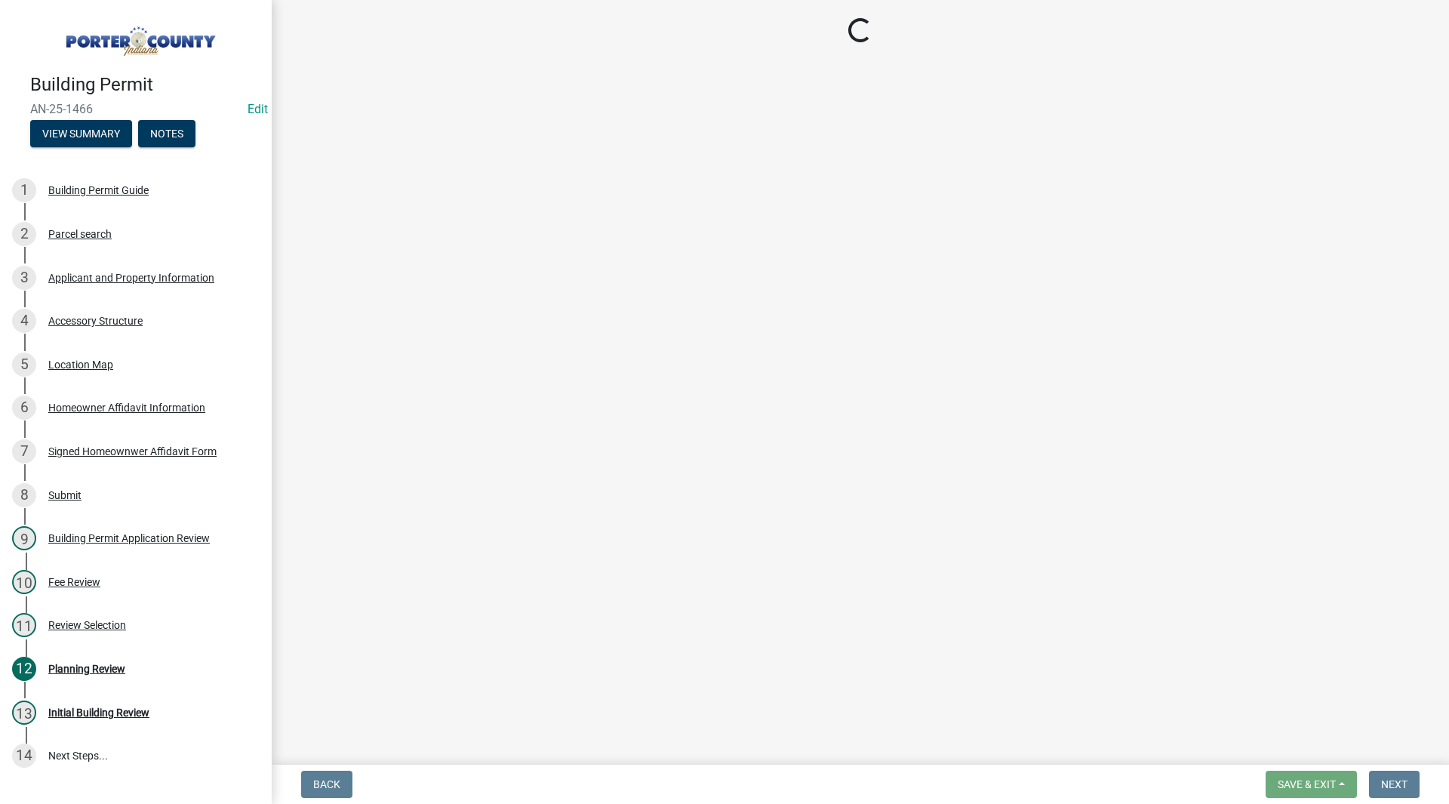
select select "eebc071e-620a-4db8-83e9-cb6b194c67e9"
select select "ea6751d4-6bf7-4a16-89ee-f7801ab82aa1"
select select "92efe679-05f4-414a-9426-51627fba5de6"
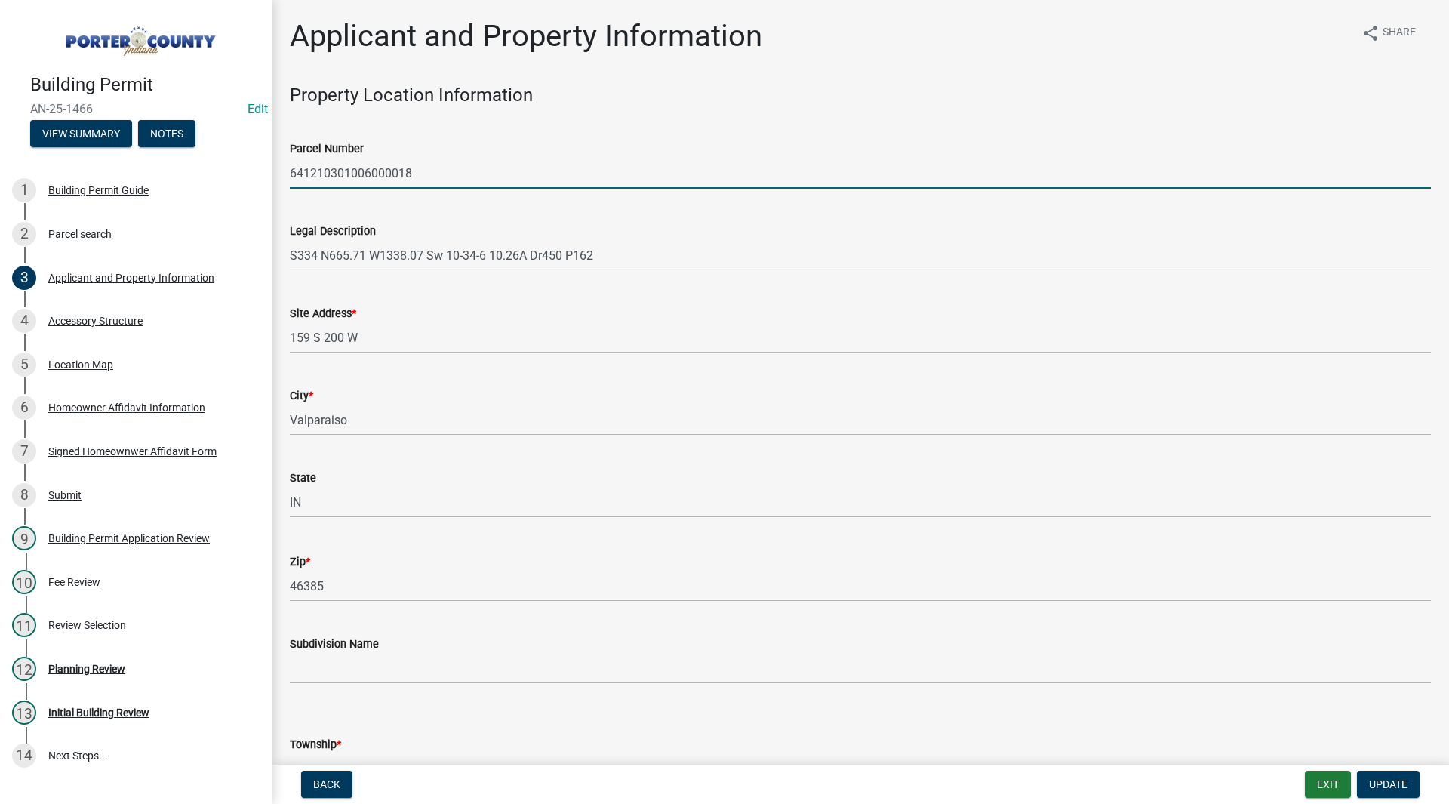
drag, startPoint x: 429, startPoint y: 171, endPoint x: 288, endPoint y: 176, distance: 141.2
click at [288, 176] on div "Parcel Number 641210301006000018" at bounding box center [859, 153] width 1163 height 70
drag, startPoint x: 288, startPoint y: 176, endPoint x: 396, endPoint y: 176, distance: 107.9
click at [396, 176] on input "641210301006000018" at bounding box center [860, 173] width 1141 height 31
drag, startPoint x: 417, startPoint y: 167, endPoint x: 291, endPoint y: 174, distance: 126.1
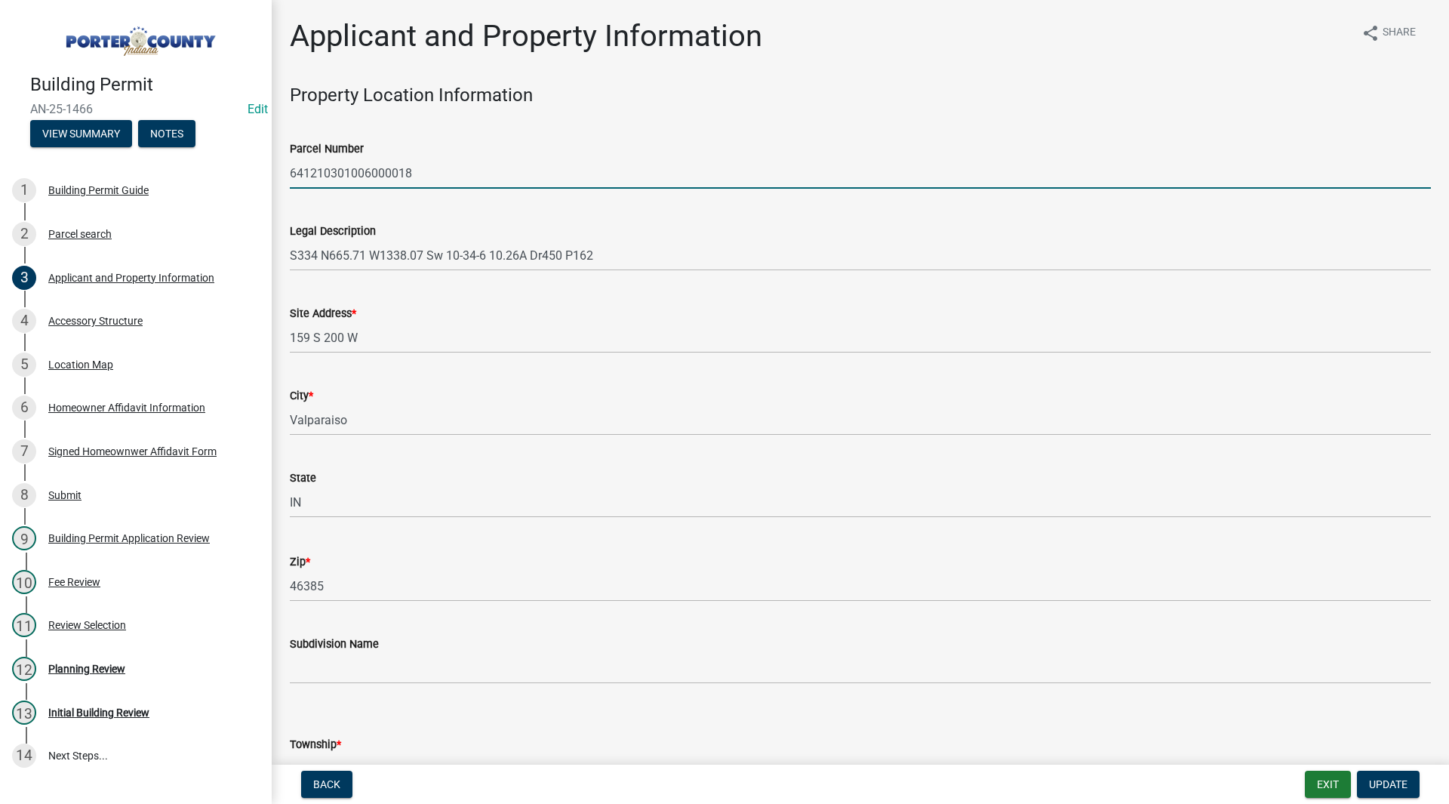
click at [291, 174] on input "641210301006000018" at bounding box center [860, 173] width 1141 height 31
click at [359, 201] on div "Legal Description S334 N665.71 W1338.07 Sw 10-34-6 10.26A Dr450 P162" at bounding box center [860, 236] width 1141 height 70
click at [374, 196] on wm-data-entity-input "Parcel Number 641210301006000018" at bounding box center [860, 159] width 1141 height 82
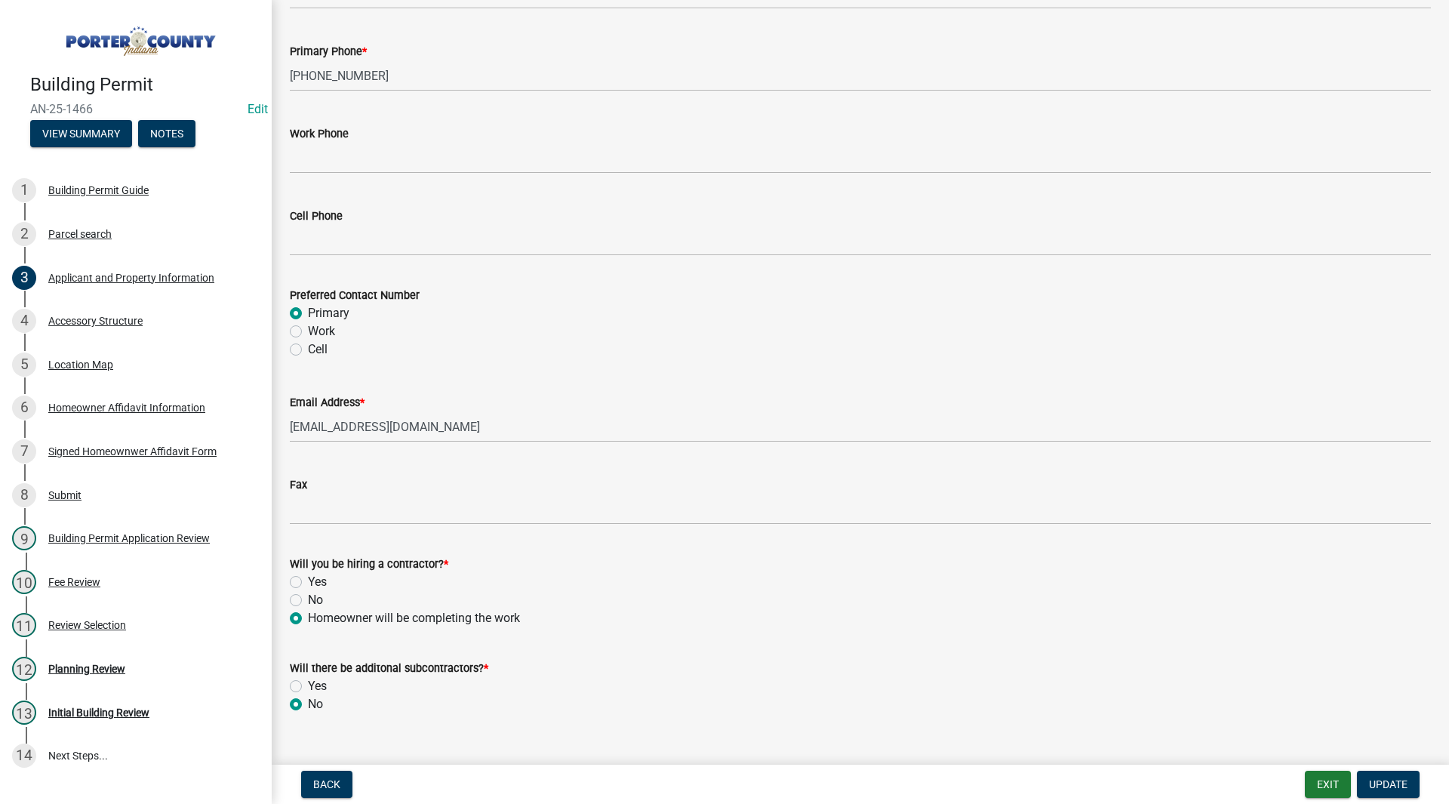
scroll to position [2019, 0]
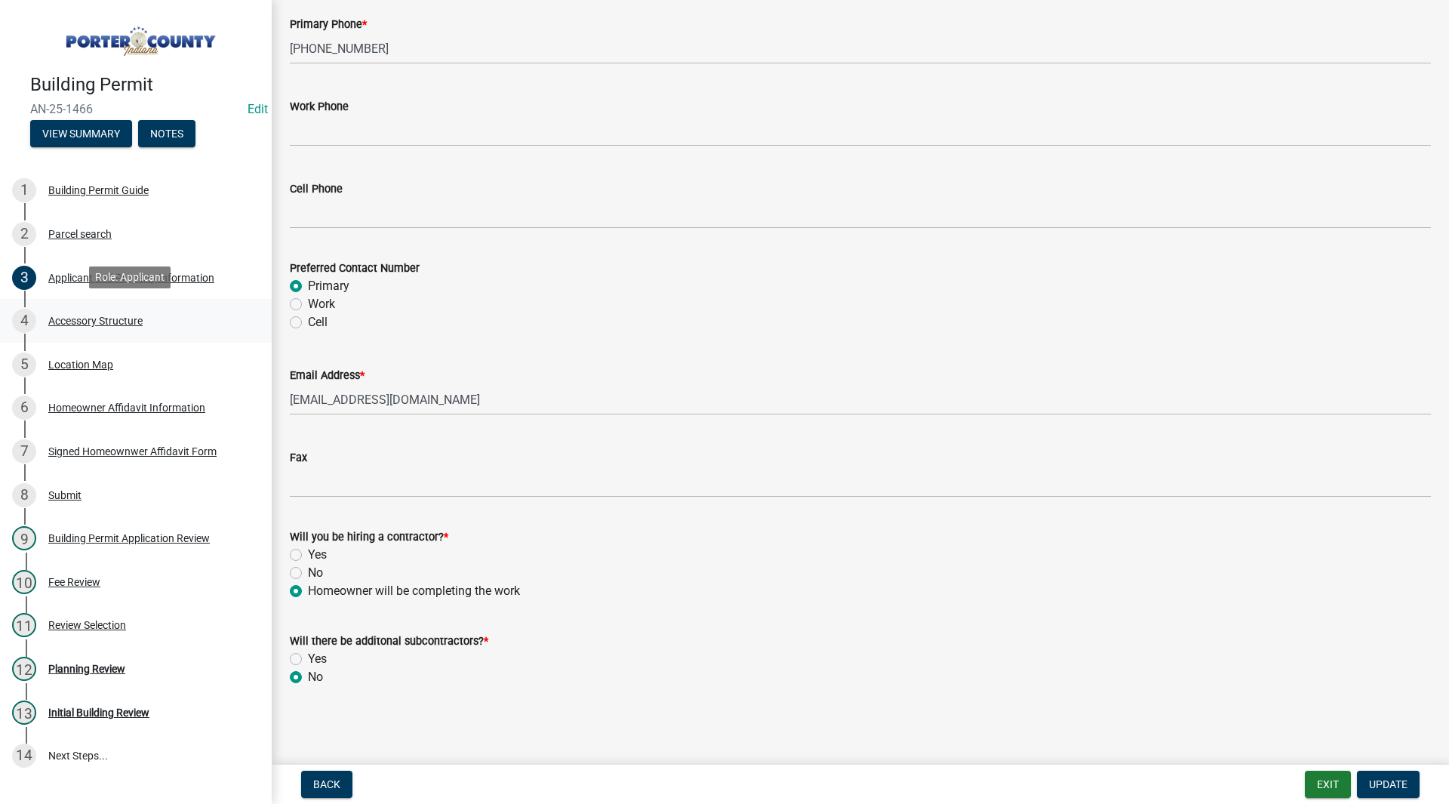
click at [151, 312] on div "4 Accessory Structure" at bounding box center [129, 321] width 235 height 24
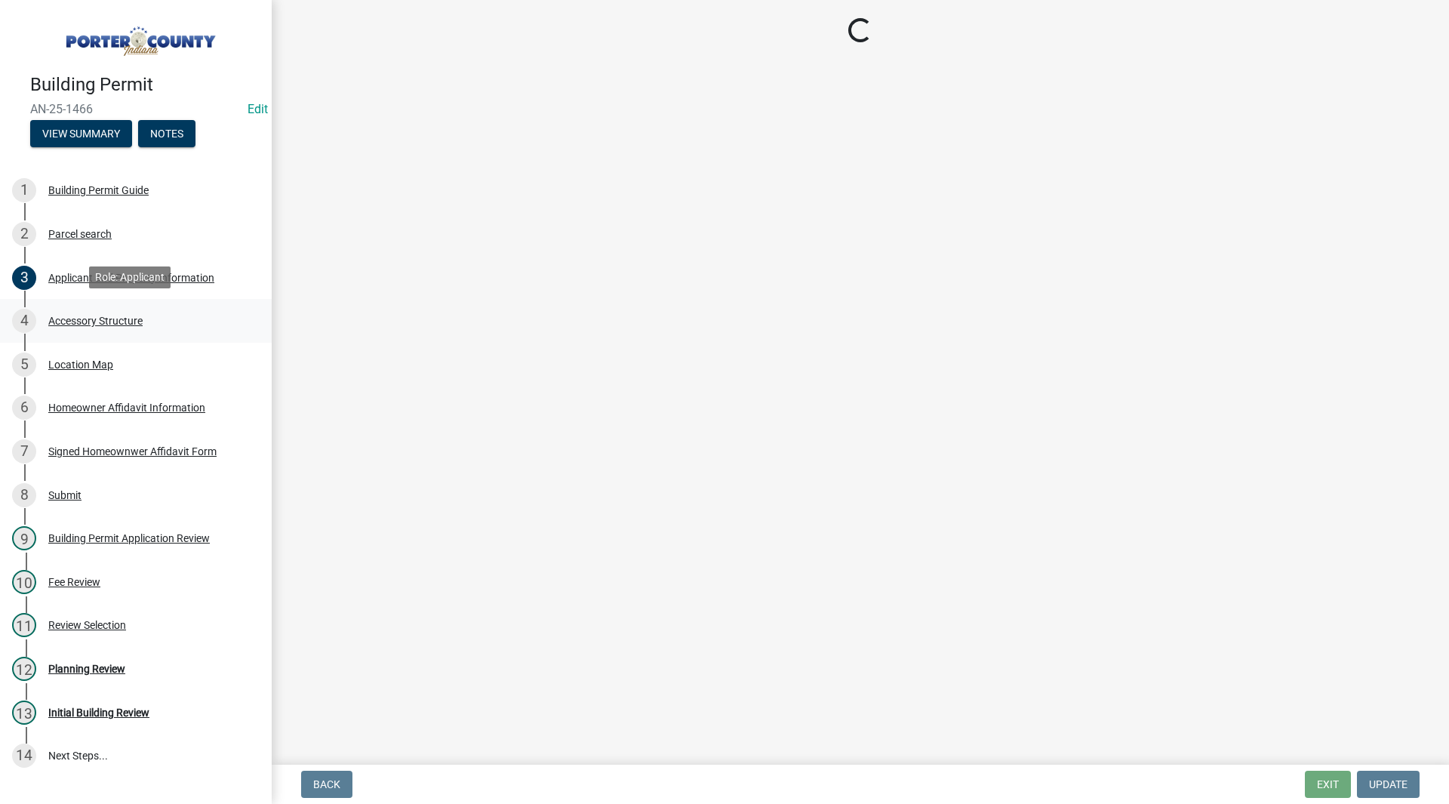
scroll to position [0, 0]
select select "eb23e218-7d4a-44a9-b83f-8c40f034bbaa"
select select "c9e834ac-bebe-4d20-b79b-0346d2791f6f"
select select "29856c7f-eeba-4e54-97cb-4d08c5c5b677"
select select "d63a0ebc-b44d-481d-ab70-ec75eba29316"
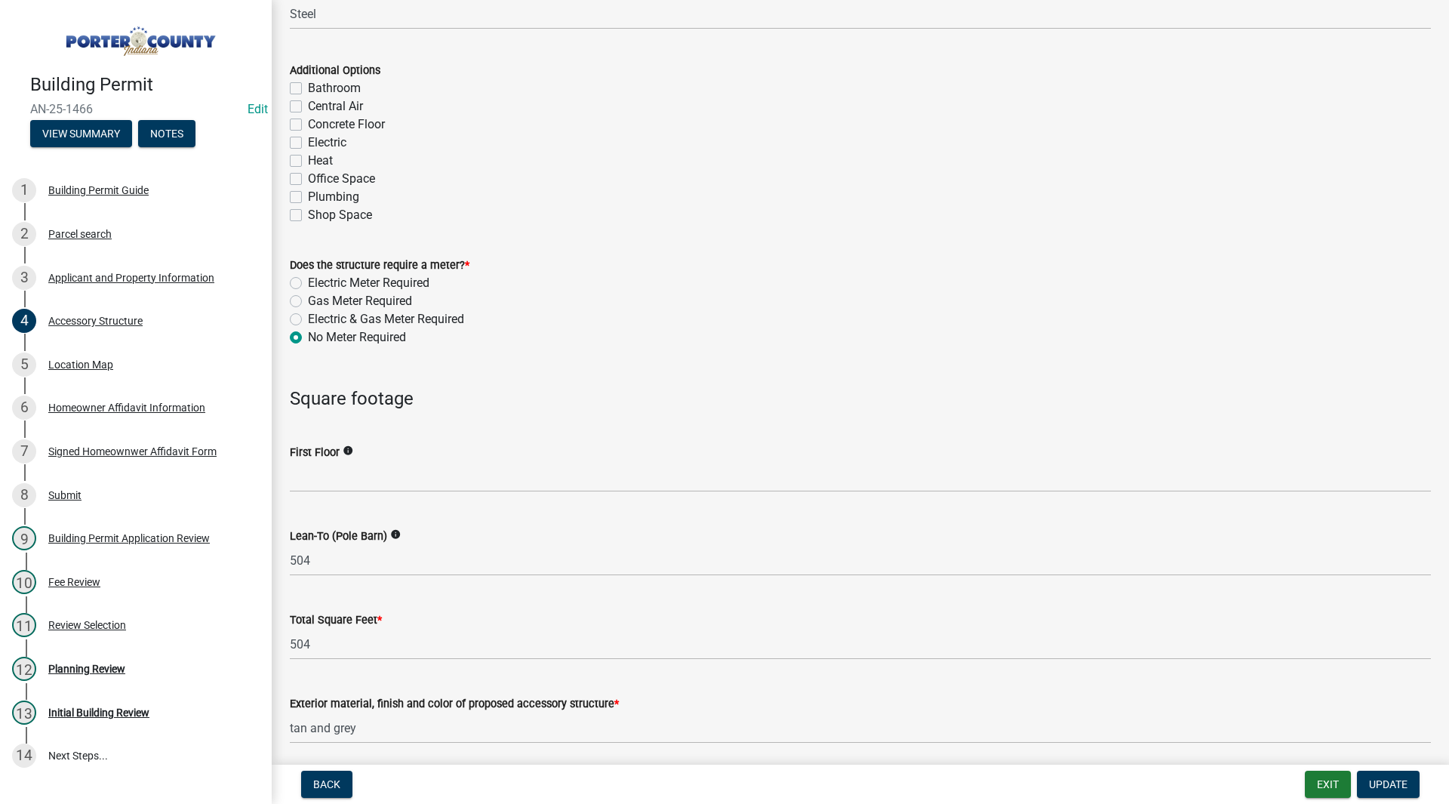
scroll to position [1207, 0]
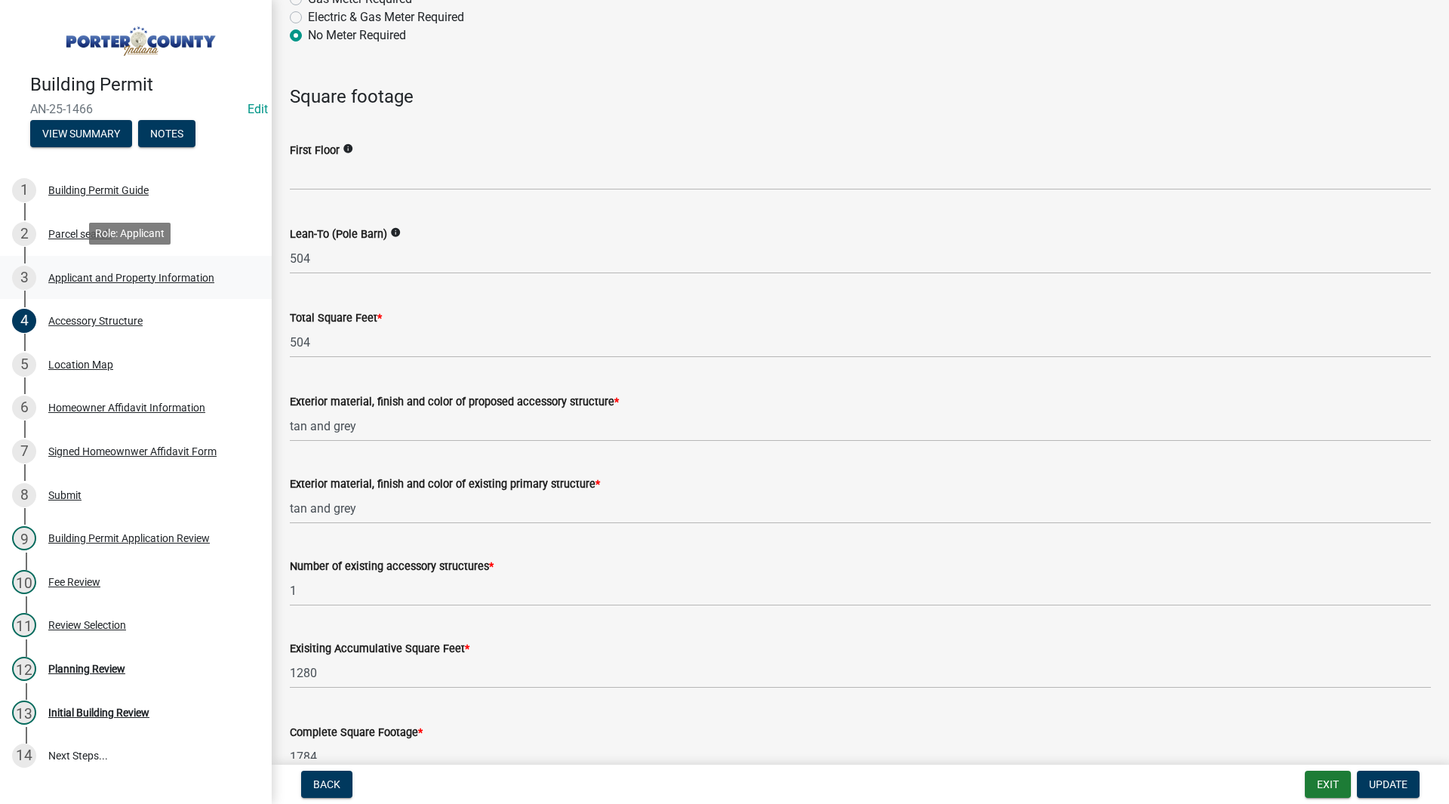
click at [186, 272] on div "Applicant and Property Information" at bounding box center [131, 277] width 166 height 11
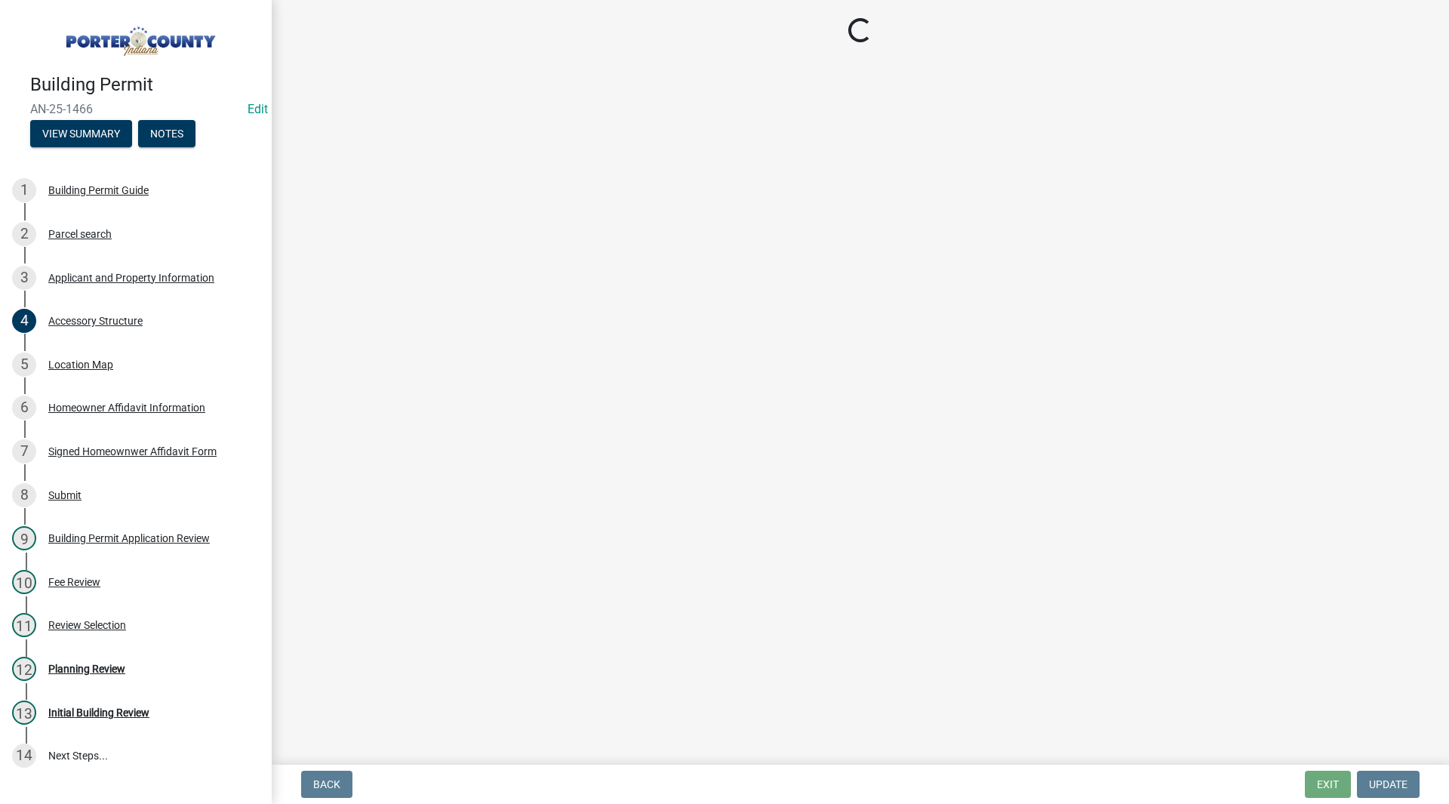
select select "eebc071e-620a-4db8-83e9-cb6b194c67e9"
select select "ea6751d4-6bf7-4a16-89ee-f7801ab82aa1"
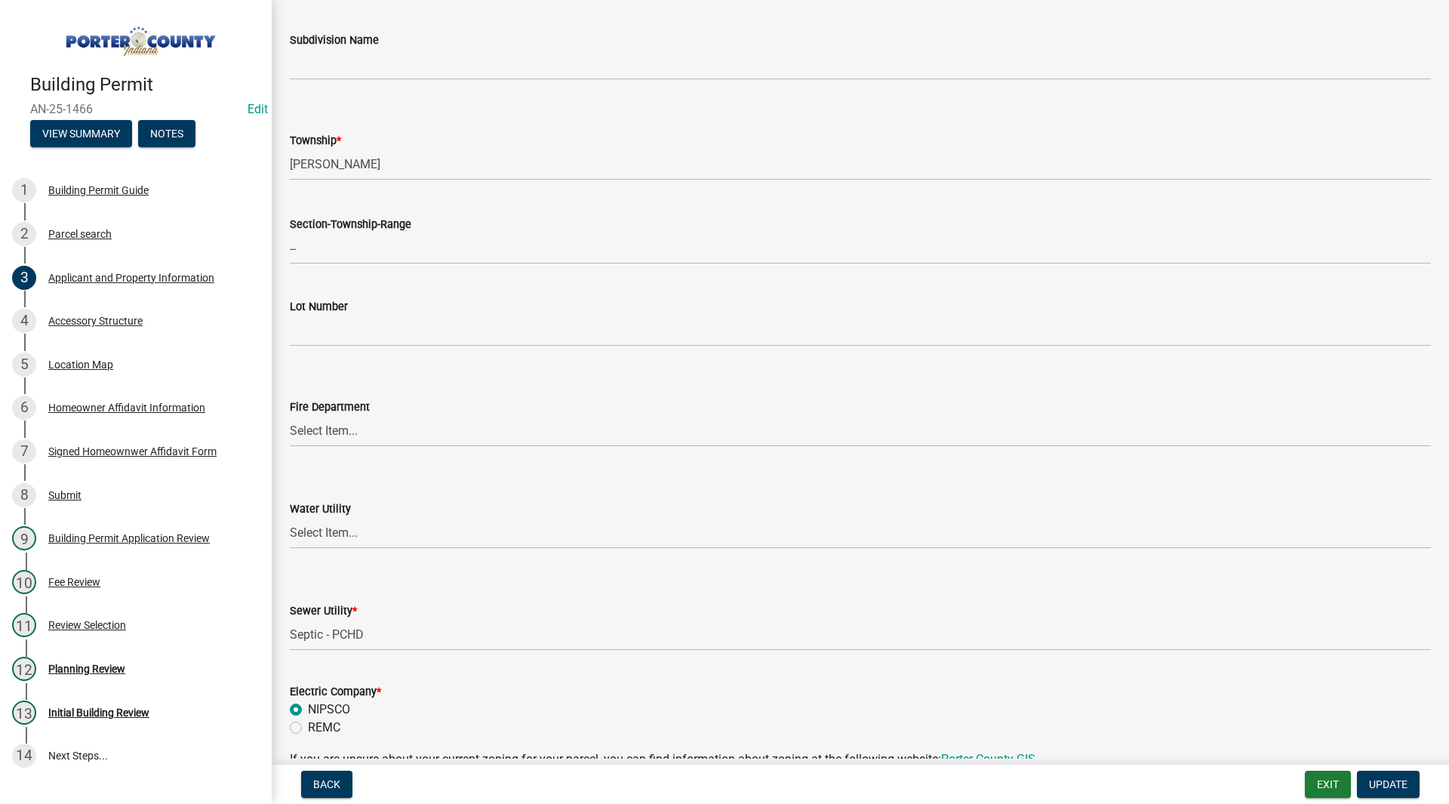
scroll to position [905, 0]
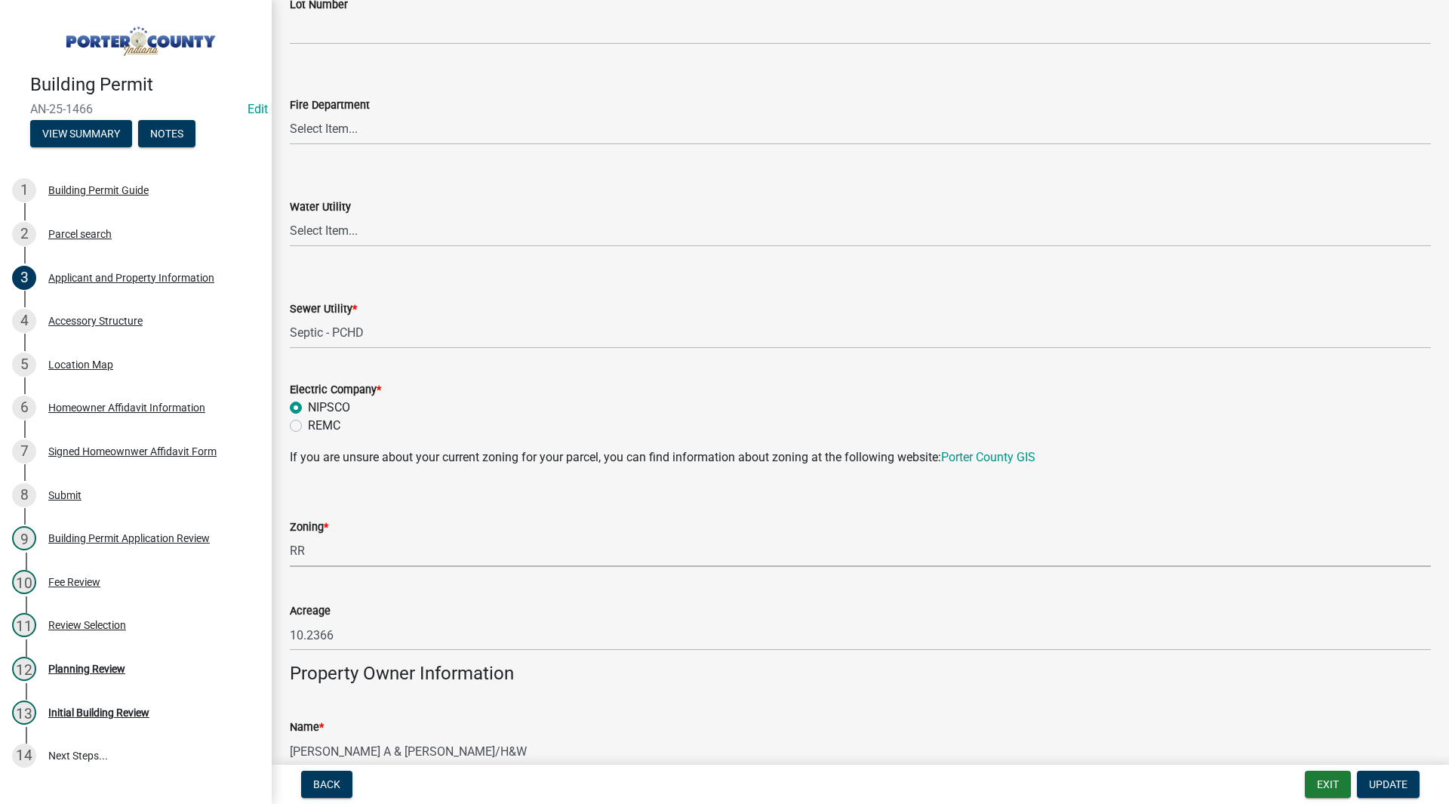
click at [321, 562] on select "Select Item... A1 A2 CH CM CN I1 I2 I3 IN MP OT P1 P2 PUD R1 R2 R3 R4 RL RR" at bounding box center [860, 551] width 1141 height 31
click at [290, 536] on select "Select Item... A1 A2 CH CM CN I1 I2 I3 IN MP OT P1 P2 PUD R1 R2 R3 R4 RL RR" at bounding box center [860, 551] width 1141 height 31
select select "271bd504-2c49-4a3f-937e-0db1d3436bac"
click at [1367, 782] on button "Update" at bounding box center [1388, 783] width 63 height 27
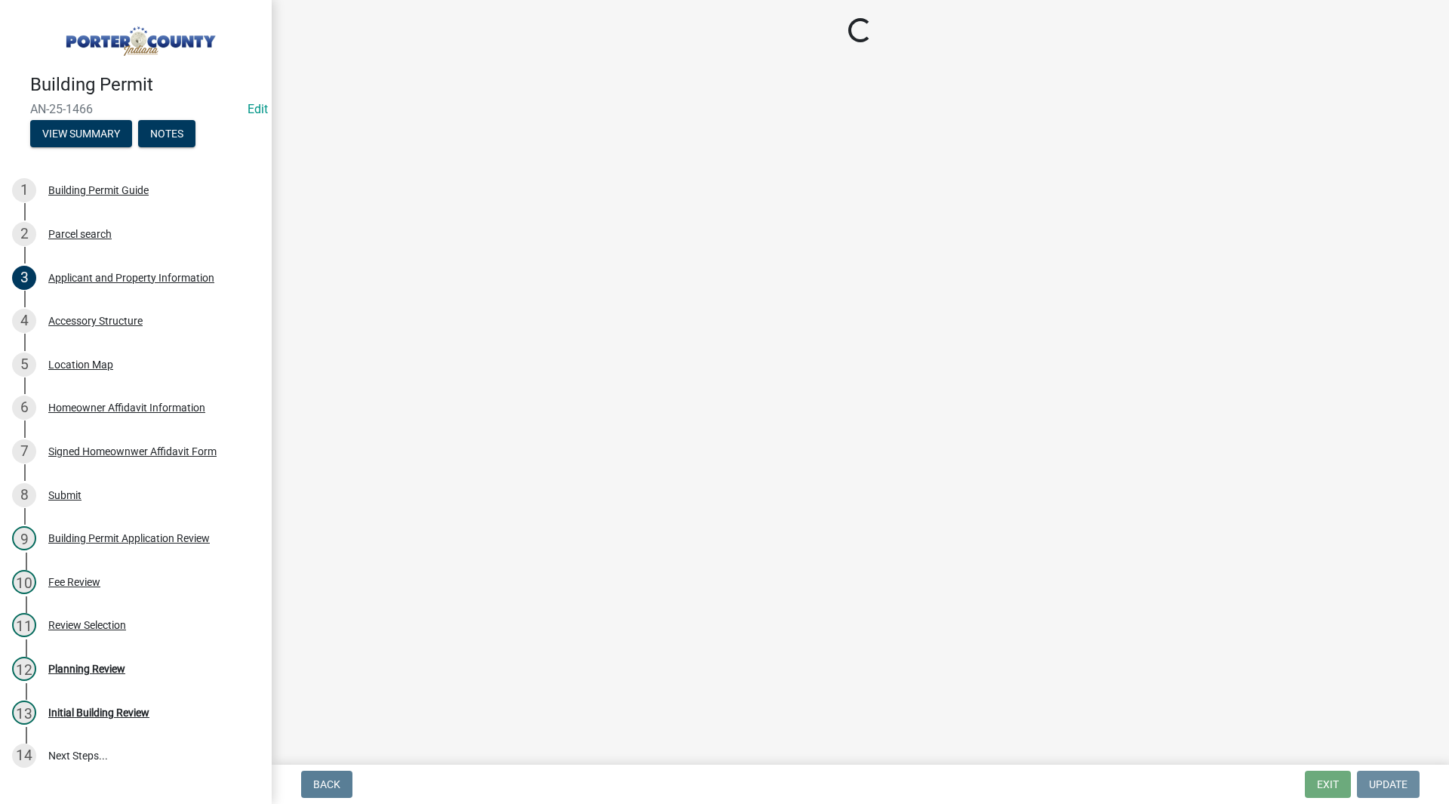
scroll to position [0, 0]
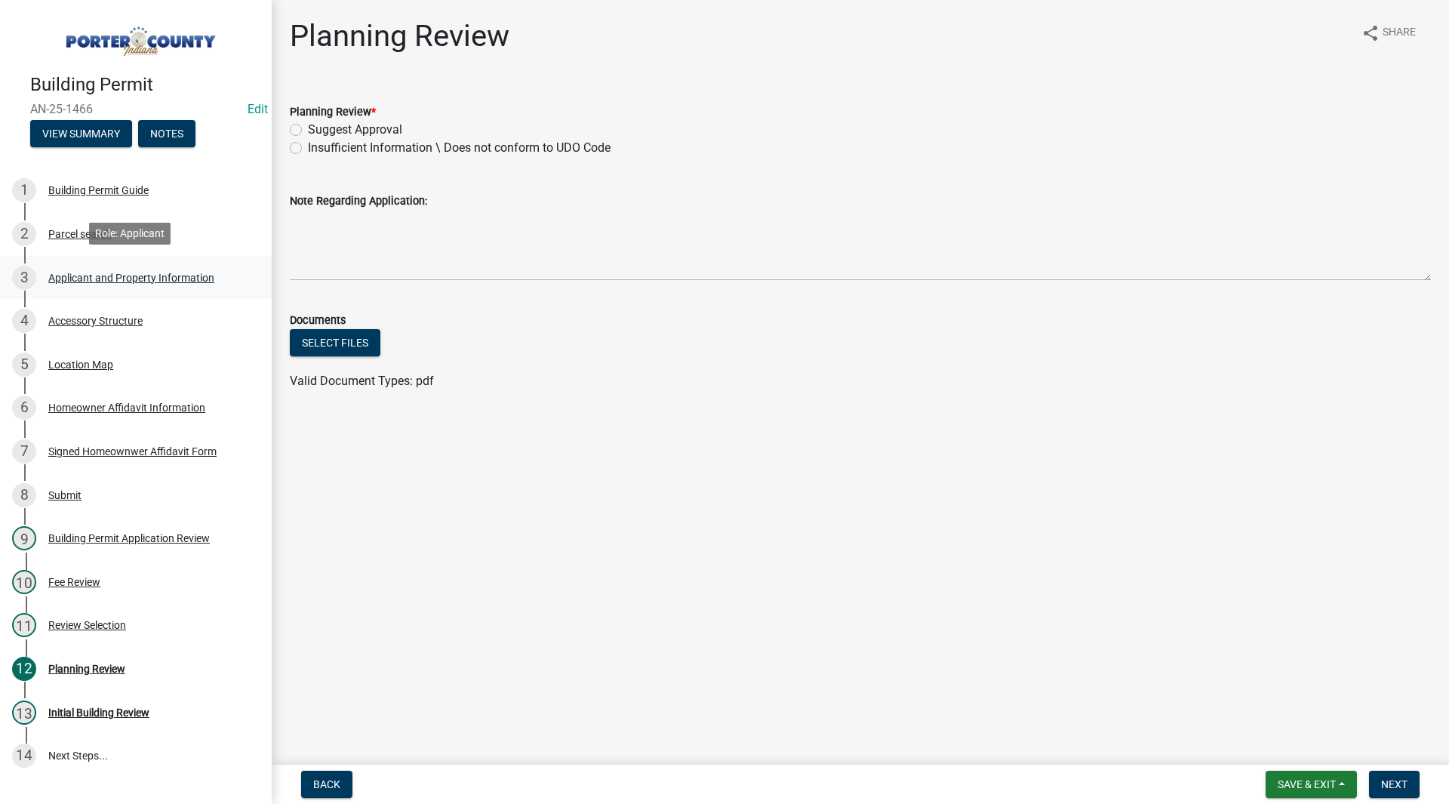
click at [140, 272] on div "Applicant and Property Information" at bounding box center [131, 277] width 166 height 11
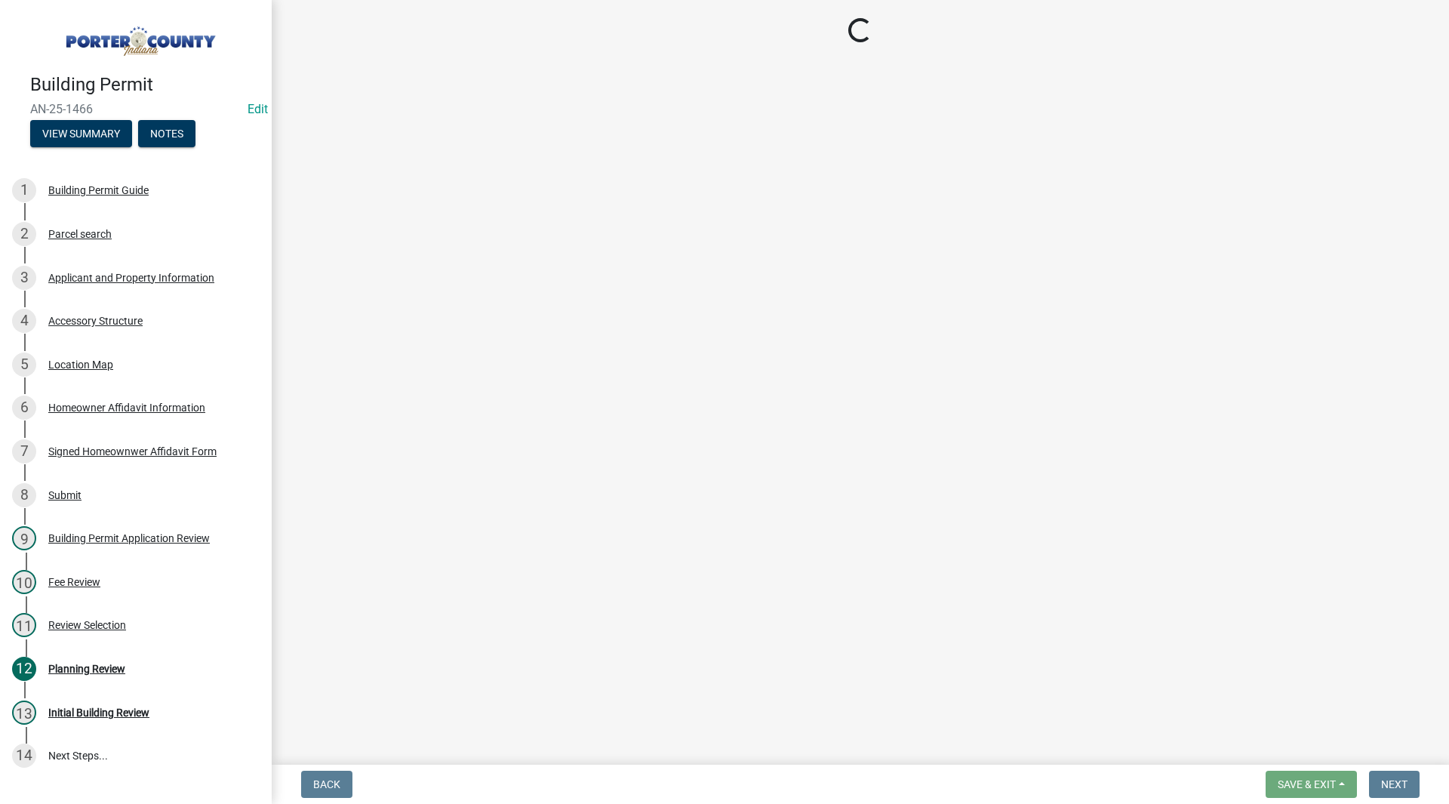
select select "eebc071e-620a-4db8-83e9-cb6b194c67e9"
select select "ea6751d4-6bf7-4a16-89ee-f7801ab82aa1"
select select "271bd504-2c49-4a3f-937e-0db1d3436bac"
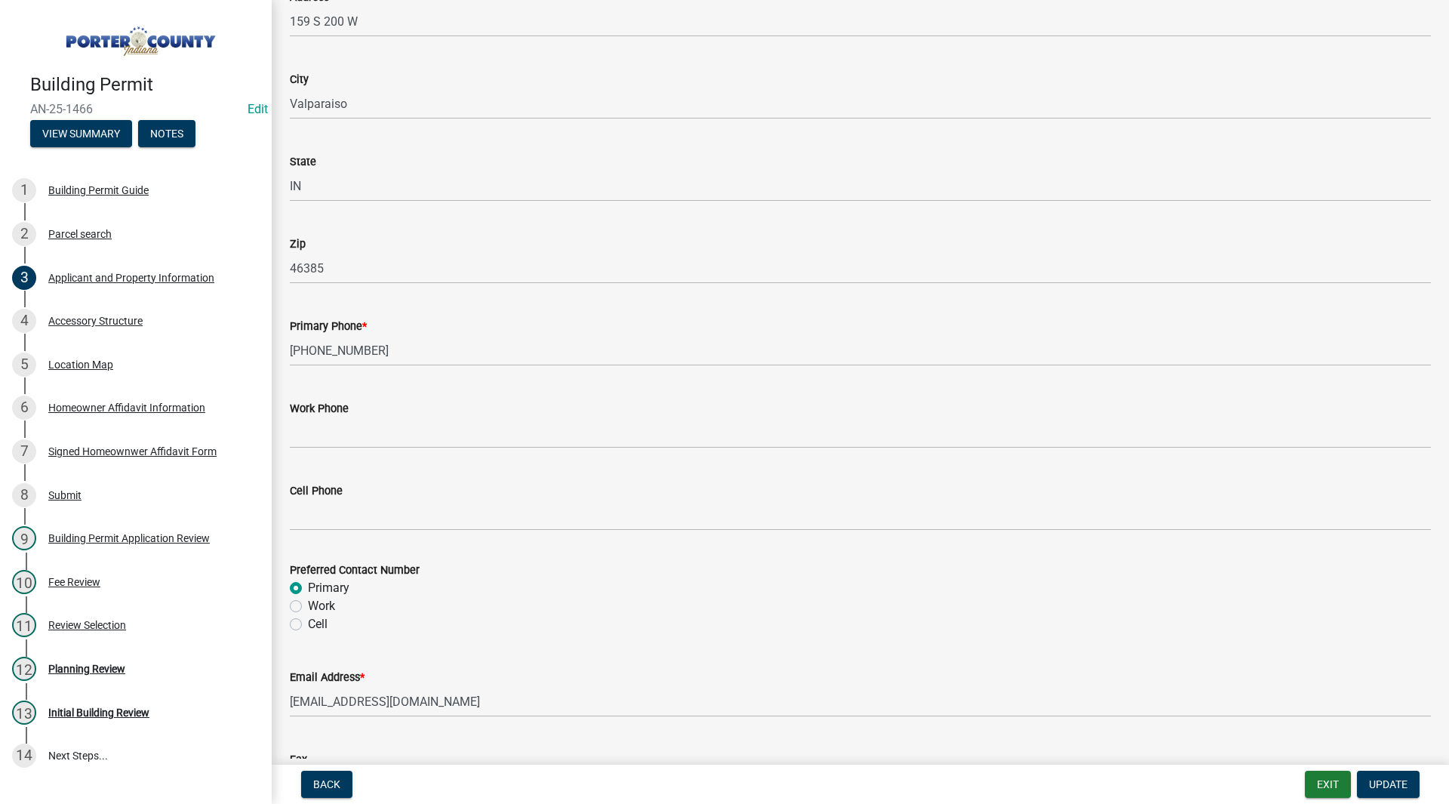
scroll to position [1415, 0]
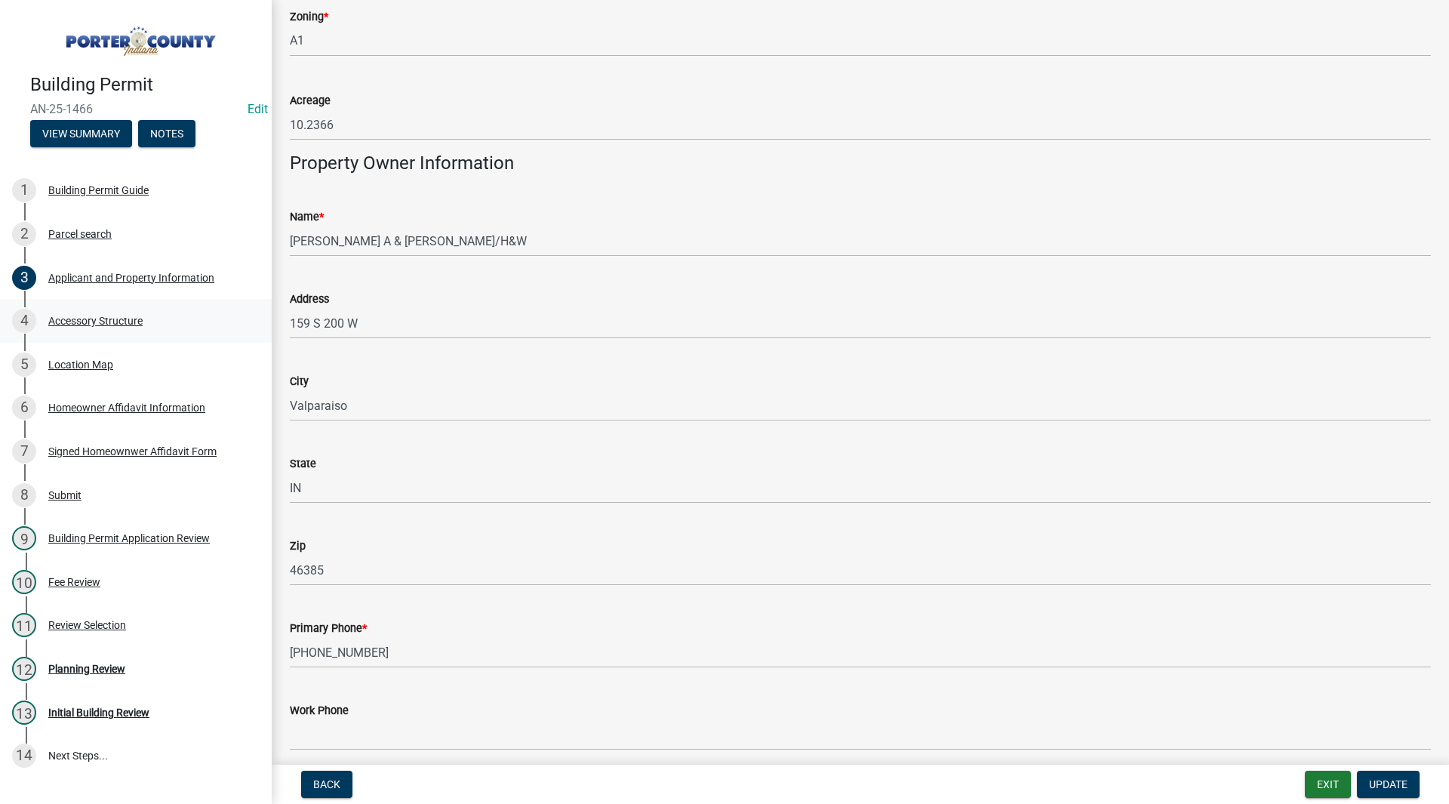
click at [92, 327] on div "4 Accessory Structure" at bounding box center [129, 321] width 235 height 24
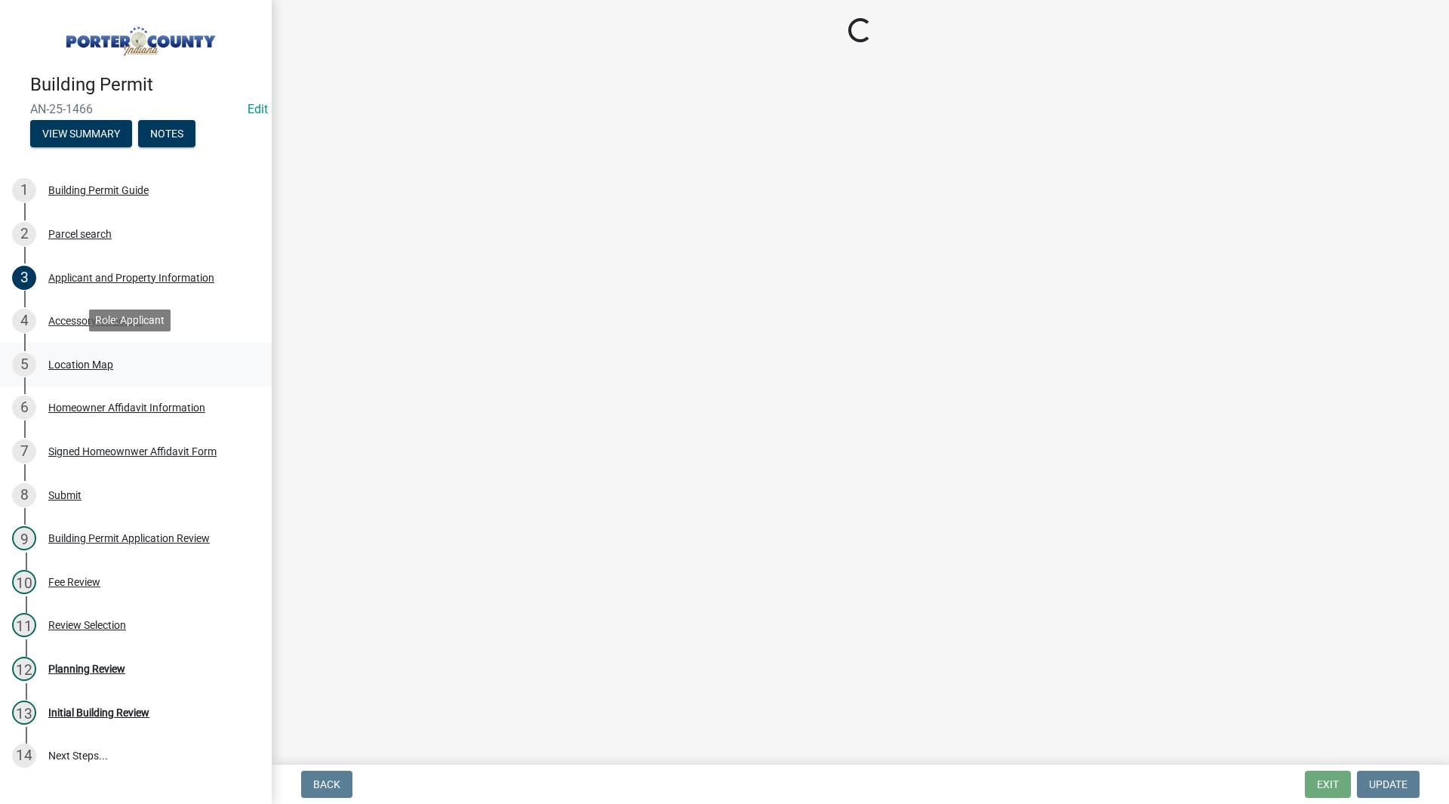
select select "eb23e218-7d4a-44a9-b83f-8c40f034bbaa"
select select "c9e834ac-bebe-4d20-b79b-0346d2791f6f"
select select "29856c7f-eeba-4e54-97cb-4d08c5c5b677"
select select "d63a0ebc-b44d-481d-ab70-ec75eba29316"
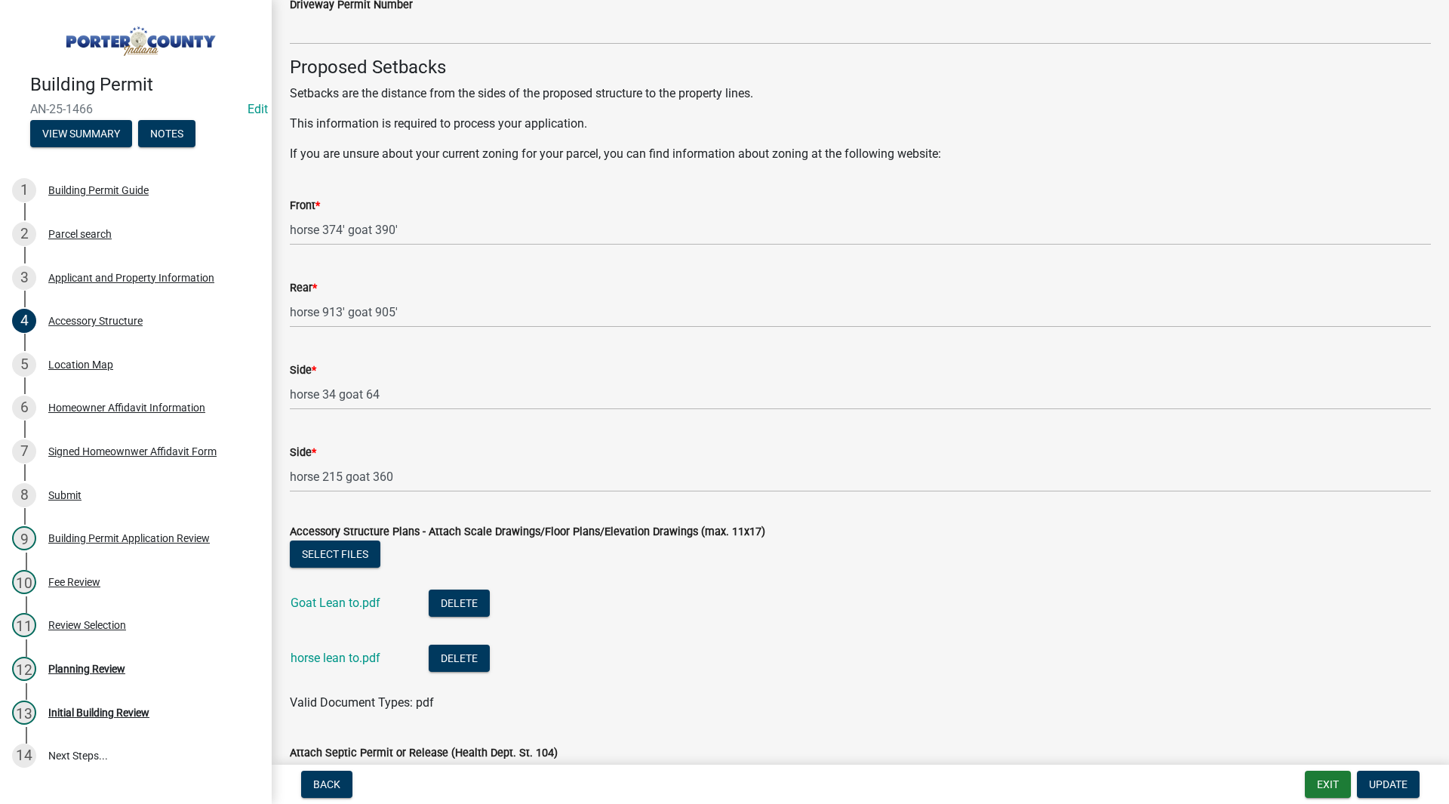
scroll to position [2606, 0]
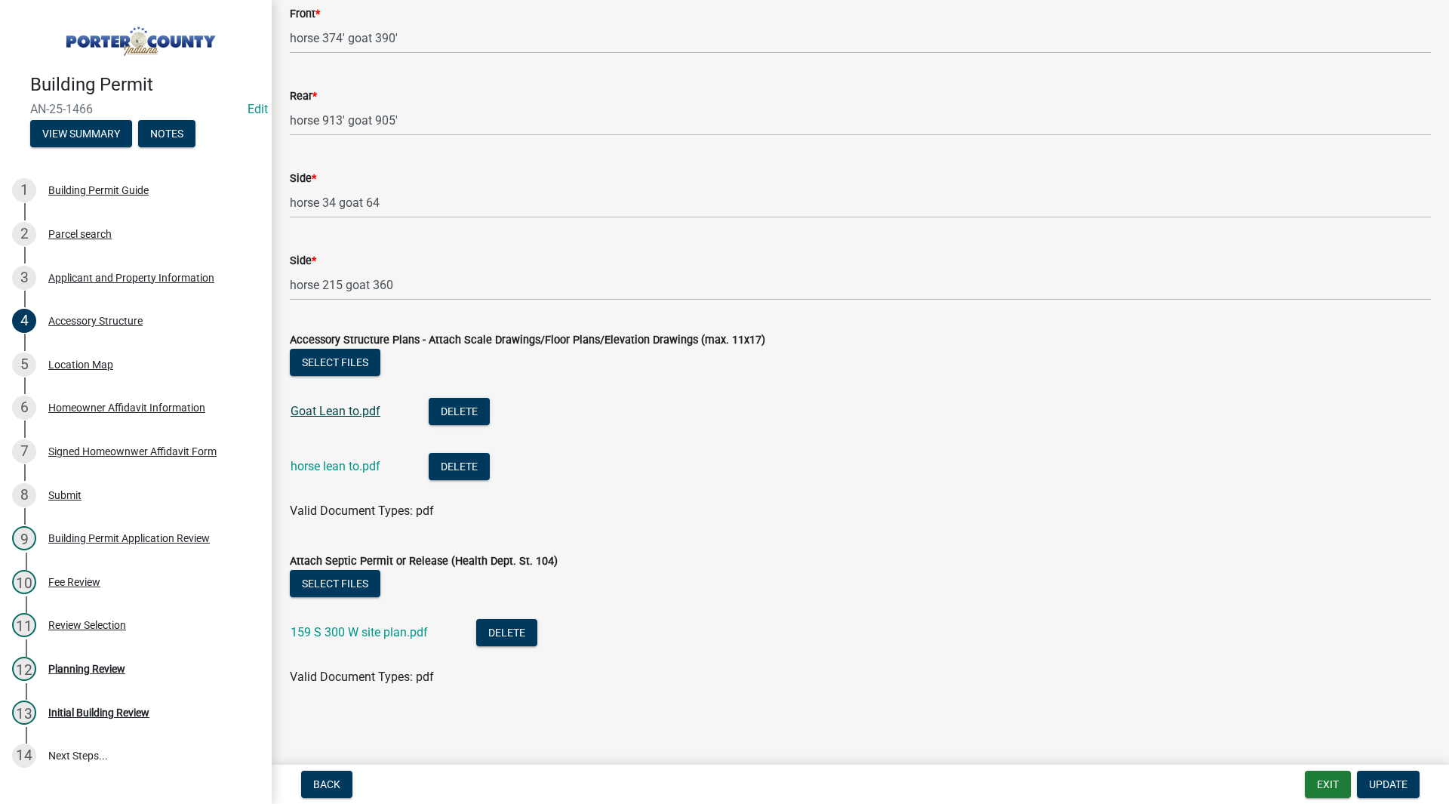
click at [361, 405] on link "Goat Lean to.pdf" at bounding box center [335, 411] width 90 height 14
click at [346, 467] on link "horse lean to.pdf" at bounding box center [335, 466] width 90 height 14
click at [385, 638] on link "159 S 300 W site plan.pdf" at bounding box center [358, 632] width 137 height 14
click at [74, 651] on link "12 Planning Review" at bounding box center [136, 669] width 272 height 44
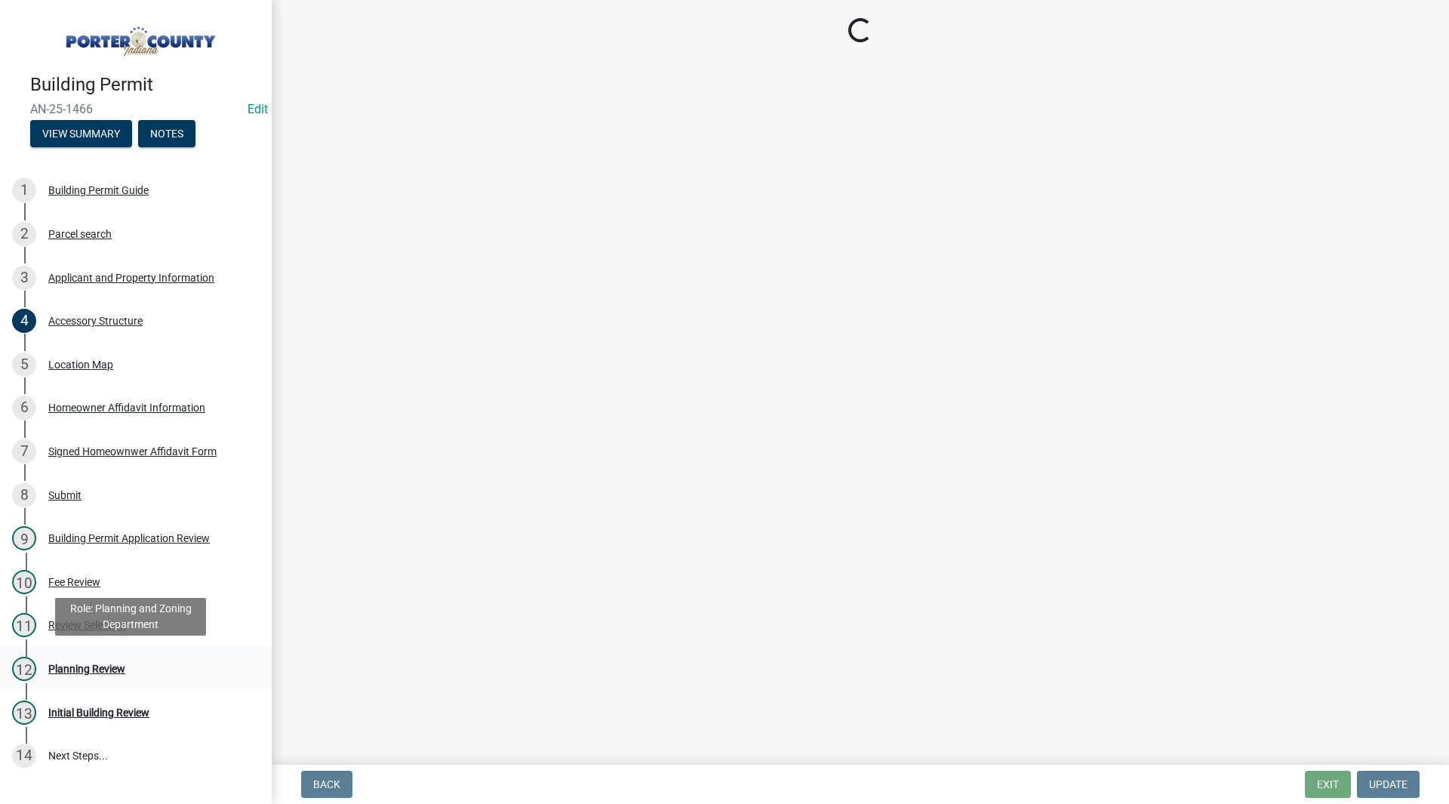
scroll to position [0, 0]
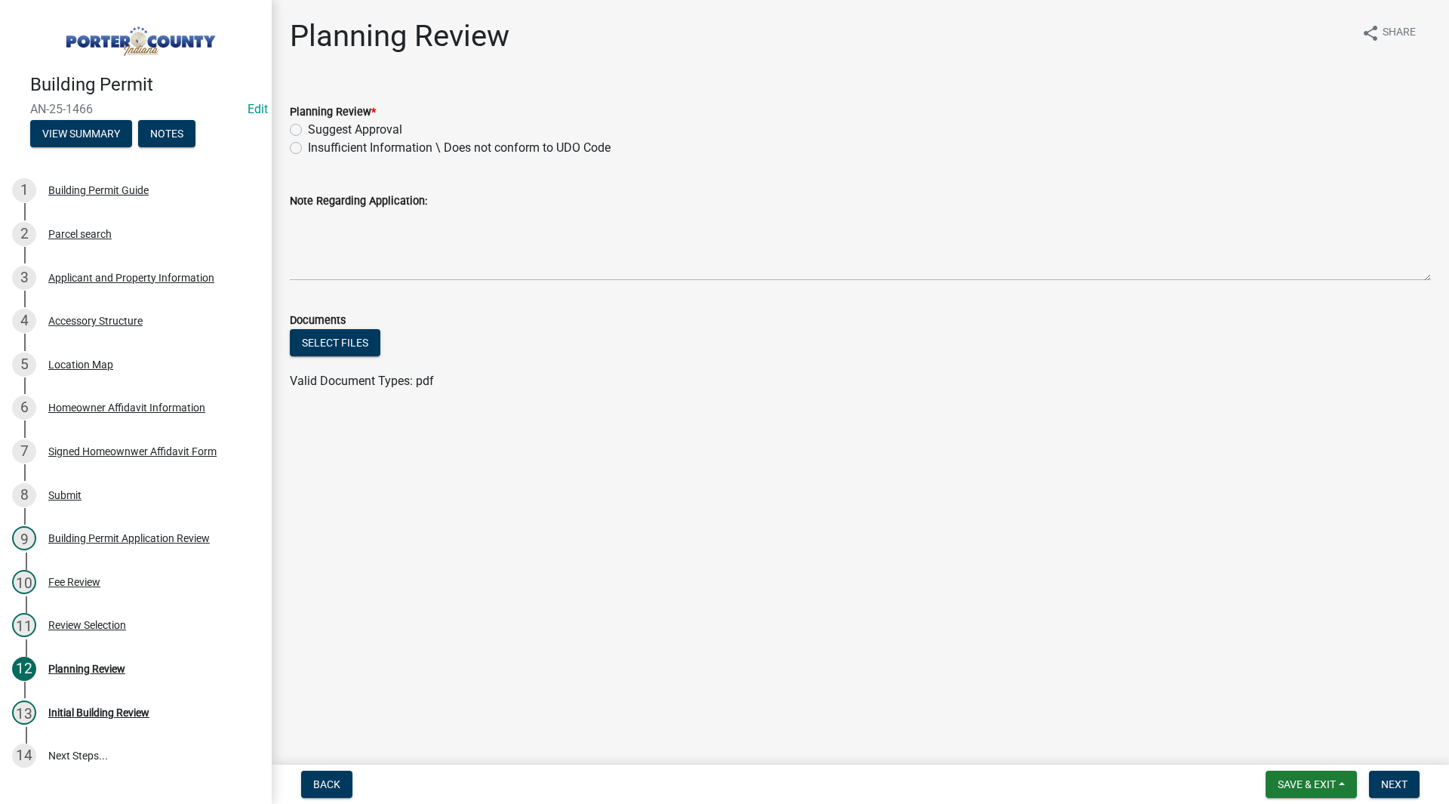
click at [337, 127] on label "Suggest Approval" at bounding box center [355, 130] width 94 height 18
click at [318, 127] on input "Suggest Approval" at bounding box center [313, 126] width 10 height 10
radio input "true"
click at [1385, 774] on button "Next" at bounding box center [1394, 783] width 51 height 27
click at [148, 285] on div "3 Applicant and Property Information" at bounding box center [129, 278] width 235 height 24
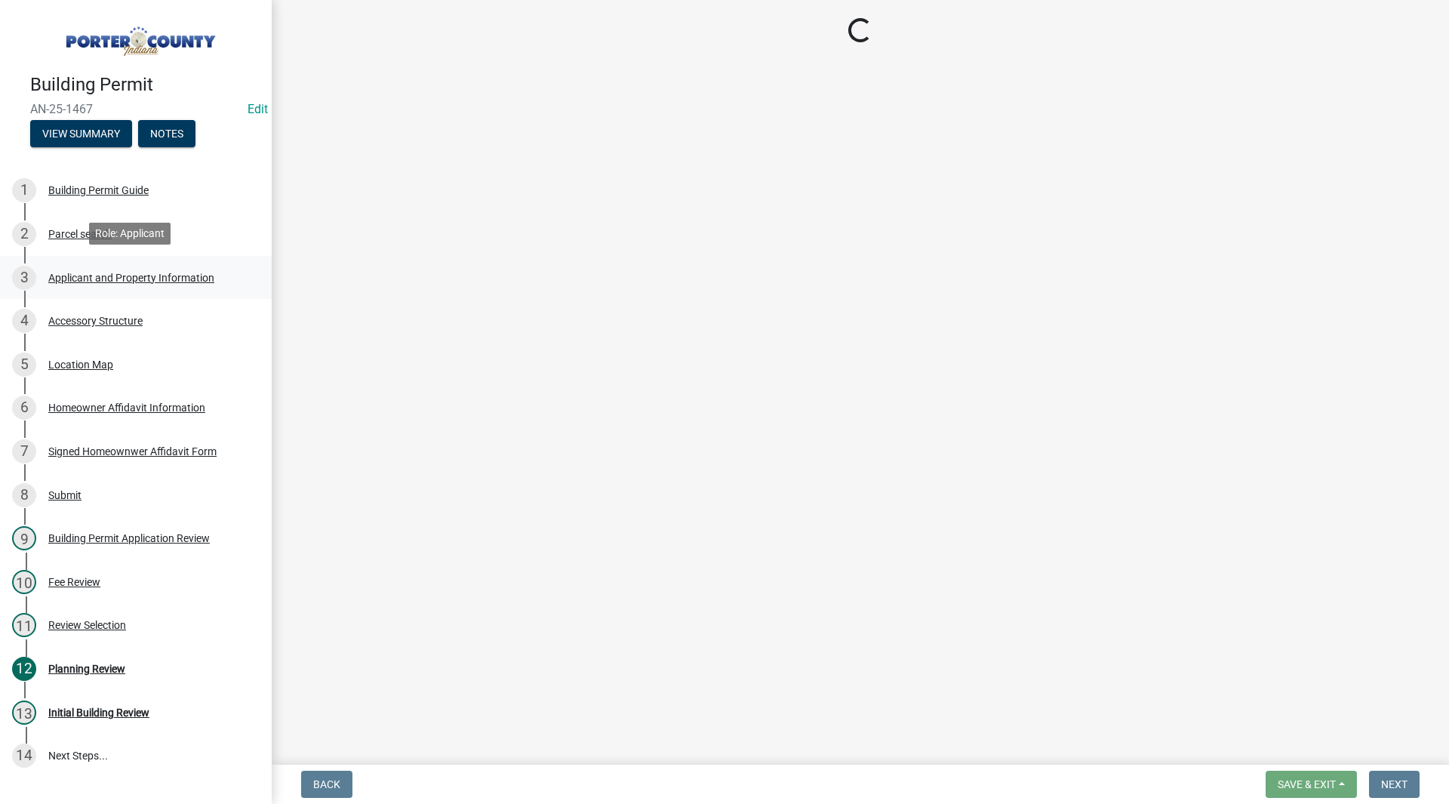
select select "829e86d3-b11d-4b91-b18e-70a426bdae9f"
select select "d328f2ec-9599-4a8d-a81f-48685ed88471"
select select "b0f6f87b-588c-48c3-b728-322303c6bafe"
select select "ea6751d4-6bf7-4a16-89ee-f7801ab82aa1"
select select "92efe679-05f4-414a-9426-51627fba5de6"
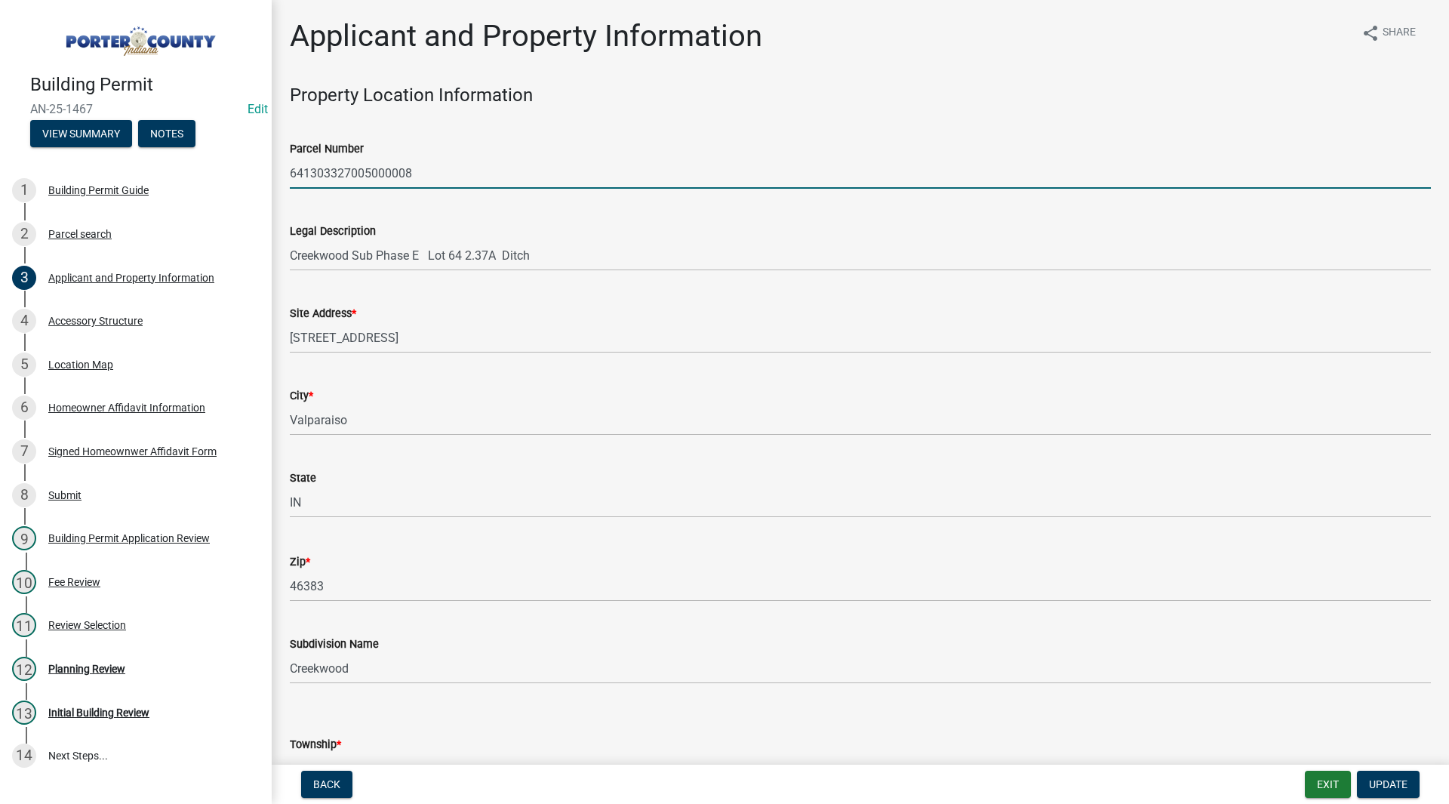
drag, startPoint x: 487, startPoint y: 180, endPoint x: 288, endPoint y: 165, distance: 199.0
click at [288, 165] on div "Parcel Number 641303327005000008" at bounding box center [859, 153] width 1163 height 70
click at [390, 192] on wm-data-entity-input "Parcel Number 641303327005000008" at bounding box center [860, 159] width 1141 height 82
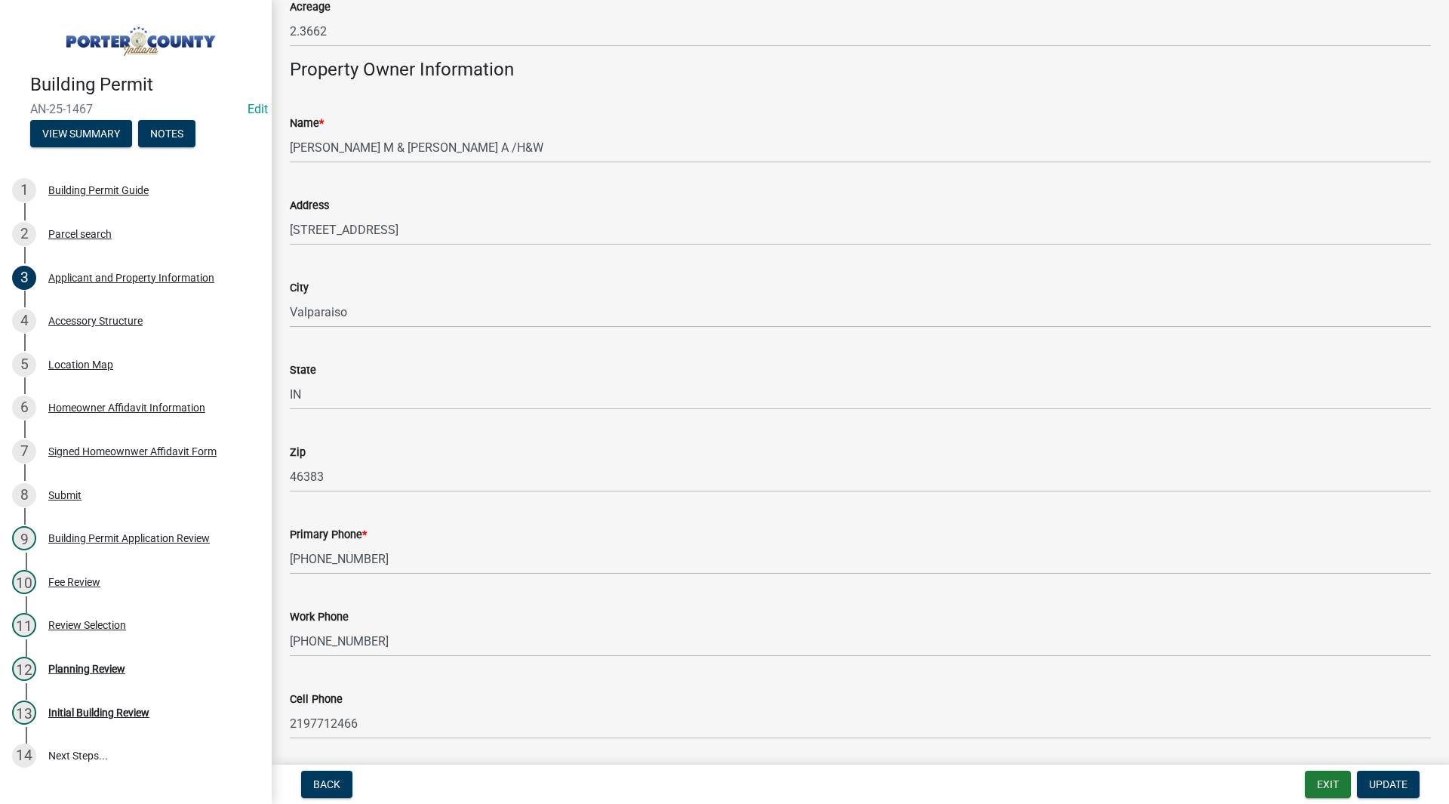
scroll to position [2019, 0]
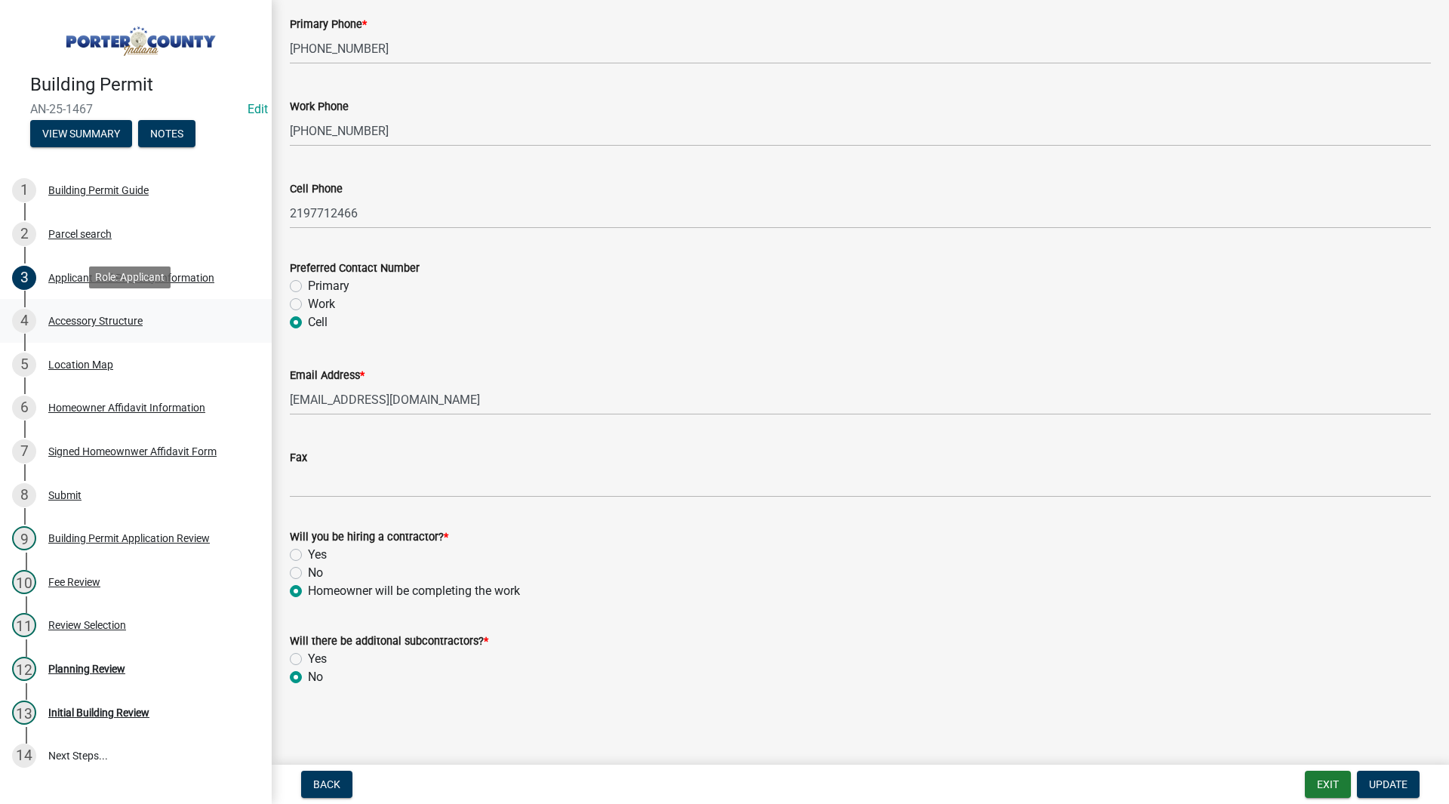
click at [91, 324] on div "4 Accessory Structure" at bounding box center [129, 321] width 235 height 24
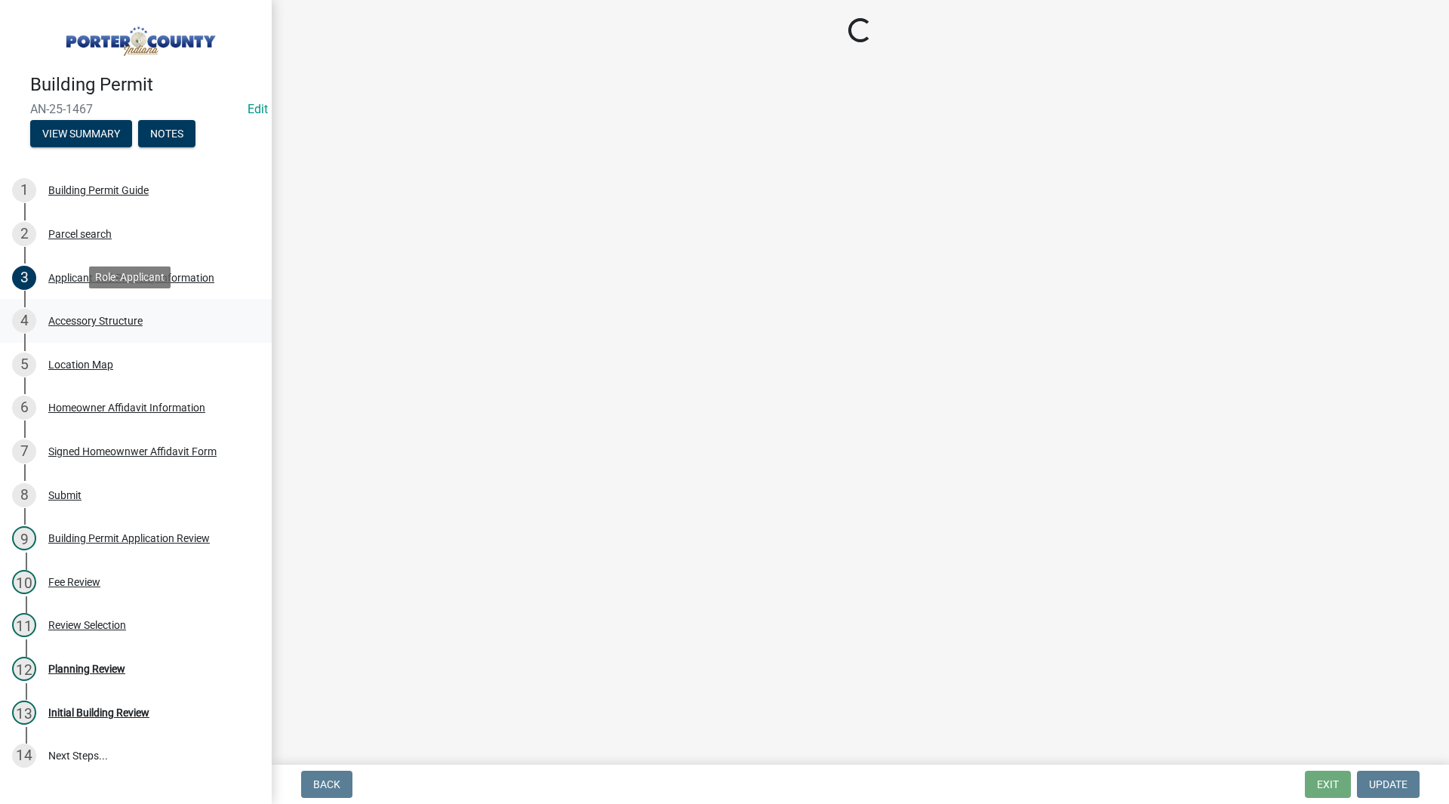
scroll to position [0, 0]
select select "e417d459-1a07-4045-9f8a-b98bfca84a5c"
select select "b16561a8-8531-4c00-a0ba-45c0345273e3"
select select "29856c7f-eeba-4e54-97cb-4d08c5c5b677"
select select "d4b8d1da-05eb-44cd-bbb6-c979fa719f22"
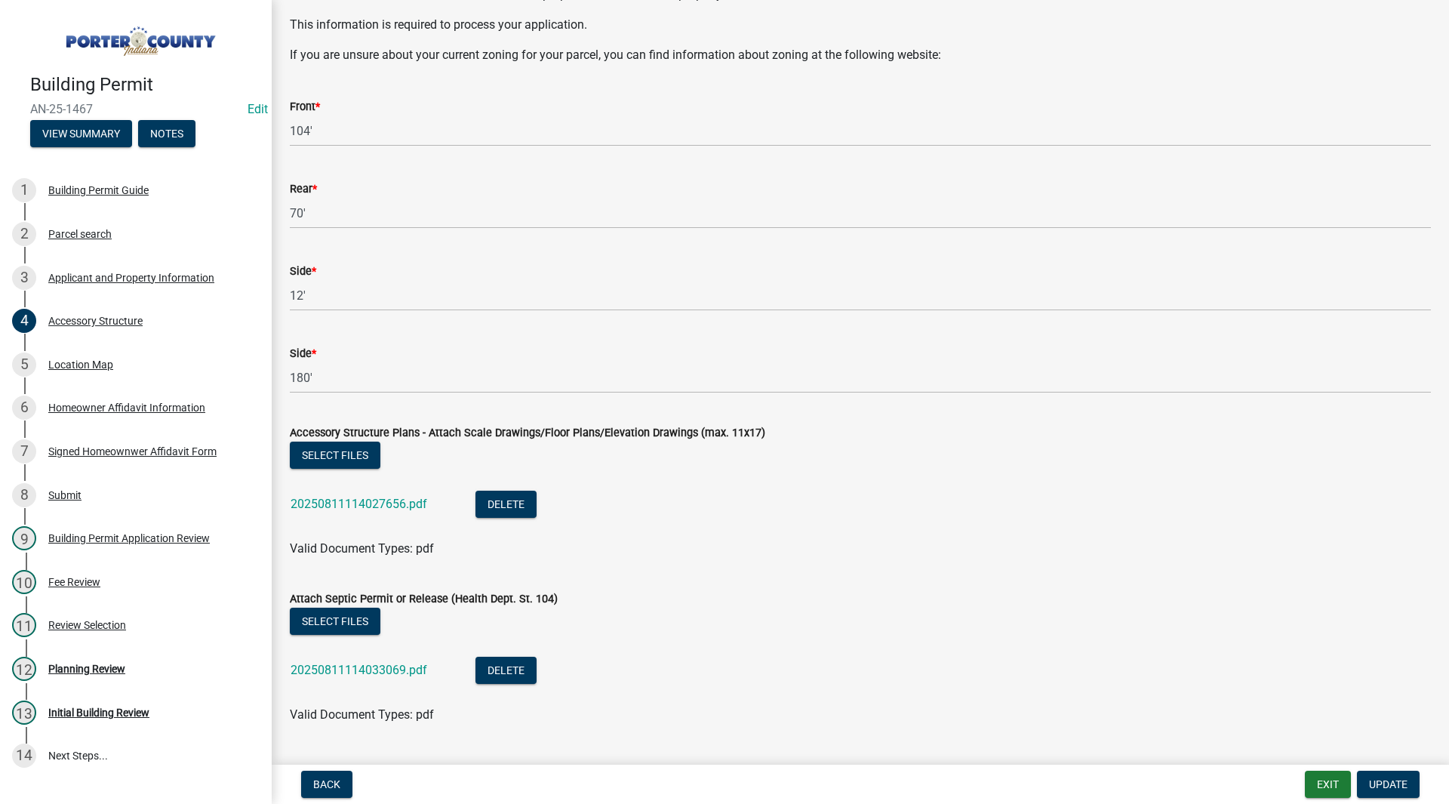
scroll to position [2551, 0]
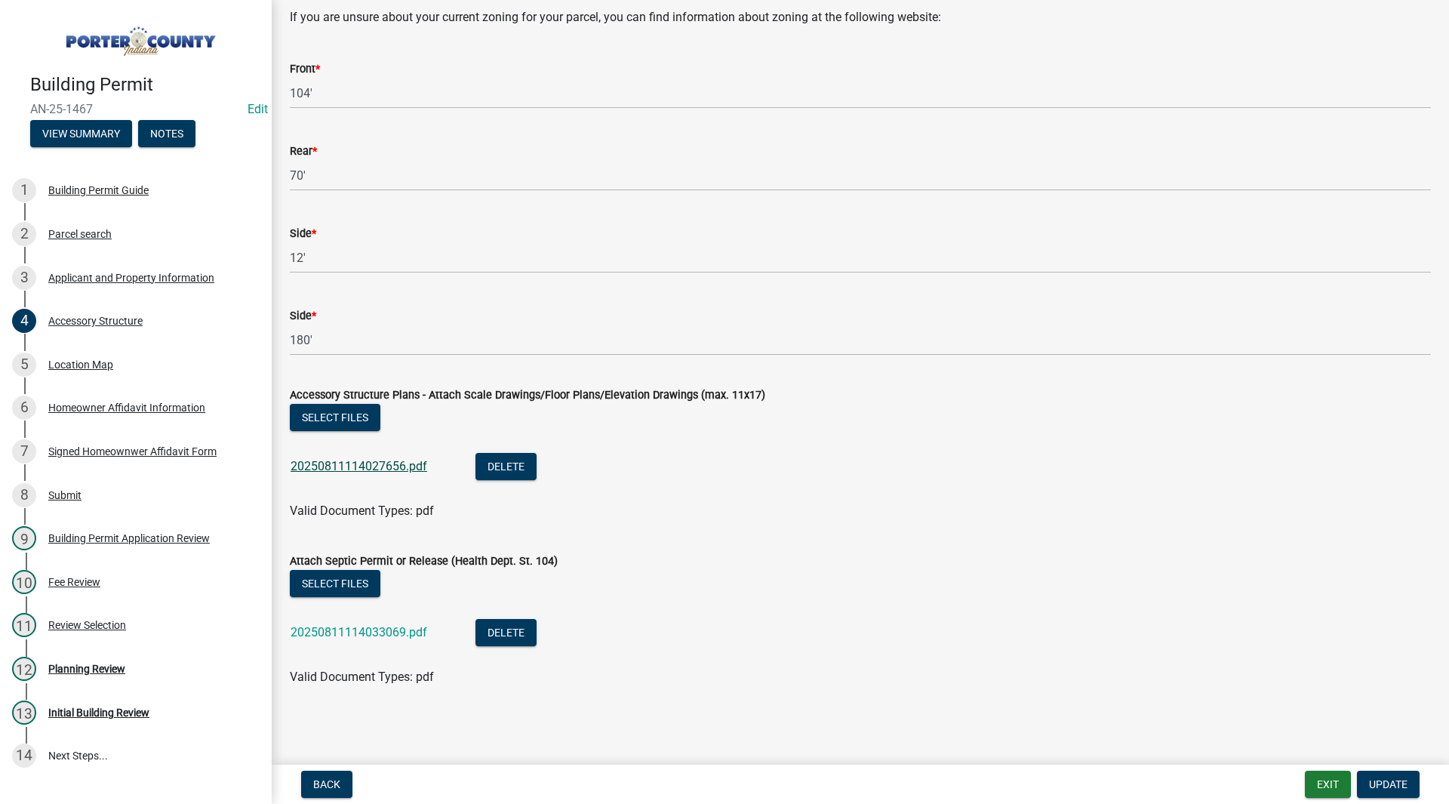
click at [380, 466] on link "20250811114027656.pdf" at bounding box center [358, 466] width 137 height 14
click at [370, 632] on link "20250811114033069.pdf" at bounding box center [358, 632] width 137 height 14
click at [178, 281] on div "Applicant and Property Information" at bounding box center [131, 277] width 166 height 11
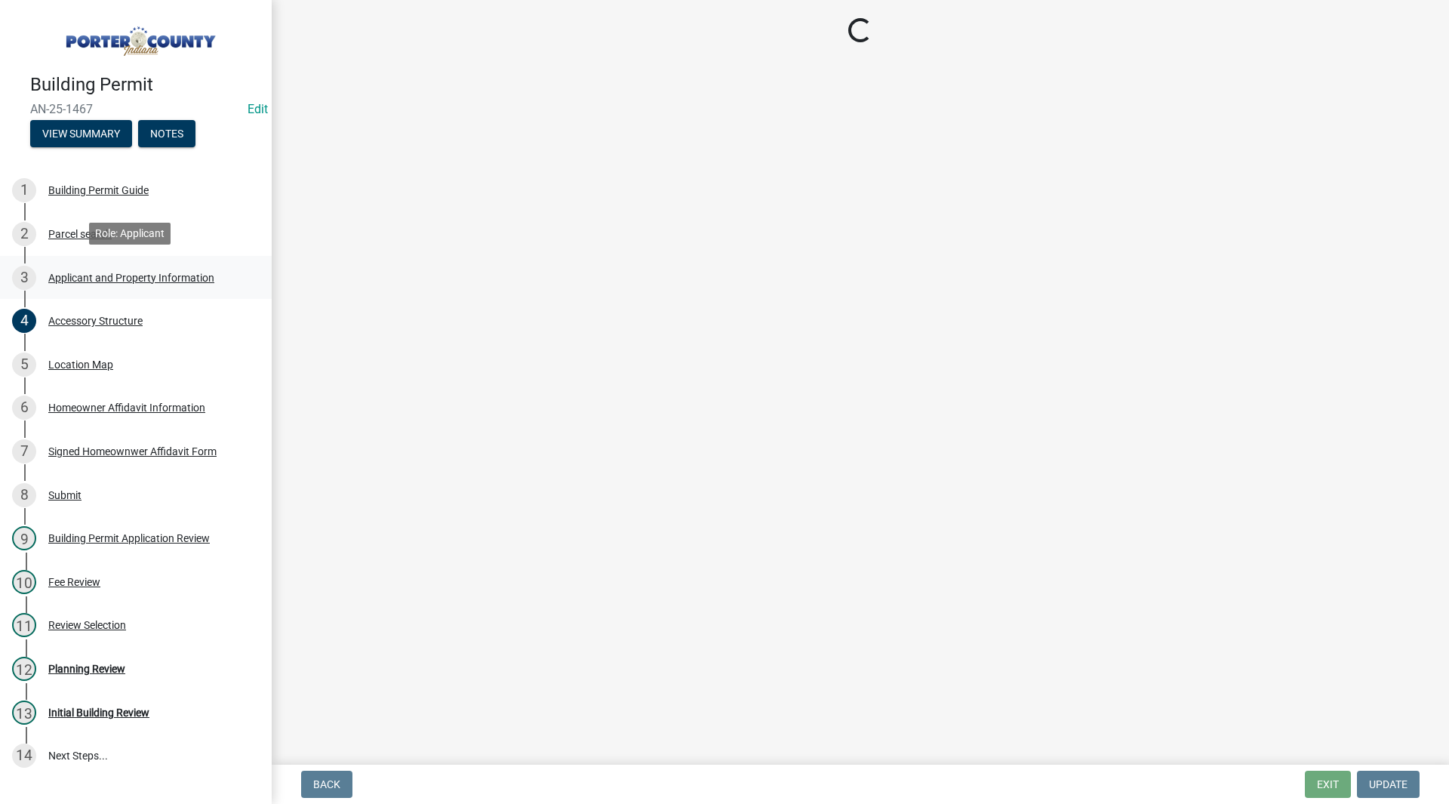
scroll to position [0, 0]
select select "829e86d3-b11d-4b91-b18e-70a426bdae9f"
select select "d328f2ec-9599-4a8d-a81f-48685ed88471"
select select "b0f6f87b-588c-48c3-b728-322303c6bafe"
select select "ea6751d4-6bf7-4a16-89ee-f7801ab82aa1"
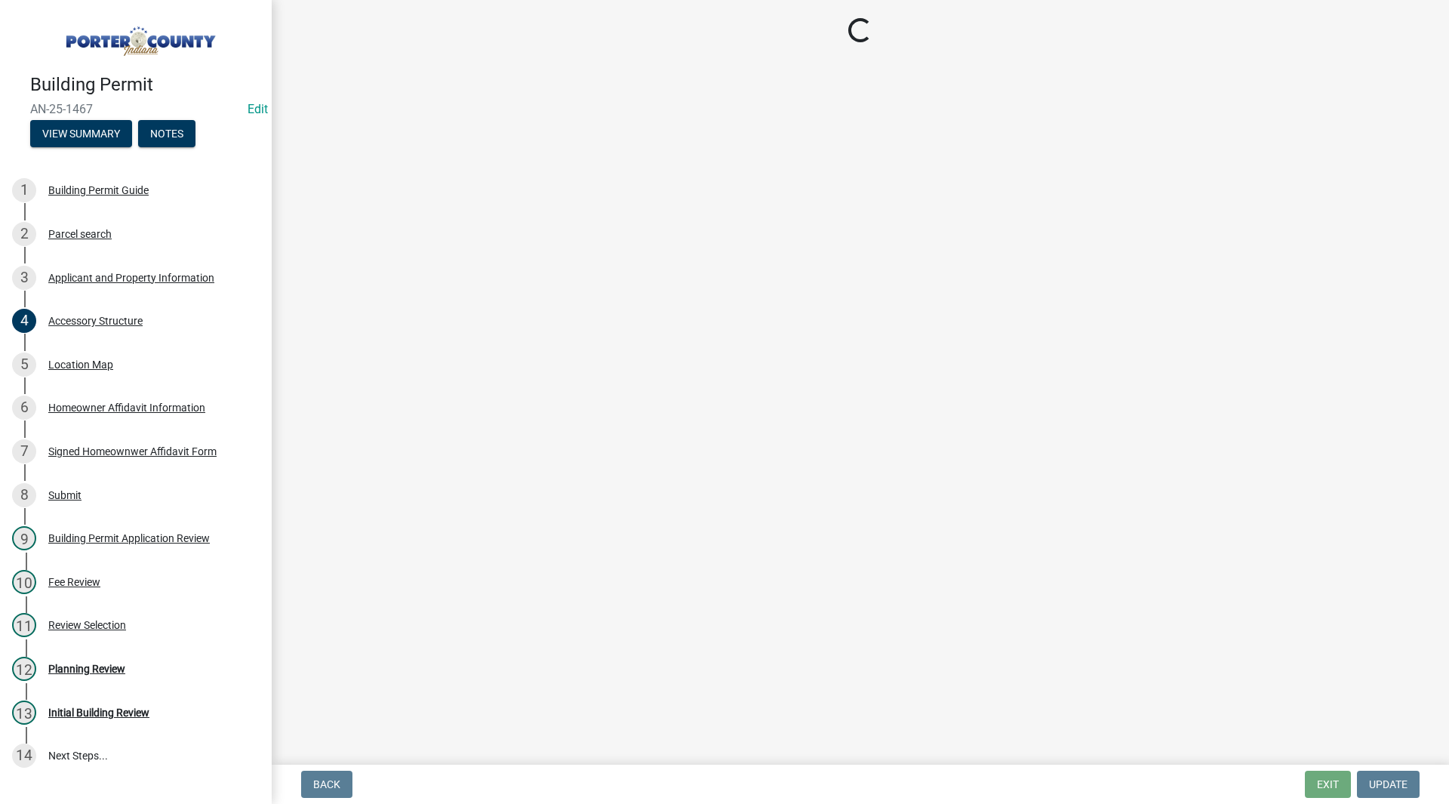
select select "92efe679-05f4-414a-9426-51627fba5de6"
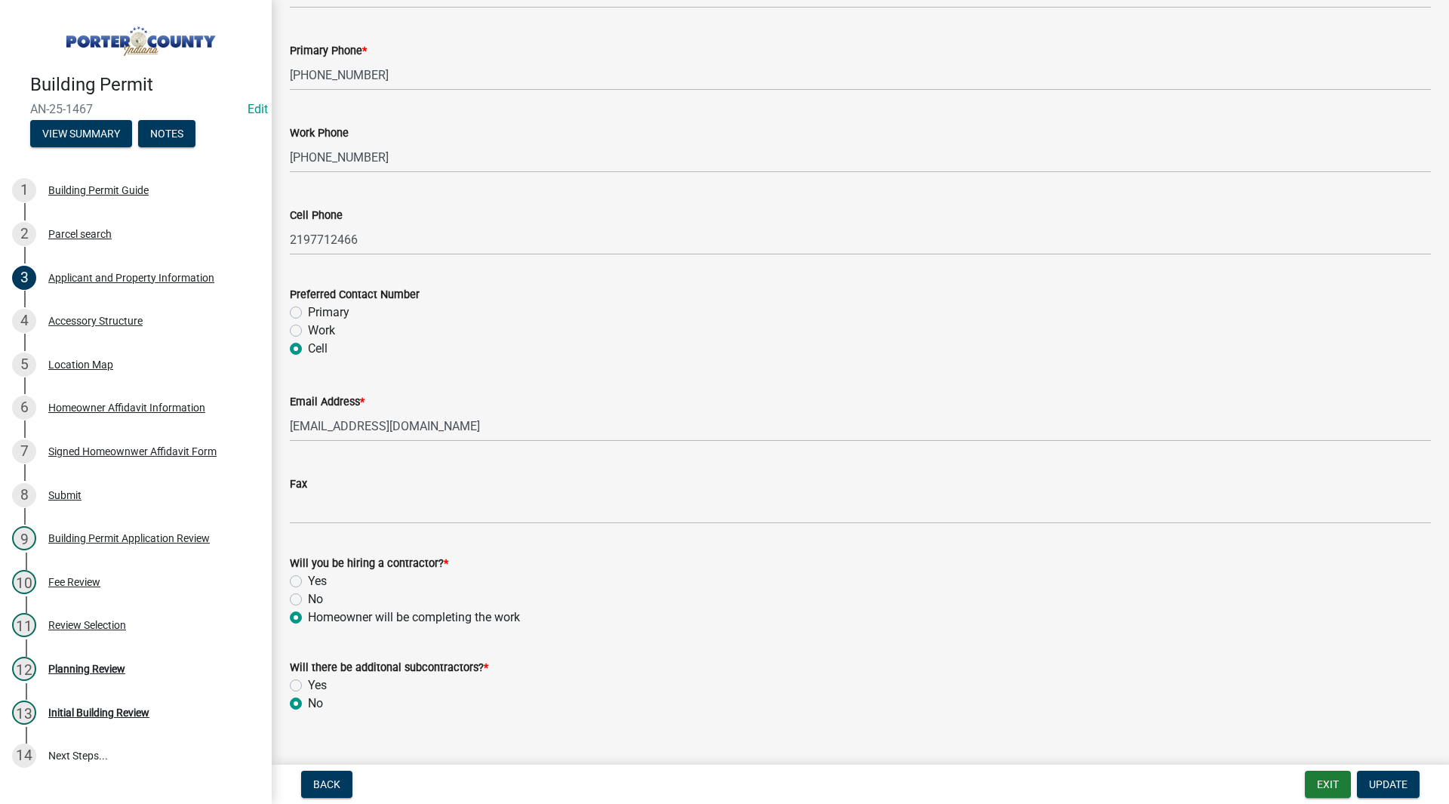
scroll to position [2019, 0]
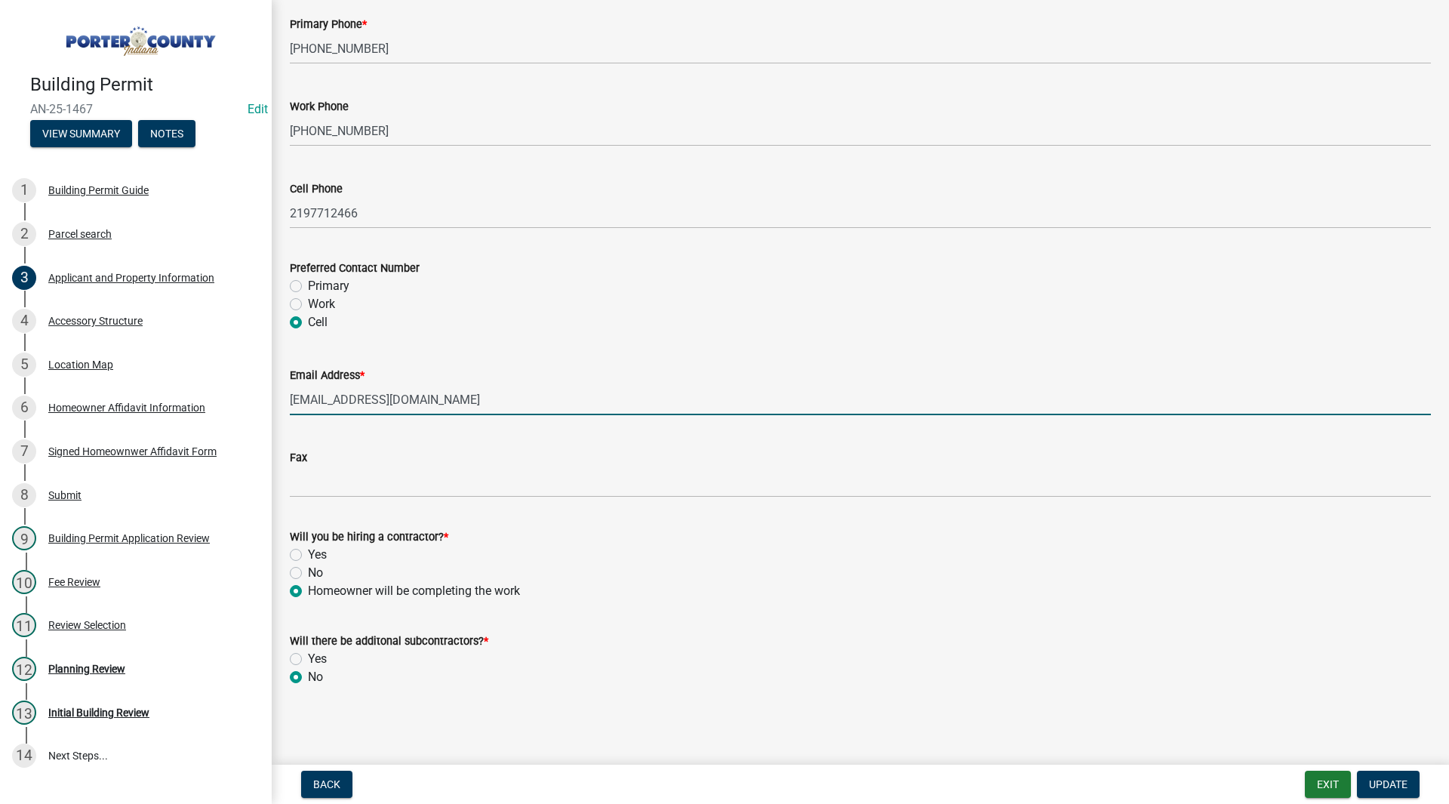
drag, startPoint x: 400, startPoint y: 405, endPoint x: 284, endPoint y: 401, distance: 116.3
click at [284, 401] on div "Email Address * [EMAIL_ADDRESS][DOMAIN_NAME]" at bounding box center [859, 380] width 1163 height 70
click at [362, 425] on wm-data-entity-input "Email Address * [EMAIL_ADDRESS][DOMAIN_NAME]" at bounding box center [860, 386] width 1141 height 82
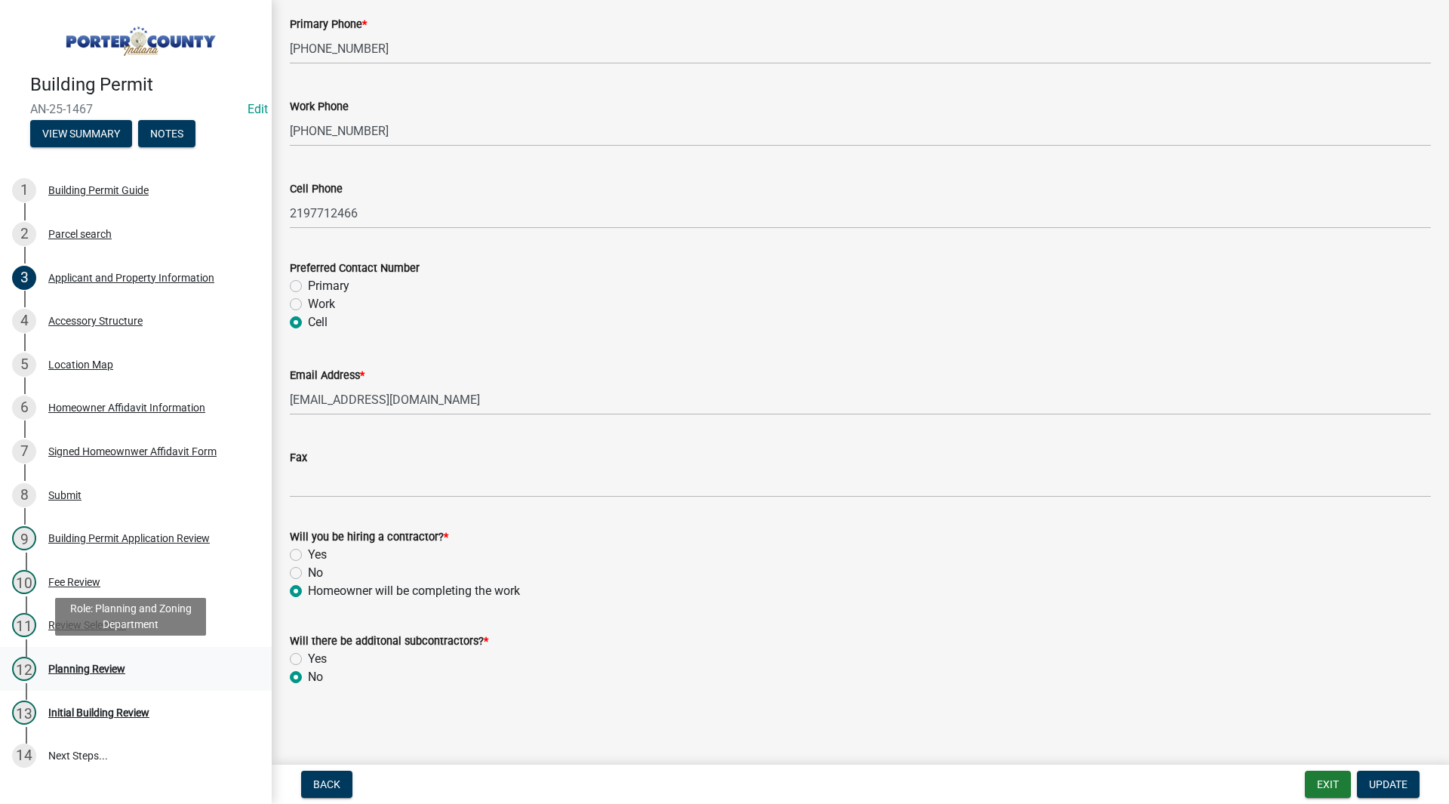
click at [118, 653] on link "12 Planning Review" at bounding box center [136, 669] width 272 height 44
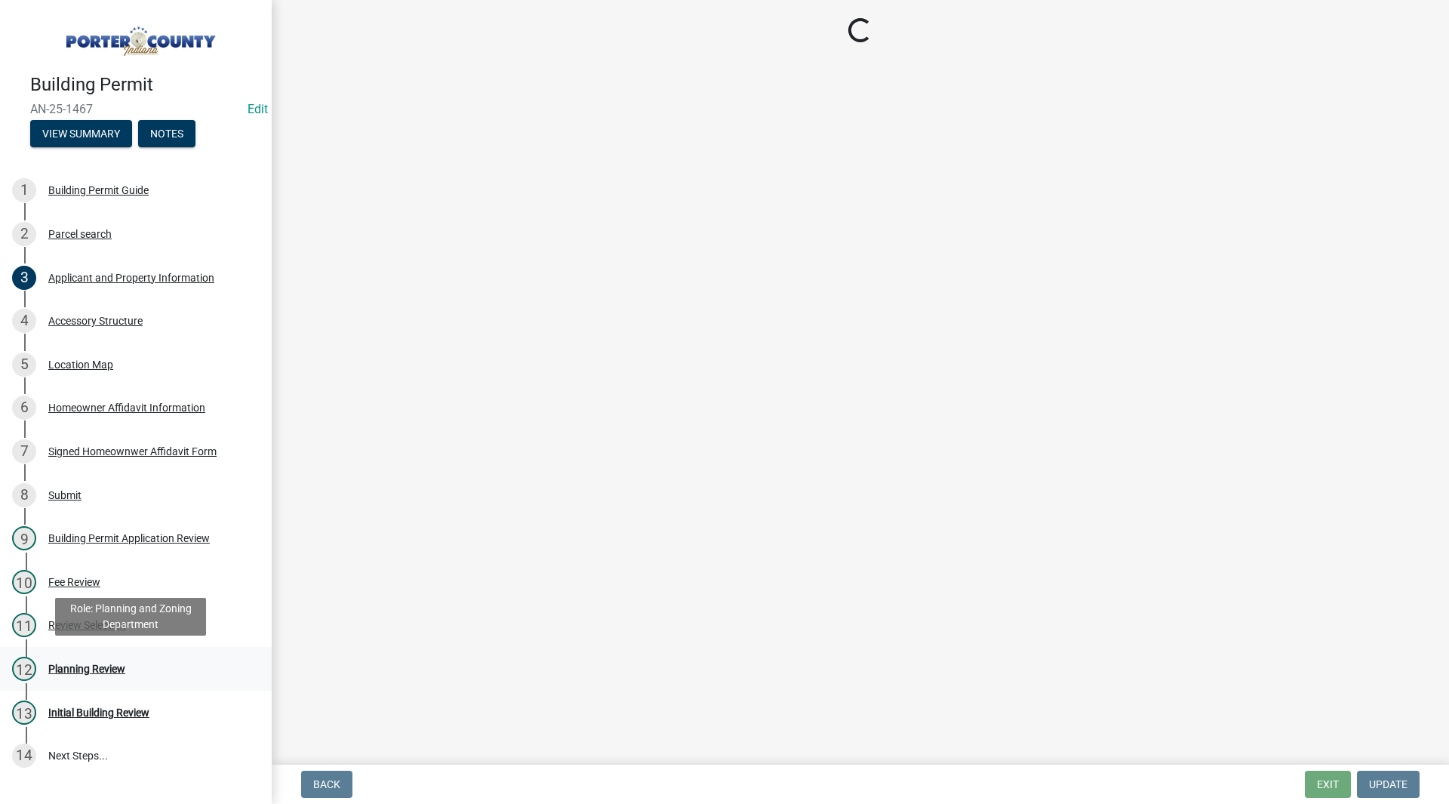
scroll to position [0, 0]
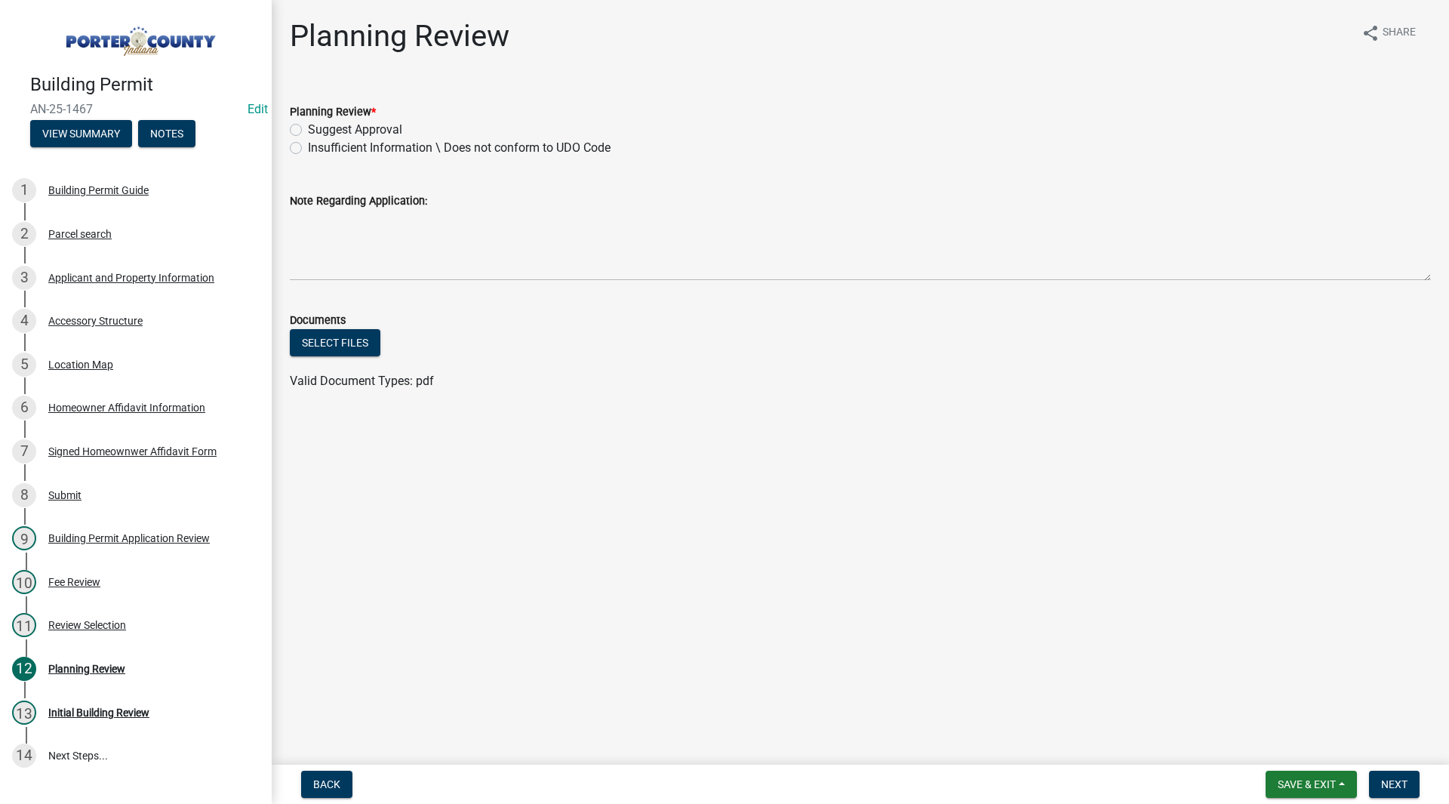
click at [308, 150] on label "Insufficient Information \ Does not conform to UDO Code" at bounding box center [459, 148] width 303 height 18
click at [308, 149] on input "Insufficient Information \ Does not conform to UDO Code" at bounding box center [313, 144] width 10 height 10
radio input "true"
click at [284, 212] on div "Note Regarding Application:" at bounding box center [859, 226] width 1163 height 110
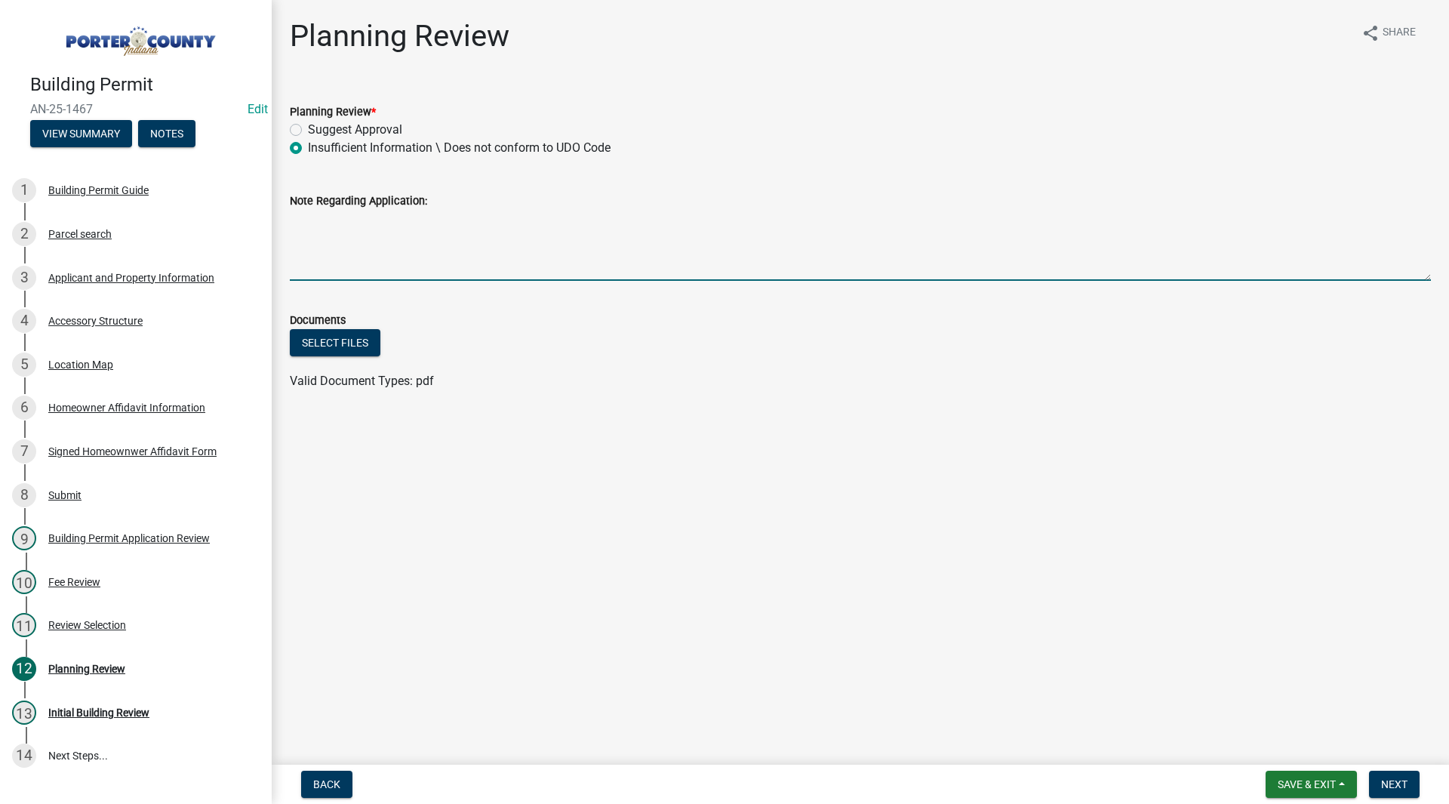
click at [304, 218] on textarea "Note Regarding Application:" at bounding box center [860, 245] width 1141 height 71
paste textarea "• Minimum side yard setback for accessory structures in RR zoning is 15’ (UDO 2…"
type textarea "• Minimum side yard setback for accessory structures in RR zoning is 15’ (UDO 2…"
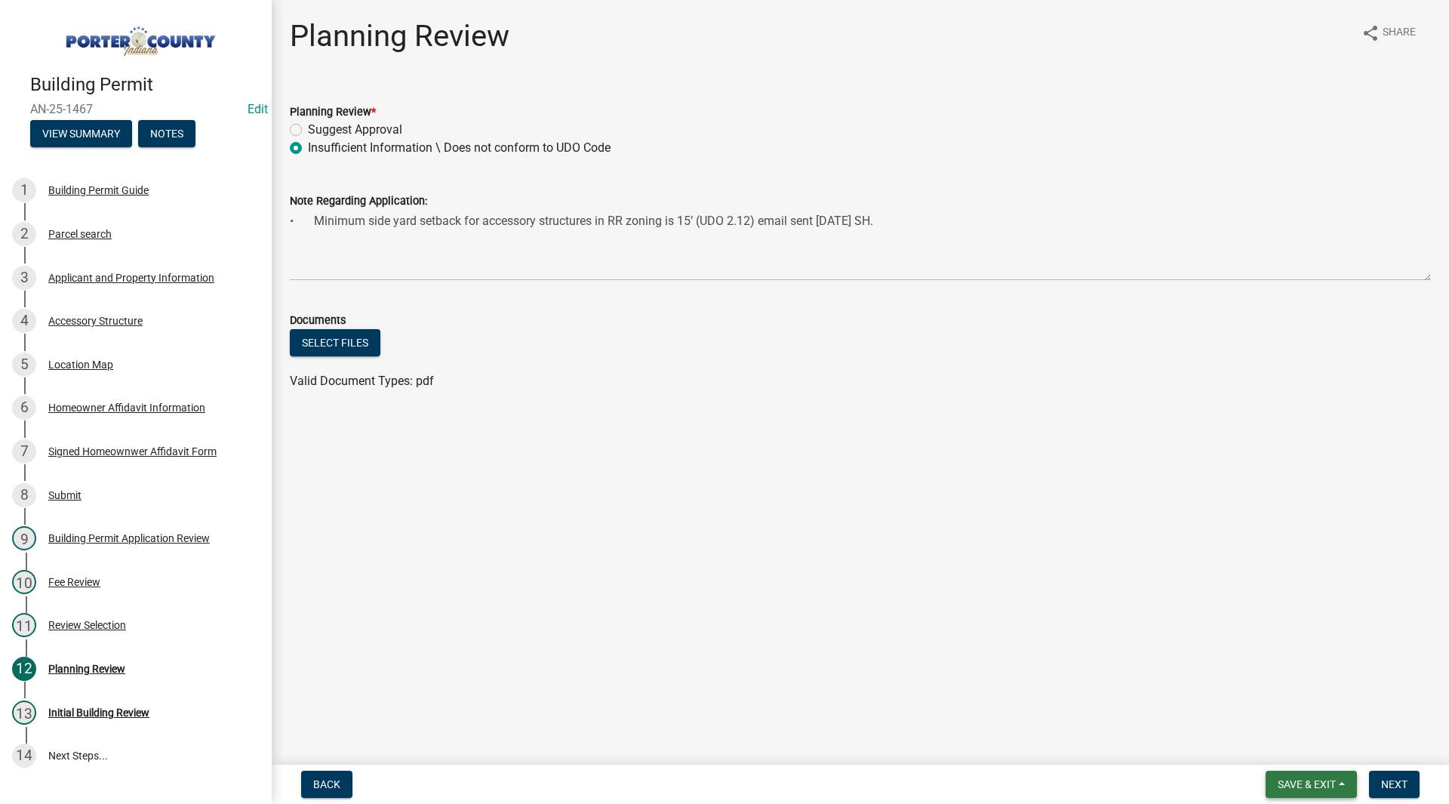
click at [1330, 787] on span "Save & Exit" at bounding box center [1306, 784] width 58 height 12
click at [1309, 744] on button "Save & Exit" at bounding box center [1296, 745] width 121 height 36
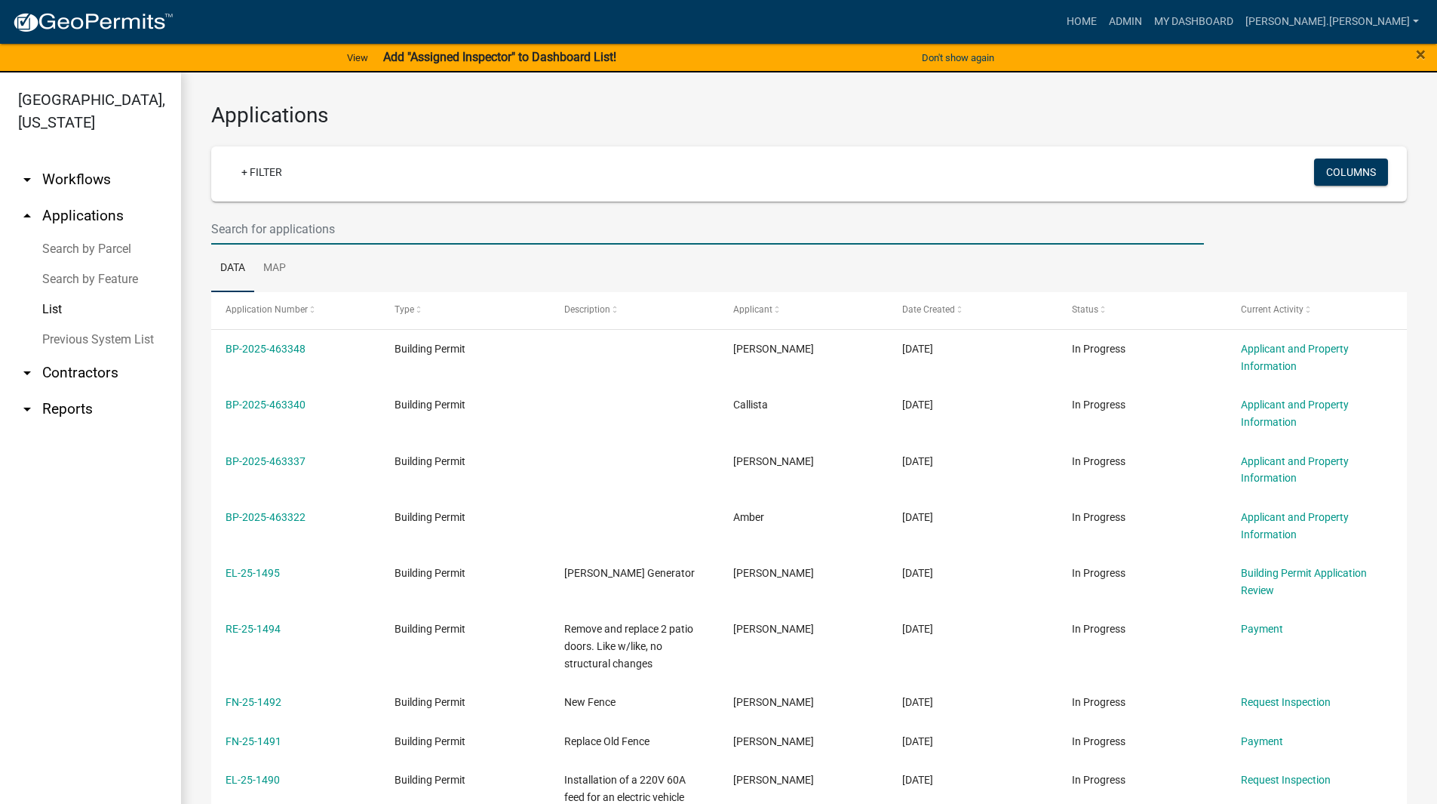
click at [576, 216] on input "text" at bounding box center [707, 229] width 993 height 31
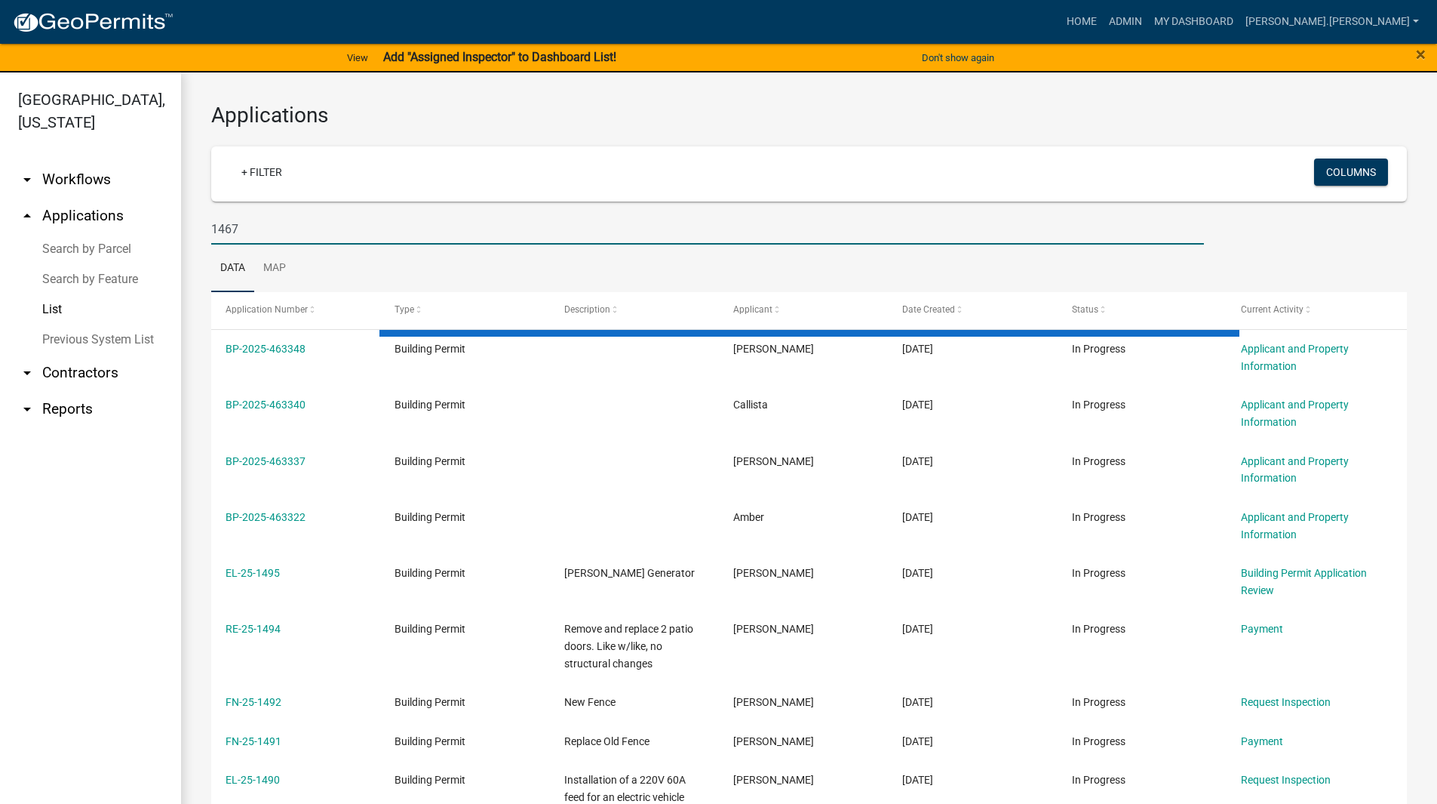
type input "1467"
click at [192, 216] on div "Applications + Filter Columns 1467 Data Map Application Number Type Description…" at bounding box center [809, 602] width 1256 height 1061
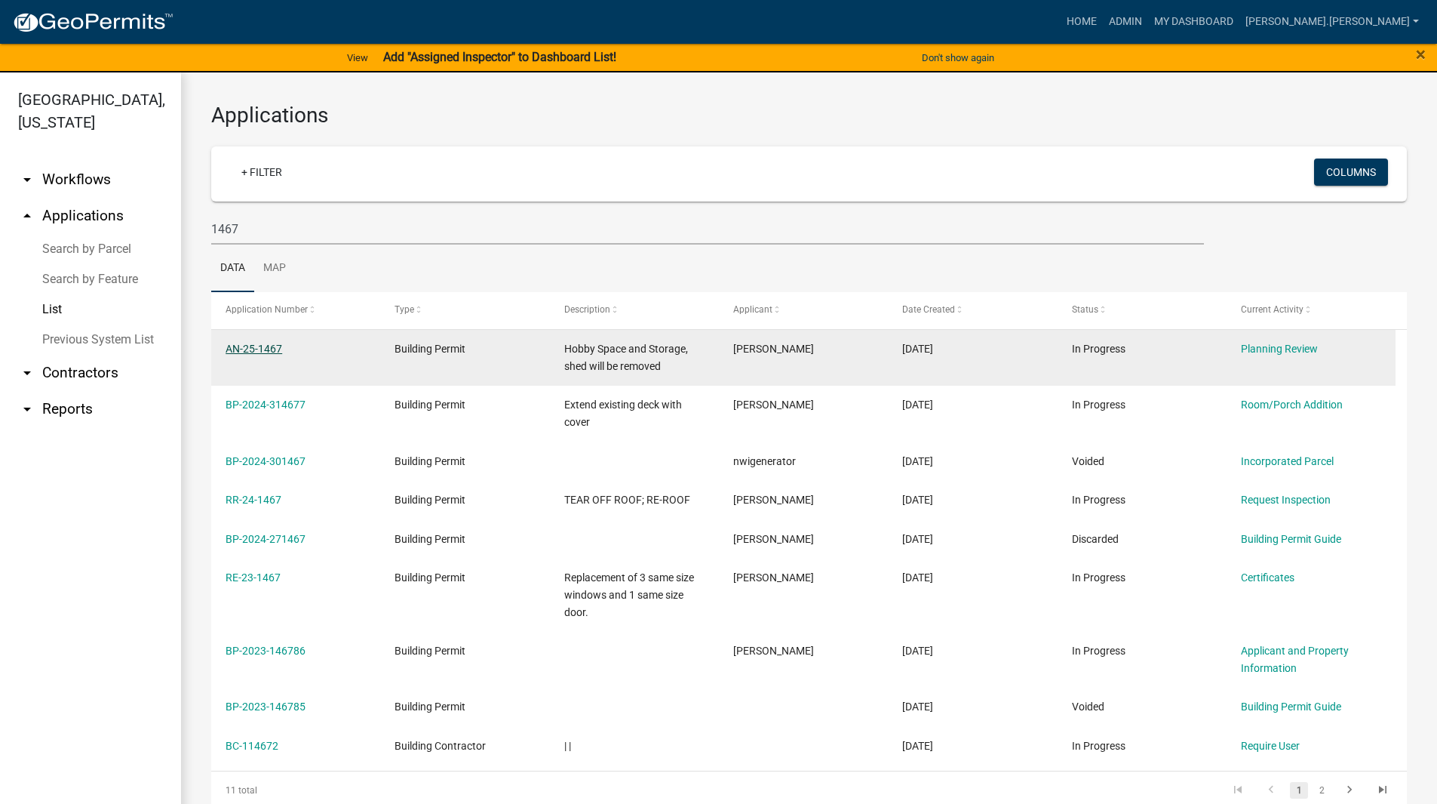
click at [267, 344] on link "AN-25-1467" at bounding box center [254, 349] width 57 height 12
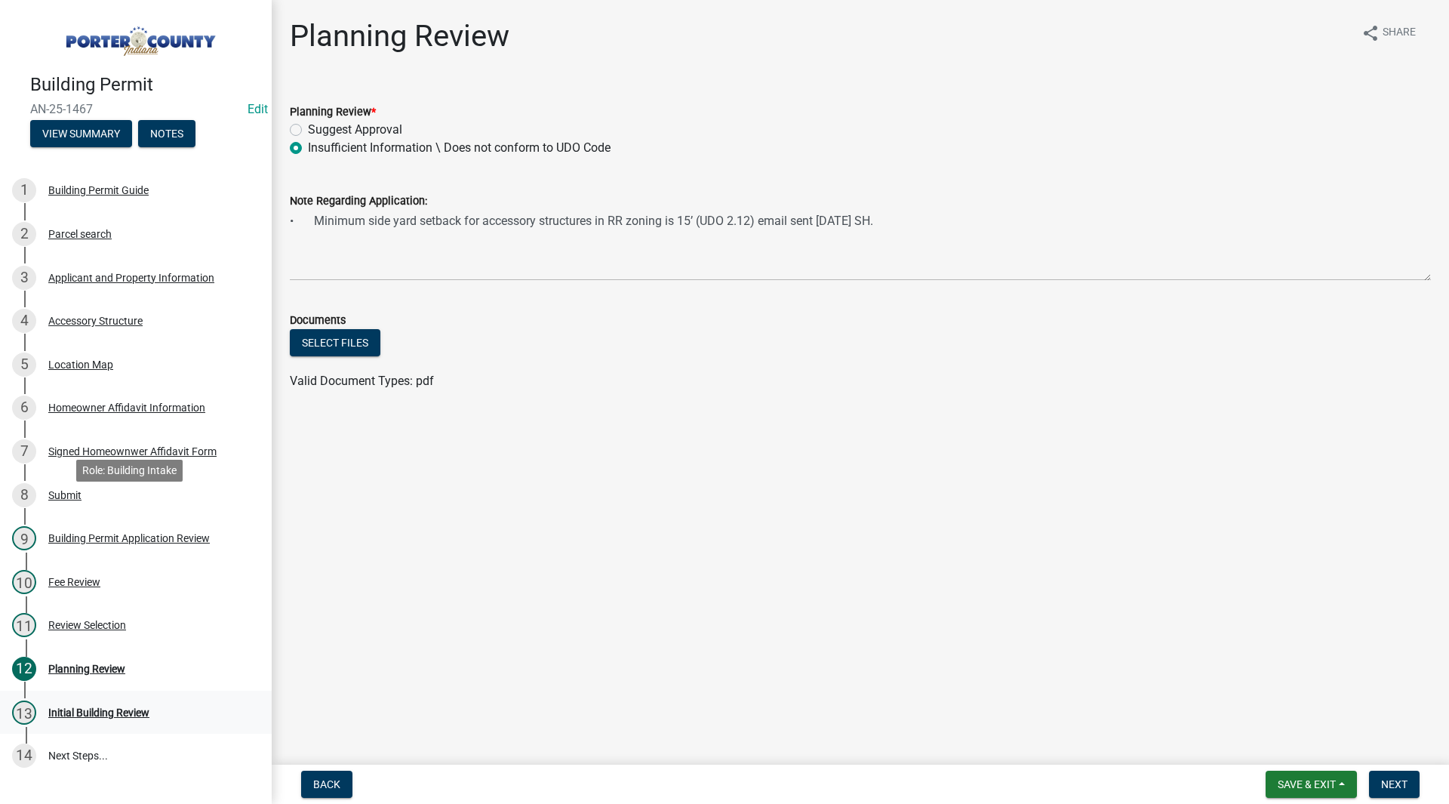
scroll to position [146, 0]
